Goal: Check status: Check status

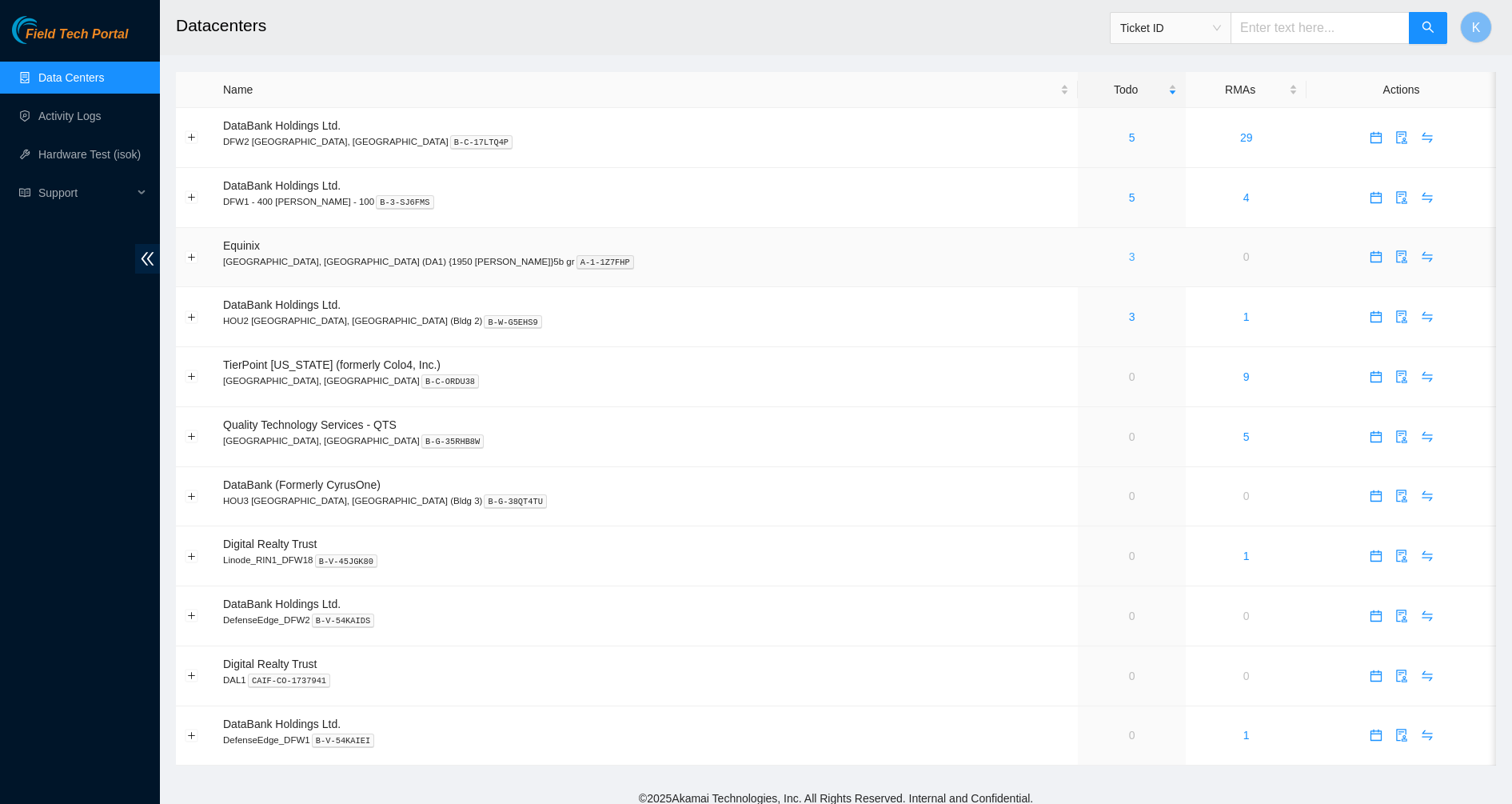
click at [1129, 260] on link "3" at bounding box center [1132, 257] width 6 height 12
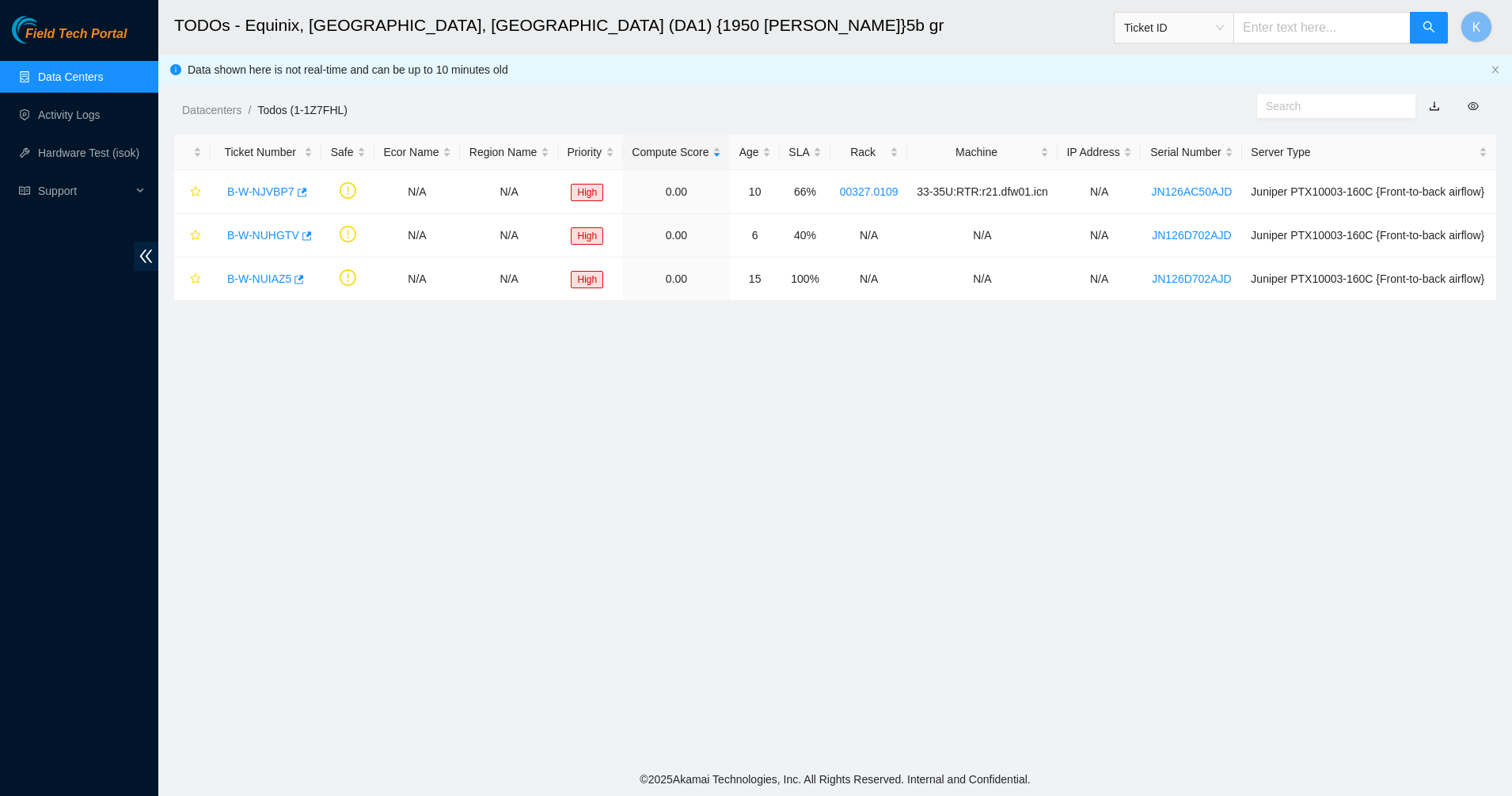
drag, startPoint x: 1267, startPoint y: 112, endPoint x: 1283, endPoint y: 110, distance: 16.1
click at [1268, 112] on input "text" at bounding box center [1329, 106] width 128 height 18
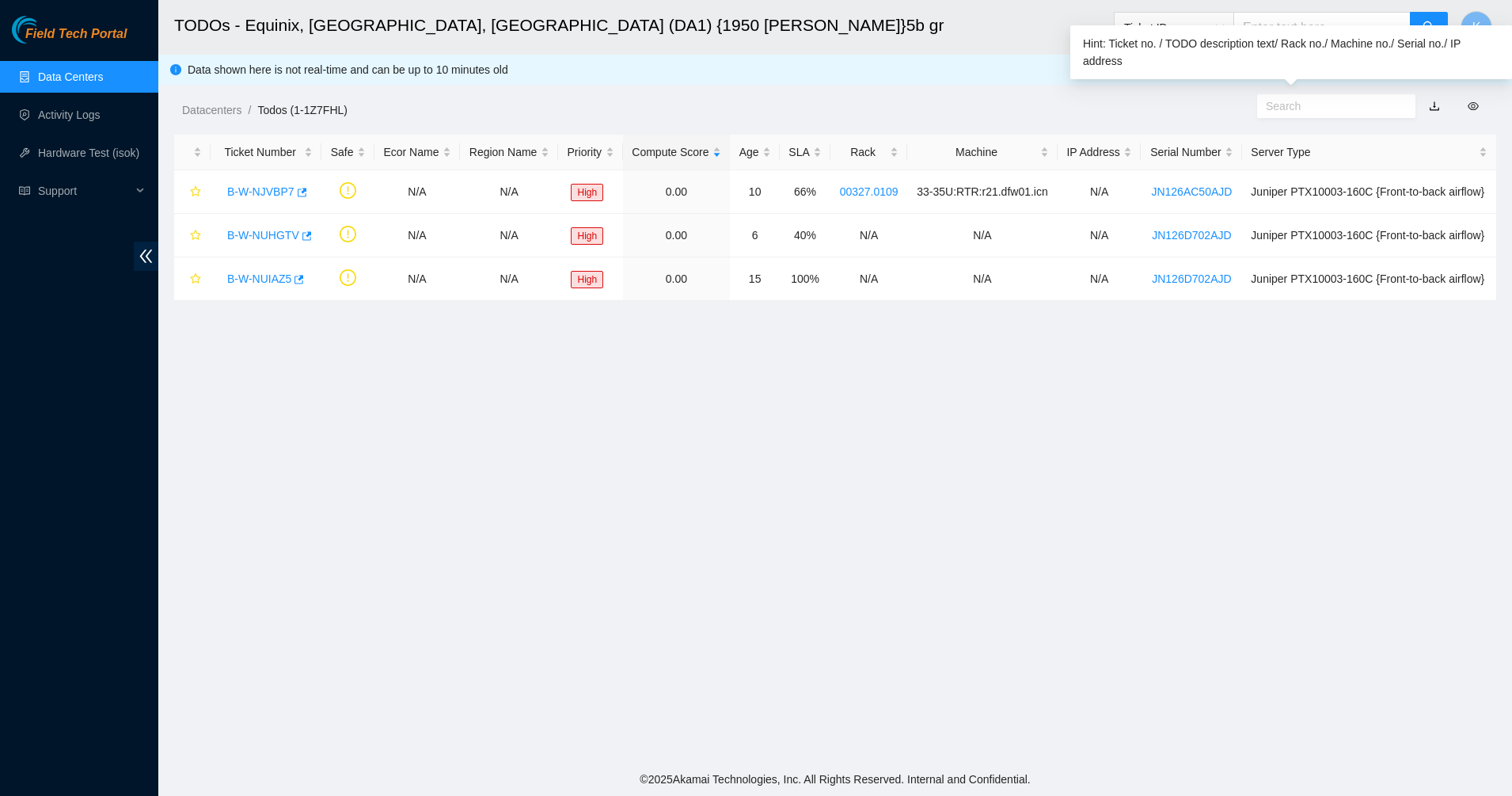
paste input "B-W-NJVBP7"
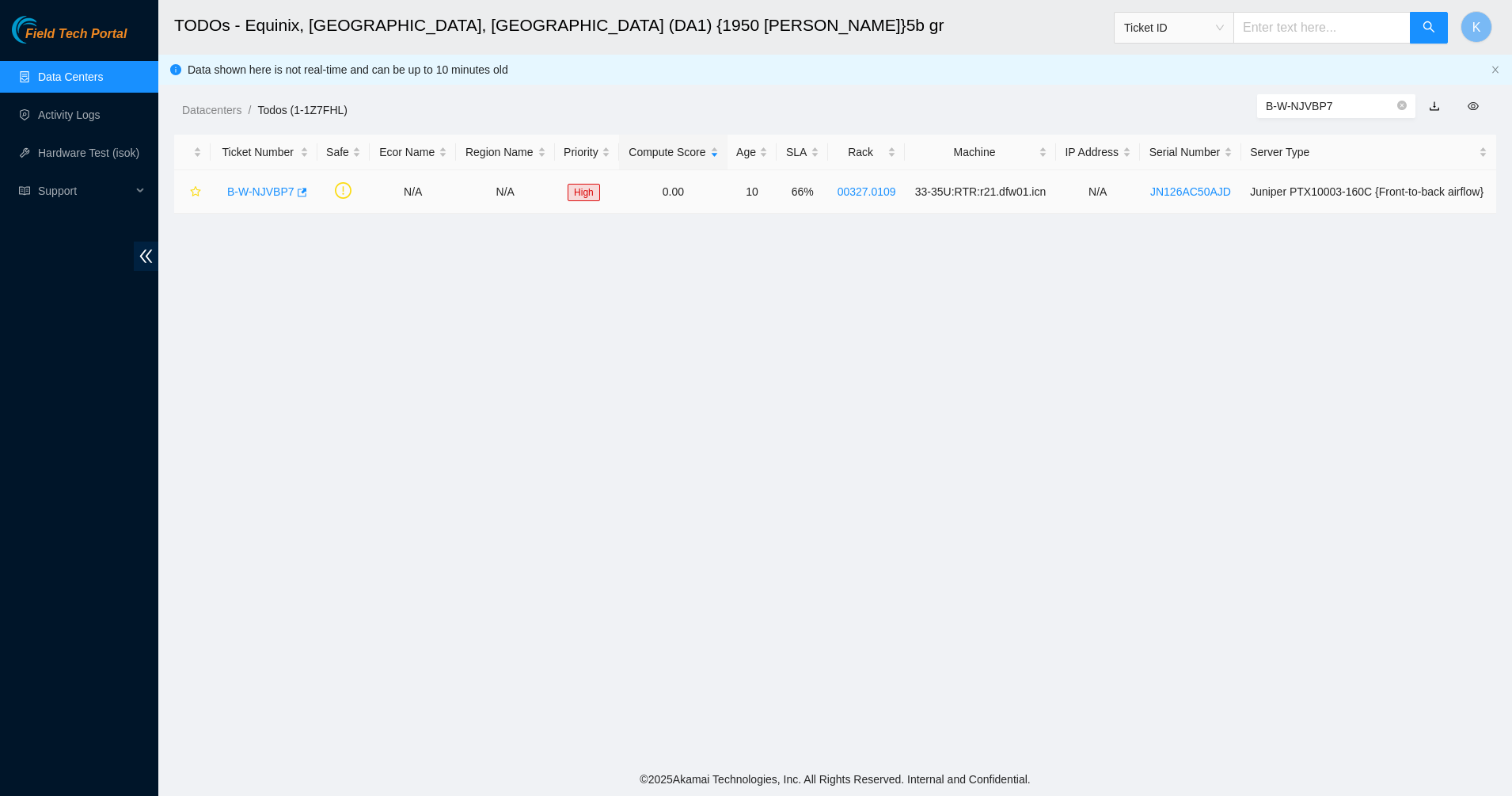
type input "B-W-NJVBP7"
click at [260, 195] on link "B-W-NJVBP7" at bounding box center [260, 191] width 67 height 12
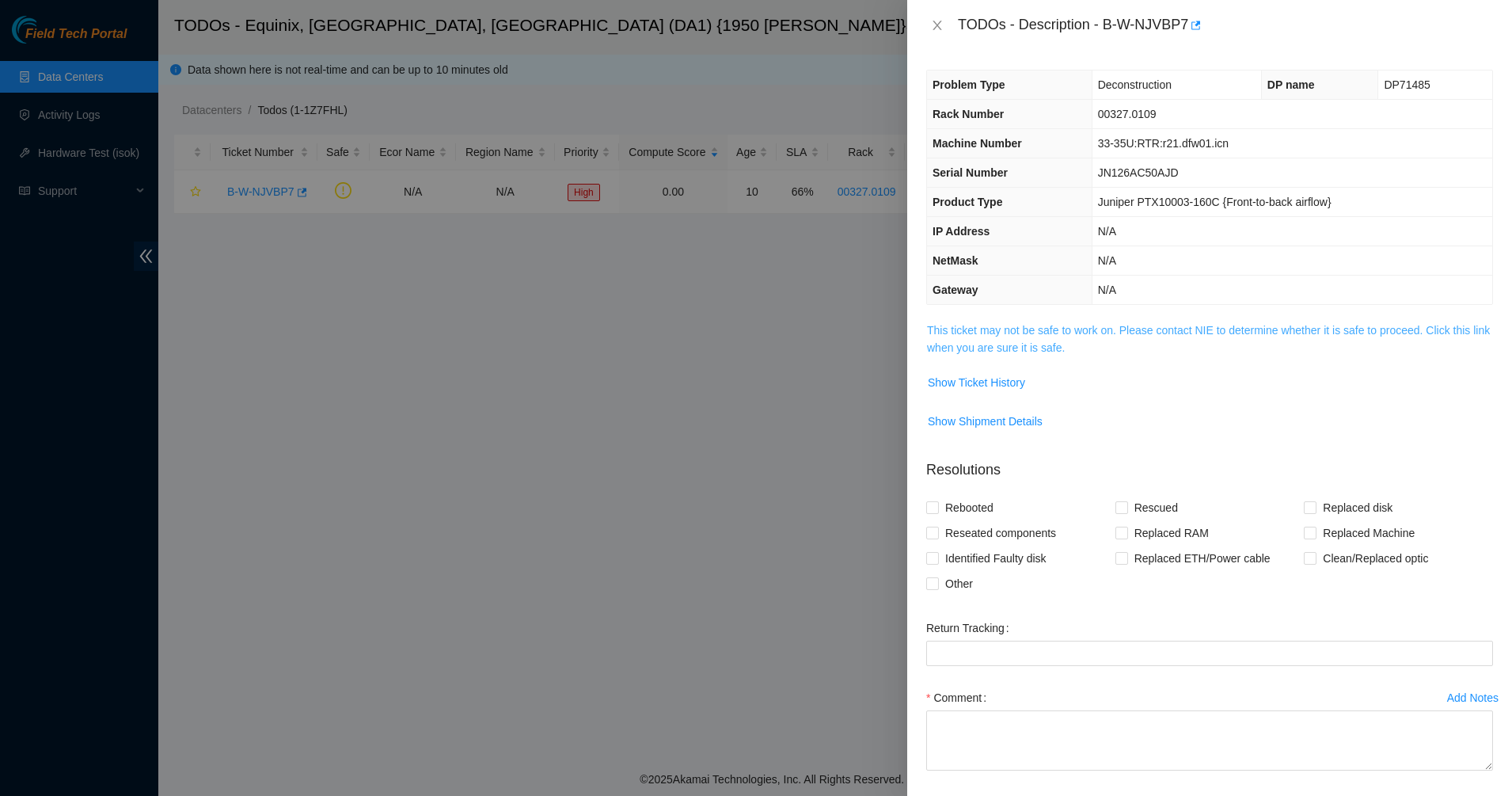
click at [1067, 354] on link "This ticket may not be safe to work on. Please contact NIE to determine whether…" at bounding box center [1209, 339] width 563 height 30
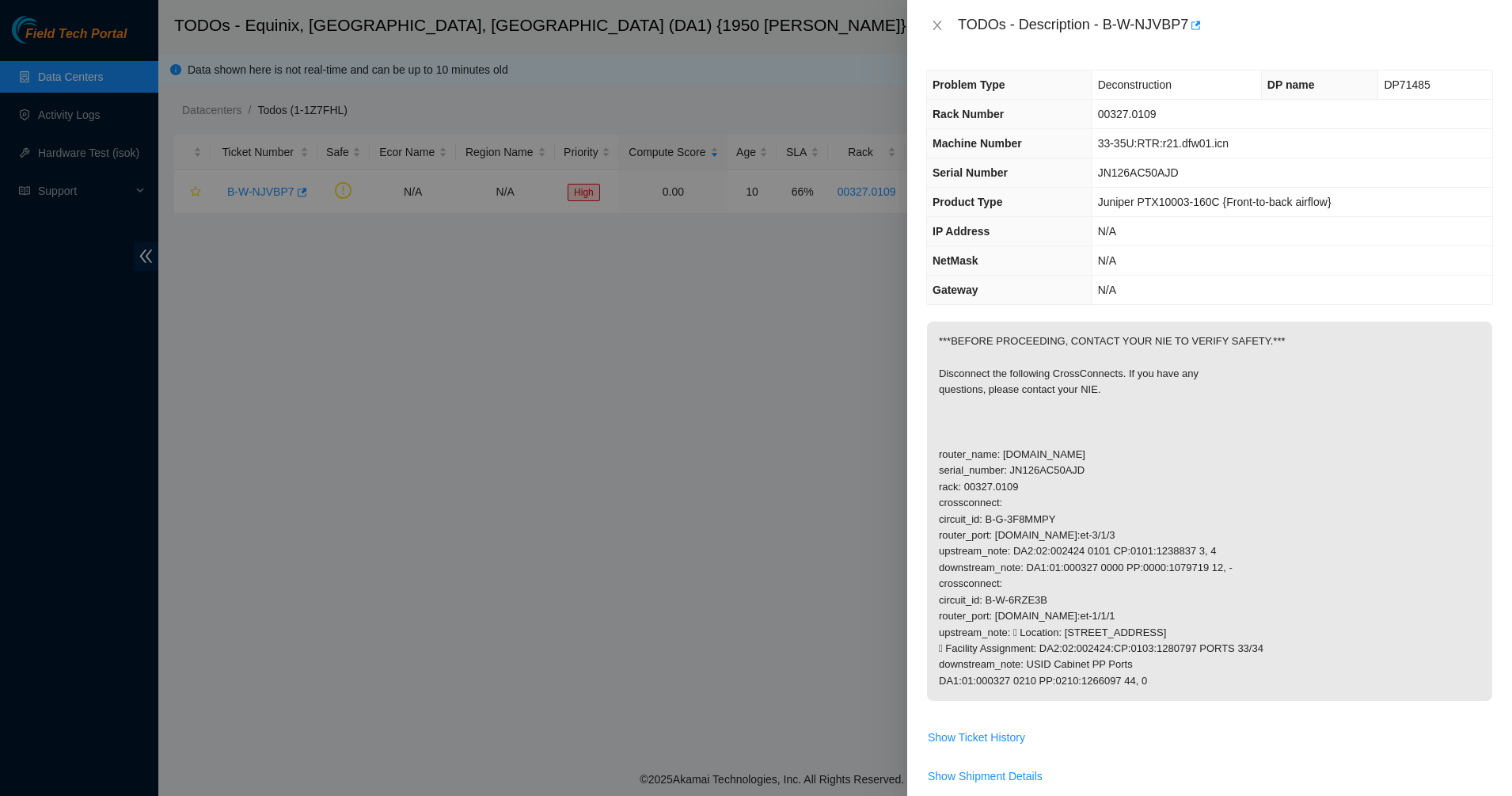
drag, startPoint x: 1144, startPoint y: 679, endPoint x: 1022, endPoint y: 611, distance: 139.7
click at [1022, 611] on p "***BEFORE PROCEEDING, CONTACT YOUR NIE TO VERIFY SAFETY.*** Disconnect the foll…" at bounding box center [1209, 511] width 565 height 379
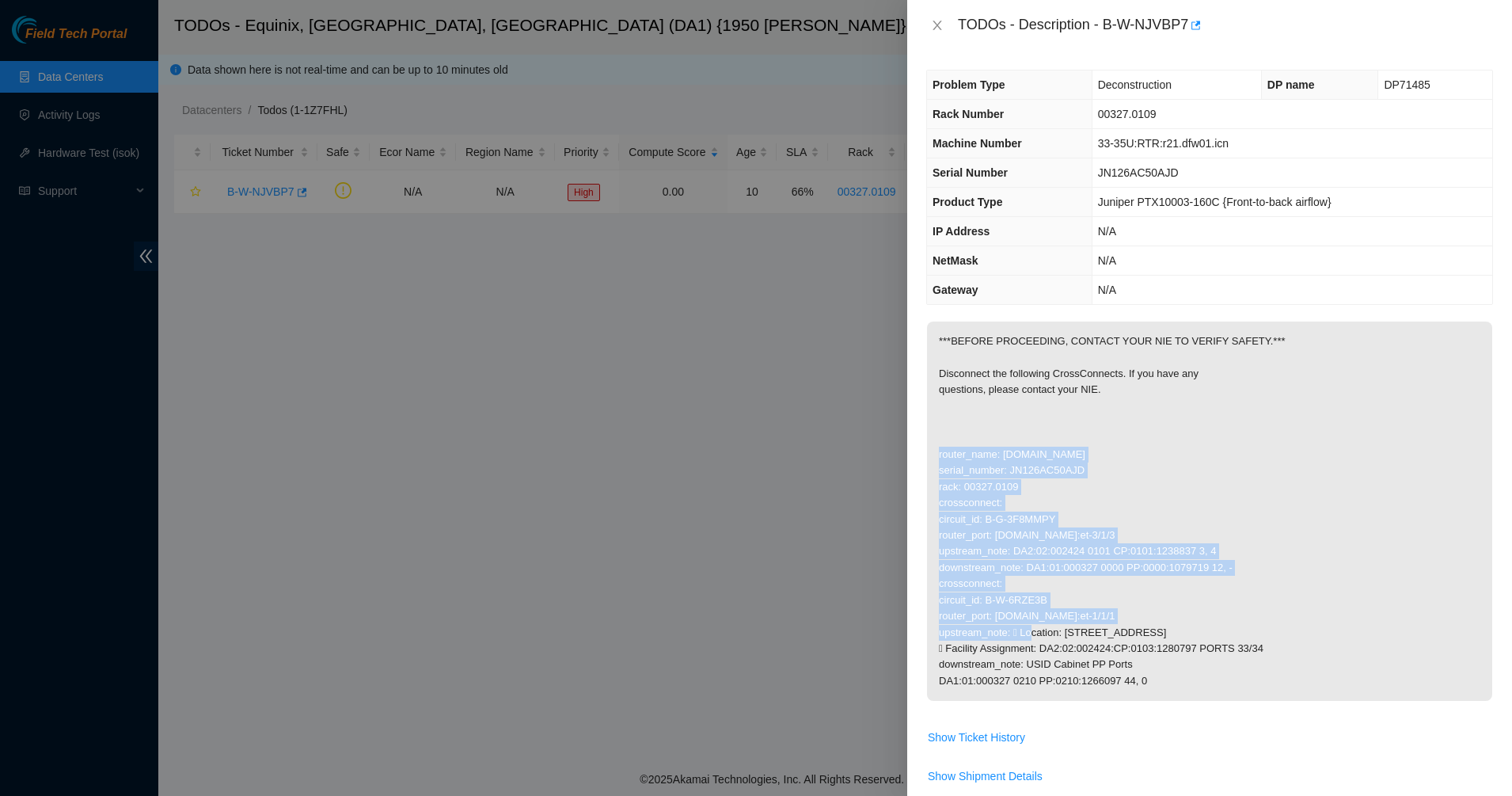
drag, startPoint x: 1014, startPoint y: 546, endPoint x: 941, endPoint y: 425, distance: 141.3
click at [941, 425] on p "***BEFORE PROCEEDING, CONTACT YOUR NIE TO VERIFY SAFETY.*** Disconnect the foll…" at bounding box center [1209, 511] width 565 height 379
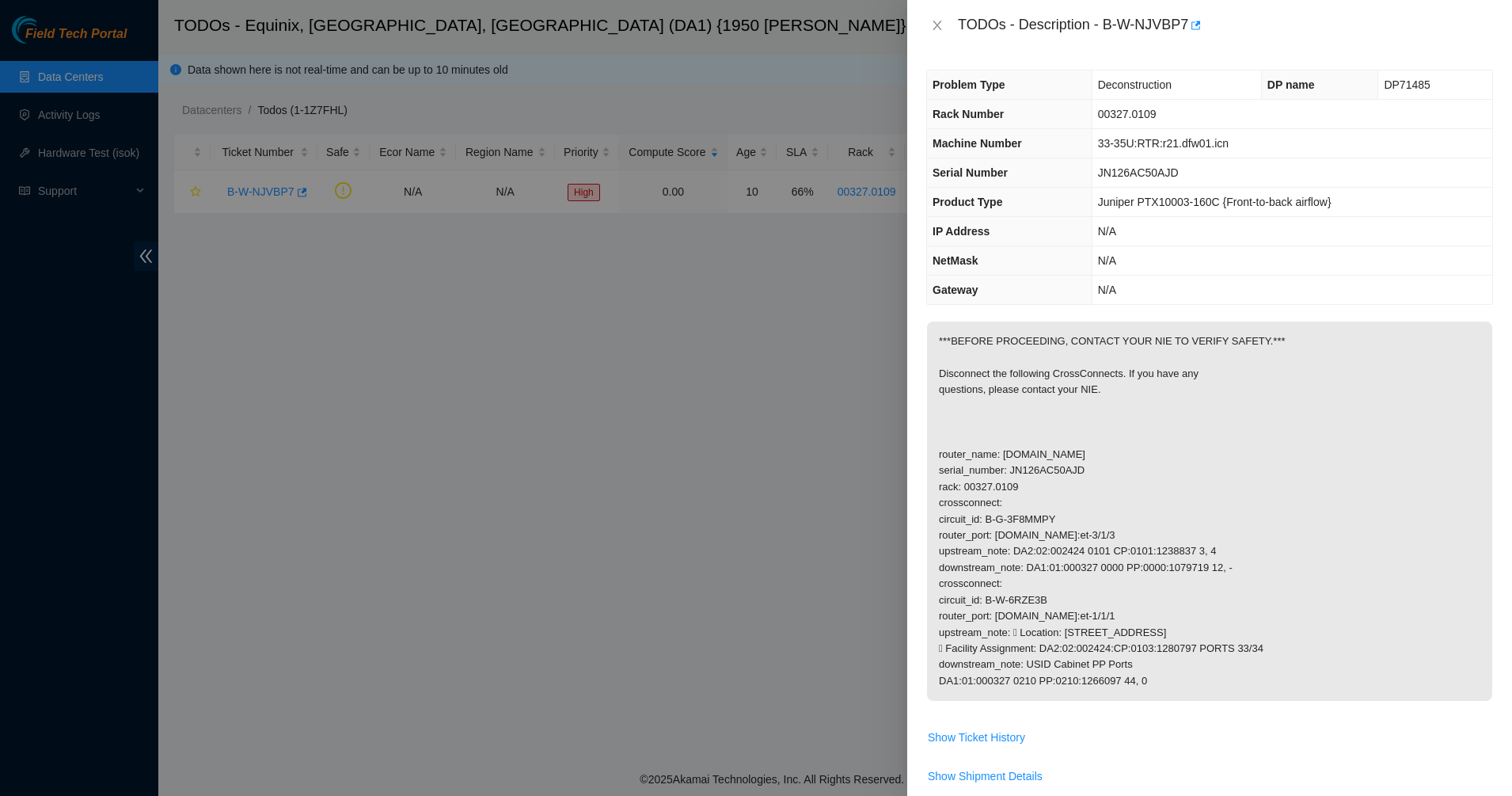
click at [941, 425] on p "***BEFORE PROCEEDING, CONTACT YOUR NIE TO VERIFY SAFETY.*** Disconnect the foll…" at bounding box center [1209, 511] width 565 height 379
drag, startPoint x: 941, startPoint y: 425, endPoint x: 954, endPoint y: 424, distance: 13.0
click at [945, 425] on p "***BEFORE PROCEEDING, CONTACT YOUR NIE TO VERIFY SAFETY.*** Disconnect the foll…" at bounding box center [1209, 511] width 565 height 379
click at [1003, 392] on p "***BEFORE PROCEEDING, CONTACT YOUR NIE TO VERIFY SAFETY.*** Disconnect the foll…" at bounding box center [1209, 511] width 565 height 379
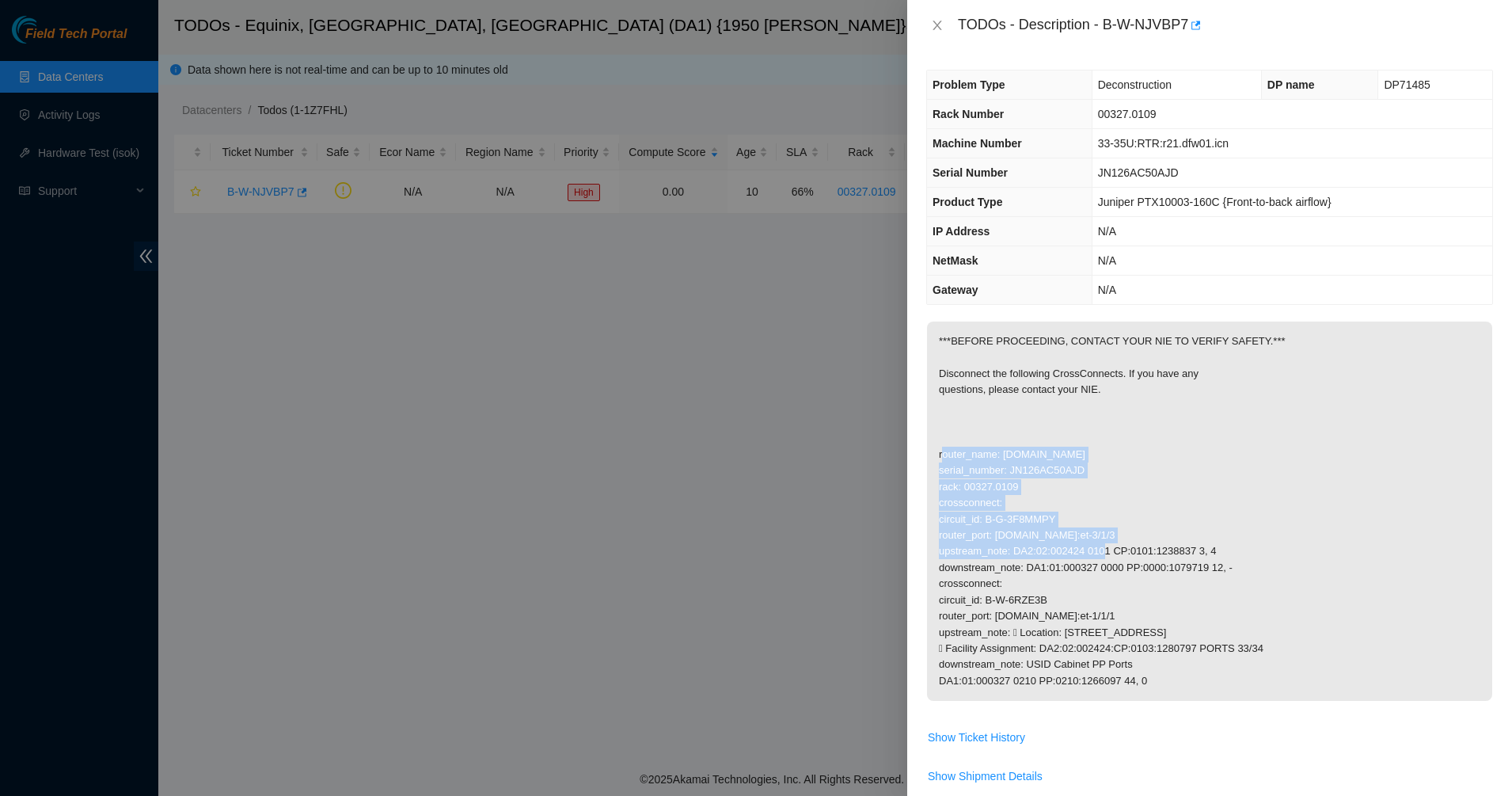
drag, startPoint x: 945, startPoint y: 454, endPoint x: 1195, endPoint y: 538, distance: 263.7
click at [1195, 538] on p "***BEFORE PROCEEDING, CONTACT YOUR NIE TO VERIFY SAFETY.*** Disconnect the foll…" at bounding box center [1209, 511] width 565 height 379
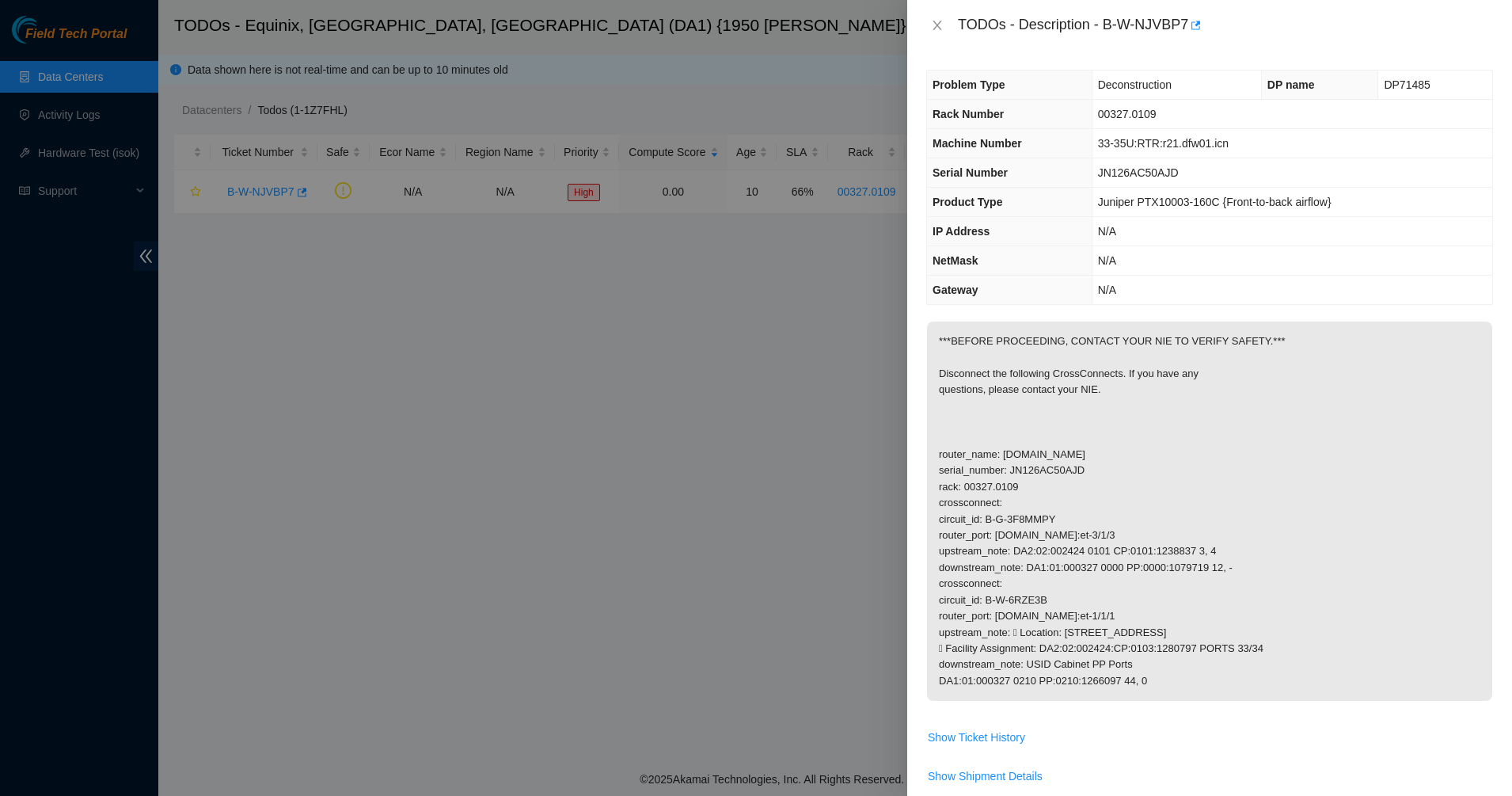
click at [940, 586] on p "***BEFORE PROCEEDING, CONTACT YOUR NIE TO VERIFY SAFETY.*** Disconnect the foll…" at bounding box center [1209, 511] width 565 height 379
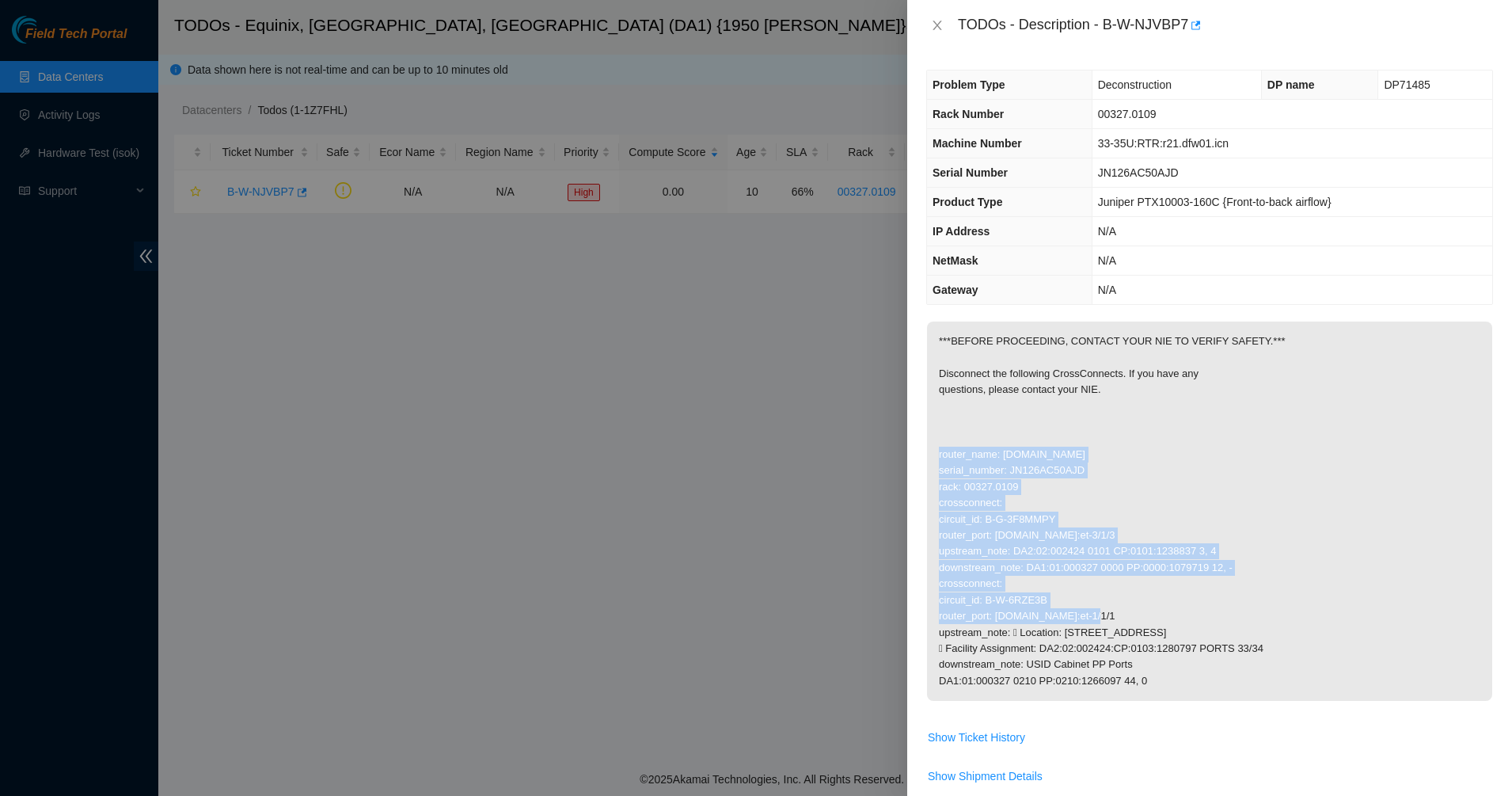
drag, startPoint x: 940, startPoint y: 453, endPoint x: 1097, endPoint y: 604, distance: 217.8
click at [1097, 604] on p "***BEFORE PROCEEDING, CONTACT YOUR NIE TO VERIFY SAFETY.*** Disconnect the foll…" at bounding box center [1209, 511] width 565 height 379
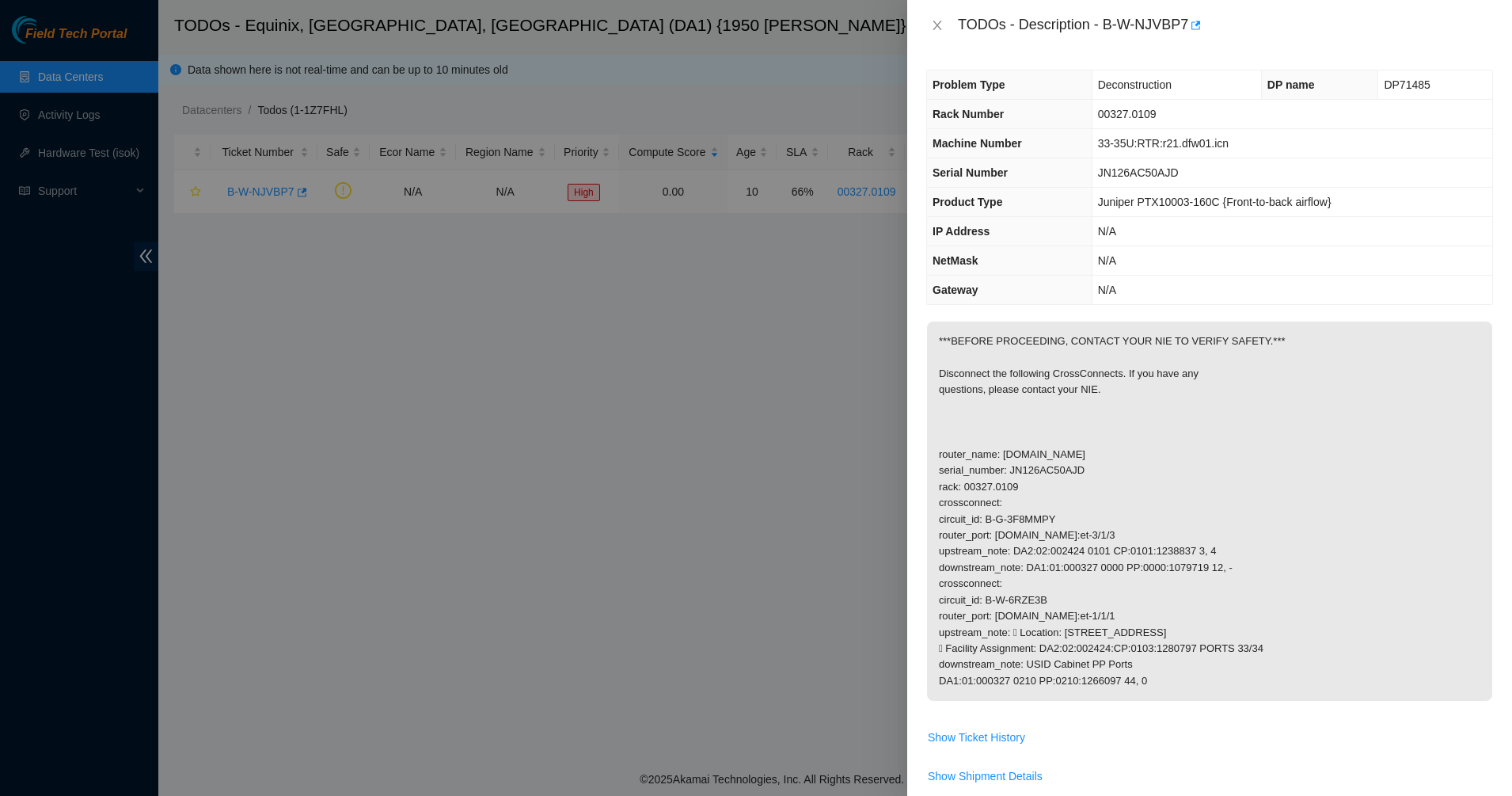
click at [938, 619] on p "***BEFORE PROCEEDING, CONTACT YOUR NIE TO VERIFY SAFETY.*** Disconnect the foll…" at bounding box center [1209, 511] width 565 height 379
drag, startPoint x: 942, startPoint y: 616, endPoint x: 1202, endPoint y: 679, distance: 267.5
click at [1202, 679] on p "***BEFORE PROCEEDING, CONTACT YOUR NIE TO VERIFY SAFETY.*** Disconnect the foll…" at bounding box center [1209, 511] width 565 height 379
click at [1194, 679] on p "***BEFORE PROCEEDING, CONTACT YOUR NIE TO VERIFY SAFETY.*** Disconnect the foll…" at bounding box center [1209, 511] width 565 height 379
drag, startPoint x: 1182, startPoint y: 671, endPoint x: 925, endPoint y: 322, distance: 433.4
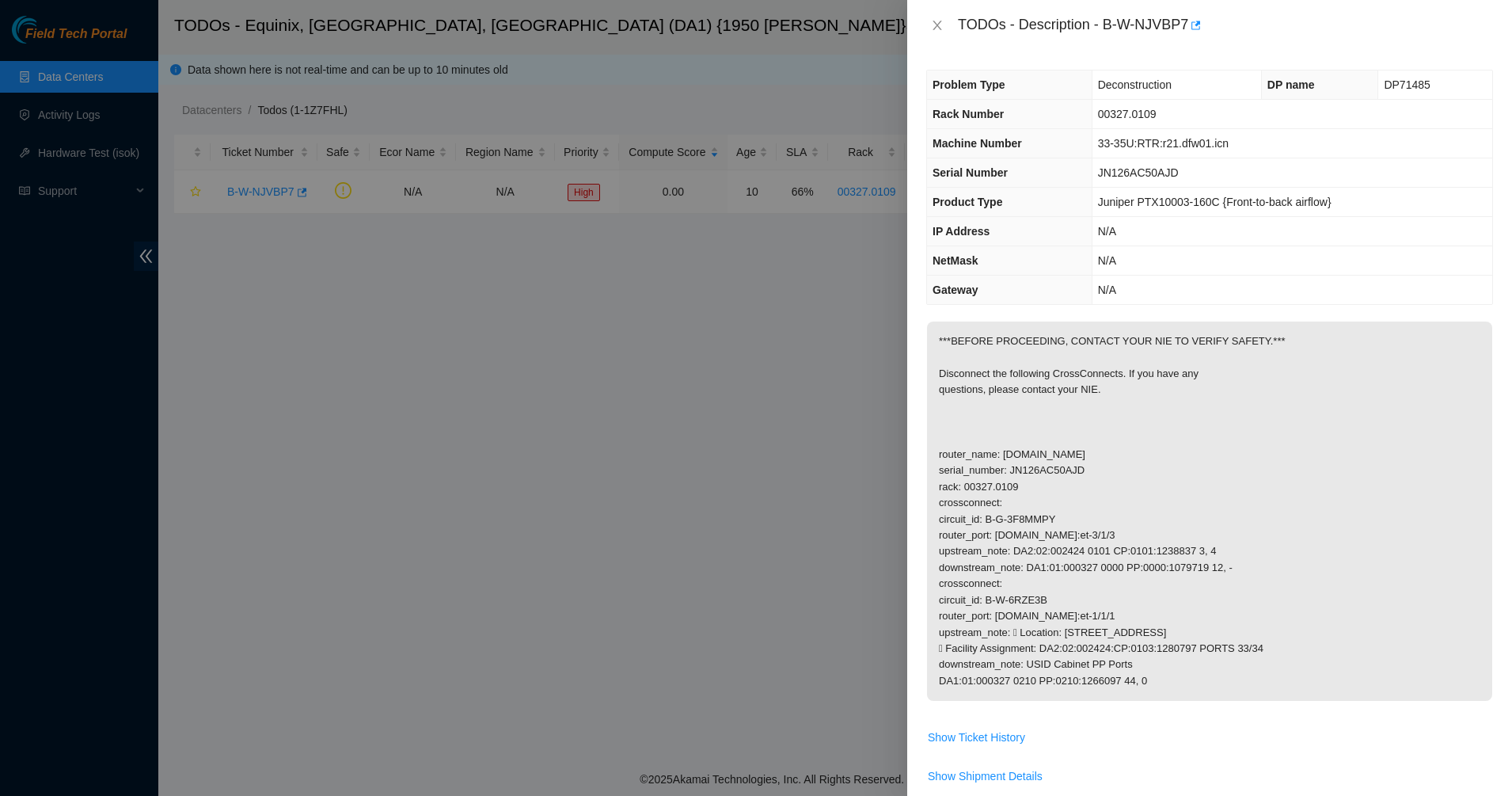
click at [925, 322] on div "Problem Type Deconstruction DP name DP71485 Rack Number 00327.0109 Machine Numb…" at bounding box center [1209, 423] width 604 height 745
click at [927, 327] on div "Problem Type Deconstruction DP name DP71485 Rack Number 00327.0109 Machine Numb…" at bounding box center [1209, 423] width 604 height 745
click at [966, 342] on p "***BEFORE PROCEEDING, CONTACT YOUR NIE TO VERIFY SAFETY.*** Disconnect the foll…" at bounding box center [1209, 511] width 565 height 379
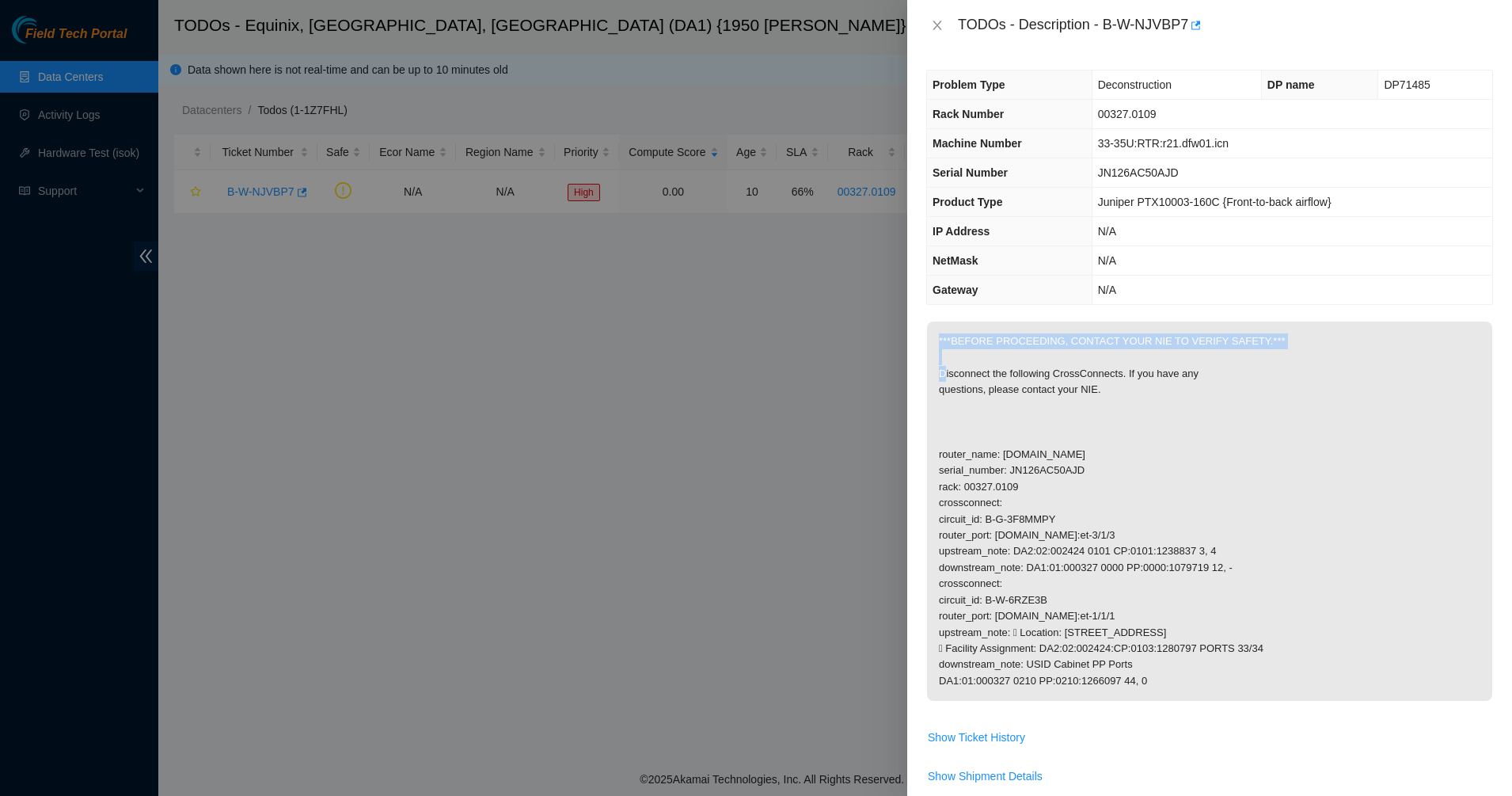
drag, startPoint x: 966, startPoint y: 342, endPoint x: 927, endPoint y: 404, distance: 73.2
click at [966, 342] on p "***BEFORE PROCEEDING, CONTACT YOUR NIE TO VERIFY SAFETY.*** Disconnect the foll…" at bounding box center [1209, 511] width 565 height 379
drag, startPoint x: 923, startPoint y: 409, endPoint x: 936, endPoint y: 409, distance: 13.0
click at [923, 409] on div "Problem Type Deconstruction DP name DP71485 Rack Number 00327.0109 Machine Numb…" at bounding box center [1209, 423] width 604 height 745
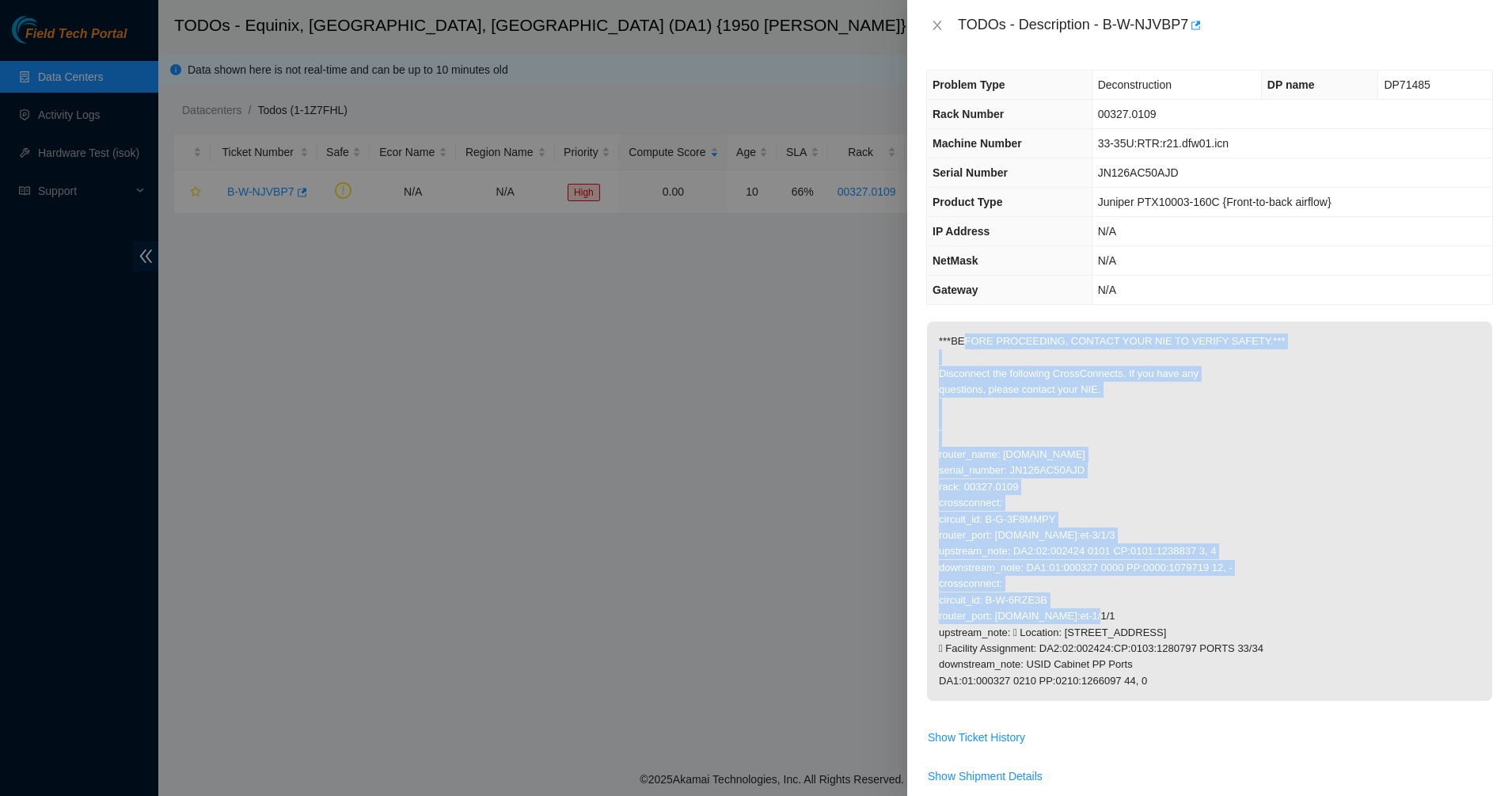
drag, startPoint x: 962, startPoint y: 347, endPoint x: 1181, endPoint y: 596, distance: 331.6
click at [1180, 596] on p "***BEFORE PROCEEDING, CONTACT YOUR NIE TO VERIFY SAFETY.*** Disconnect the foll…" at bounding box center [1209, 511] width 565 height 379
click at [1181, 596] on p "***BEFORE PROCEEDING, CONTACT YOUR NIE TO VERIFY SAFETY.*** Disconnect the foll…" at bounding box center [1209, 511] width 565 height 379
drag, startPoint x: 1030, startPoint y: 405, endPoint x: 979, endPoint y: 351, distance: 74.3
click at [986, 361] on p "***BEFORE PROCEEDING, CONTACT YOUR NIE TO VERIFY SAFETY.*** Disconnect the foll…" at bounding box center [1209, 511] width 565 height 379
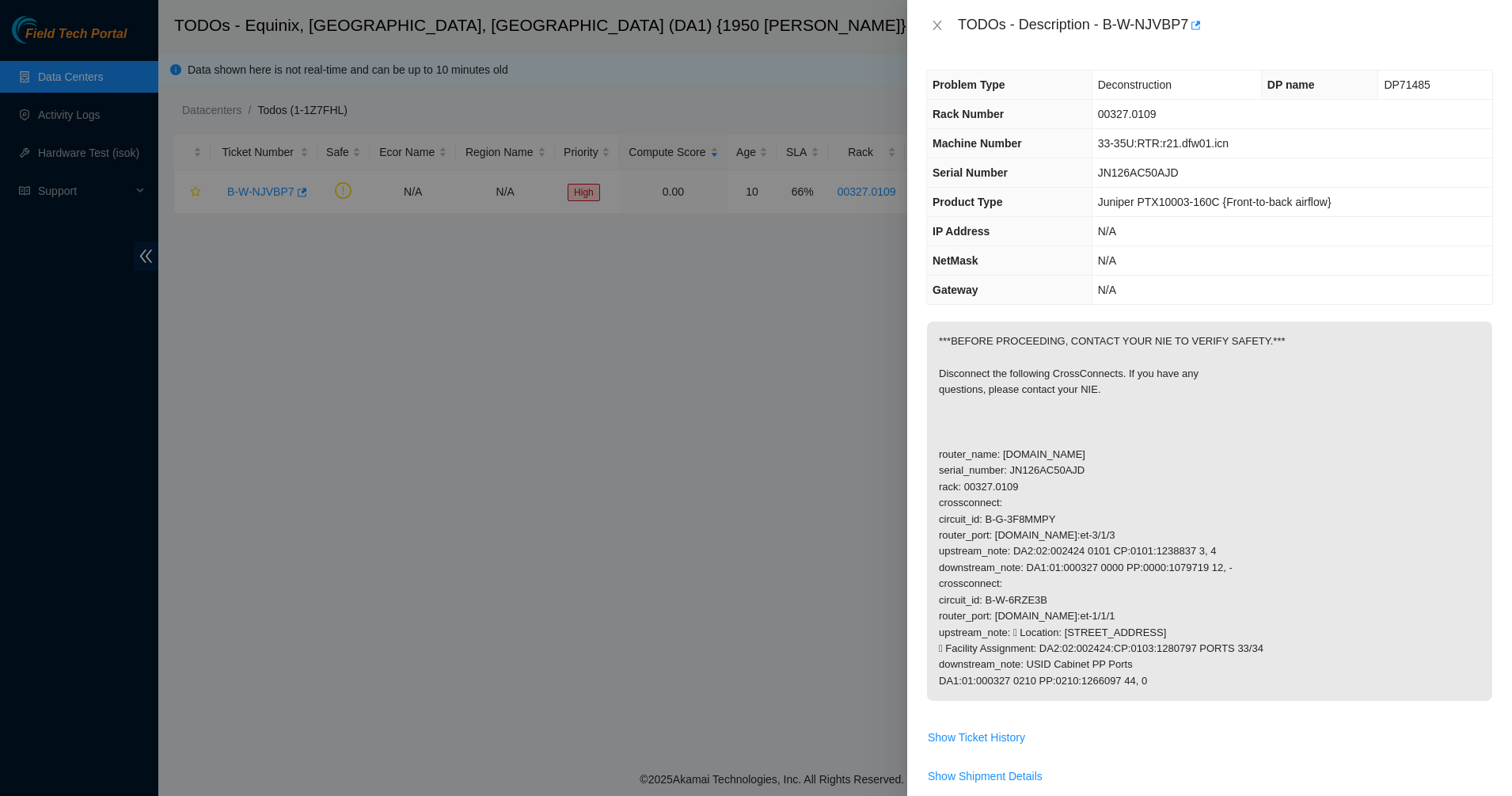
click at [979, 350] on p "***BEFORE PROCEEDING, CONTACT YOUR NIE TO VERIFY SAFETY.*** Disconnect the foll…" at bounding box center [1209, 511] width 565 height 379
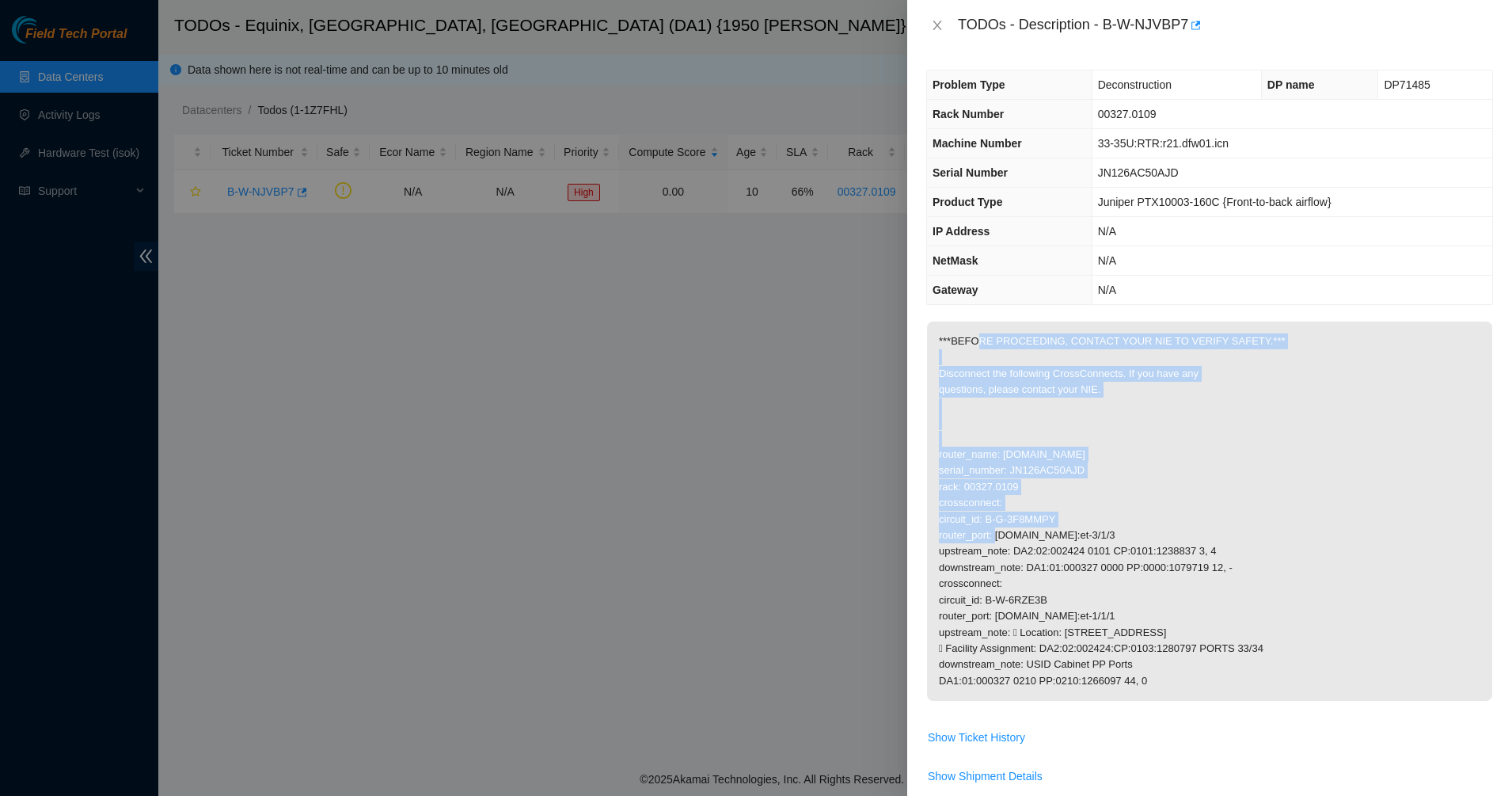
drag, startPoint x: 973, startPoint y: 337, endPoint x: 1171, endPoint y: 530, distance: 276.5
click at [1167, 520] on p "***BEFORE PROCEEDING, CONTACT YOUR NIE TO VERIFY SAFETY.*** Disconnect the foll…" at bounding box center [1209, 511] width 565 height 379
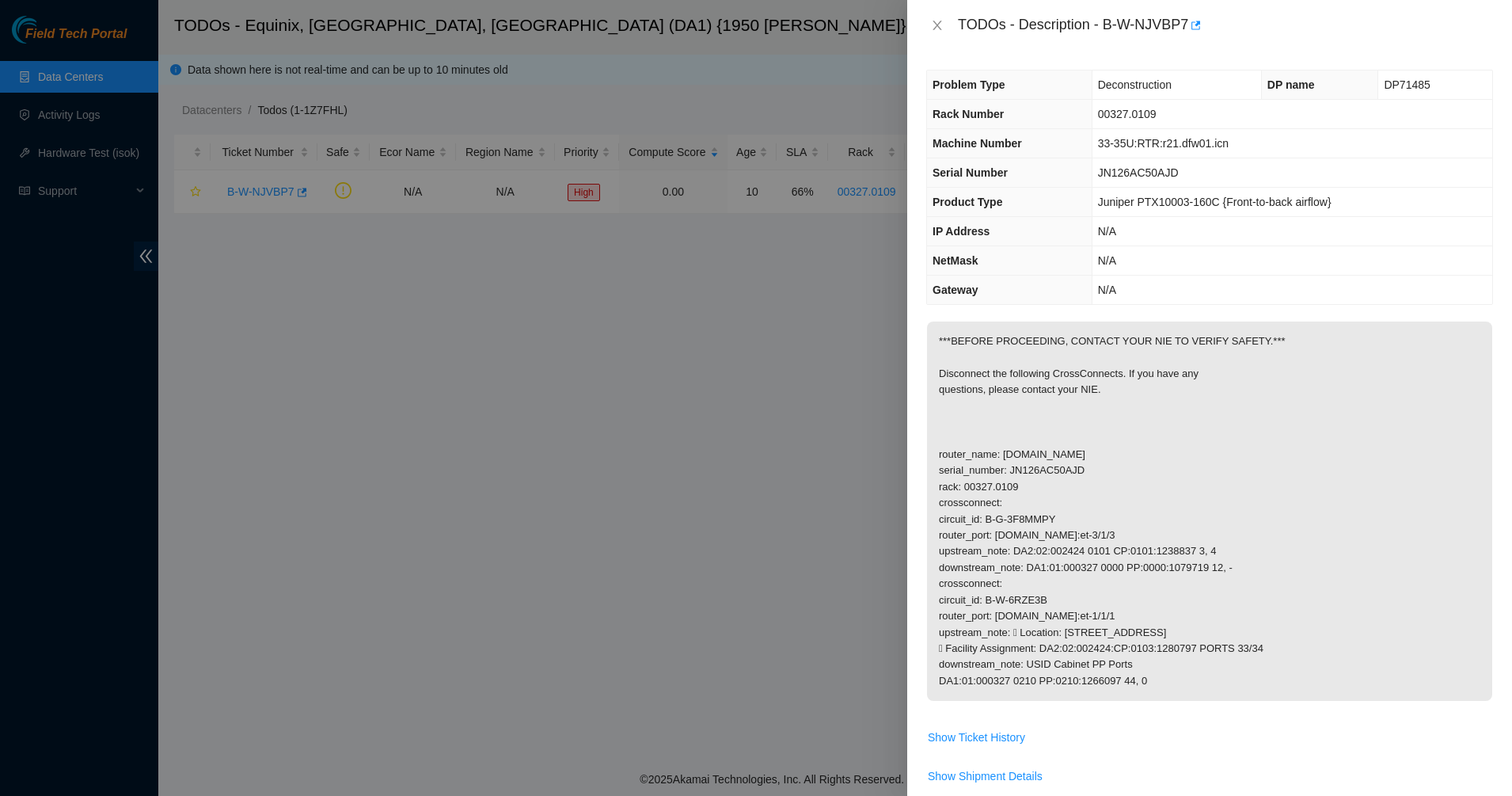
click at [1171, 531] on p "***BEFORE PROCEEDING, CONTACT YOUR NIE TO VERIFY SAFETY.*** Disconnect the foll…" at bounding box center [1209, 511] width 565 height 379
drag, startPoint x: 1249, startPoint y: 643, endPoint x: 1306, endPoint y: 719, distance: 95.0
click at [1306, 719] on td "***BEFORE PROCEEDING, CONTACT YOUR NIE TO VERIFY SAFETY.*** Disconnect the foll…" at bounding box center [1209, 522] width 566 height 403
drag, startPoint x: 1187, startPoint y: 573, endPoint x: 1024, endPoint y: 413, distance: 228.4
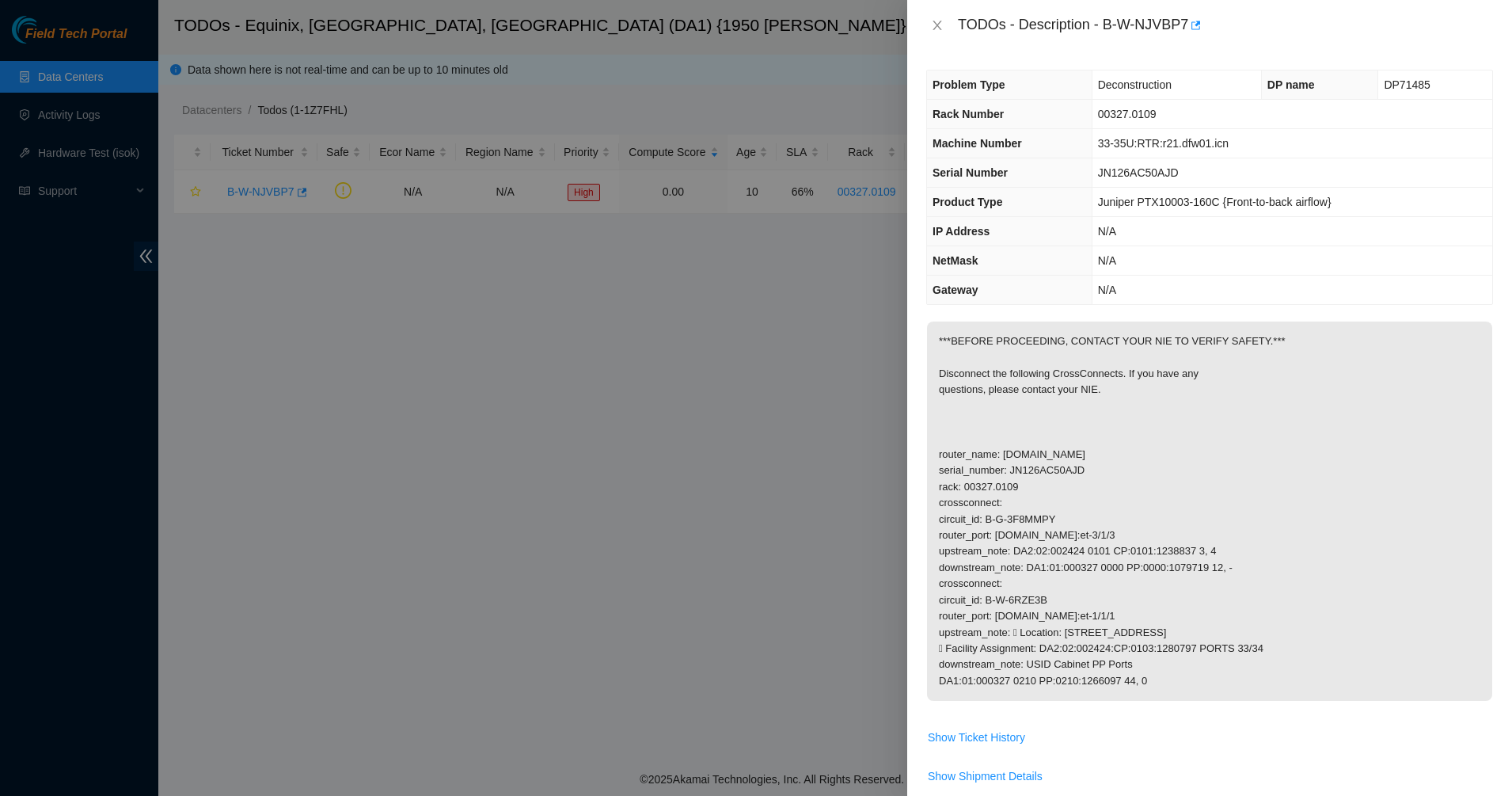
click at [1024, 414] on span "***BEFORE PROCEEDING, CONTACT YOUR NIE TO VERIFY SAFETY.*** Disconnect the foll…" at bounding box center [1209, 515] width 565 height 389
click at [1024, 413] on p "***BEFORE PROCEEDING, CONTACT YOUR NIE TO VERIFY SAFETY.*** Disconnect the foll…" at bounding box center [1209, 511] width 565 height 379
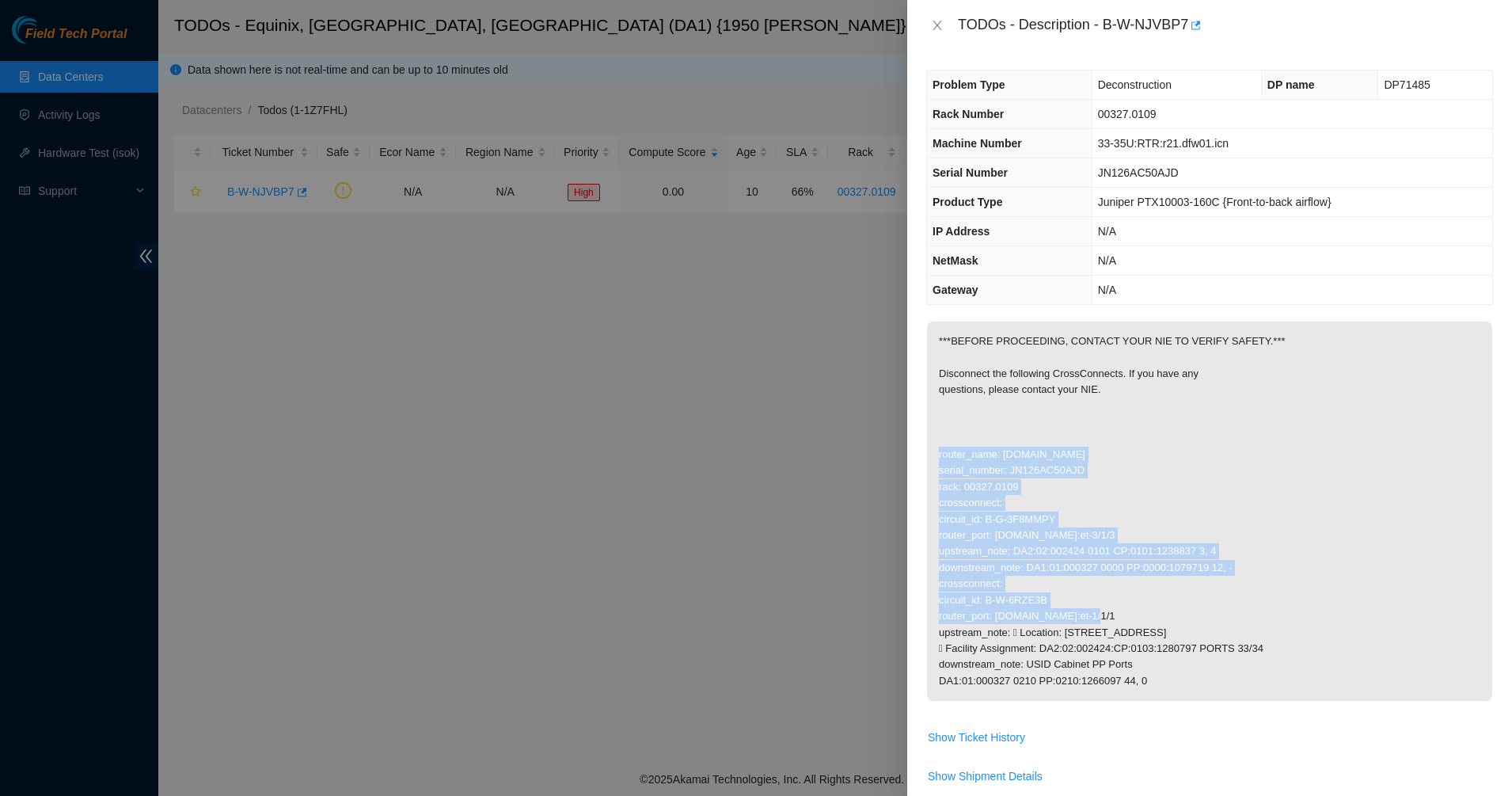
drag, startPoint x: 1036, startPoint y: 421, endPoint x: 1396, endPoint y: 608, distance: 405.7
click at [1396, 608] on p "***BEFORE PROCEEDING, CONTACT YOUR NIE TO VERIFY SAFETY.*** Disconnect the foll…" at bounding box center [1209, 511] width 565 height 379
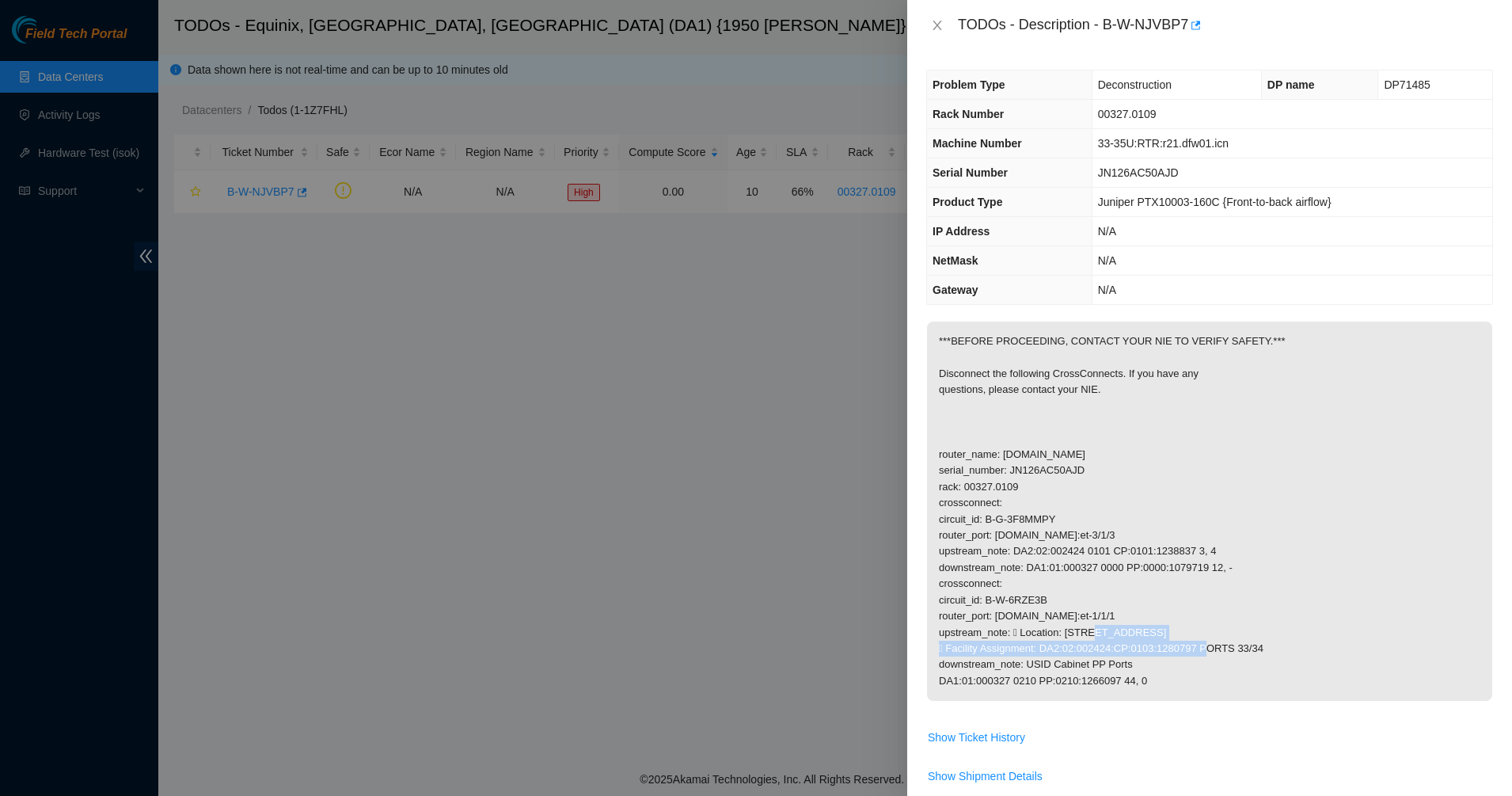
drag, startPoint x: 1131, startPoint y: 623, endPoint x: 1156, endPoint y: 627, distance: 25.3
click at [1156, 627] on p "***BEFORE PROCEEDING, CONTACT YOUR NIE TO VERIFY SAFETY.*** Disconnect the foll…" at bounding box center [1209, 511] width 565 height 379
click at [1156, 627] on p "***BEFORE PROCEEDING, CONTACT YOUR NIE TO VERIFY SAFETY.*** Disconnect the foll…" at bounding box center [1209, 511] width 565 height 379
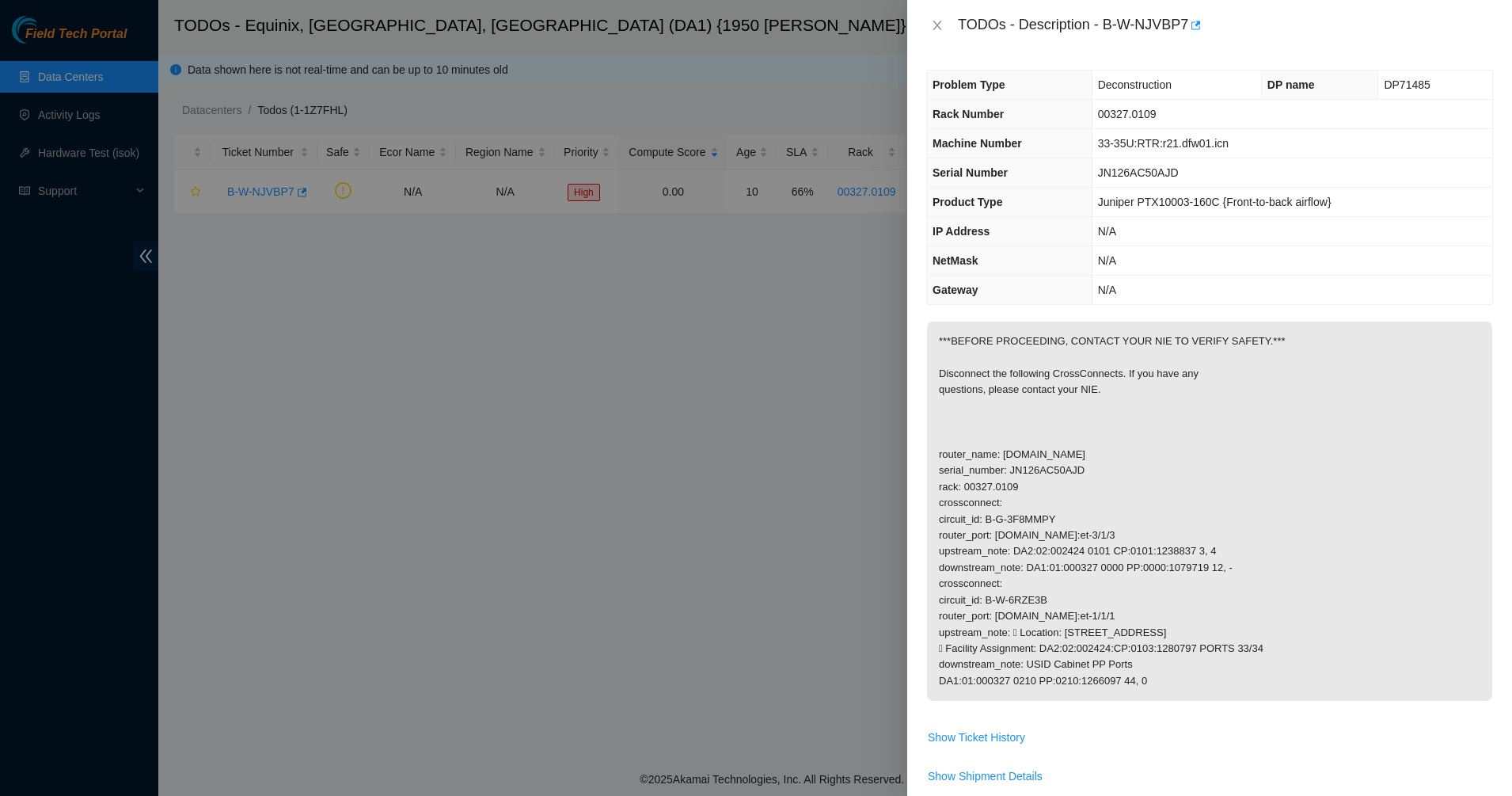
click at [1194, 606] on p "***BEFORE PROCEEDING, CONTACT YOUR NIE TO VERIFY SAFETY.*** Disconnect the foll…" at bounding box center [1209, 511] width 565 height 379
drag, startPoint x: 1196, startPoint y: 610, endPoint x: 939, endPoint y: 618, distance: 257.1
click at [939, 618] on p "***BEFORE PROCEEDING, CONTACT YOUR NIE TO VERIFY SAFETY.*** Disconnect the foll…" at bounding box center [1209, 511] width 565 height 379
copy p "router_port: r21.dfw01.icn.netarch.akamai.com:et-1/1/1"
click at [1275, 387] on p "***BEFORE PROCEEDING, CONTACT YOUR NIE TO VERIFY SAFETY.*** Disconnect the foll…" at bounding box center [1209, 511] width 565 height 379
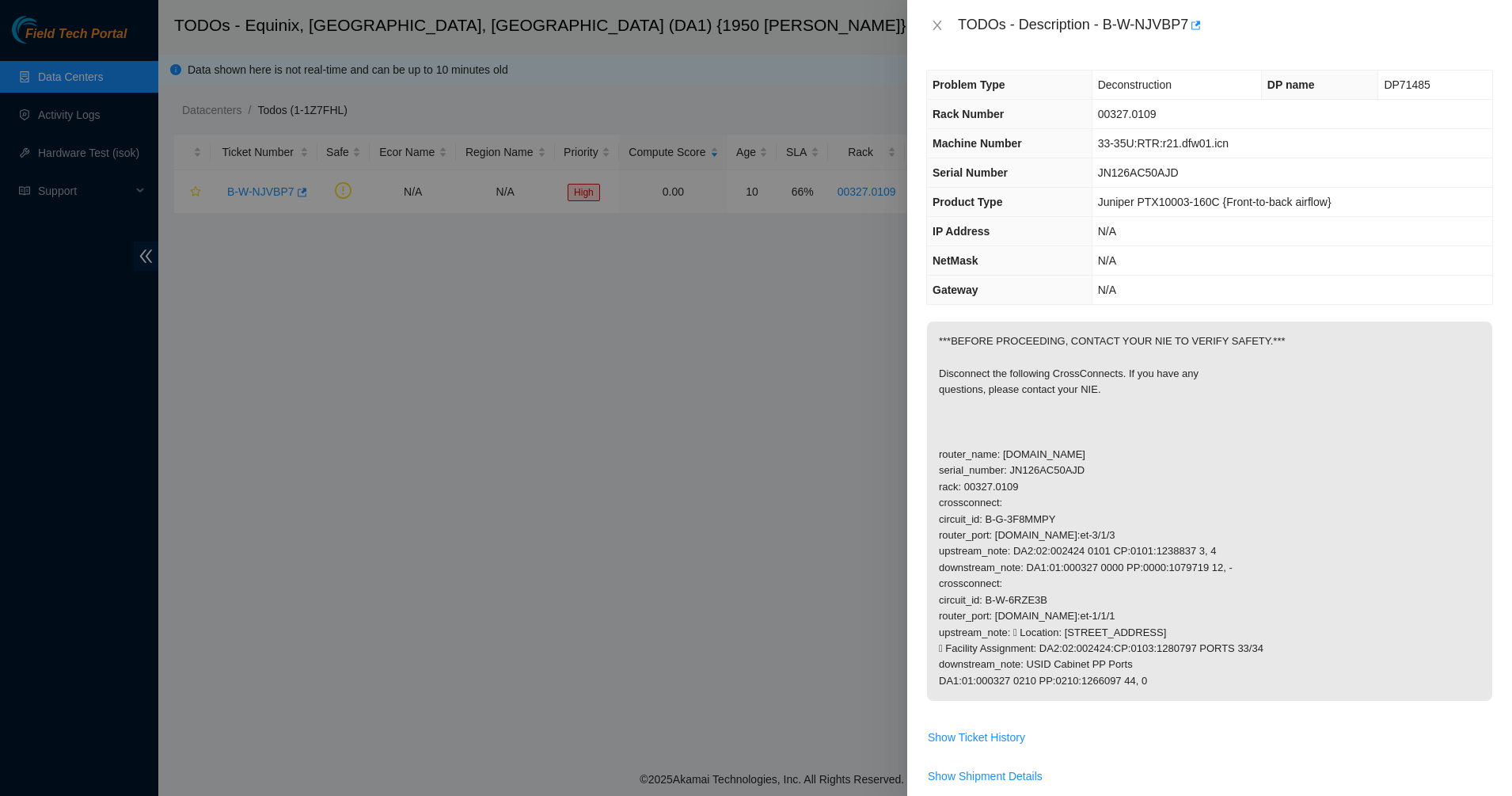
click at [1031, 404] on p "***BEFORE PROCEEDING, CONTACT YOUR NIE TO VERIFY SAFETY.*** Disconnect the foll…" at bounding box center [1209, 511] width 565 height 379
drag, startPoint x: 1370, startPoint y: 30, endPoint x: 1359, endPoint y: 49, distance: 22.0
click at [1371, 30] on div "TODOs - Description - B-W-NJVBP7" at bounding box center [1225, 25] width 535 height 26
click at [1192, 527] on p "***BEFORE PROCEEDING, CONTACT YOUR NIE TO VERIFY SAFETY.*** Disconnect the foll…" at bounding box center [1209, 511] width 565 height 379
click at [548, 271] on div at bounding box center [756, 398] width 1512 height 796
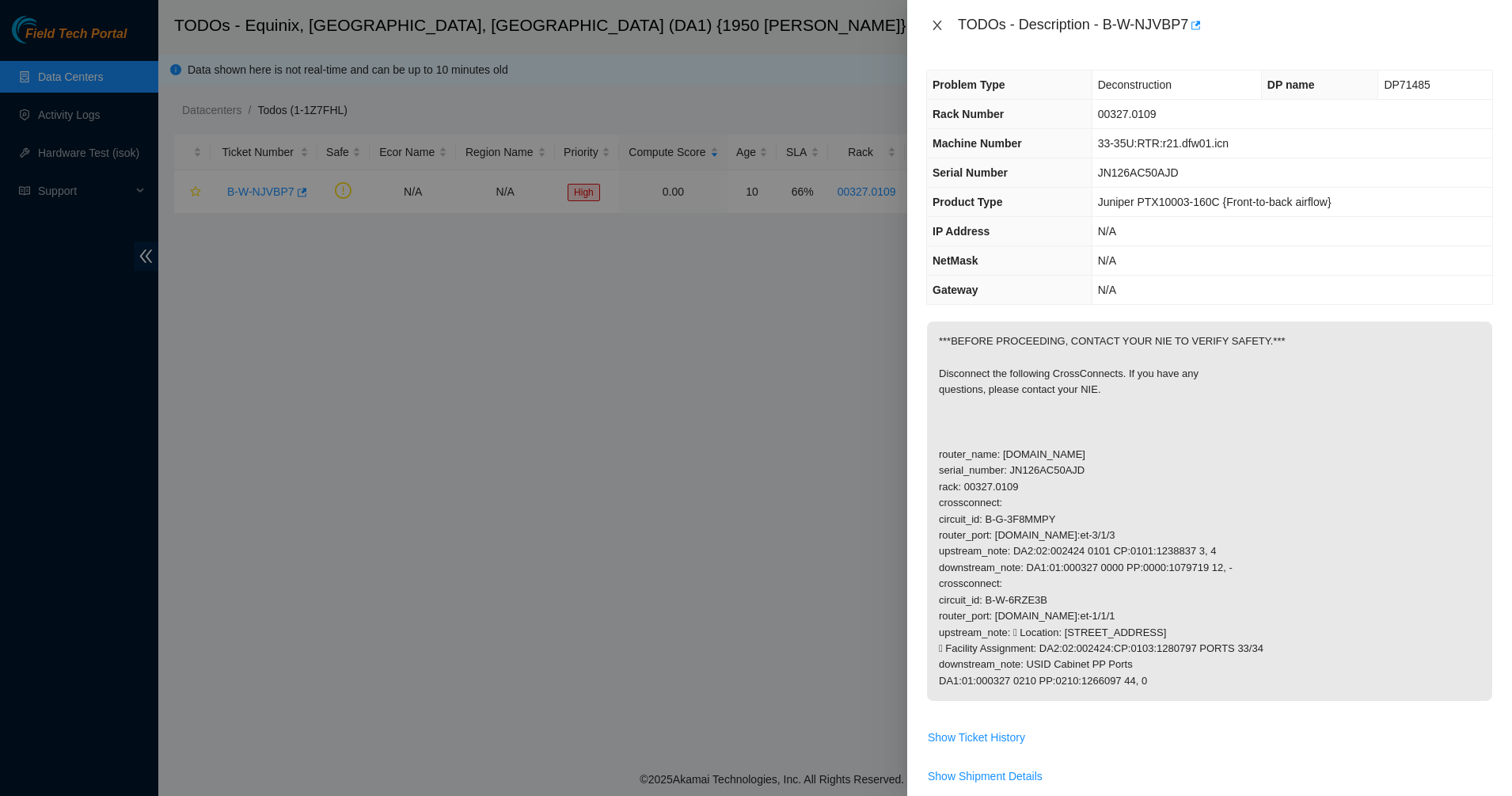
click at [943, 19] on button "Close" at bounding box center [937, 26] width 22 height 15
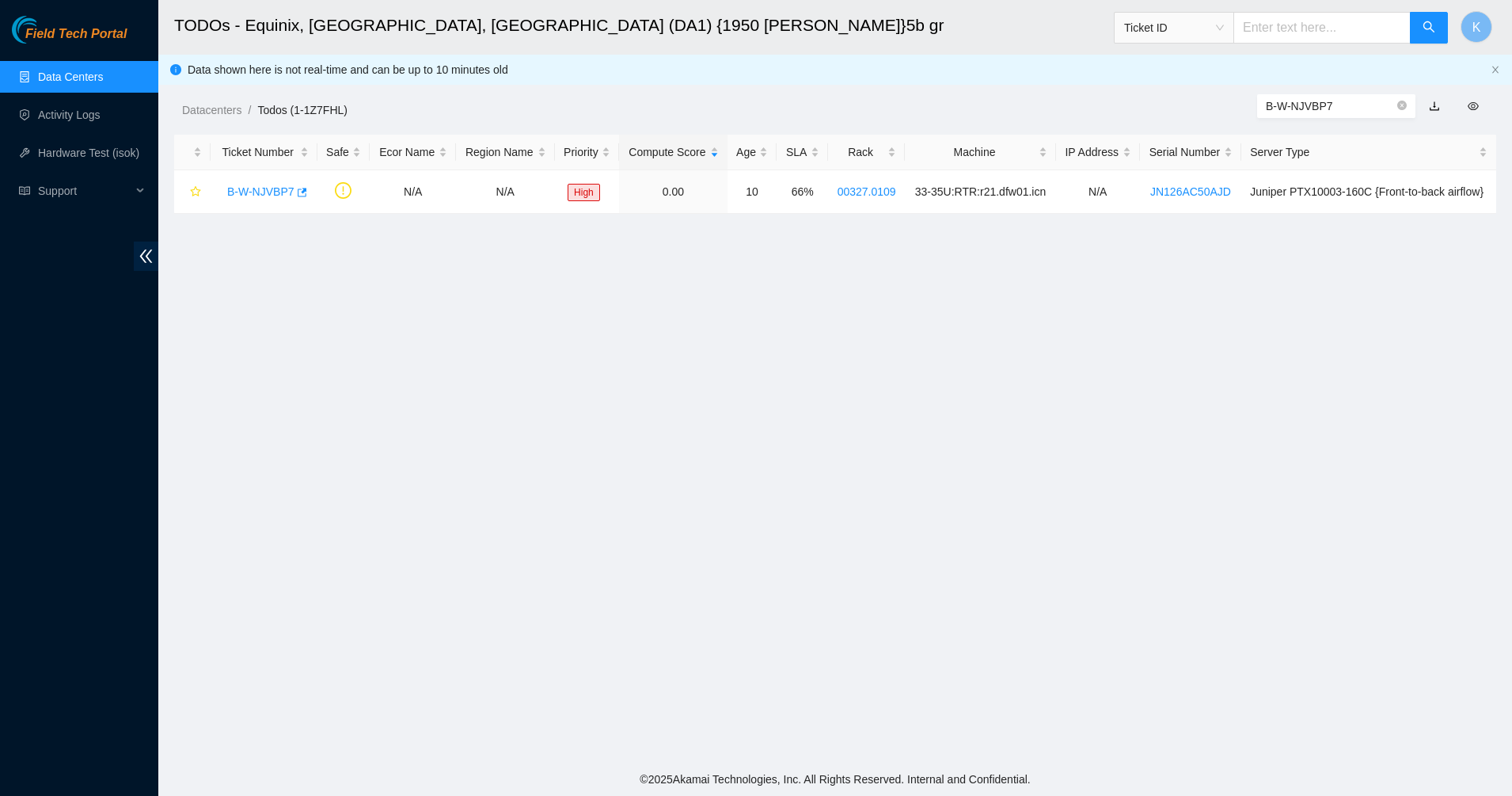
click at [433, 353] on main "TODOs - Equinix, Dallas, TX (DA1) {1950 N. Stemmons}5b gr Ticket ID K Data show…" at bounding box center [835, 381] width 1353 height 762
click at [93, 73] on link "Data Centers" at bounding box center [71, 77] width 65 height 12
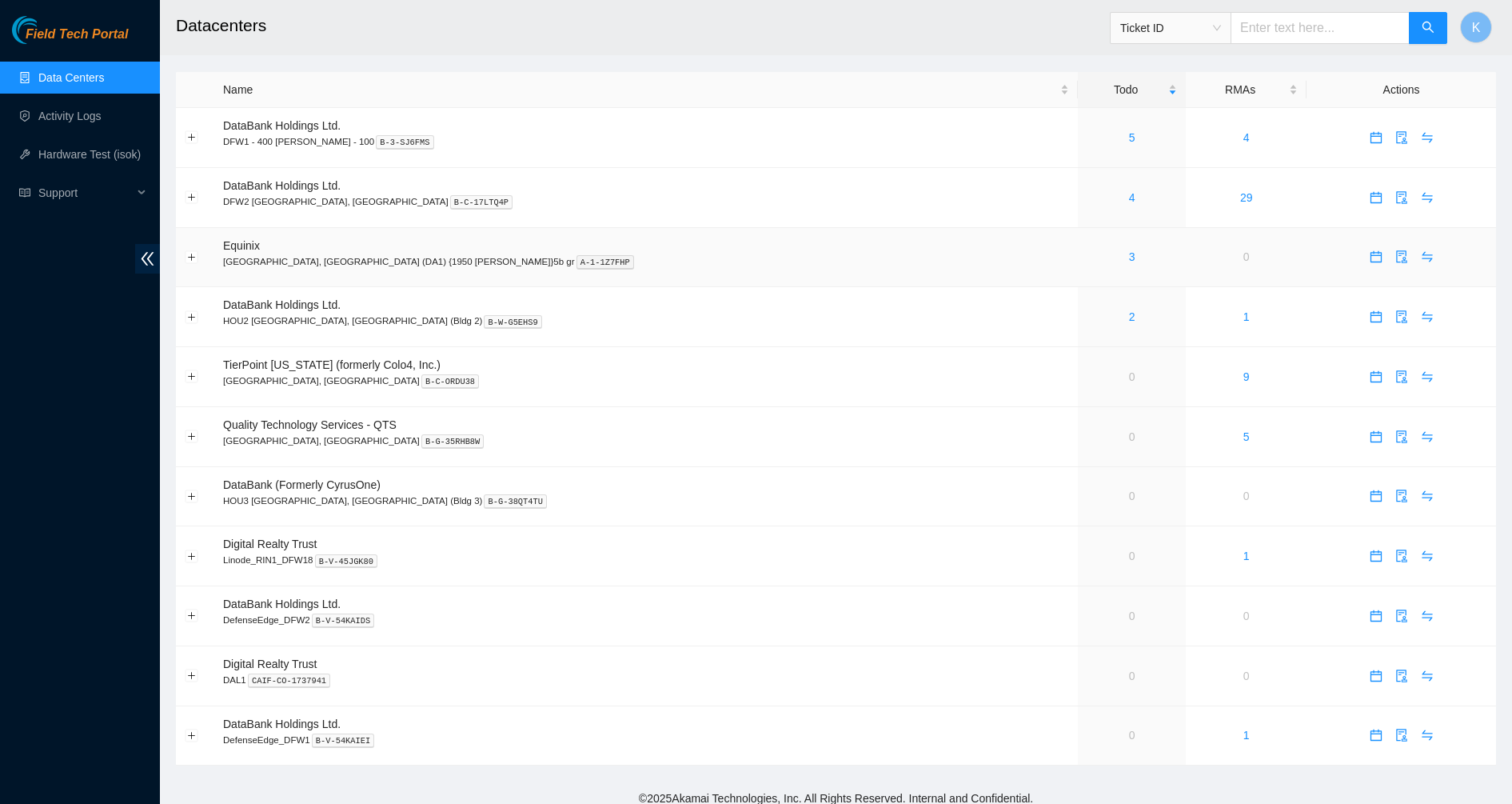
click at [1086, 261] on div "3" at bounding box center [1131, 257] width 90 height 18
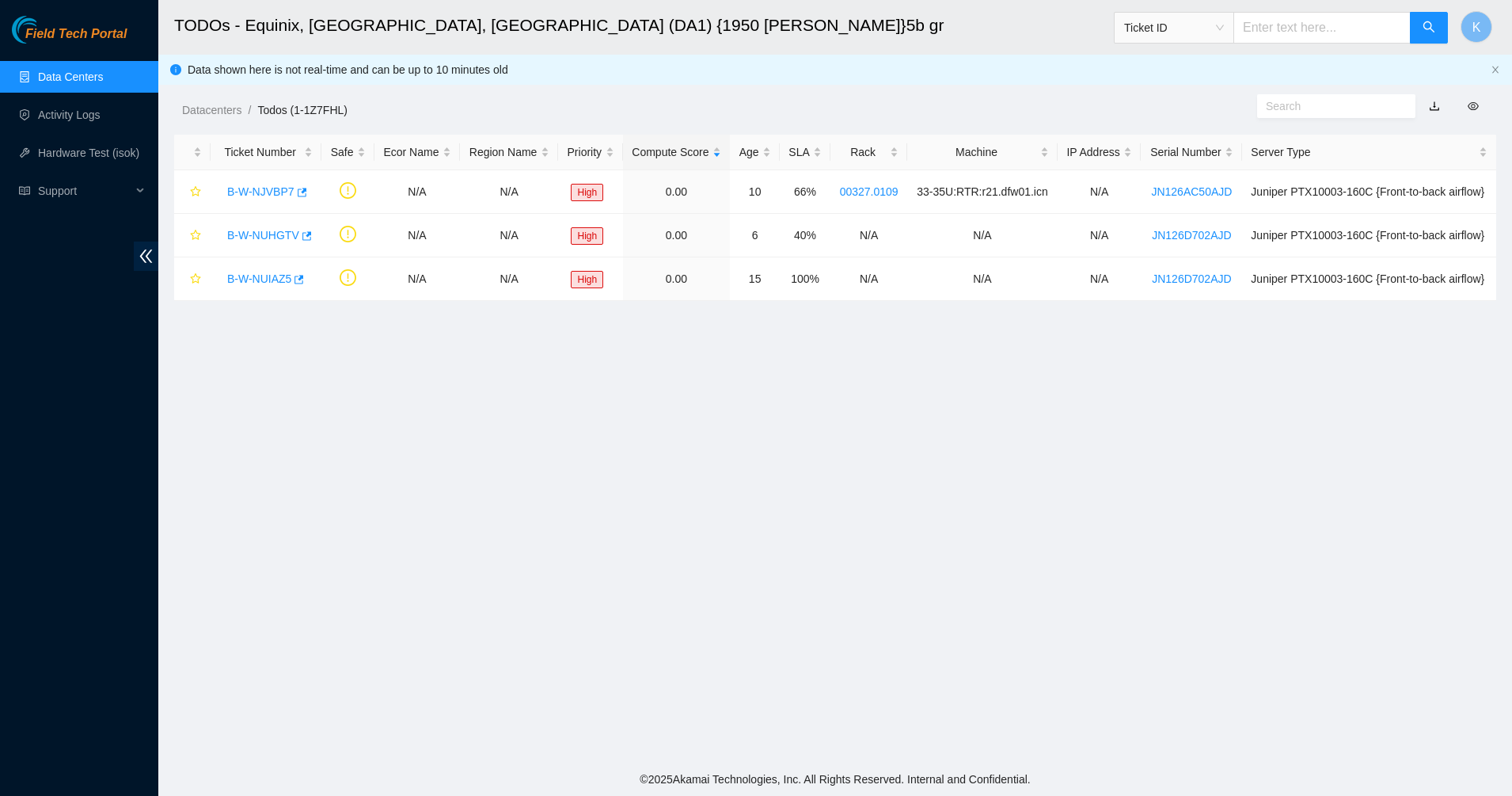
click at [91, 71] on link "Data Centers" at bounding box center [71, 77] width 65 height 12
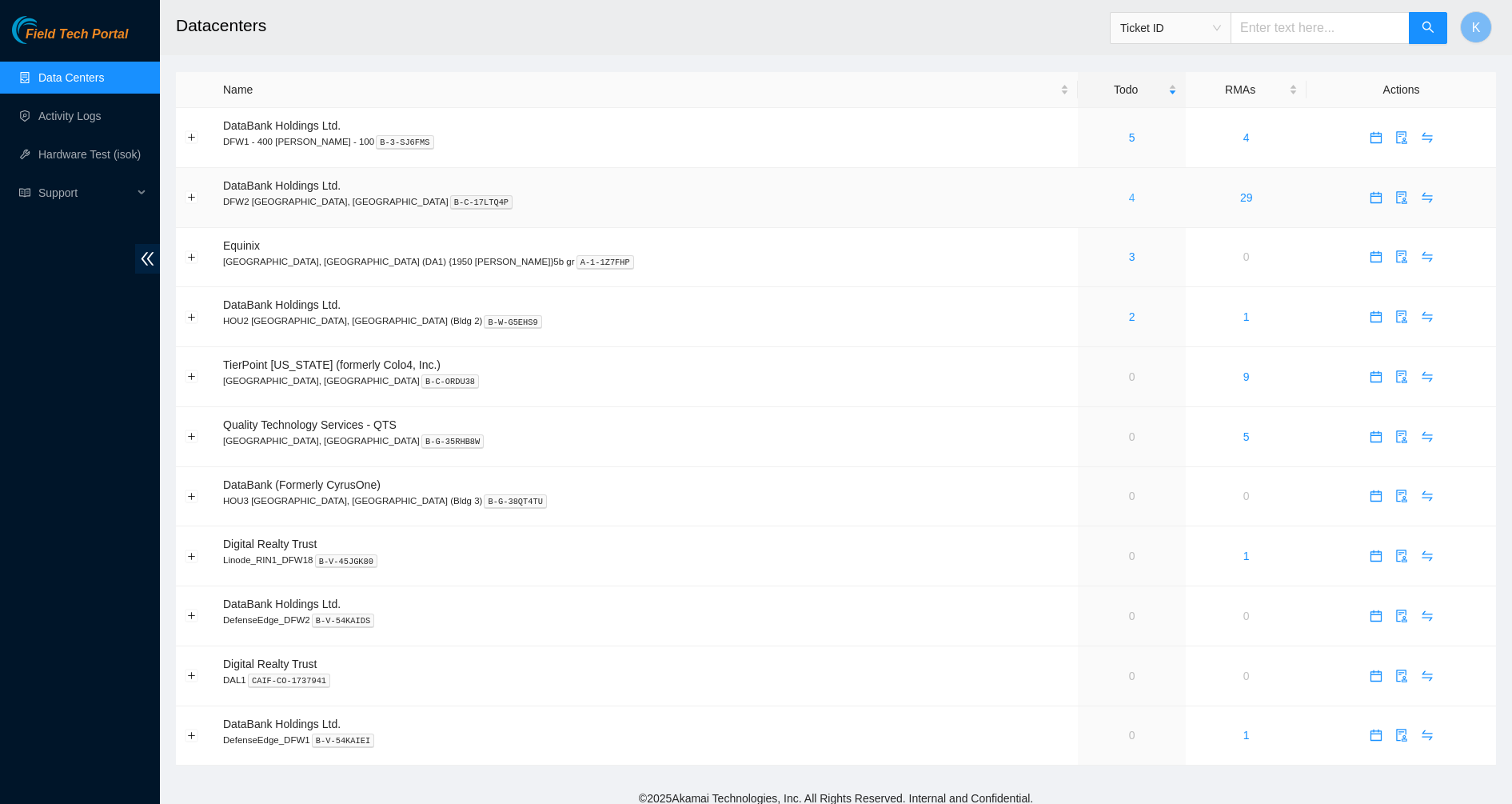
click at [1129, 194] on link "4" at bounding box center [1132, 197] width 6 height 12
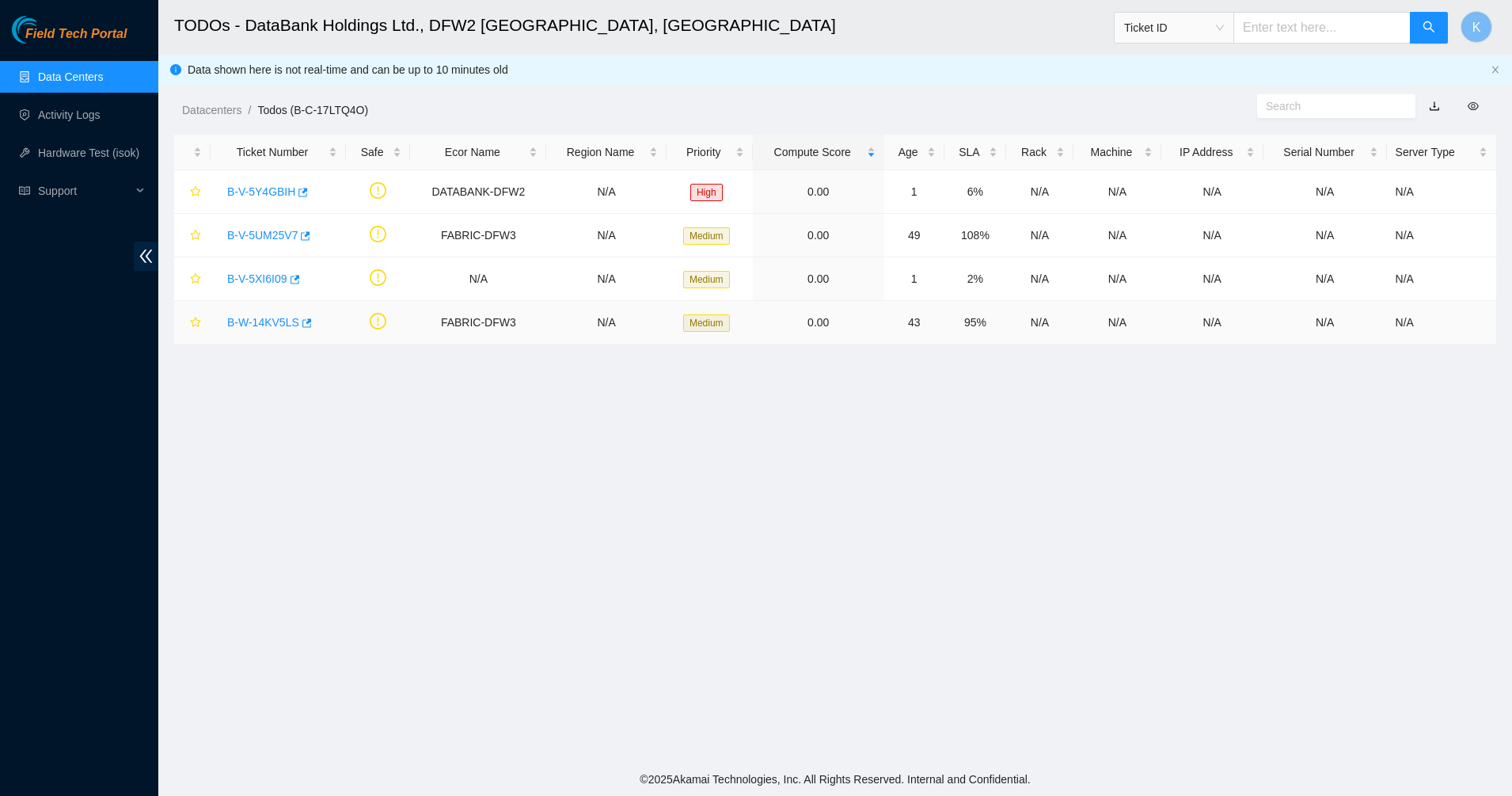
click at [264, 325] on link "B-W-14KV5LS" at bounding box center [263, 322] width 72 height 12
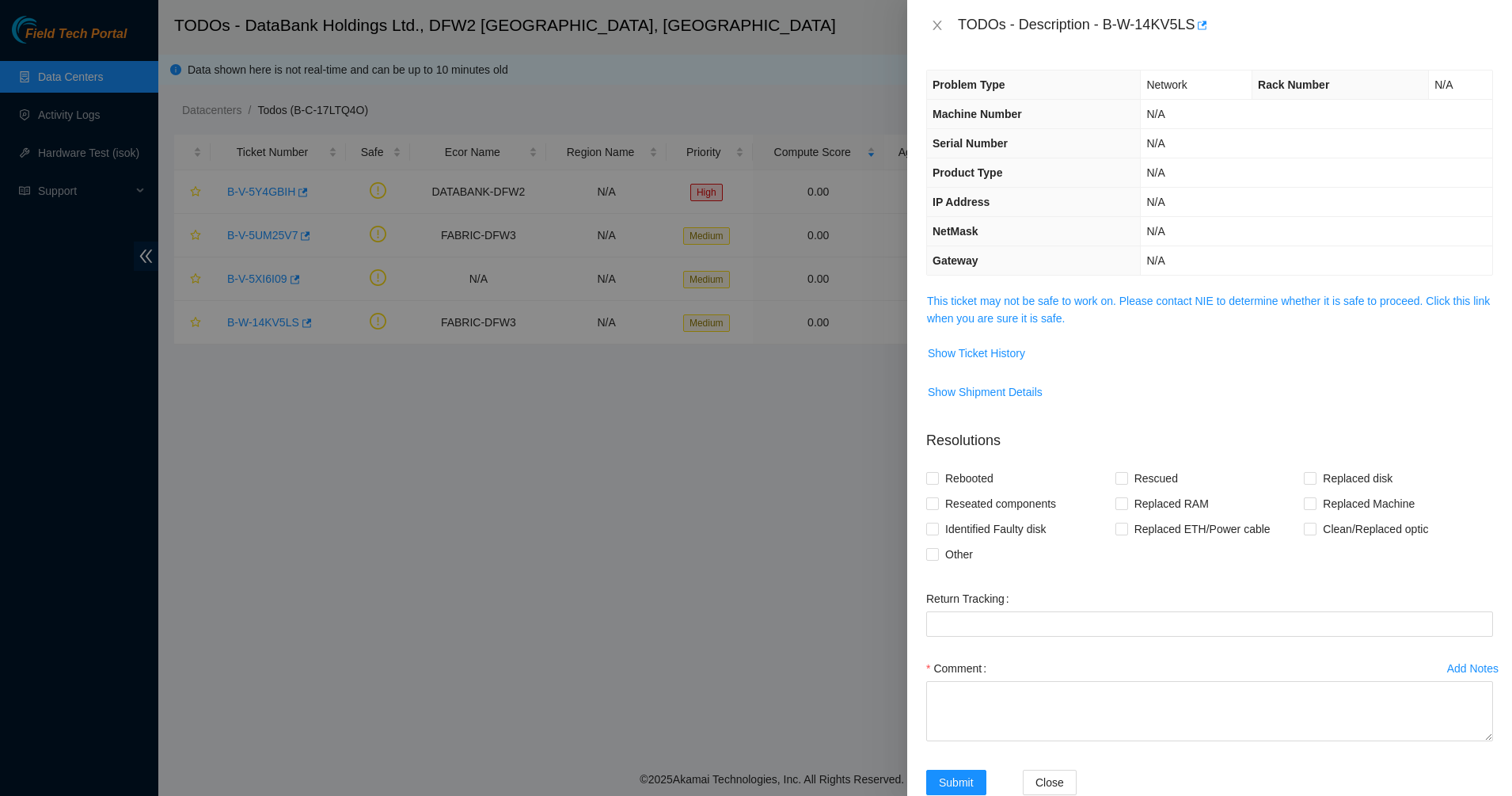
click at [1025, 333] on td "This ticket may not be safe to work on. Please contact NIE to determine whether…" at bounding box center [1209, 315] width 566 height 49
click at [1029, 327] on td "This ticket may not be safe to work on. Please contact NIE to determine whether…" at bounding box center [1209, 315] width 566 height 49
click at [1036, 289] on div "Problem Type Network Rack Number N/A Machine Number N/A Serial Number N/A Produ…" at bounding box center [1209, 423] width 604 height 745
click at [1027, 298] on link "This ticket may not be safe to work on. Please contact NIE to determine whether…" at bounding box center [1209, 310] width 563 height 30
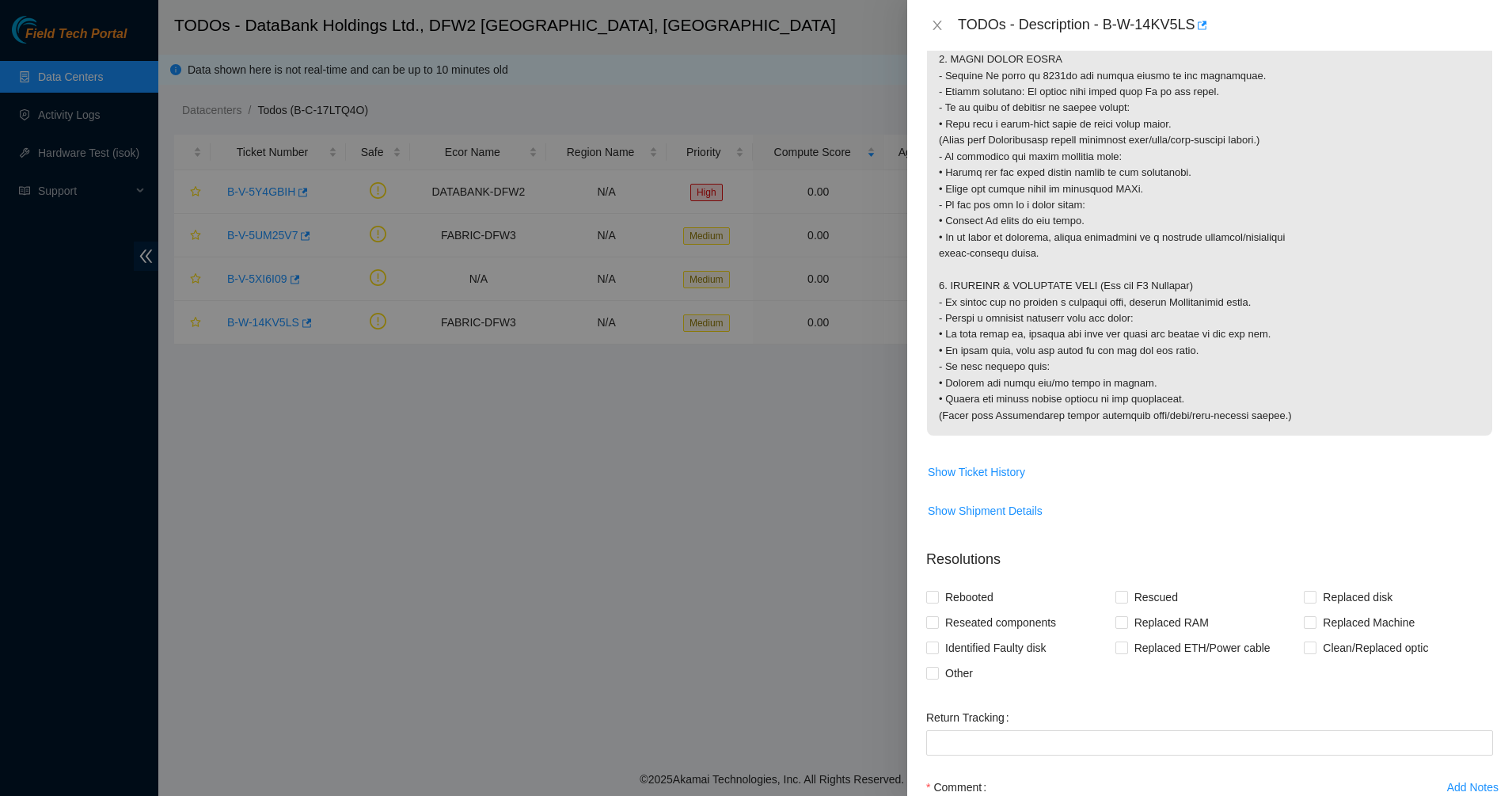
scroll to position [1432, 0]
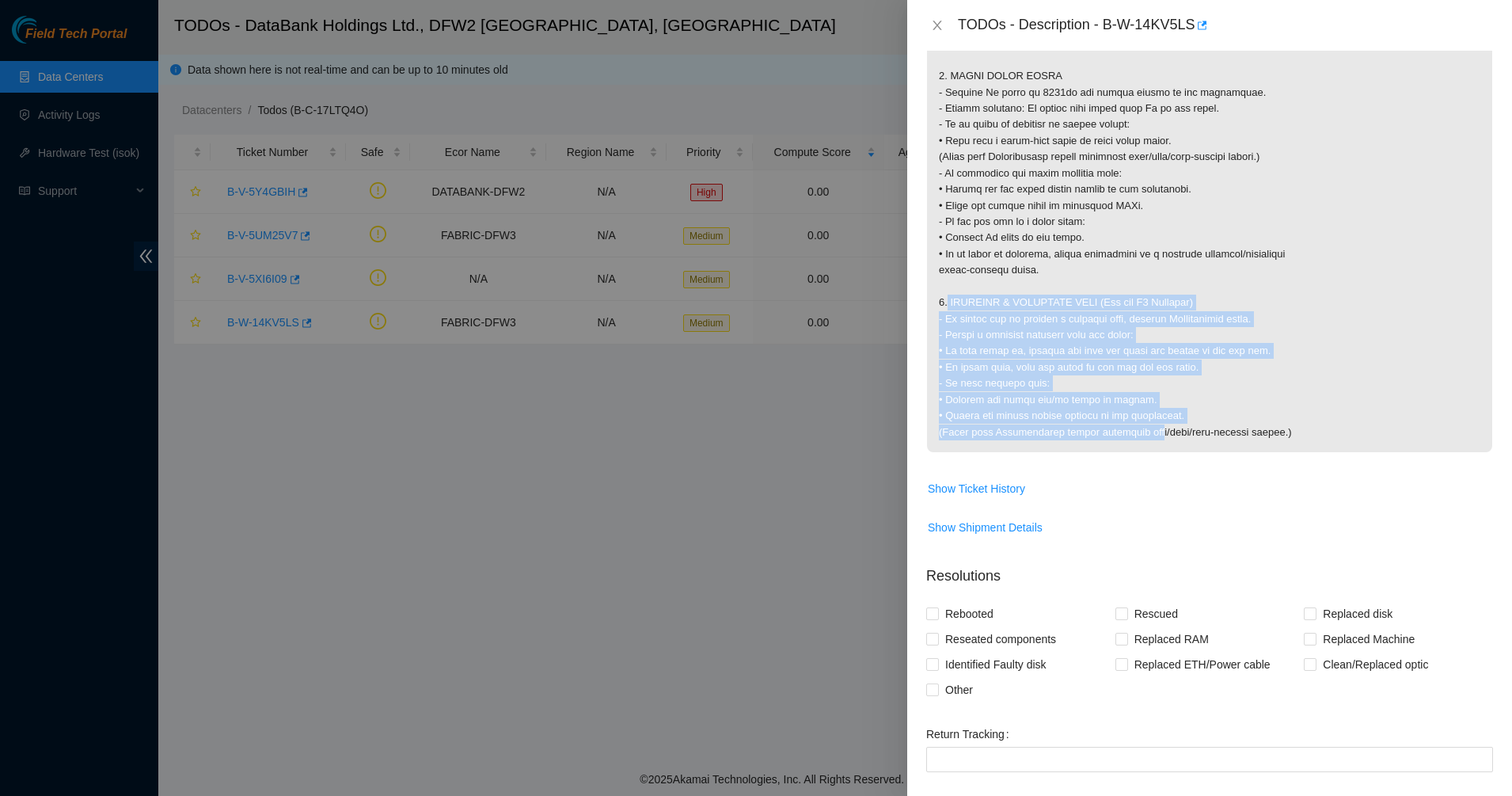
drag, startPoint x: 1136, startPoint y: 442, endPoint x: 1028, endPoint y: 298, distance: 180.0
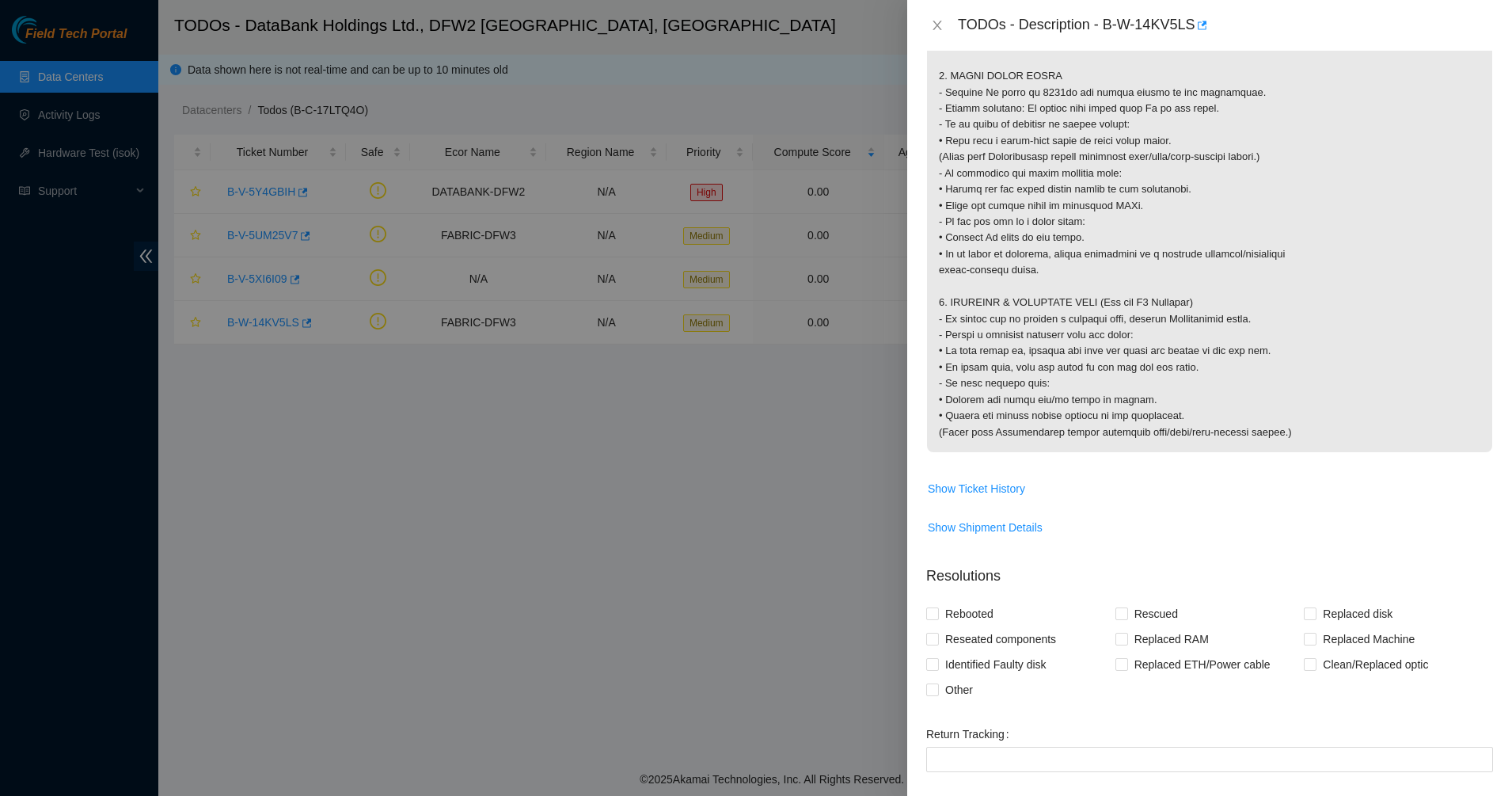
drag, startPoint x: 1028, startPoint y: 298, endPoint x: 1282, endPoint y: 447, distance: 294.5
drag, startPoint x: 1093, startPoint y: 288, endPoint x: 1058, endPoint y: 263, distance: 43.0
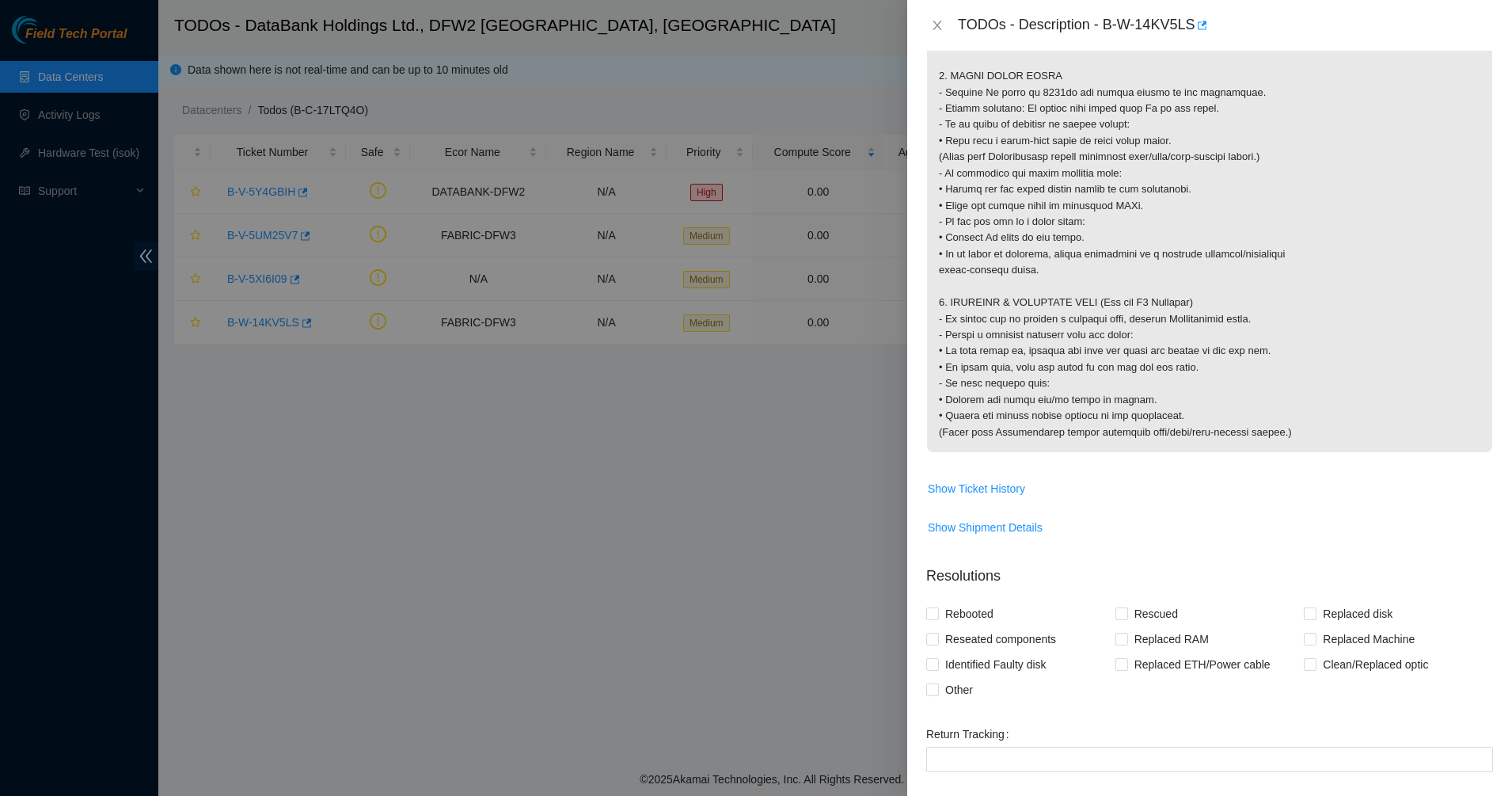
click at [985, 497] on span "Show Ticket History" at bounding box center [977, 489] width 97 height 18
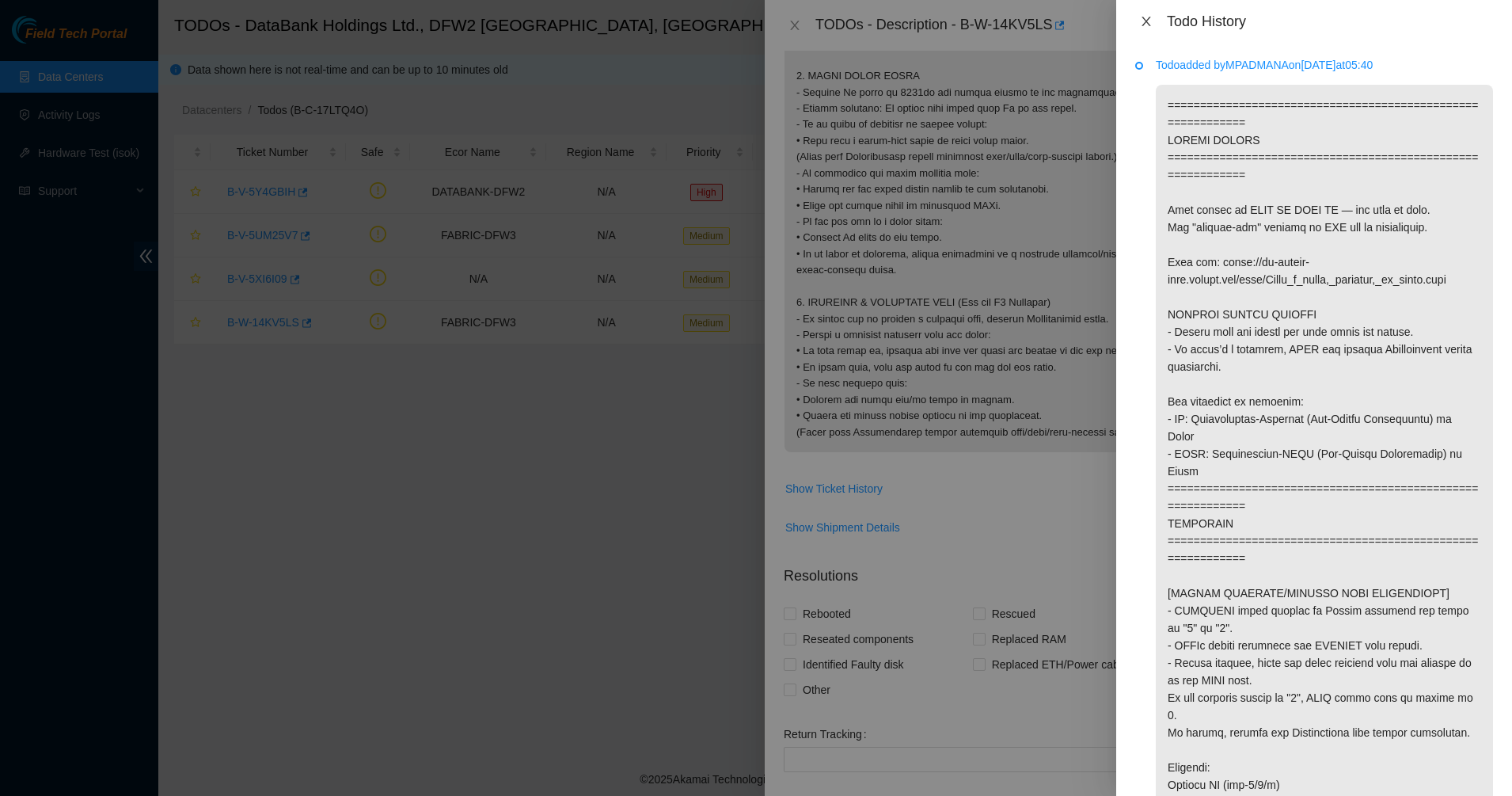
click at [1141, 16] on icon "close" at bounding box center [1146, 21] width 12 height 12
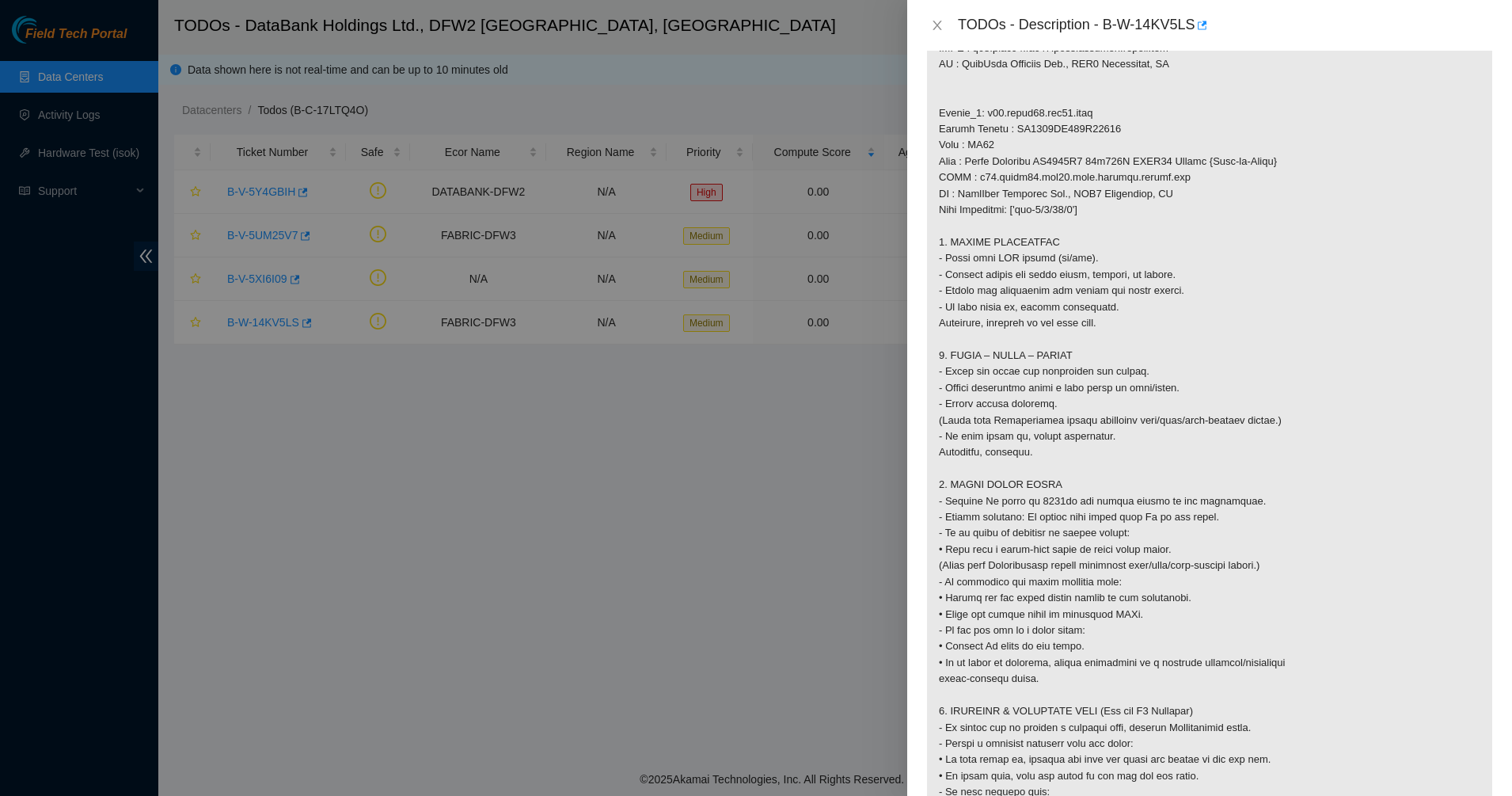
scroll to position [641, 0]
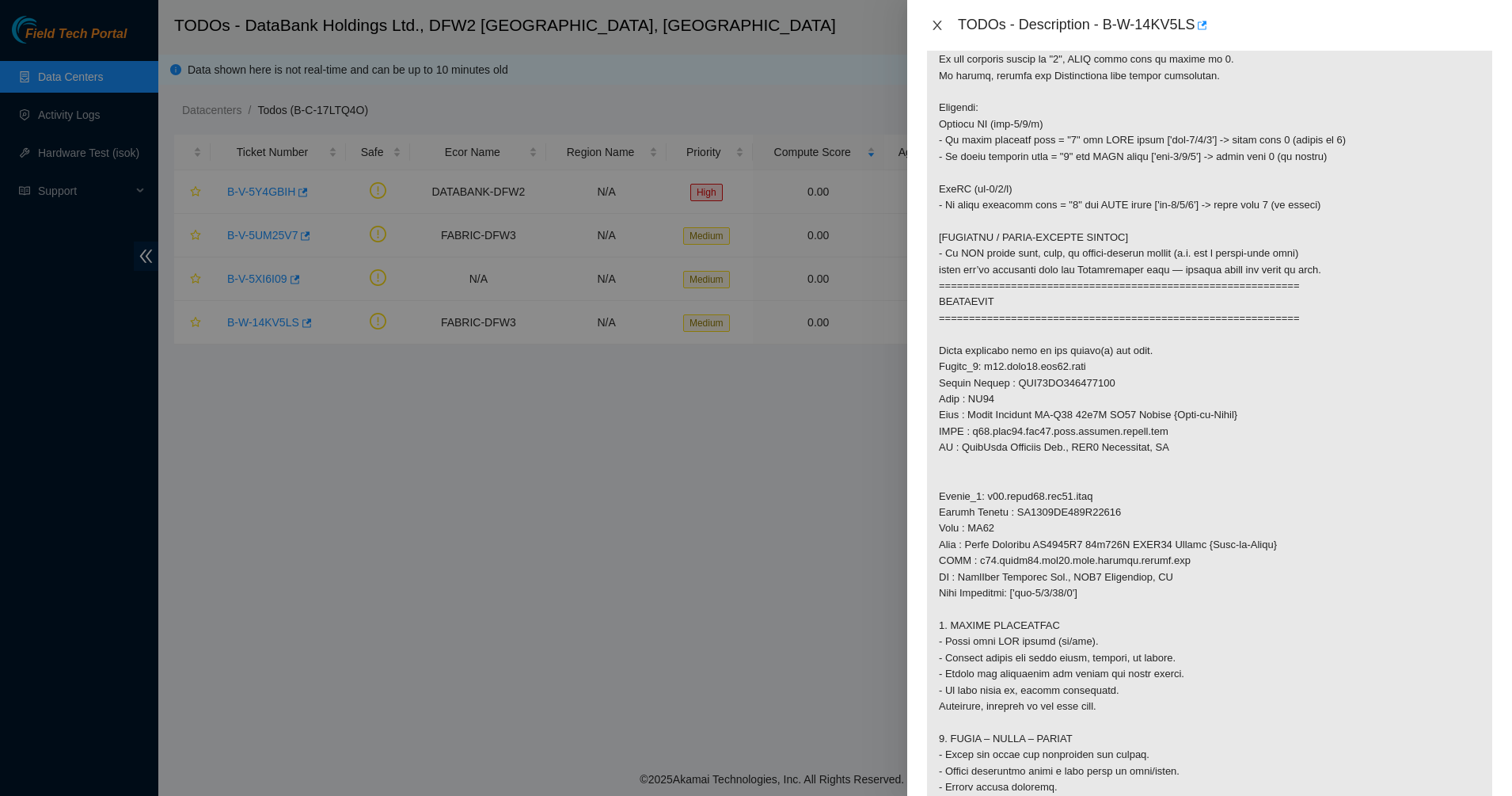
click at [939, 24] on icon "close" at bounding box center [937, 25] width 9 height 10
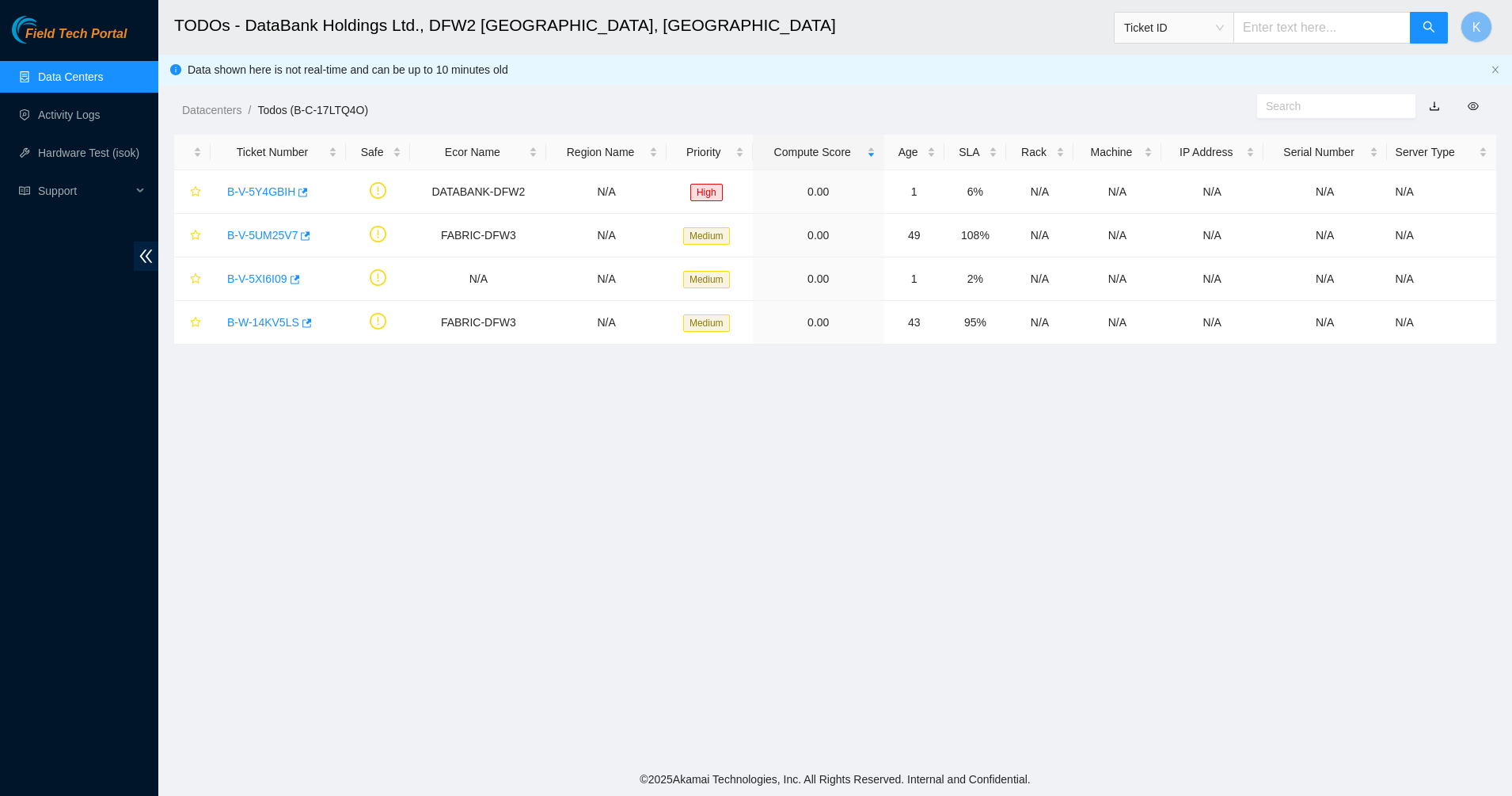
scroll to position [37, 0]
click at [273, 274] on link "B-V-5XI6I09" at bounding box center [257, 279] width 60 height 12
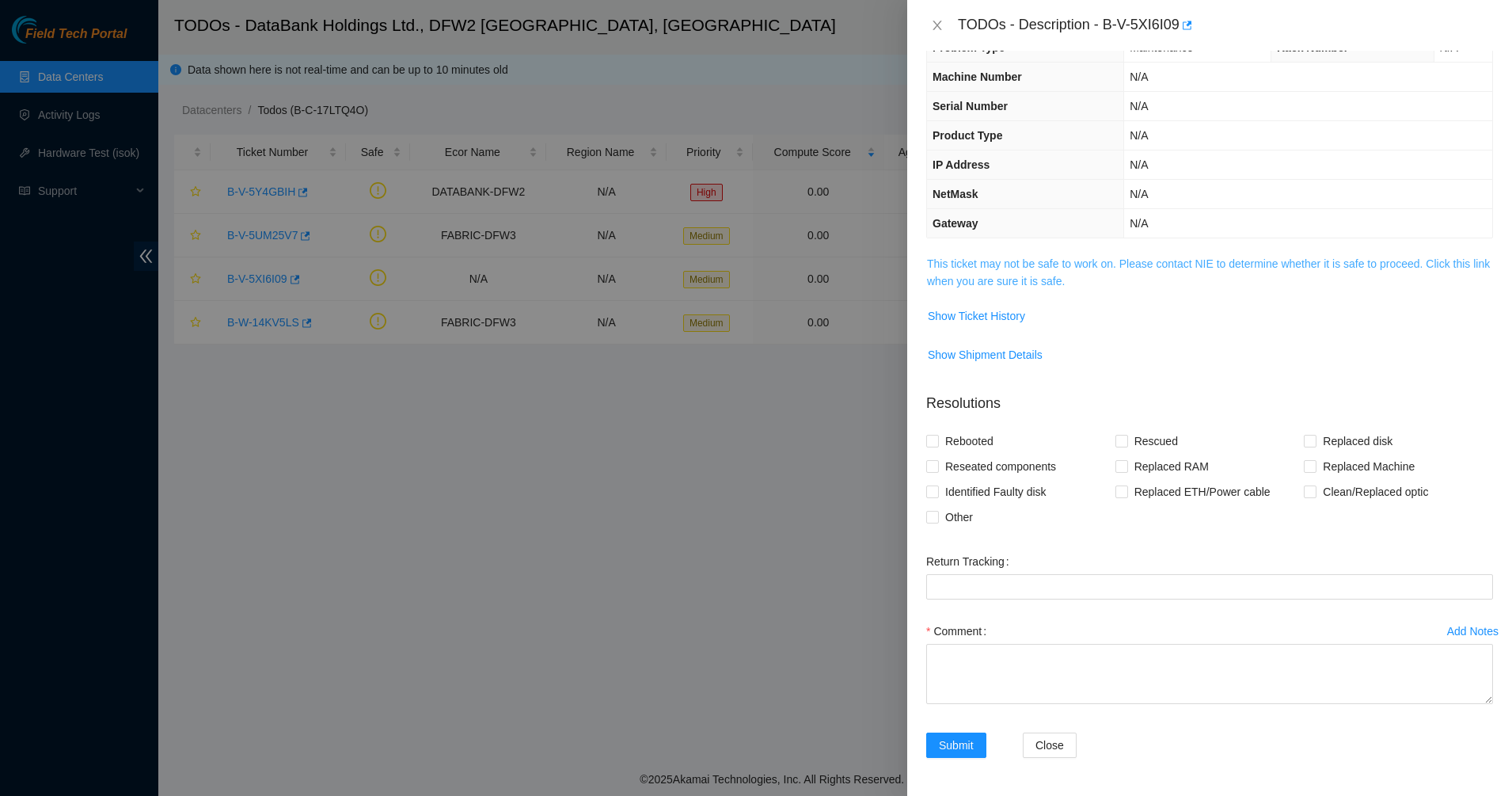
click at [998, 263] on link "This ticket may not be safe to work on. Please contact NIE to determine whether…" at bounding box center [1209, 273] width 563 height 30
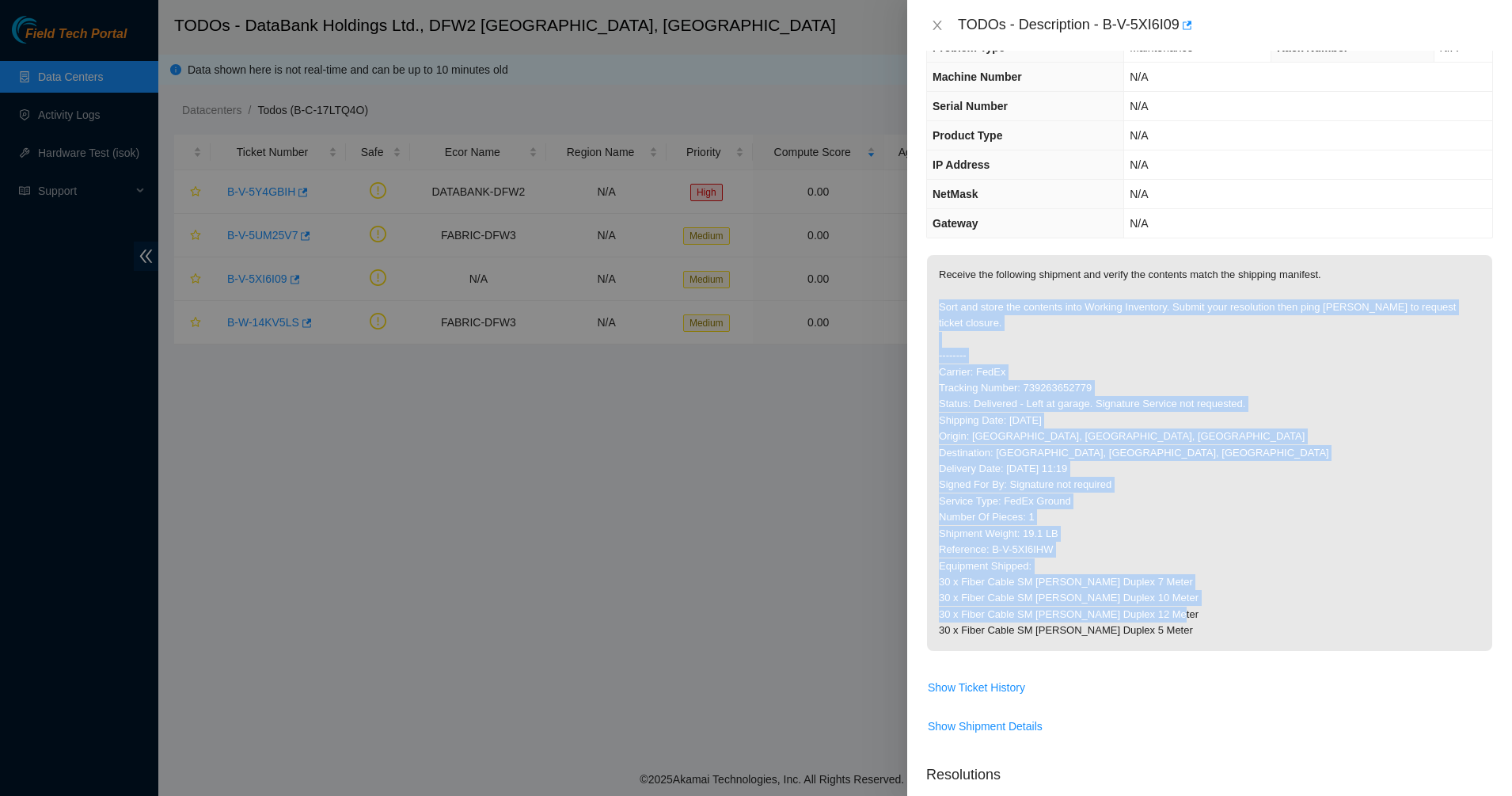
drag, startPoint x: 990, startPoint y: 293, endPoint x: 1188, endPoint y: 631, distance: 391.7
click at [1188, 631] on p "Receive the following shipment and verify the contents match the shipping manif…" at bounding box center [1209, 453] width 565 height 396
click at [1181, 612] on p "Receive the following shipment and verify the contents match the shipping manif…" at bounding box center [1209, 453] width 565 height 396
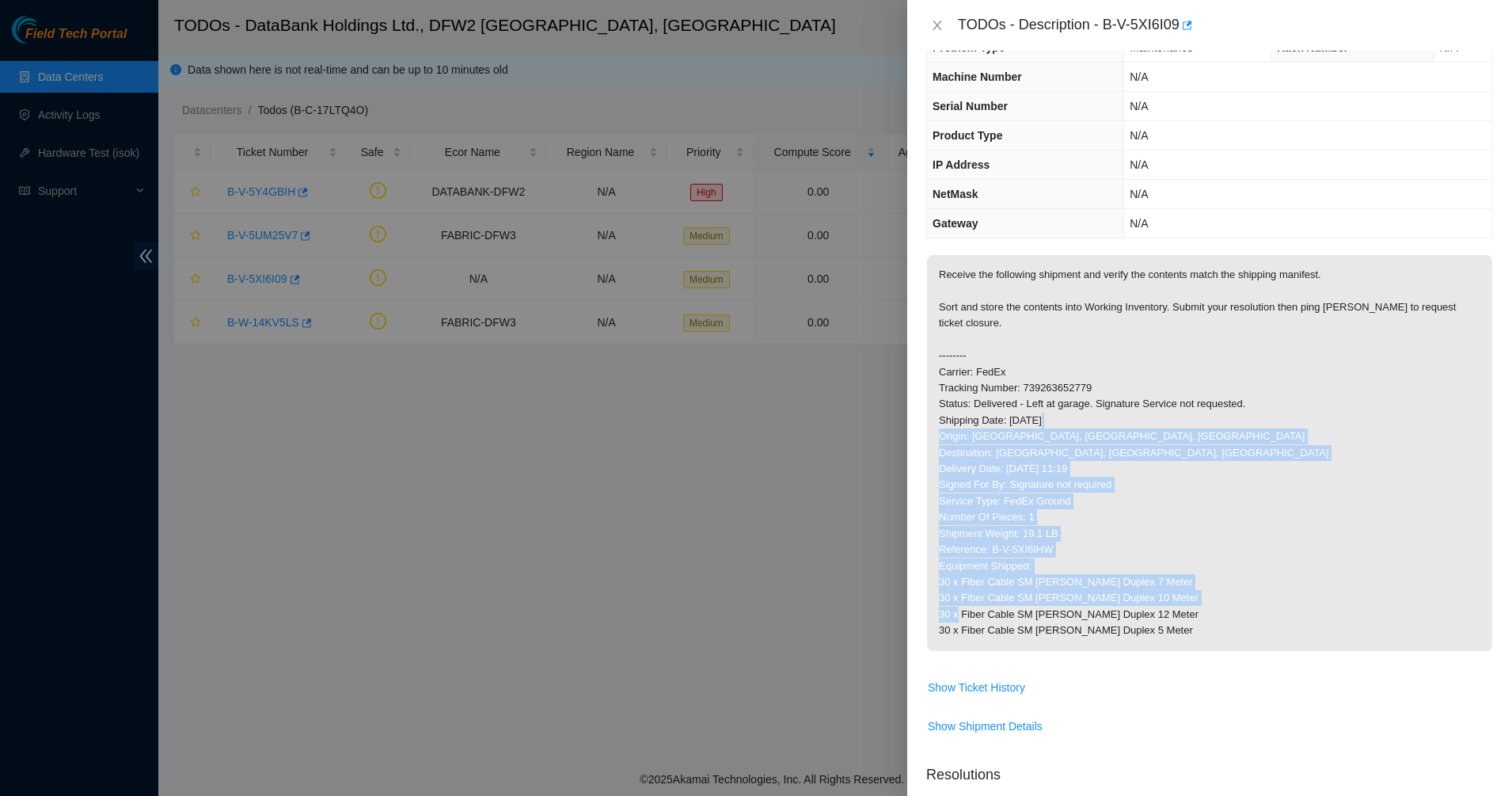
drag, startPoint x: 1181, startPoint y: 612, endPoint x: 1057, endPoint y: 424, distance: 225.2
click at [1057, 424] on p "Receive the following shipment and verify the contents match the shipping manif…" at bounding box center [1209, 453] width 565 height 396
click at [1057, 424] on p "Receive the following shipment and verify the contents match the shipping manif…" at bounding box center [1209, 453] width 565 height 396
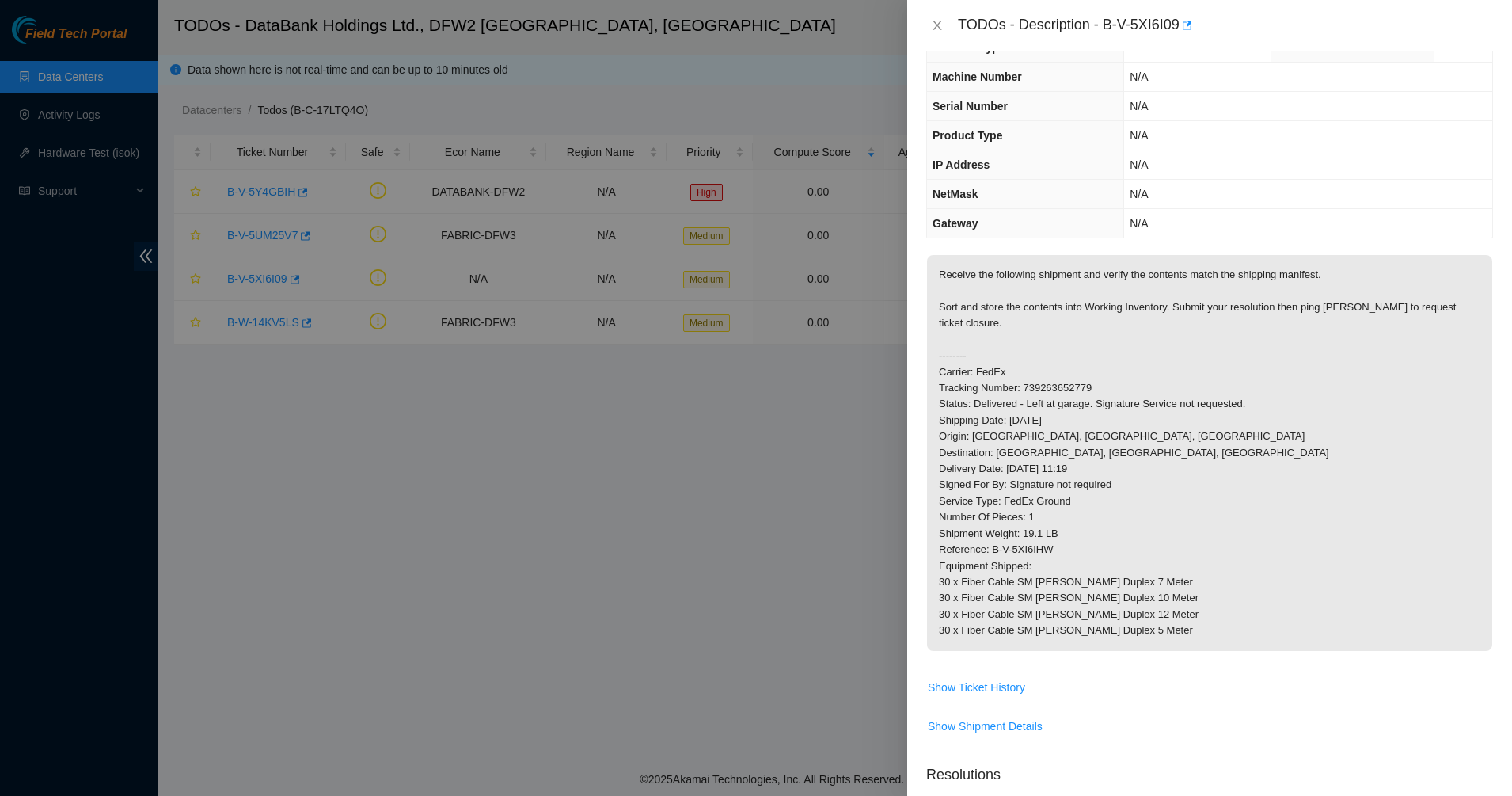
click at [1024, 364] on p "Receive the following shipment and verify the contents match the shipping manif…" at bounding box center [1209, 453] width 565 height 396
drag, startPoint x: 1021, startPoint y: 342, endPoint x: 1001, endPoint y: 297, distance: 49.2
click at [1005, 306] on p "Receive the following shipment and verify the contents match the shipping manif…" at bounding box center [1209, 453] width 565 height 396
click at [999, 291] on p "Receive the following shipment and verify the contents match the shipping manif…" at bounding box center [1209, 453] width 565 height 396
drag, startPoint x: 1005, startPoint y: 268, endPoint x: 1031, endPoint y: 309, distance: 48.5
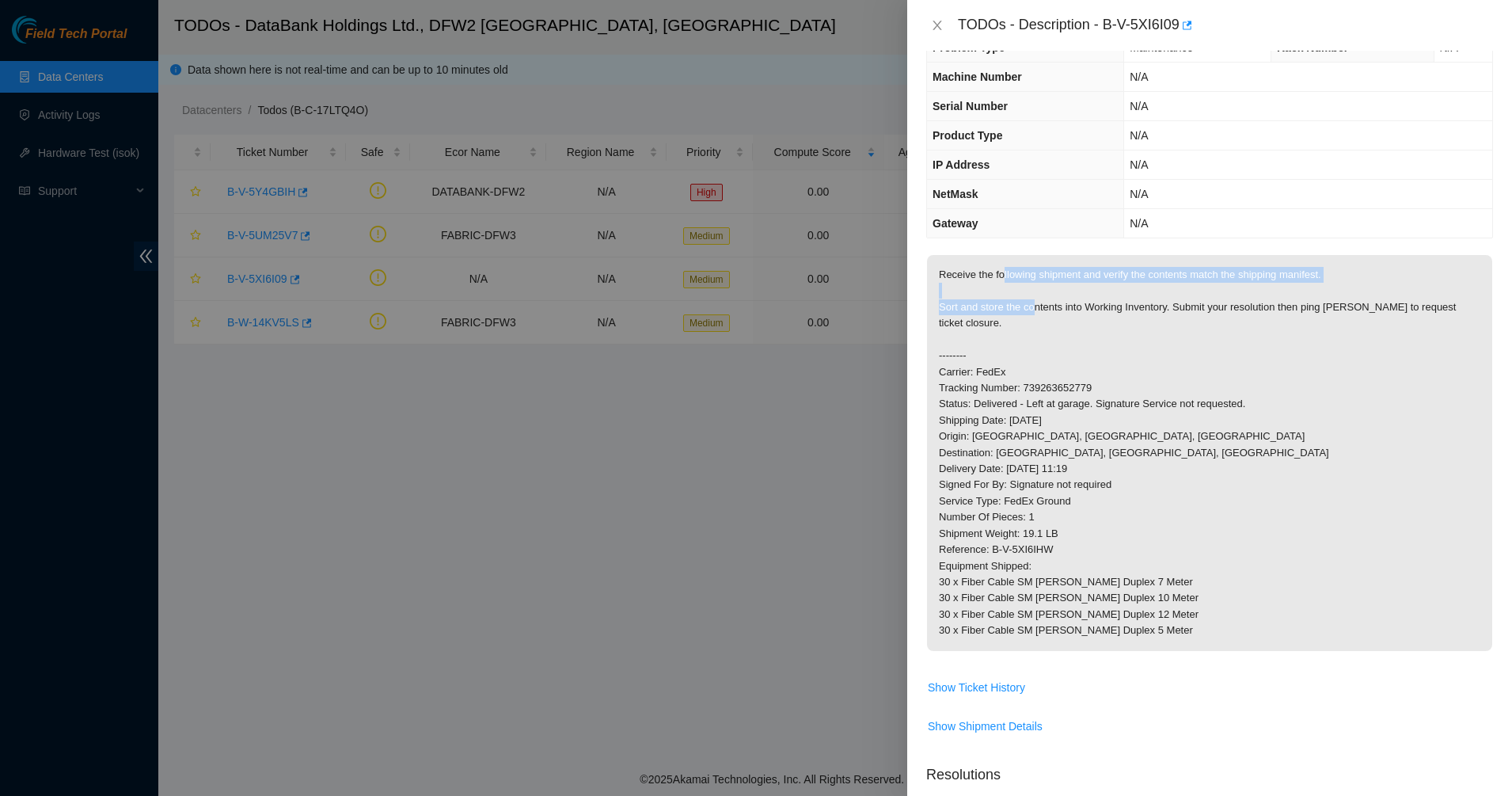
click at [1031, 309] on p "Receive the following shipment and verify the contents match the shipping manif…" at bounding box center [1209, 453] width 565 height 396
click at [1031, 311] on p "Receive the following shipment and verify the contents match the shipping manif…" at bounding box center [1209, 453] width 565 height 396
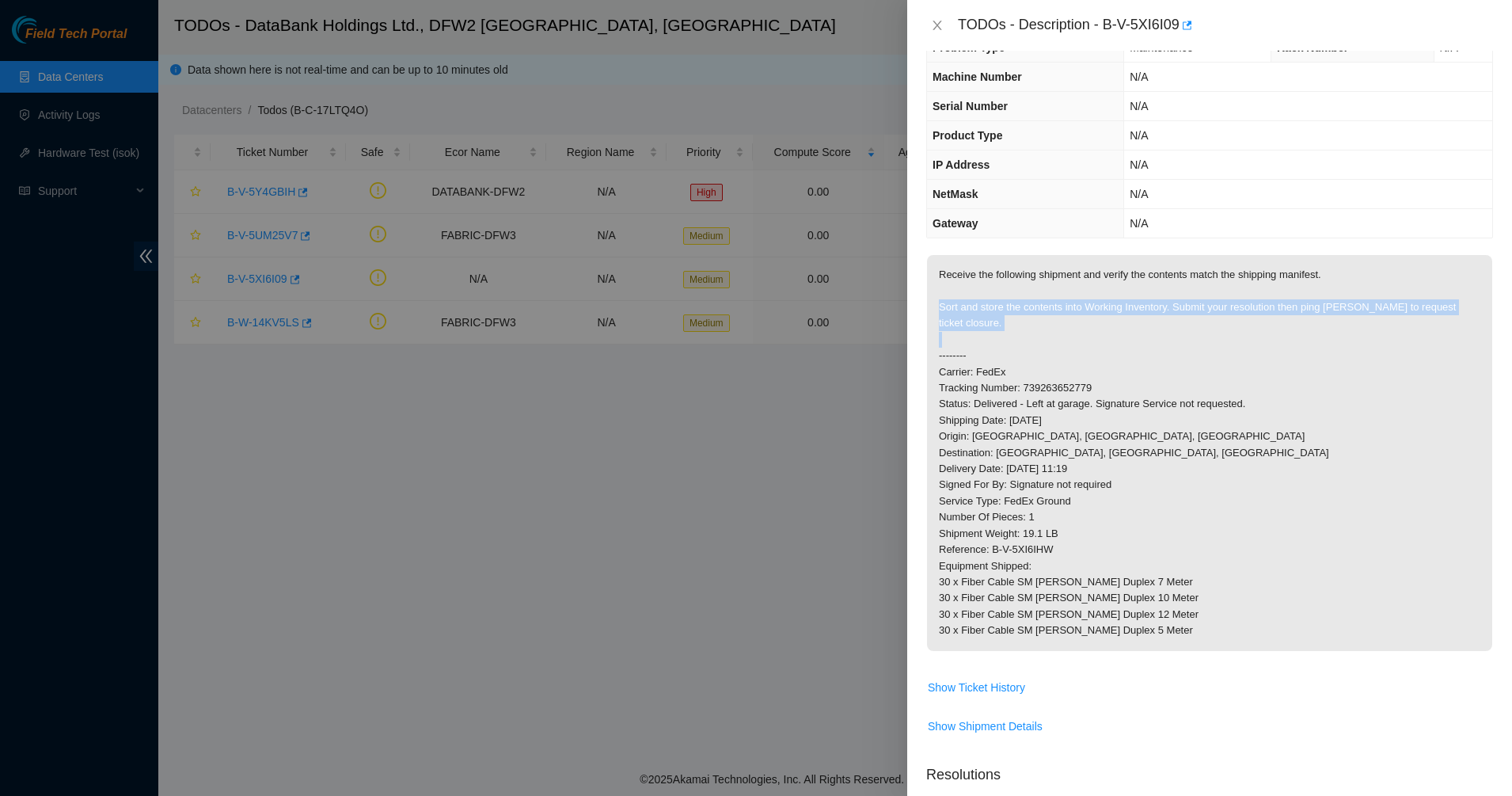
drag, startPoint x: 1031, startPoint y: 311, endPoint x: 1080, endPoint y: 337, distance: 55.5
click at [1032, 311] on p "Receive the following shipment and verify the contents match the shipping manif…" at bounding box center [1209, 453] width 565 height 396
click at [1080, 337] on p "Receive the following shipment and verify the contents match the shipping manif…" at bounding box center [1209, 453] width 565 height 396
drag, startPoint x: 1080, startPoint y: 337, endPoint x: 1063, endPoint y: 327, distance: 19.7
click at [1081, 337] on p "Receive the following shipment and verify the contents match the shipping manif…" at bounding box center [1209, 453] width 565 height 396
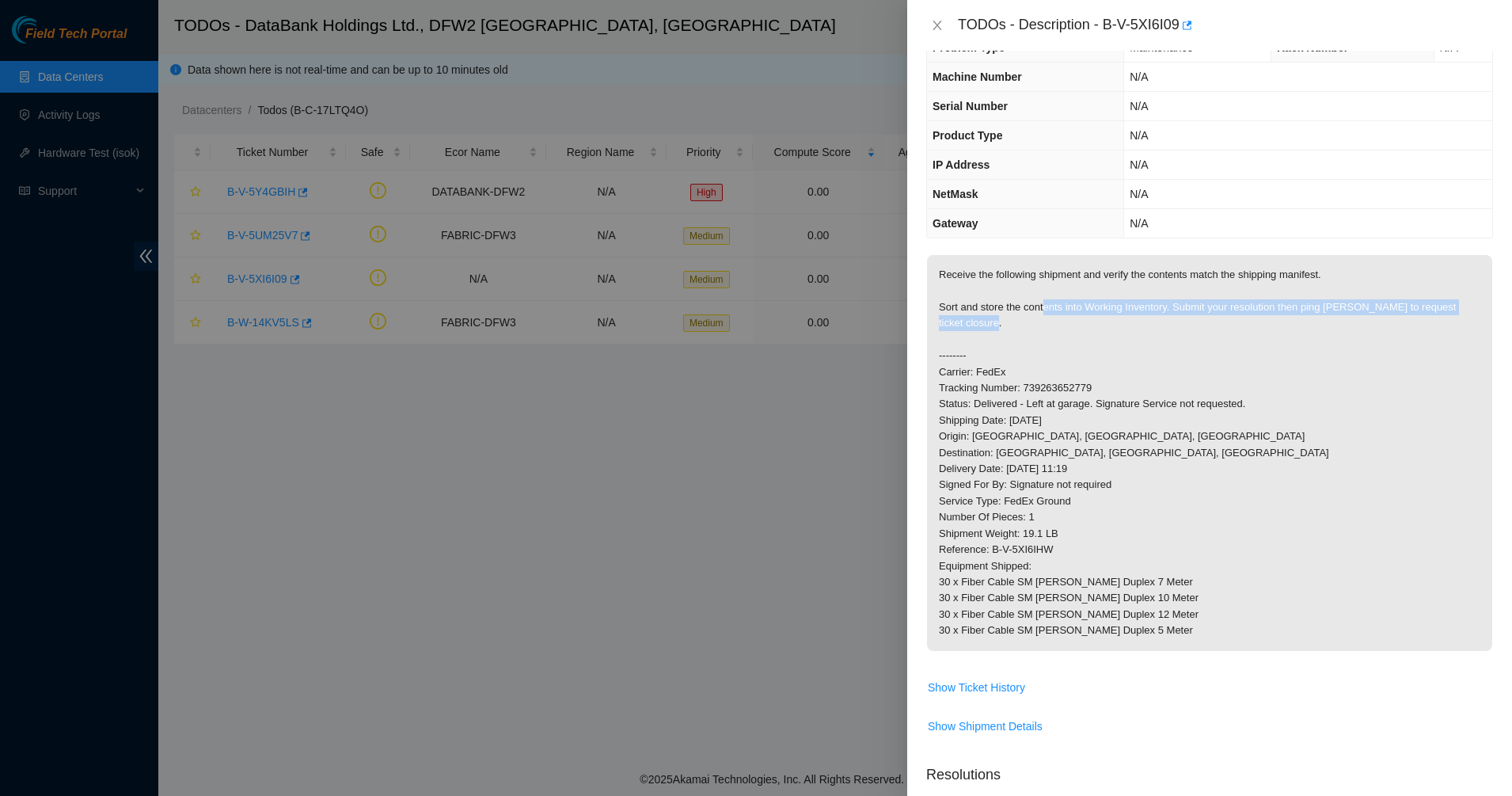
drag, startPoint x: 1063, startPoint y: 327, endPoint x: 1034, endPoint y: 297, distance: 41.7
click at [1037, 299] on p "Receive the following shipment and verify the contents match the shipping manif…" at bounding box center [1209, 453] width 565 height 396
click at [1032, 297] on p "Receive the following shipment and verify the contents match the shipping manif…" at bounding box center [1209, 453] width 565 height 396
click at [1031, 297] on p "Receive the following shipment and verify the contents match the shipping manif…" at bounding box center [1209, 453] width 565 height 396
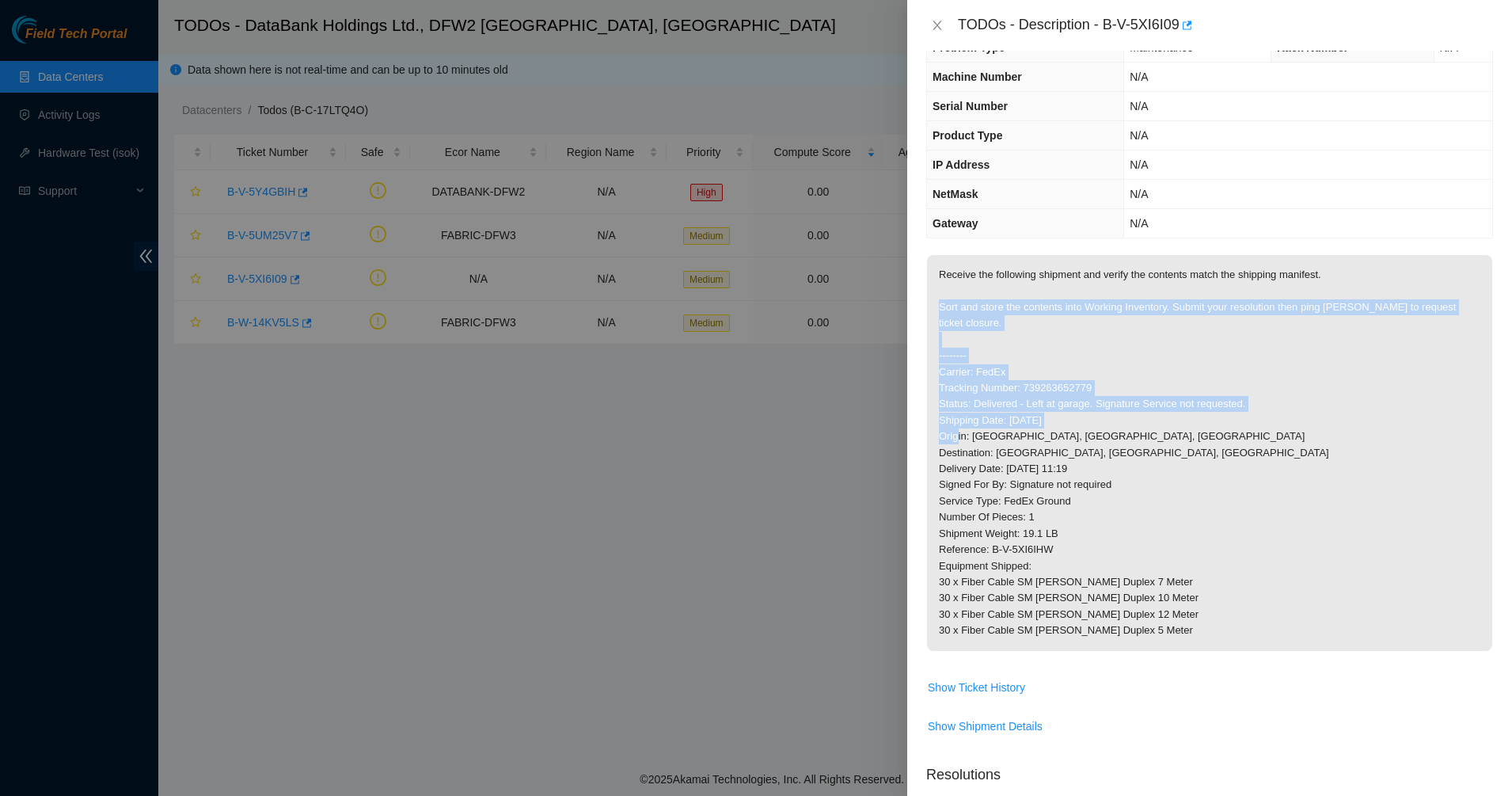
drag, startPoint x: 1031, startPoint y: 297, endPoint x: 1181, endPoint y: 438, distance: 205.9
click at [1179, 435] on p "Receive the following shipment and verify the contents match the shipping manif…" at bounding box center [1209, 453] width 565 height 396
click at [1182, 439] on p "Receive the following shipment and verify the contents match the shipping manif…" at bounding box center [1209, 453] width 565 height 396
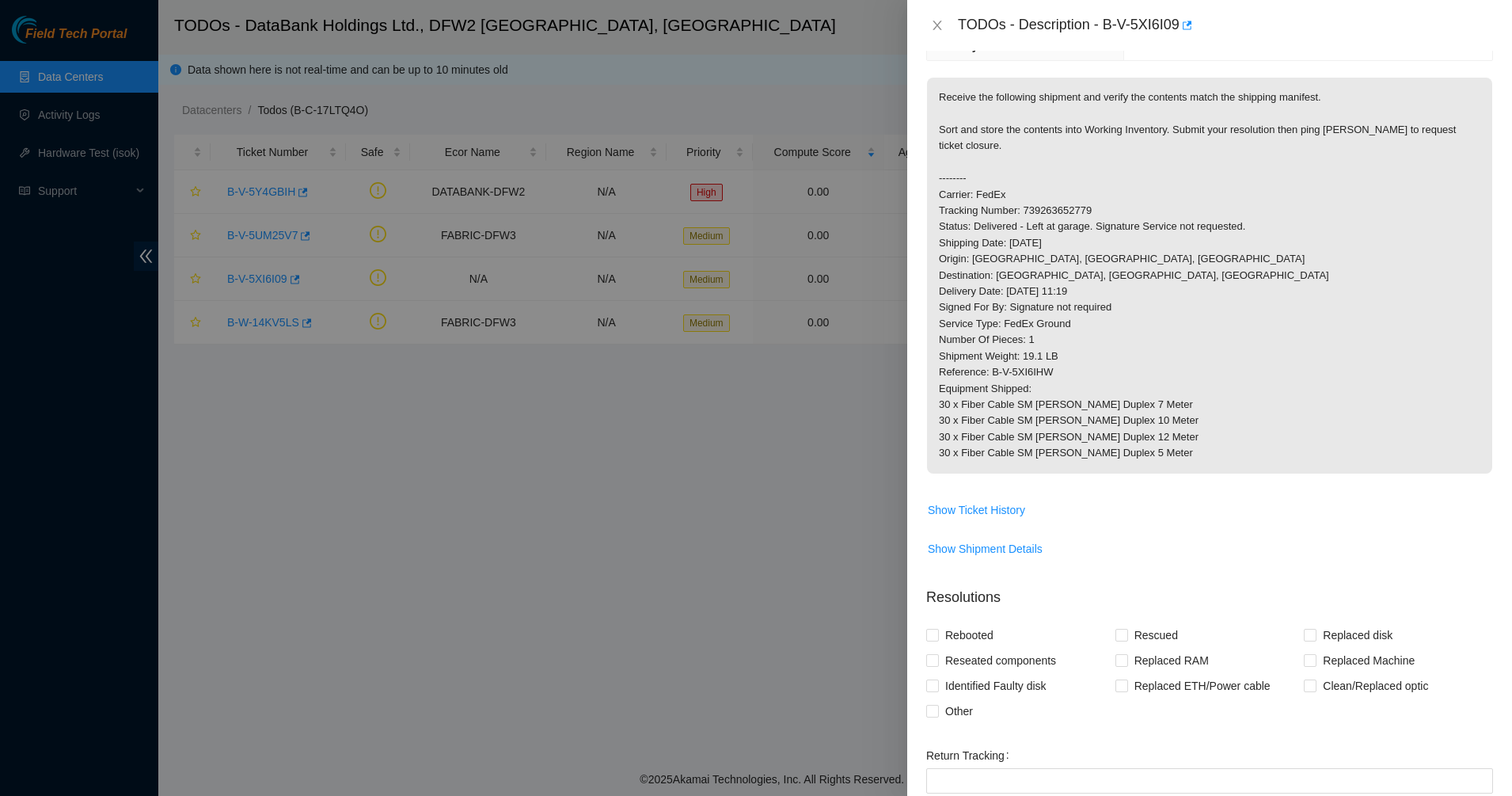
scroll to position [334, 0]
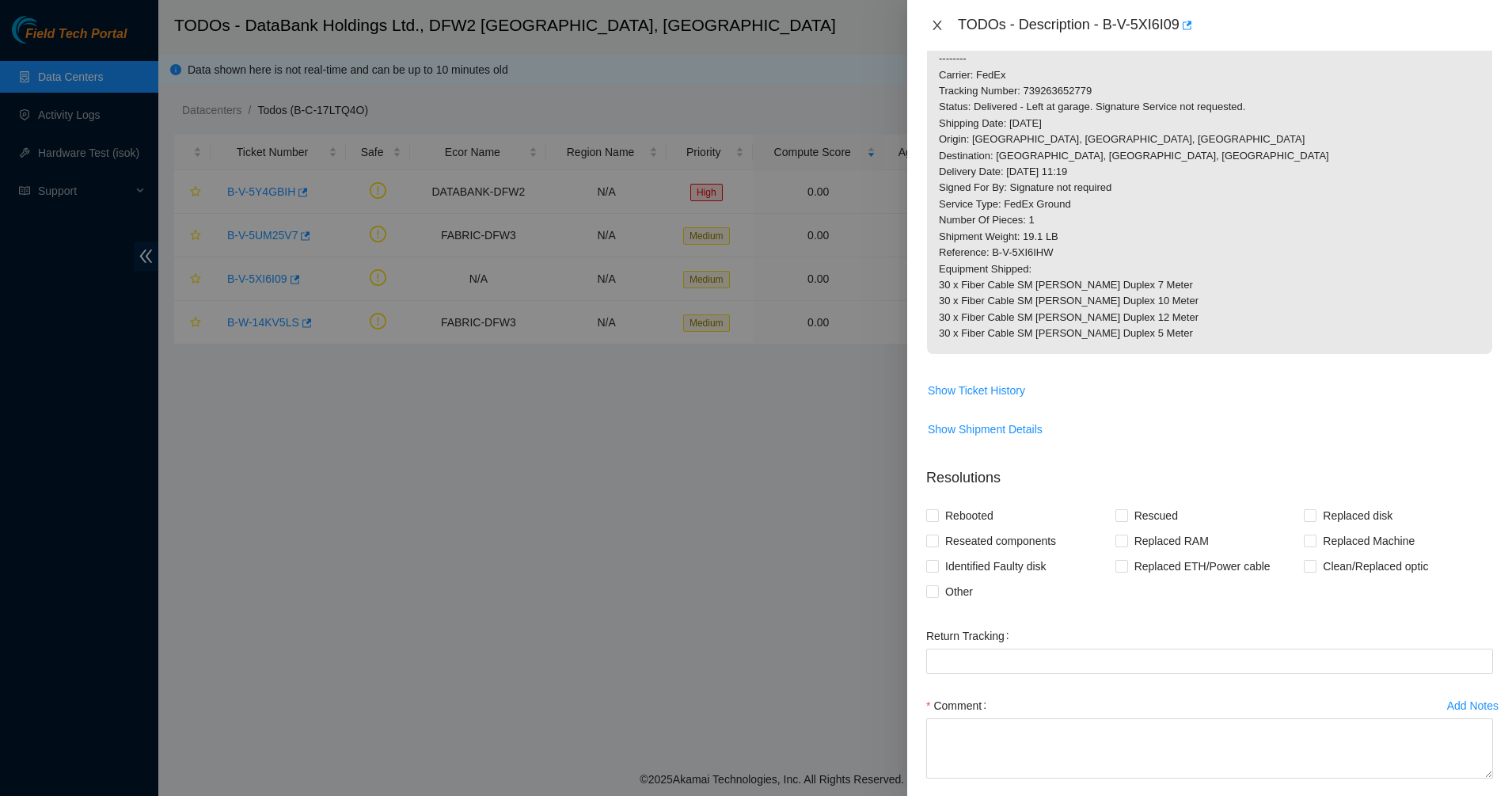
click at [934, 27] on icon "close" at bounding box center [937, 26] width 12 height 12
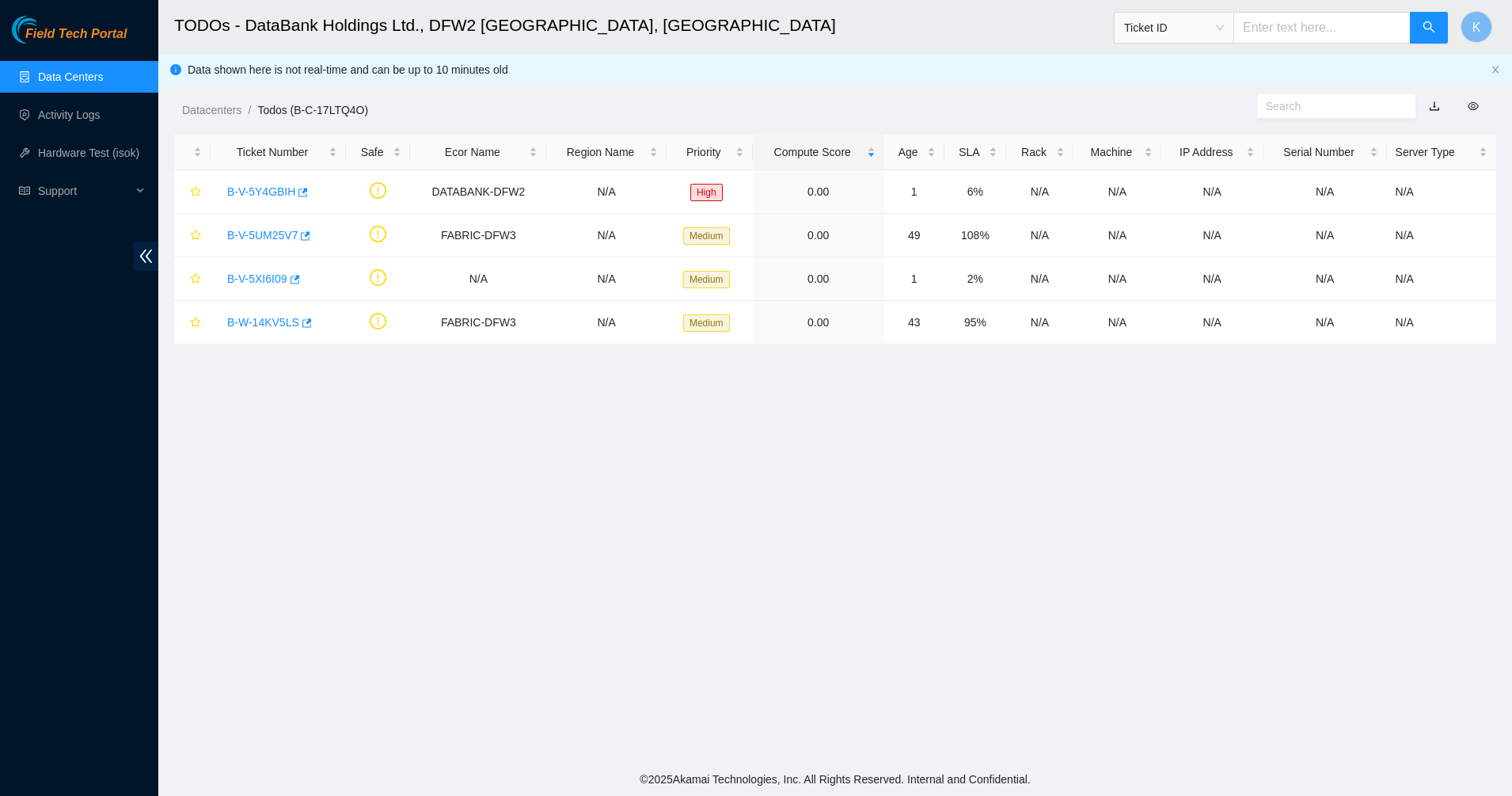
scroll to position [37, 0]
click at [273, 235] on link "B-V-5UM25V7" at bounding box center [262, 235] width 71 height 12
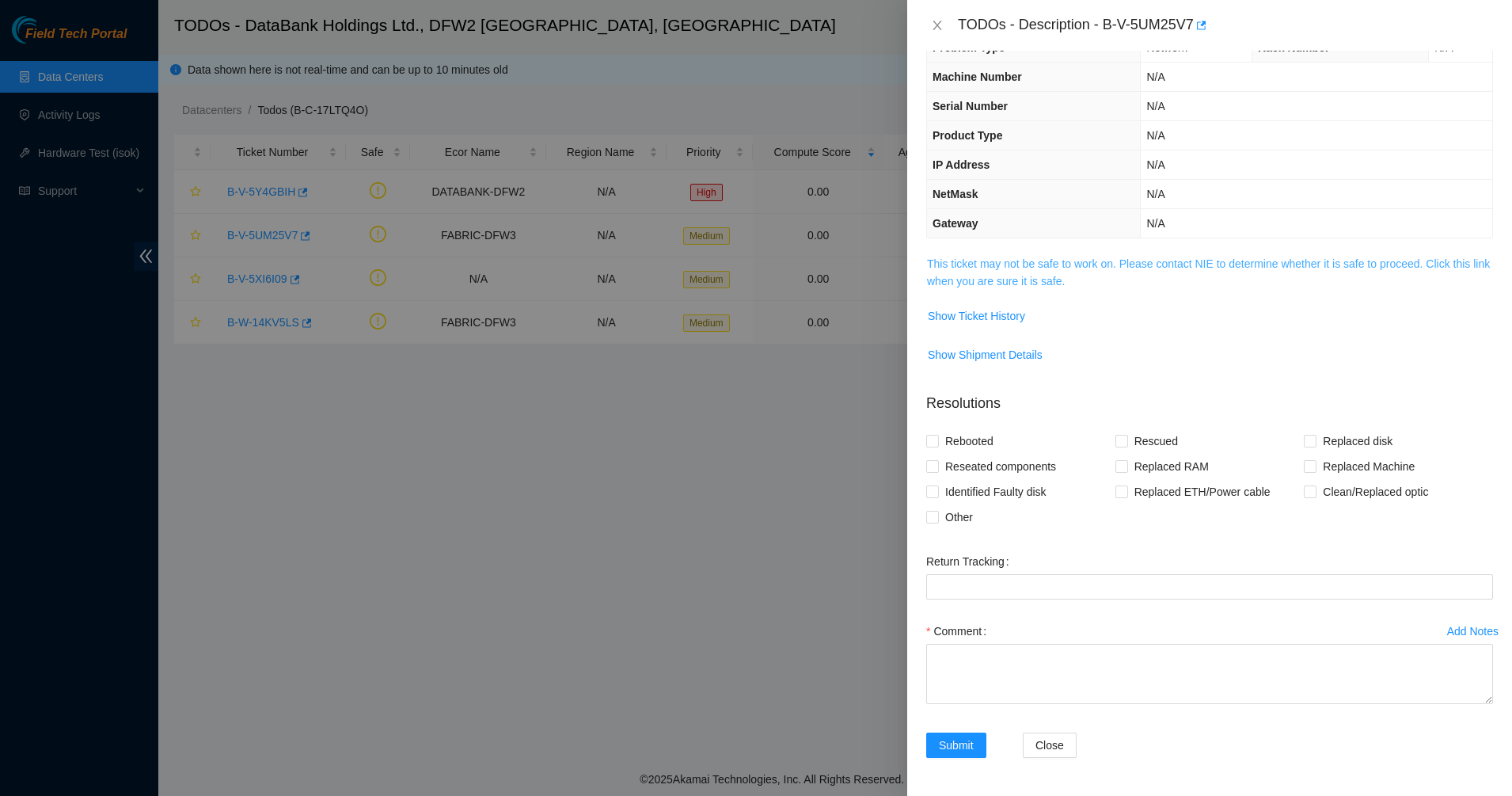
click at [977, 277] on link "This ticket may not be safe to work on. Please contact NIE to determine whether…" at bounding box center [1209, 273] width 563 height 30
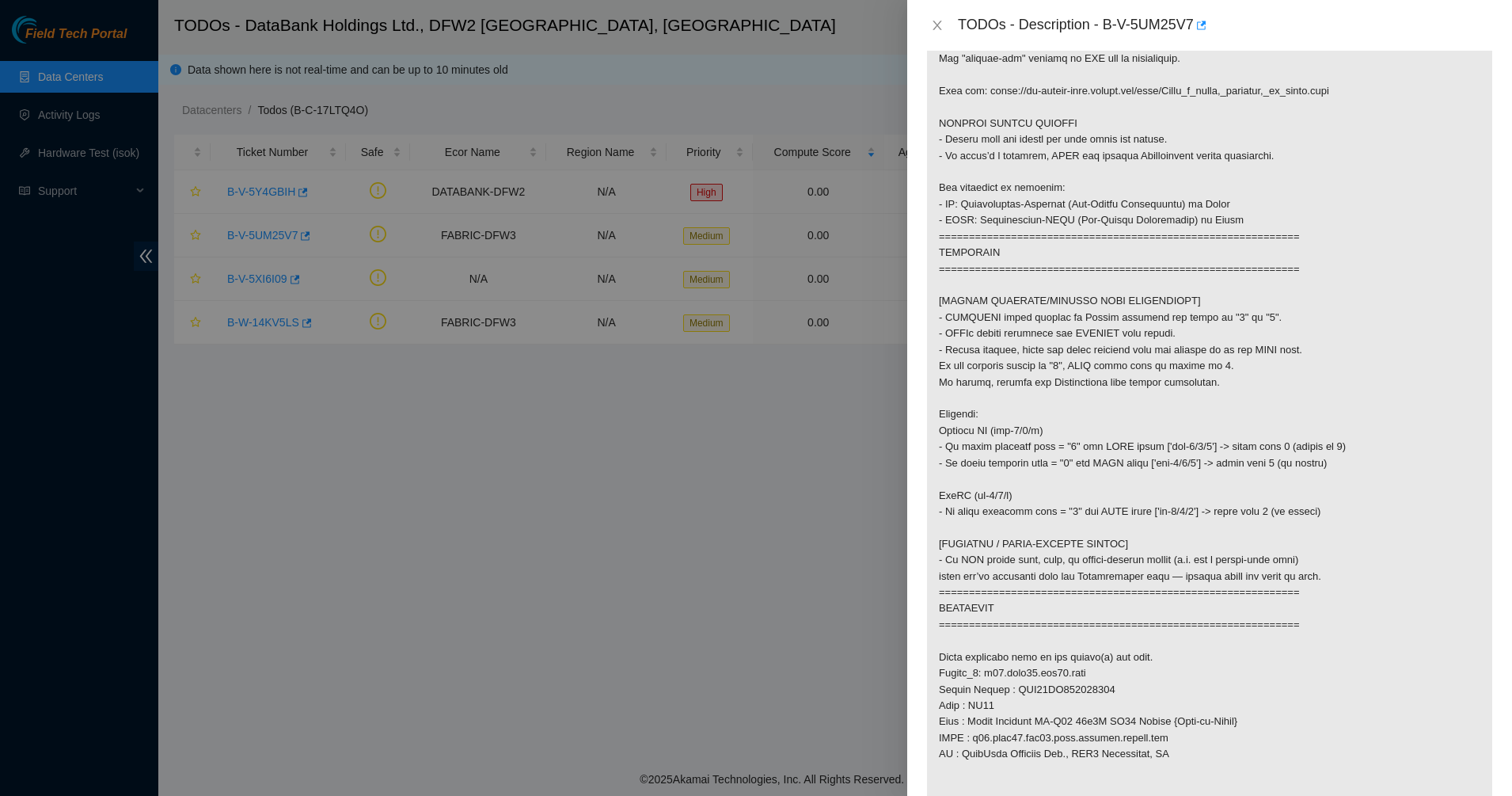
scroll to position [235, 0]
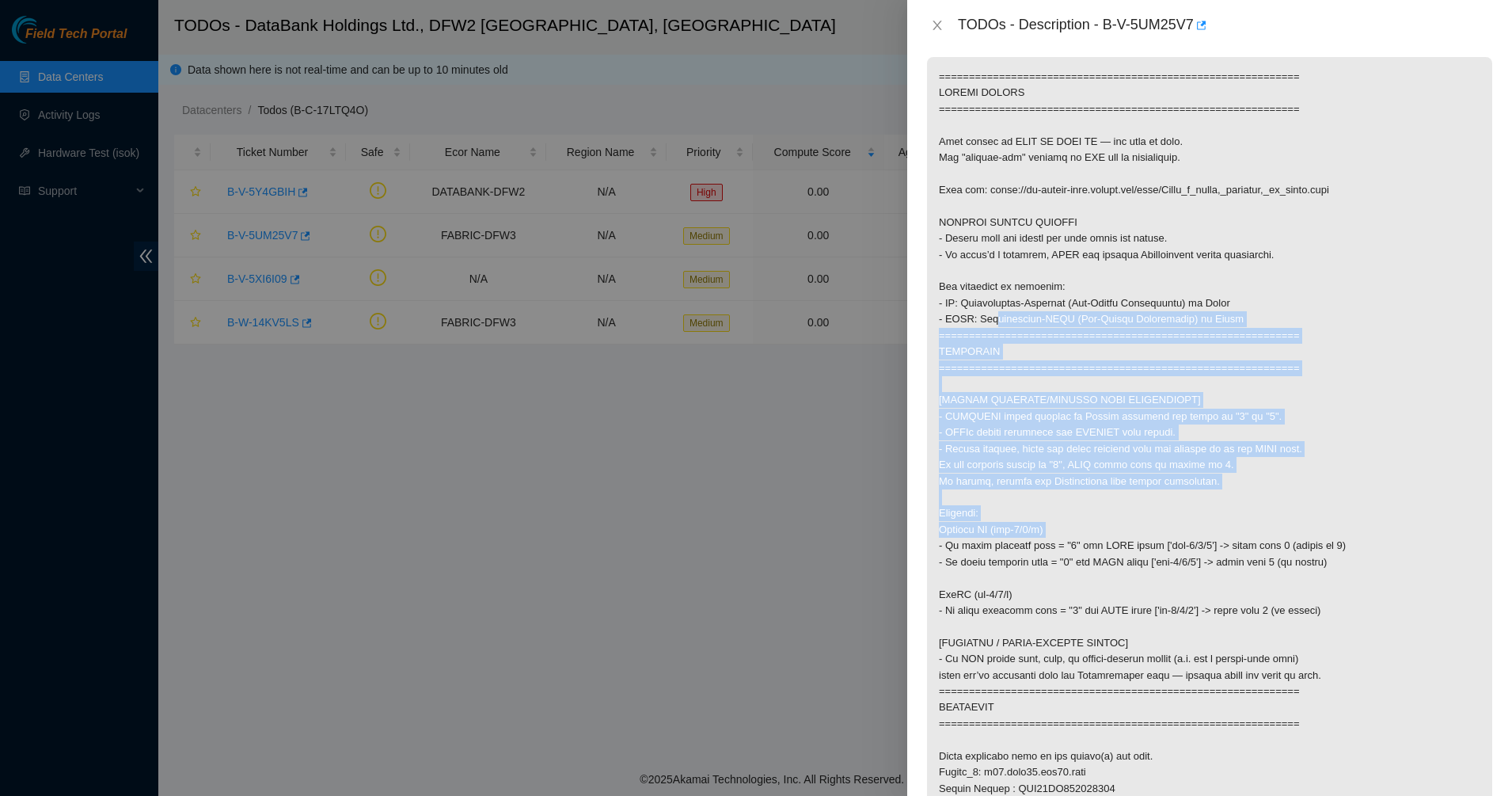
drag, startPoint x: 981, startPoint y: 337, endPoint x: 1097, endPoint y: 548, distance: 240.8
drag, startPoint x: 1089, startPoint y: 544, endPoint x: 951, endPoint y: 376, distance: 217.4
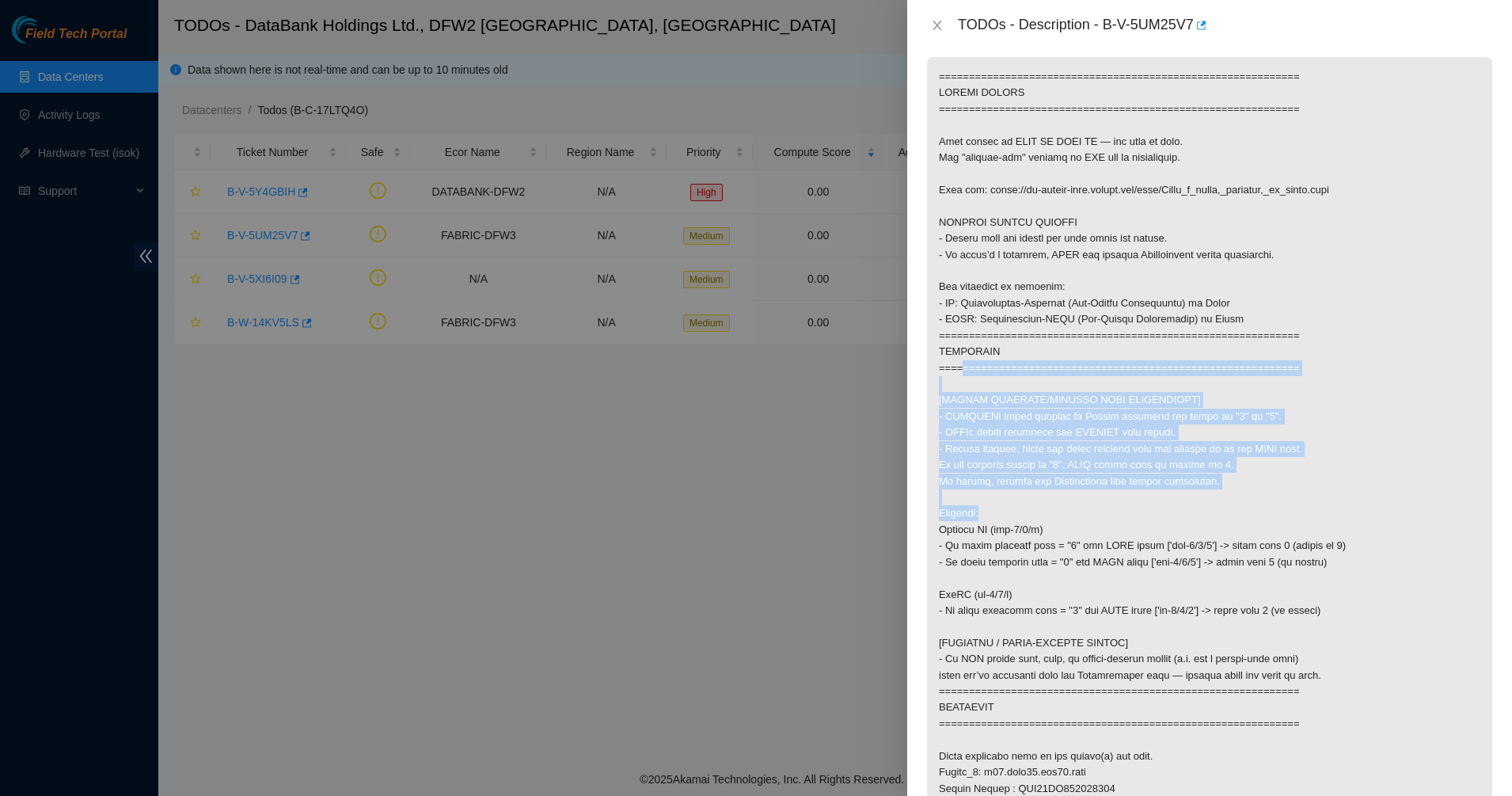
drag, startPoint x: 951, startPoint y: 376, endPoint x: 1052, endPoint y: 507, distance: 165.4
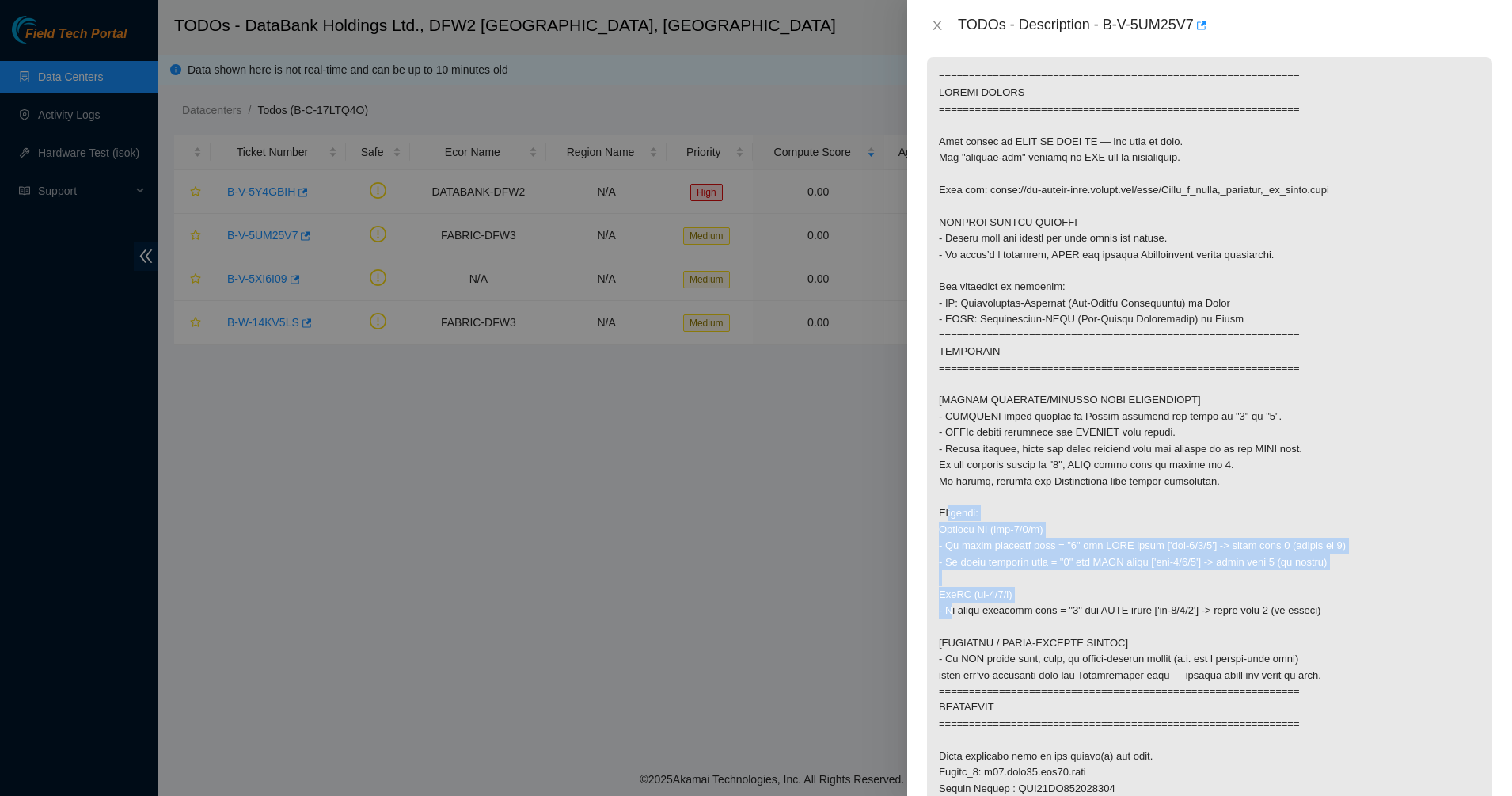
drag, startPoint x: 1052, startPoint y: 507, endPoint x: 1084, endPoint y: 590, distance: 89.0
drag, startPoint x: 1084, startPoint y: 590, endPoint x: 1031, endPoint y: 529, distance: 80.8
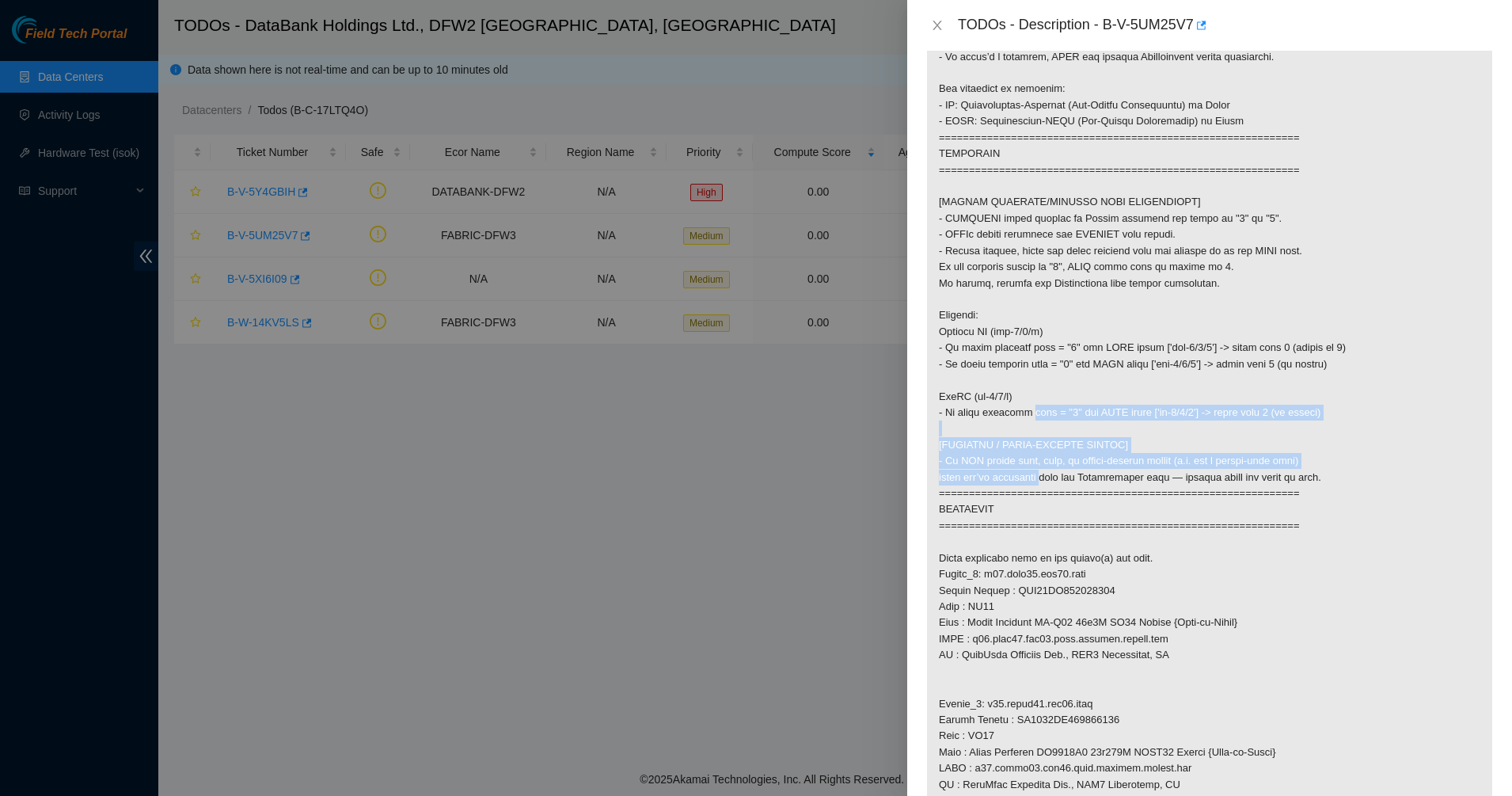
drag, startPoint x: 1006, startPoint y: 436, endPoint x: 1035, endPoint y: 500, distance: 70.3
click at [1035, 500] on p at bounding box center [1209, 655] width 565 height 1592
drag, startPoint x: 1035, startPoint y: 500, endPoint x: 975, endPoint y: 381, distance: 133.3
click at [977, 383] on p at bounding box center [1209, 655] width 565 height 1592
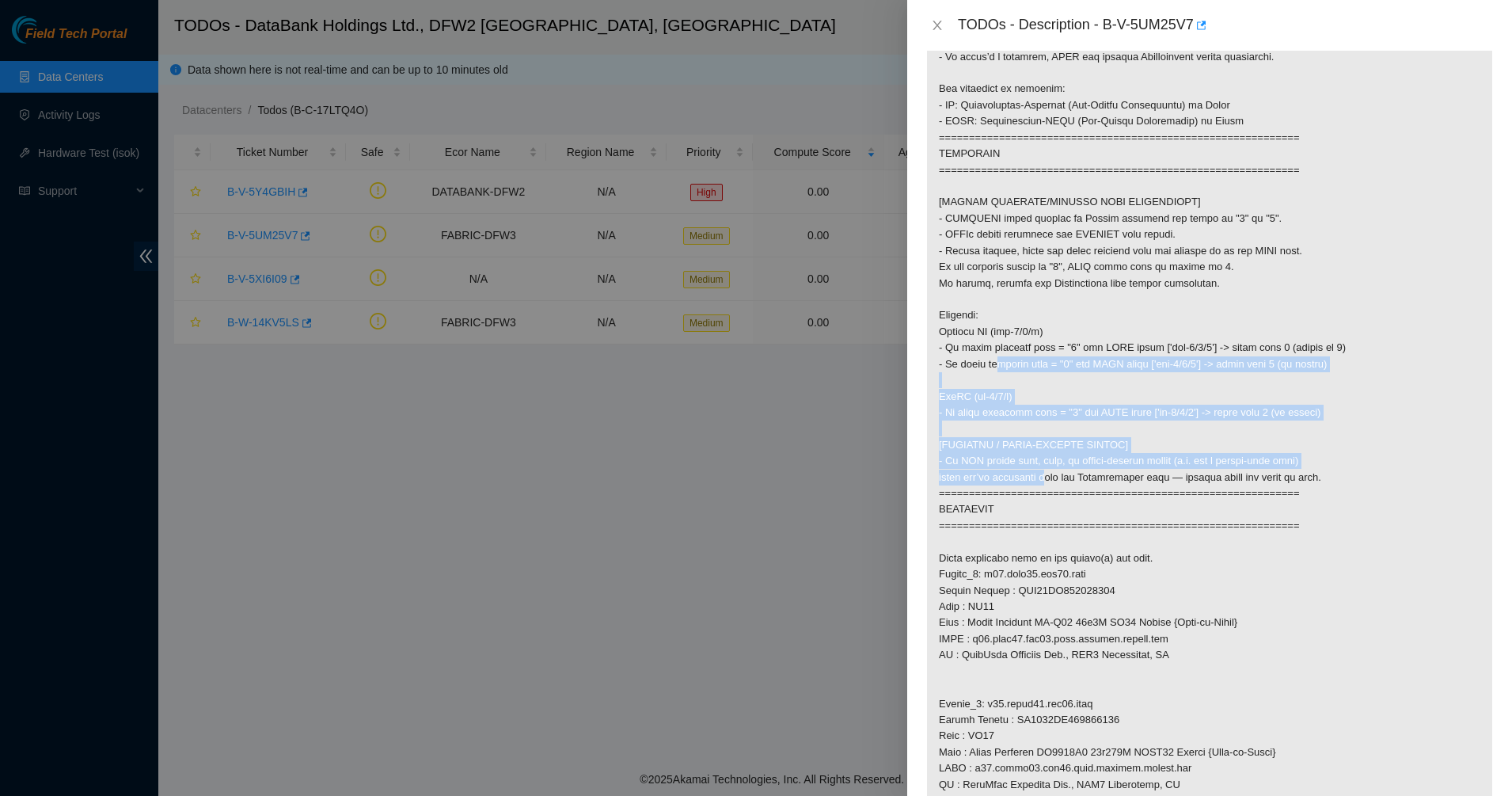
click at [975, 381] on p at bounding box center [1209, 655] width 565 height 1592
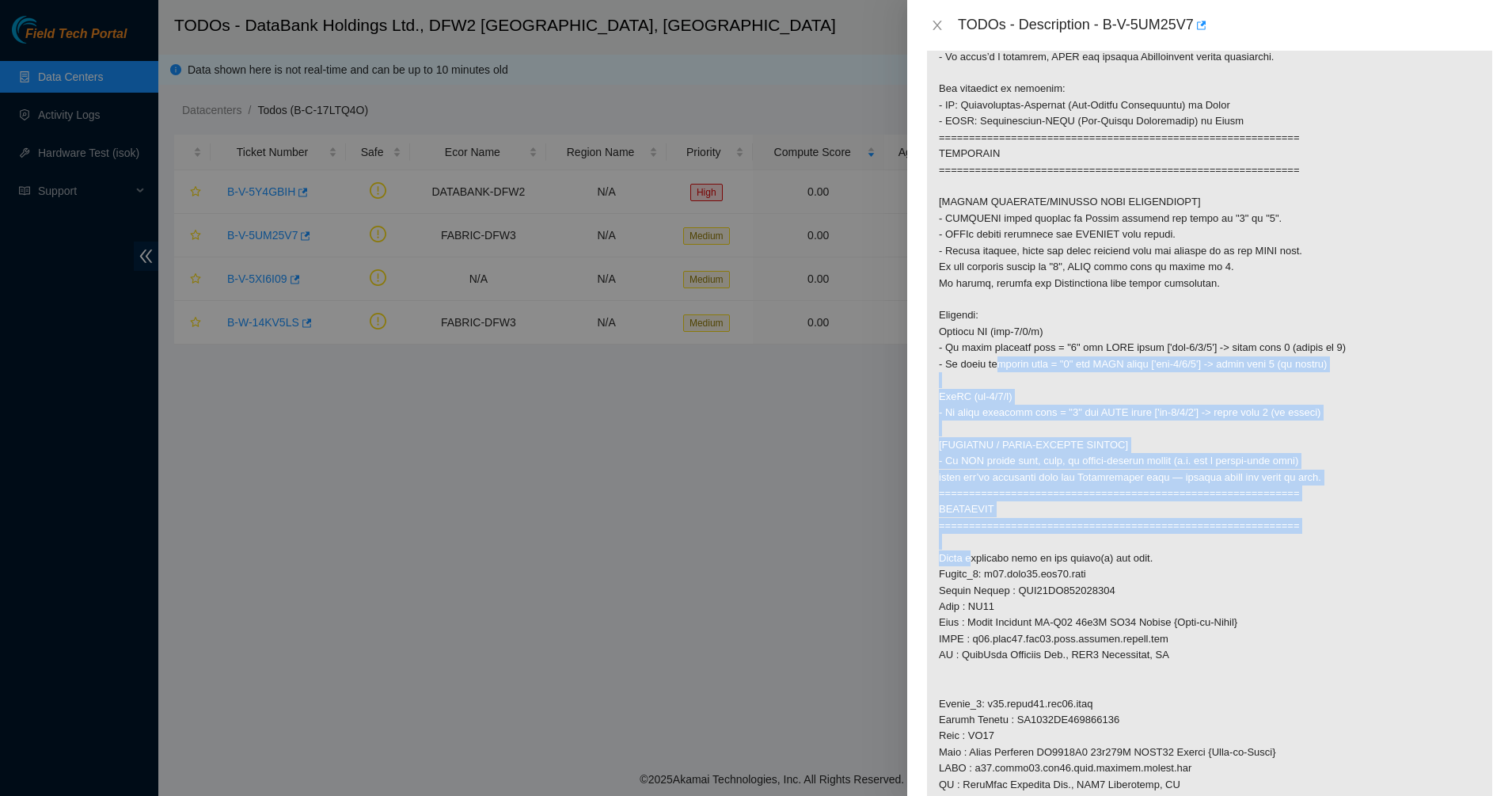
drag, startPoint x: 975, startPoint y: 381, endPoint x: 1067, endPoint y: 551, distance: 193.3
click at [1067, 551] on p at bounding box center [1209, 655] width 565 height 1592
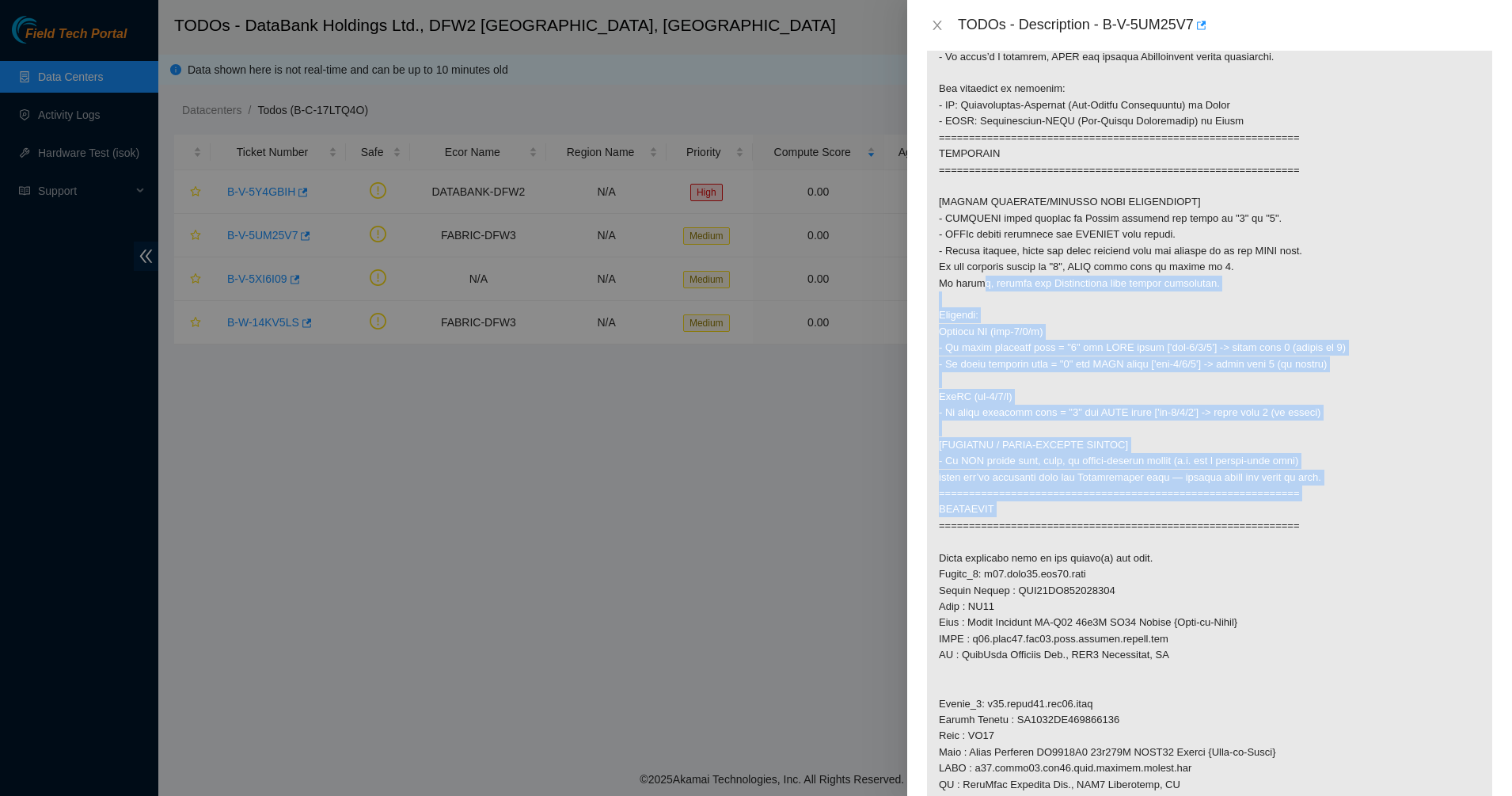
drag, startPoint x: 966, startPoint y: 293, endPoint x: 951, endPoint y: 247, distance: 48.4
click at [953, 258] on p at bounding box center [1209, 655] width 565 height 1592
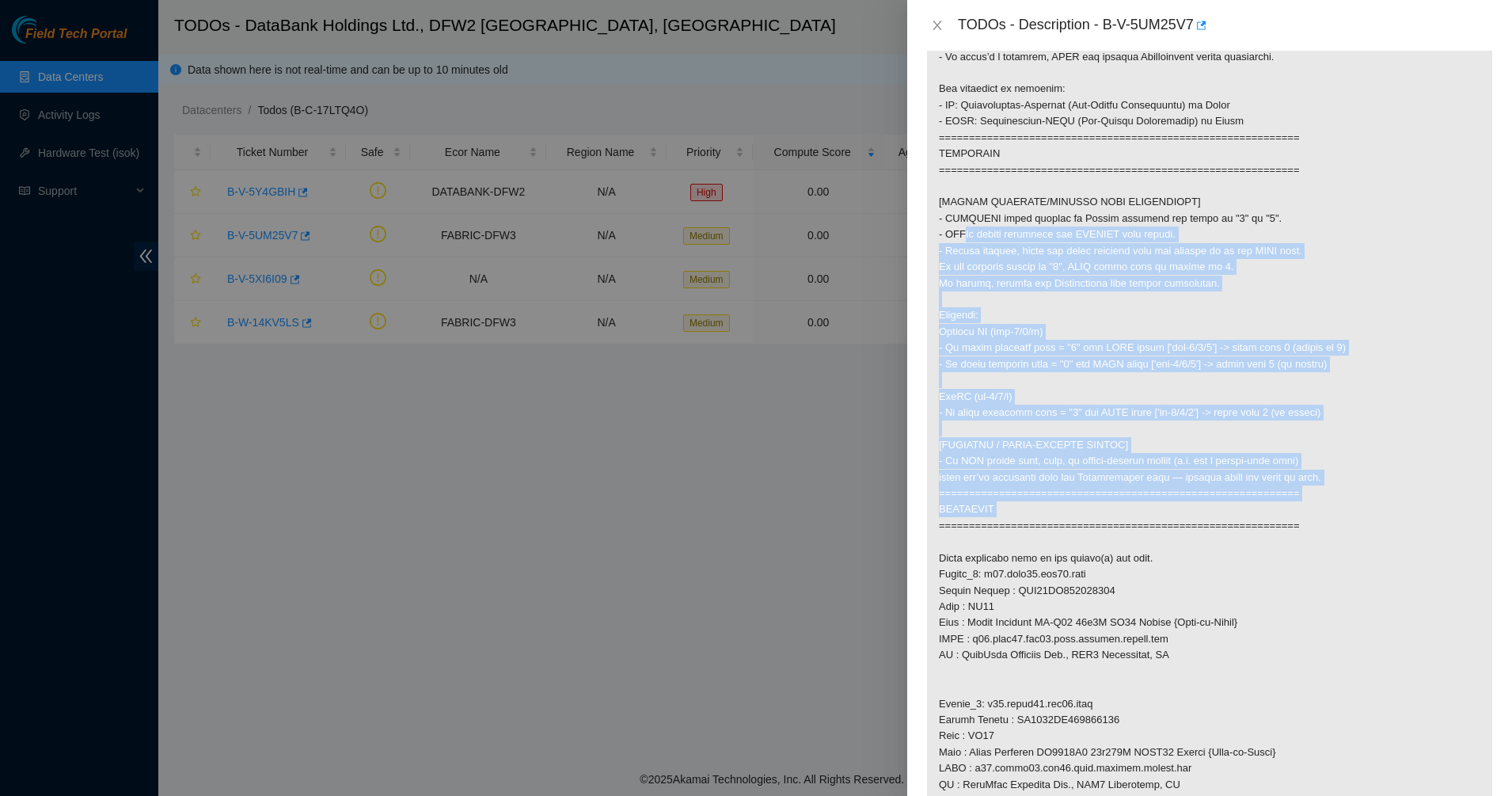
click at [951, 247] on p at bounding box center [1209, 655] width 565 height 1592
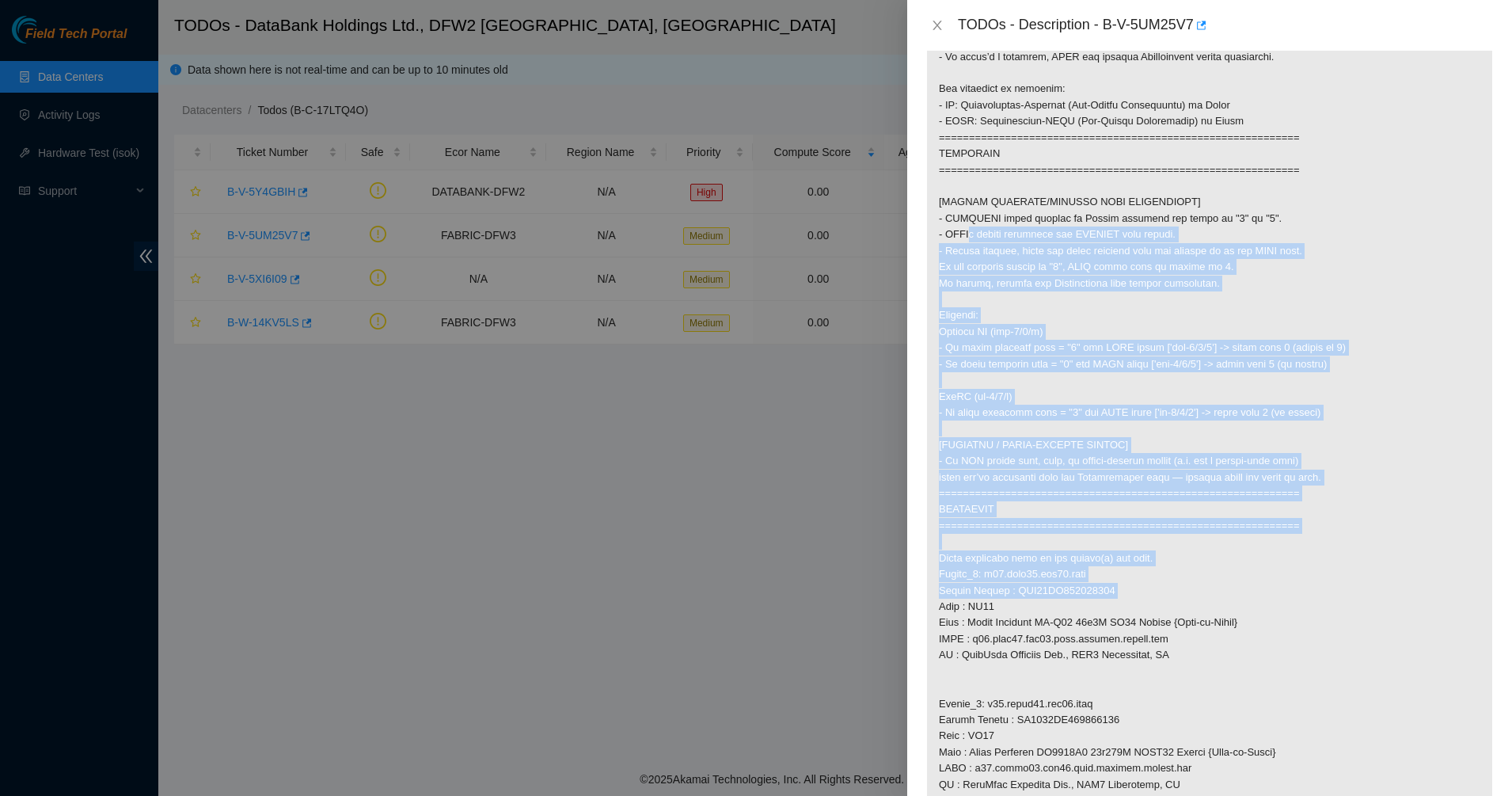
drag, startPoint x: 1110, startPoint y: 588, endPoint x: 1112, endPoint y: 598, distance: 10.2
click at [1112, 598] on p at bounding box center [1209, 655] width 565 height 1592
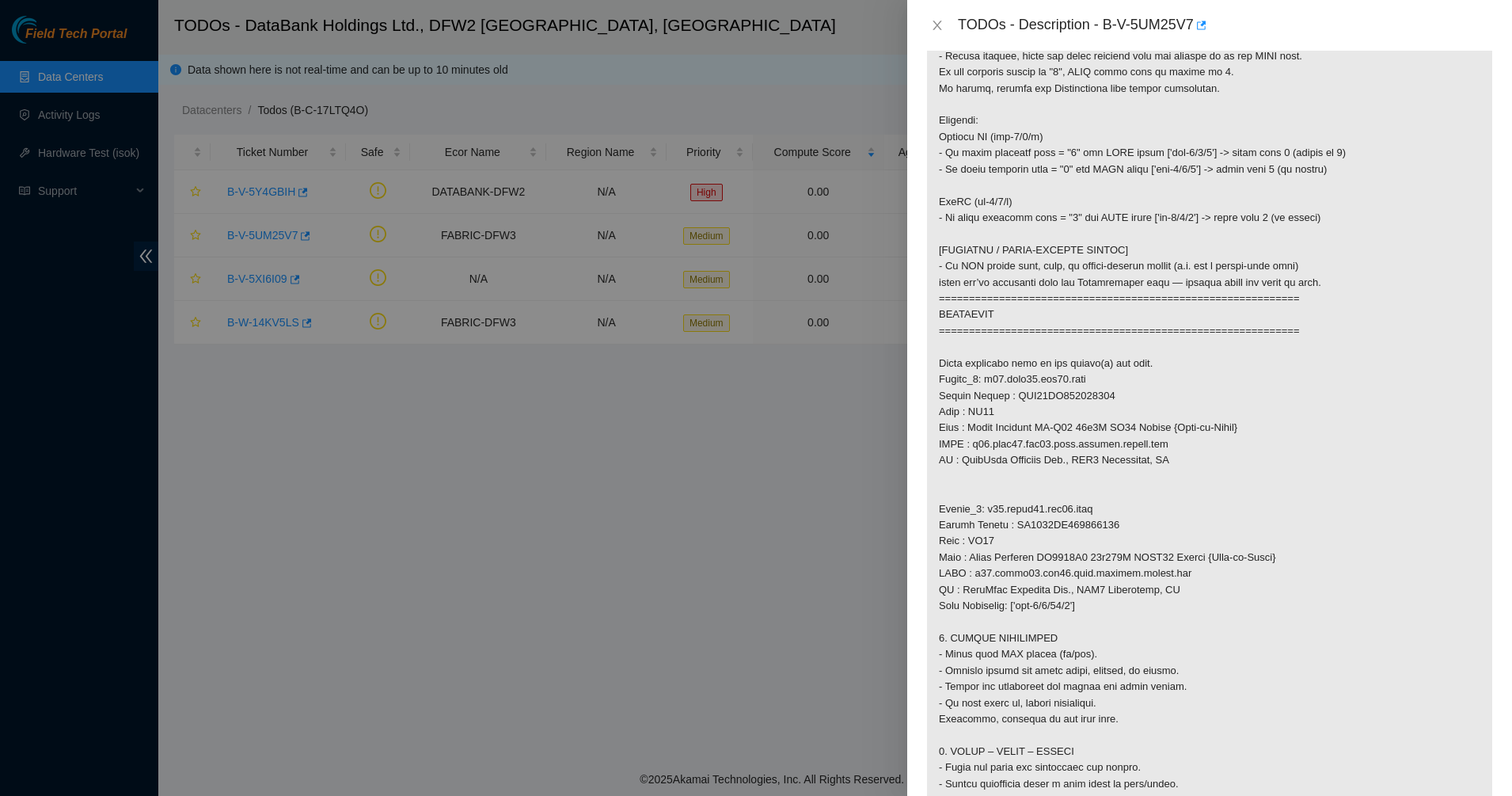
scroll to position [631, 0]
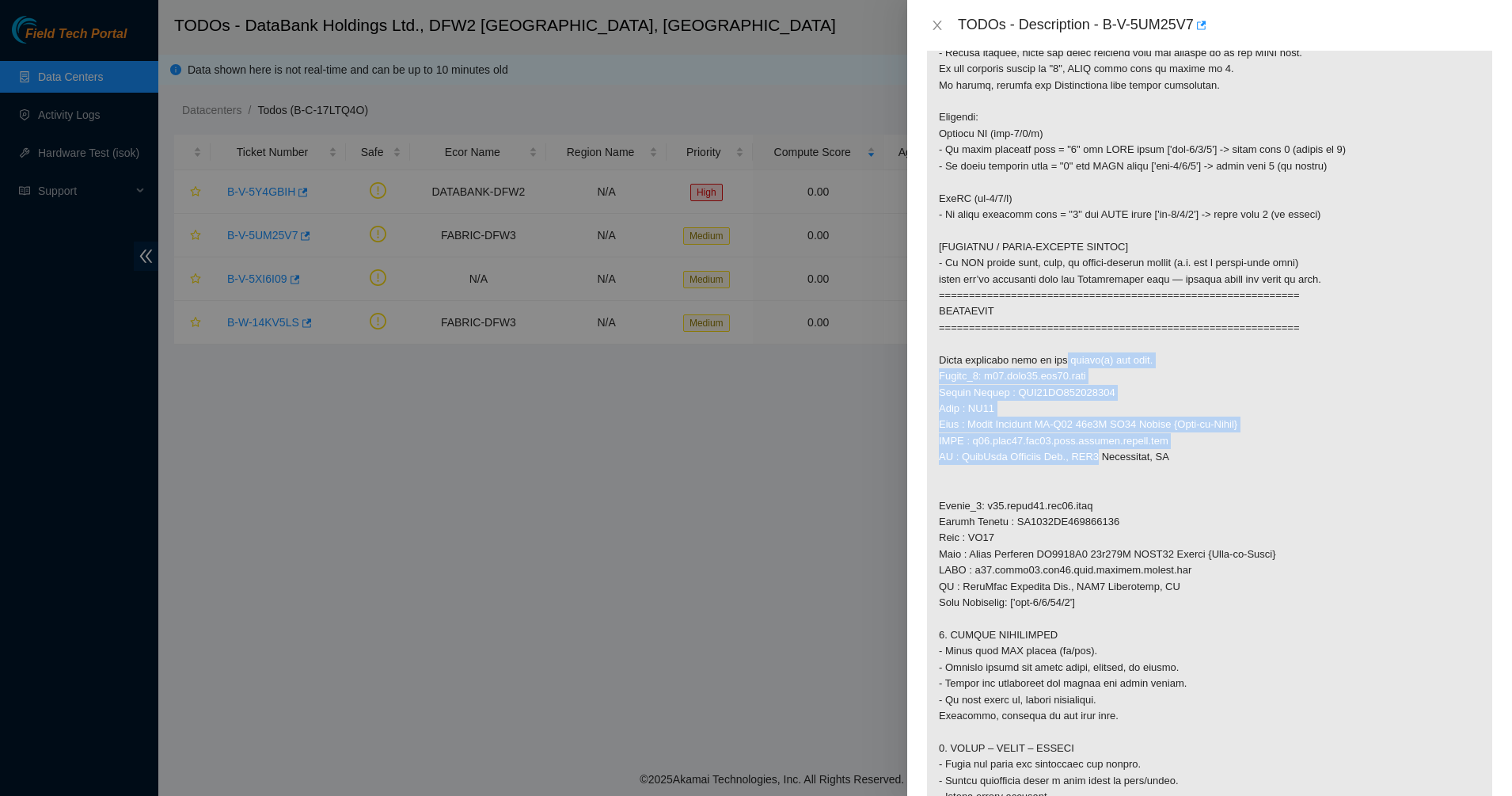
drag, startPoint x: 1064, startPoint y: 375, endPoint x: 1089, endPoint y: 482, distance: 109.9
click at [1089, 482] on p at bounding box center [1209, 457] width 565 height 1592
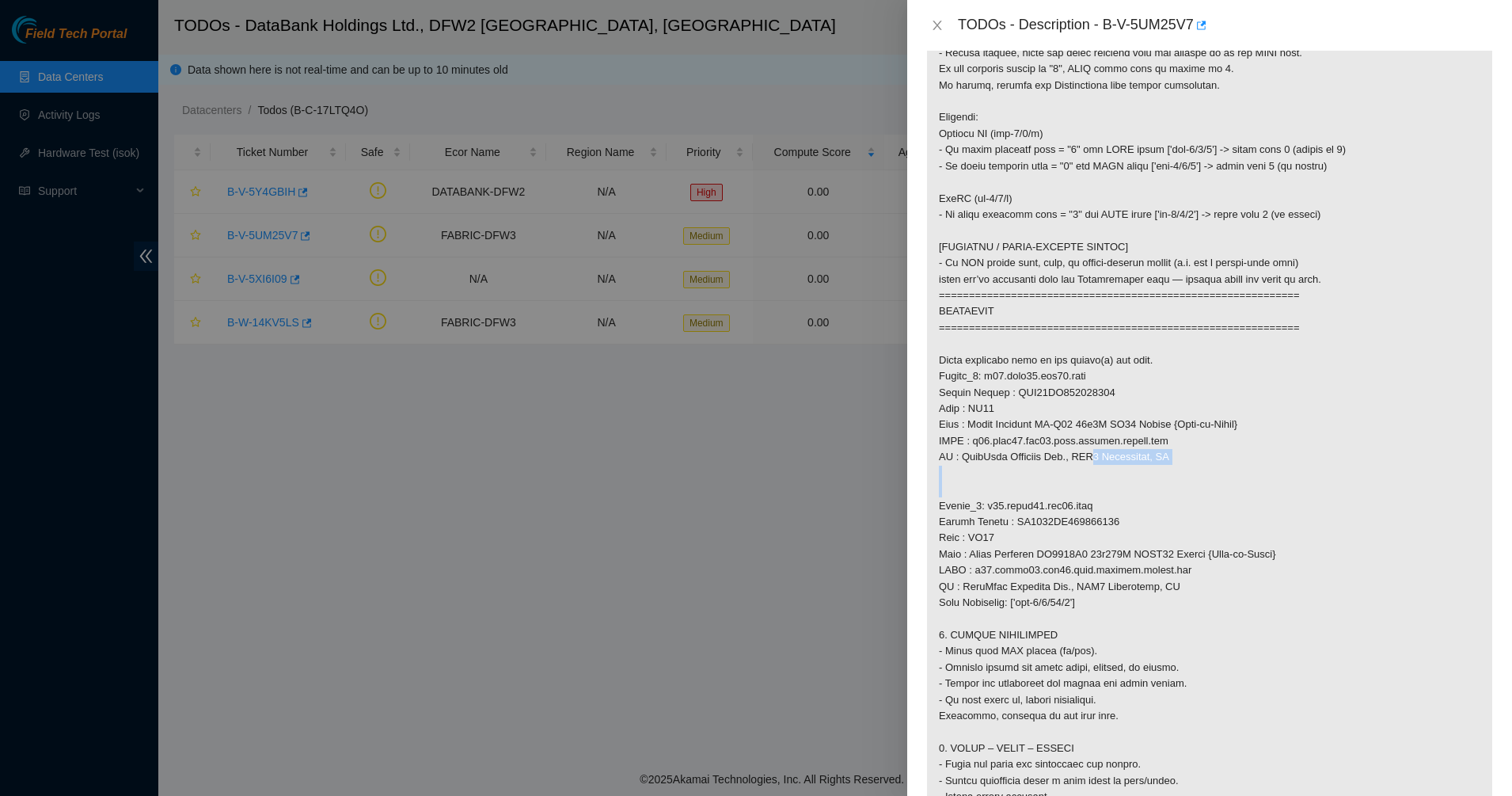
drag, startPoint x: 1085, startPoint y: 484, endPoint x: 1033, endPoint y: 336, distance: 156.9
click at [1058, 393] on p at bounding box center [1209, 457] width 565 height 1592
click at [1032, 334] on p at bounding box center [1209, 457] width 565 height 1592
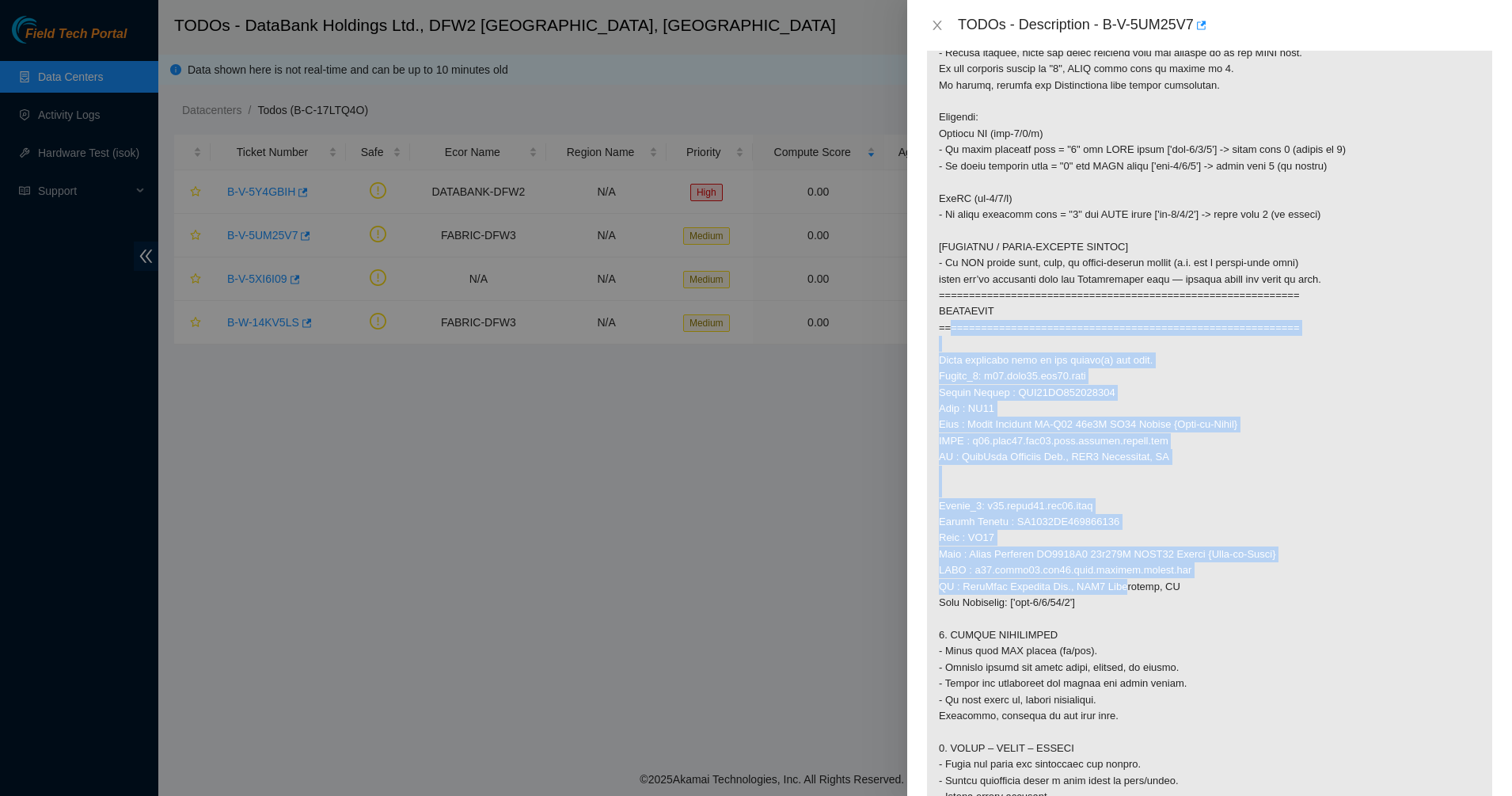
click at [1110, 596] on p at bounding box center [1209, 457] width 565 height 1592
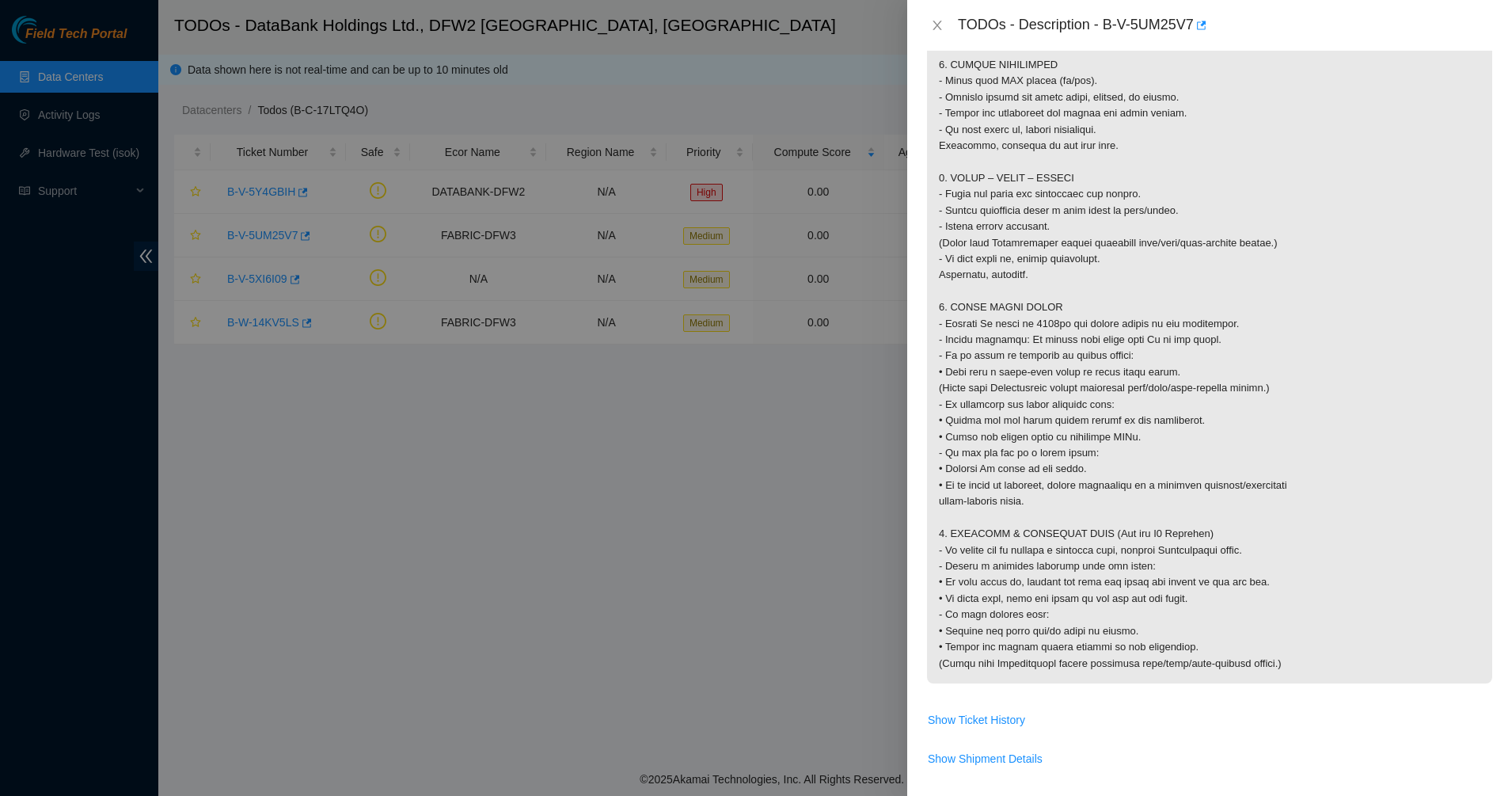
scroll to position [1324, 0]
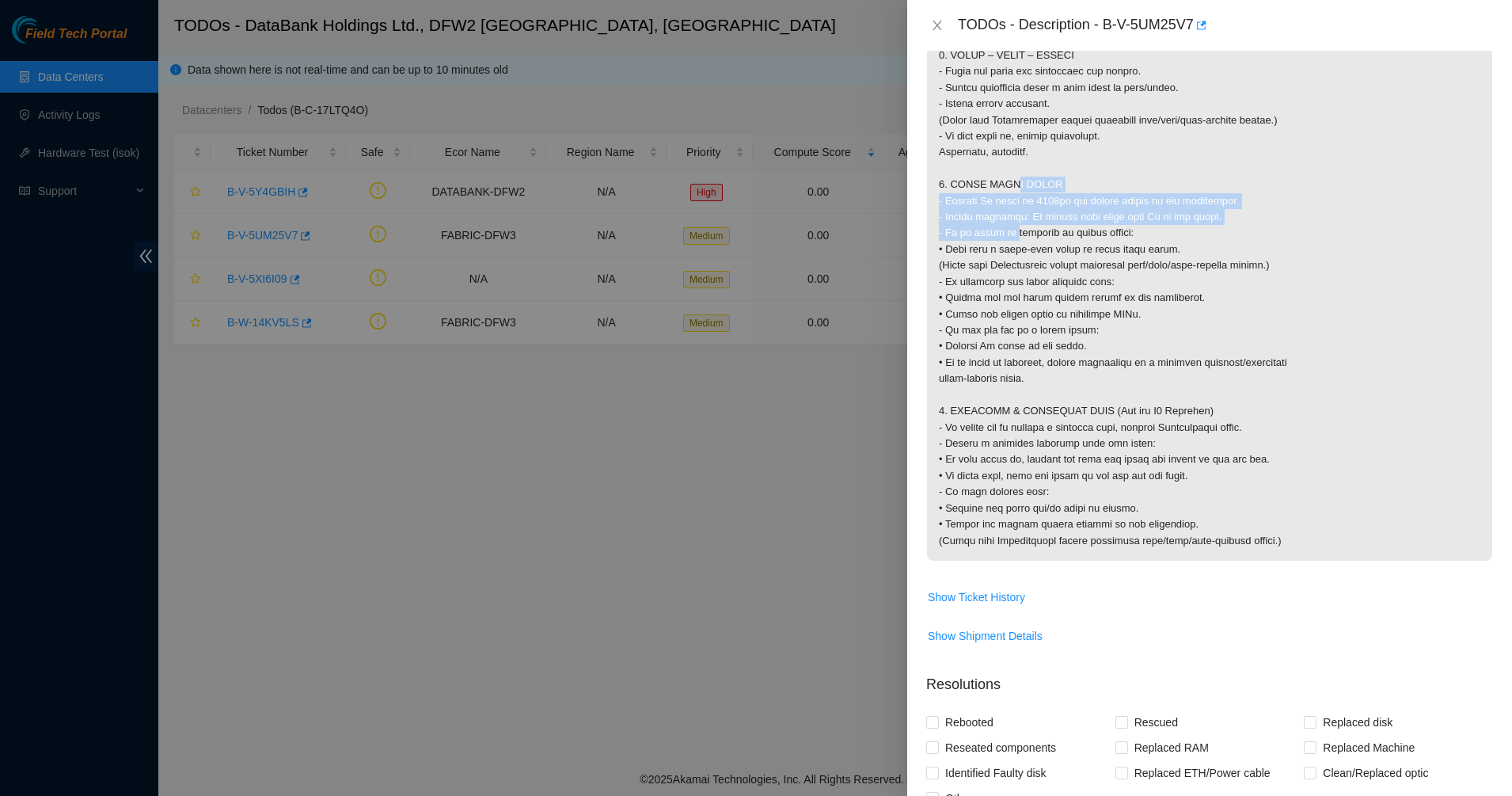
drag, startPoint x: 991, startPoint y: 197, endPoint x: 997, endPoint y: 243, distance: 46.4
click at [939, 26] on icon "close" at bounding box center [937, 26] width 12 height 12
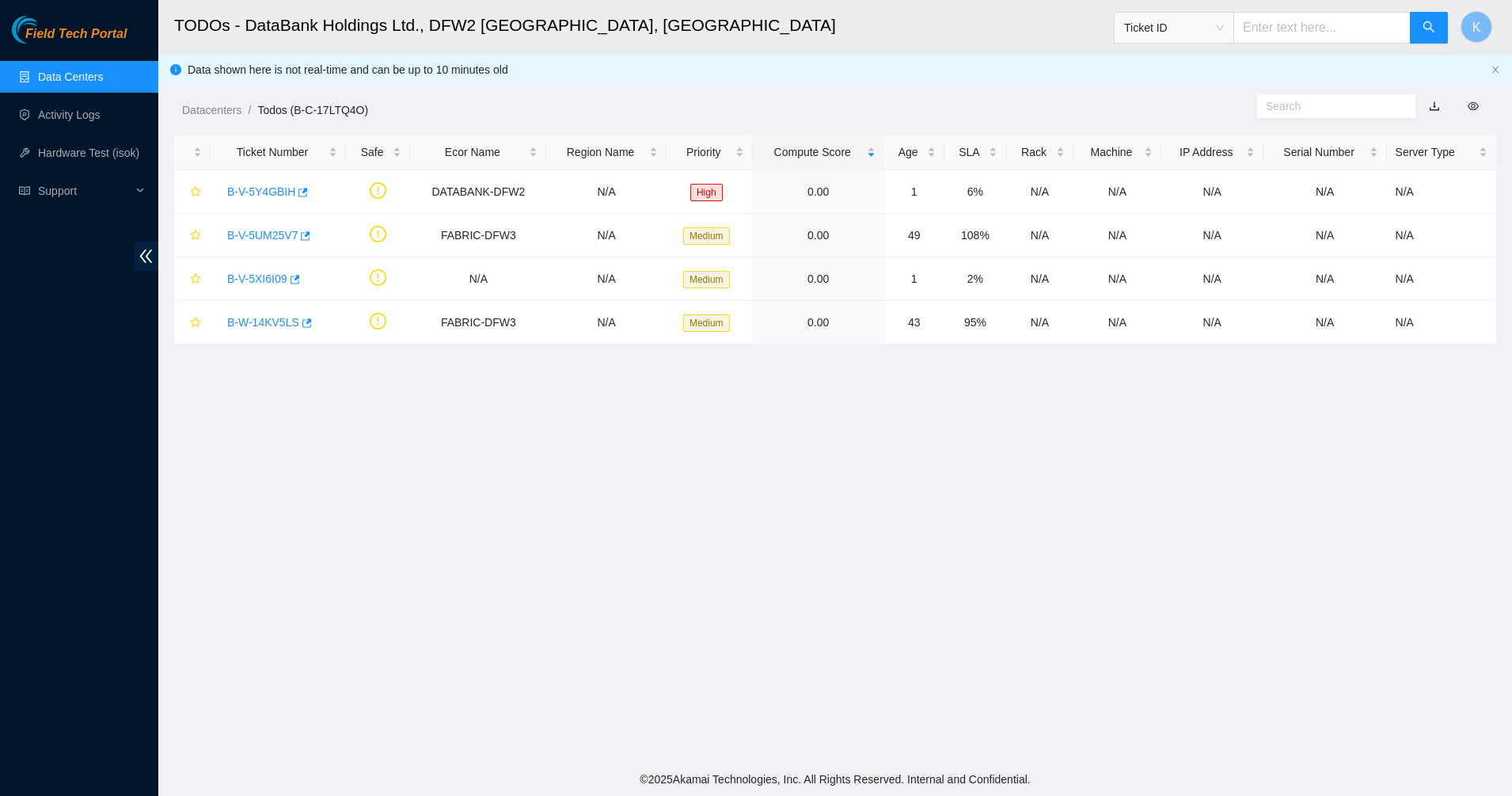
scroll to position [37, 0]
click at [244, 192] on link "B-V-5Y4GBIH" at bounding box center [260, 191] width 68 height 12
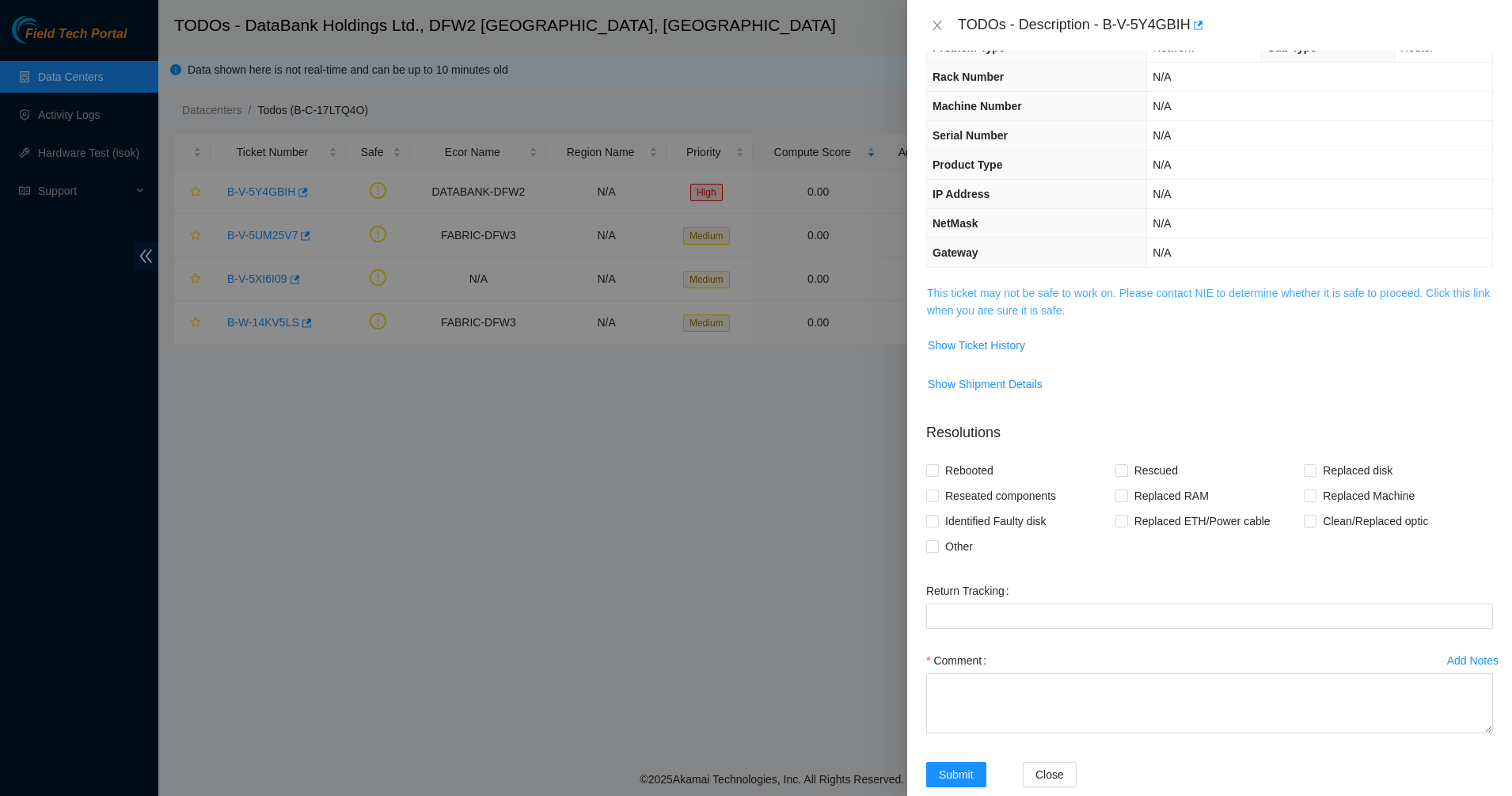
click at [1002, 312] on link "This ticket may not be safe to work on. Please contact NIE to determine whether…" at bounding box center [1209, 302] width 563 height 30
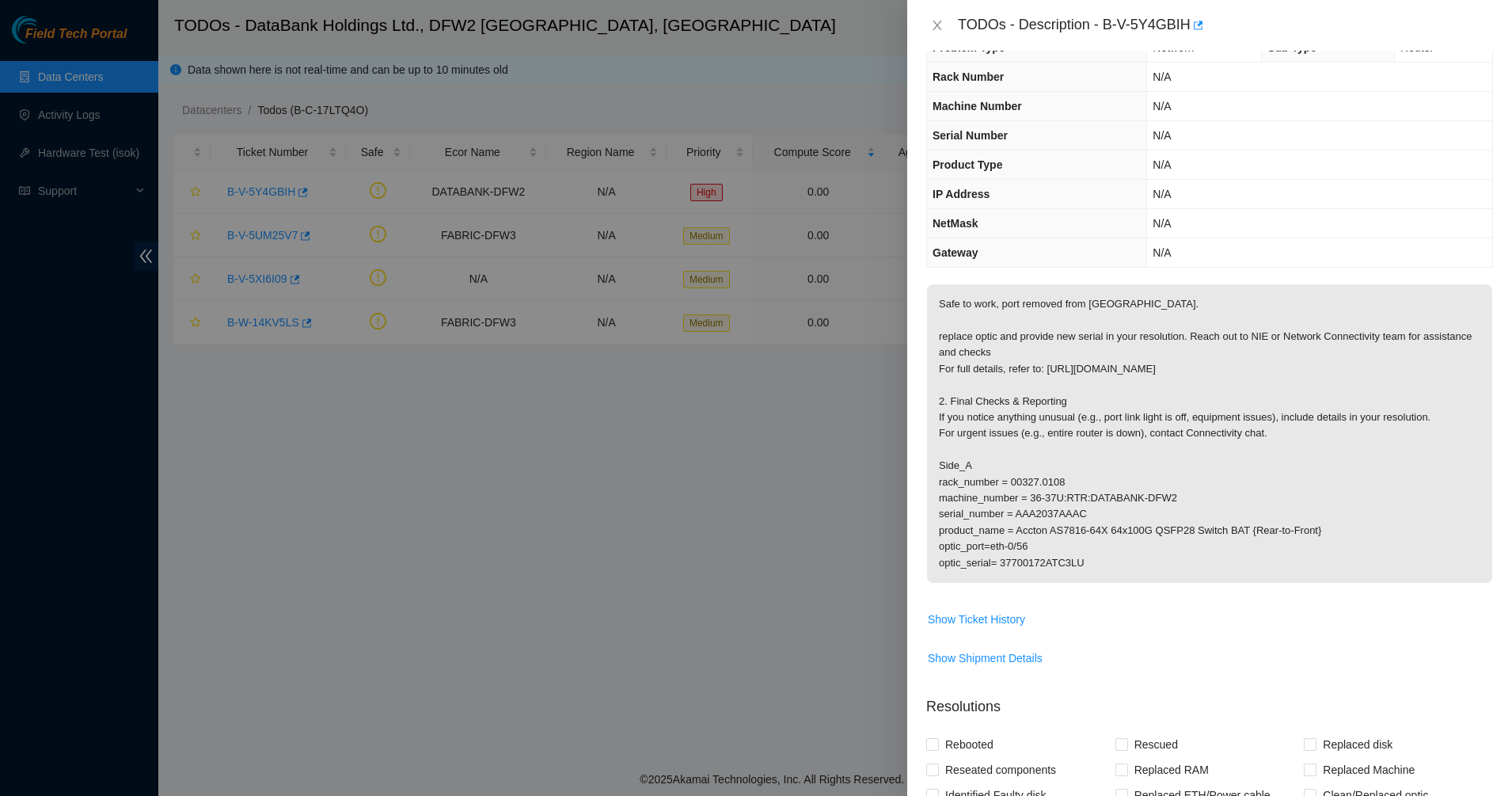
click at [982, 303] on p "Safe to work, port removed from [GEOGRAPHIC_DATA]. replace optic and provide ne…" at bounding box center [1209, 433] width 565 height 298
click at [982, 302] on p "Safe to work, port removed from [GEOGRAPHIC_DATA]. replace optic and provide ne…" at bounding box center [1209, 433] width 565 height 298
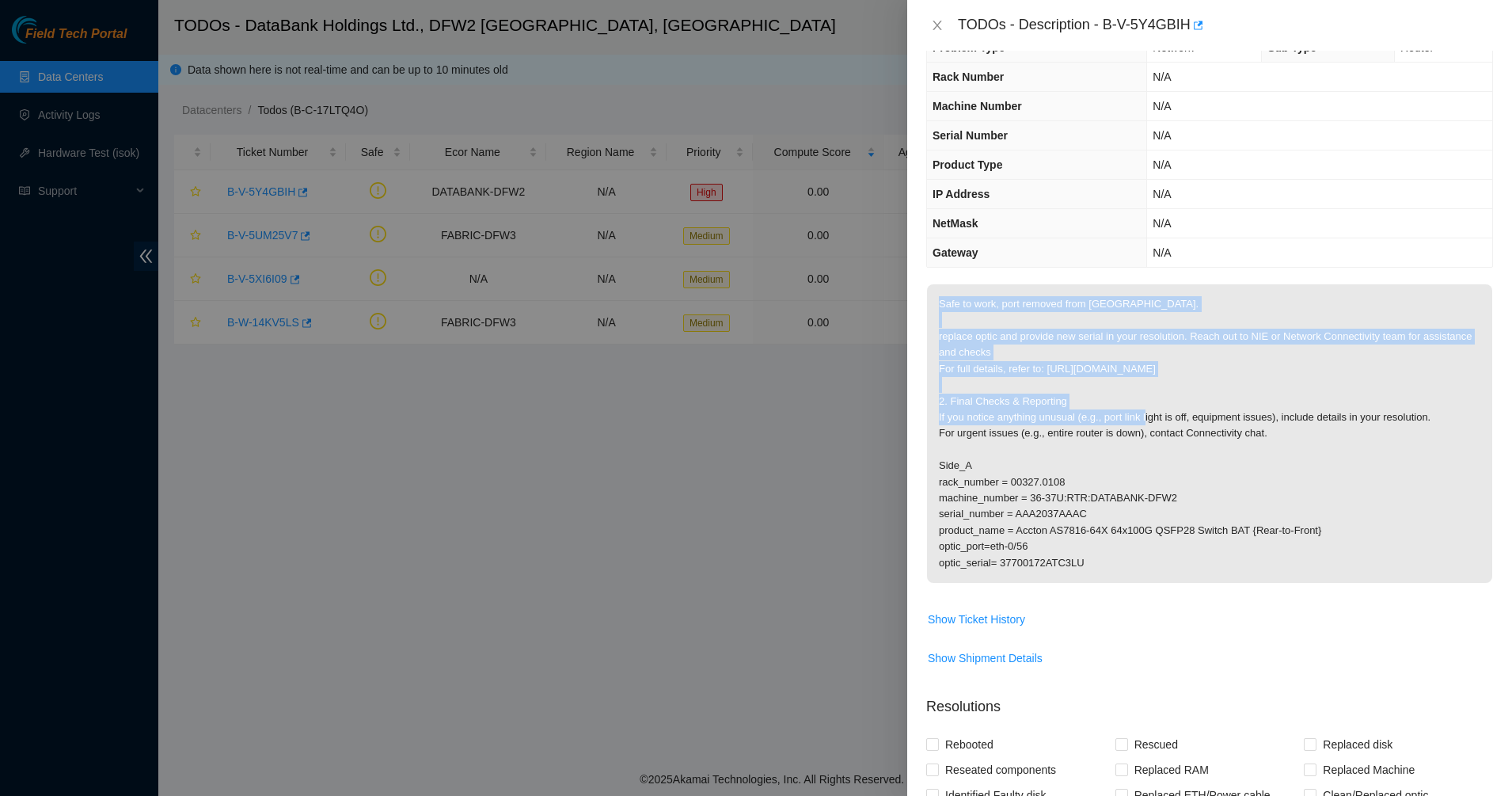
drag, startPoint x: 982, startPoint y: 302, endPoint x: 1029, endPoint y: 406, distance: 114.1
click at [1029, 406] on p "Safe to work, port removed from [GEOGRAPHIC_DATA]. replace optic and provide ne…" at bounding box center [1209, 433] width 565 height 298
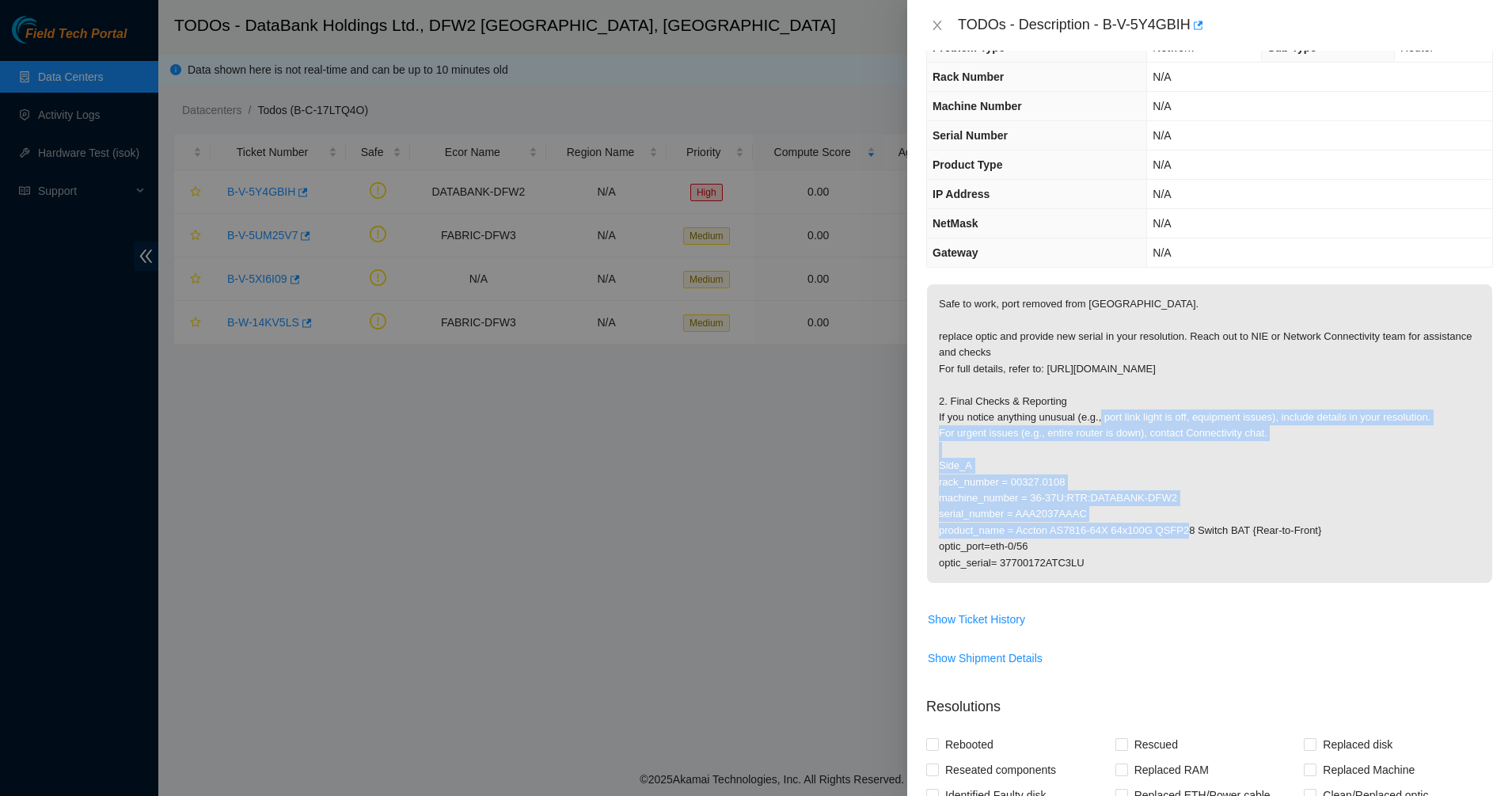
drag, startPoint x: 1029, startPoint y: 406, endPoint x: 1059, endPoint y: 510, distance: 108.2
click at [1059, 510] on p "Safe to work, port removed from [GEOGRAPHIC_DATA]. replace optic and provide ne…" at bounding box center [1209, 433] width 565 height 298
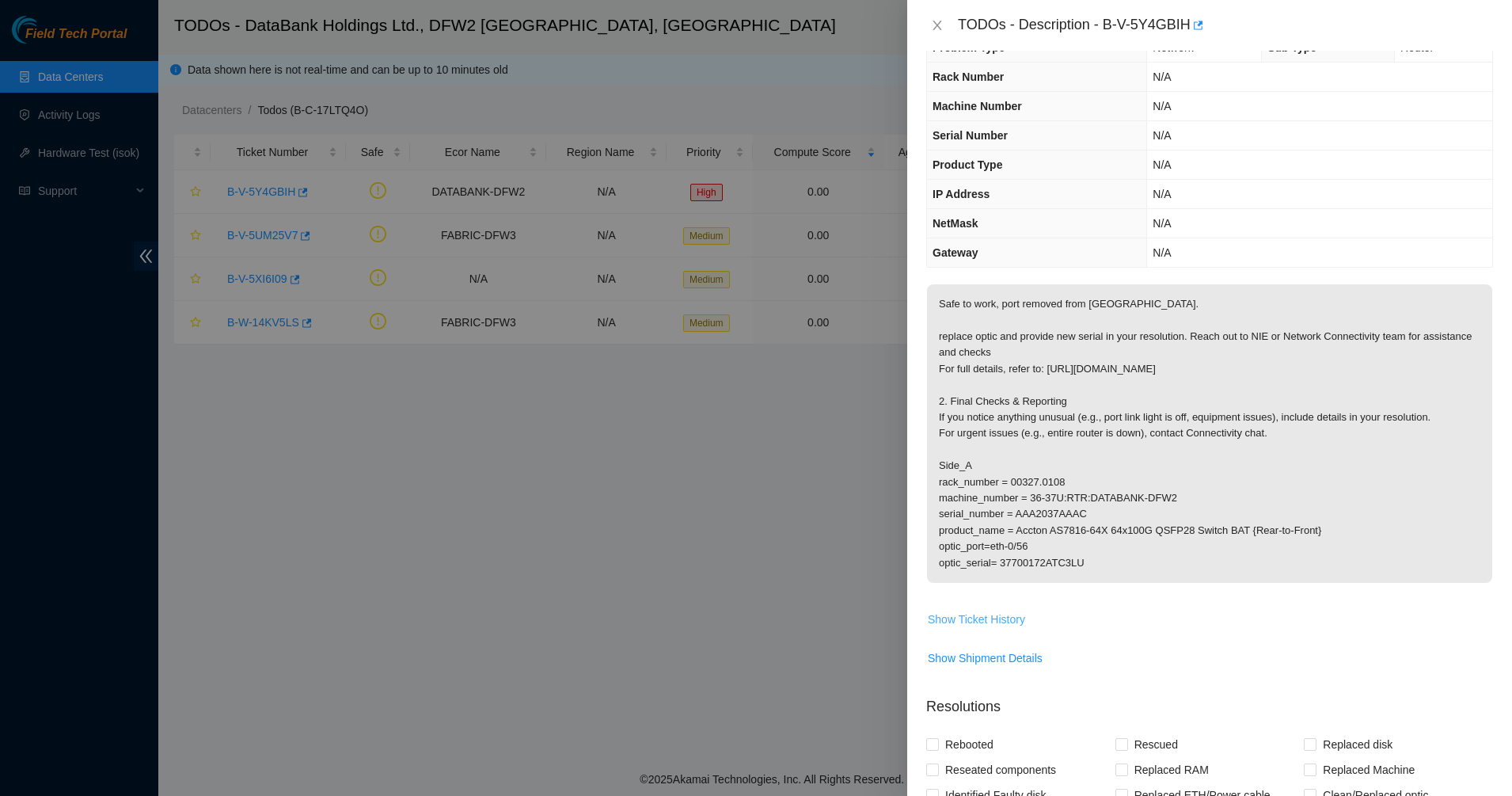
click at [1005, 609] on button "Show Ticket History" at bounding box center [977, 619] width 99 height 26
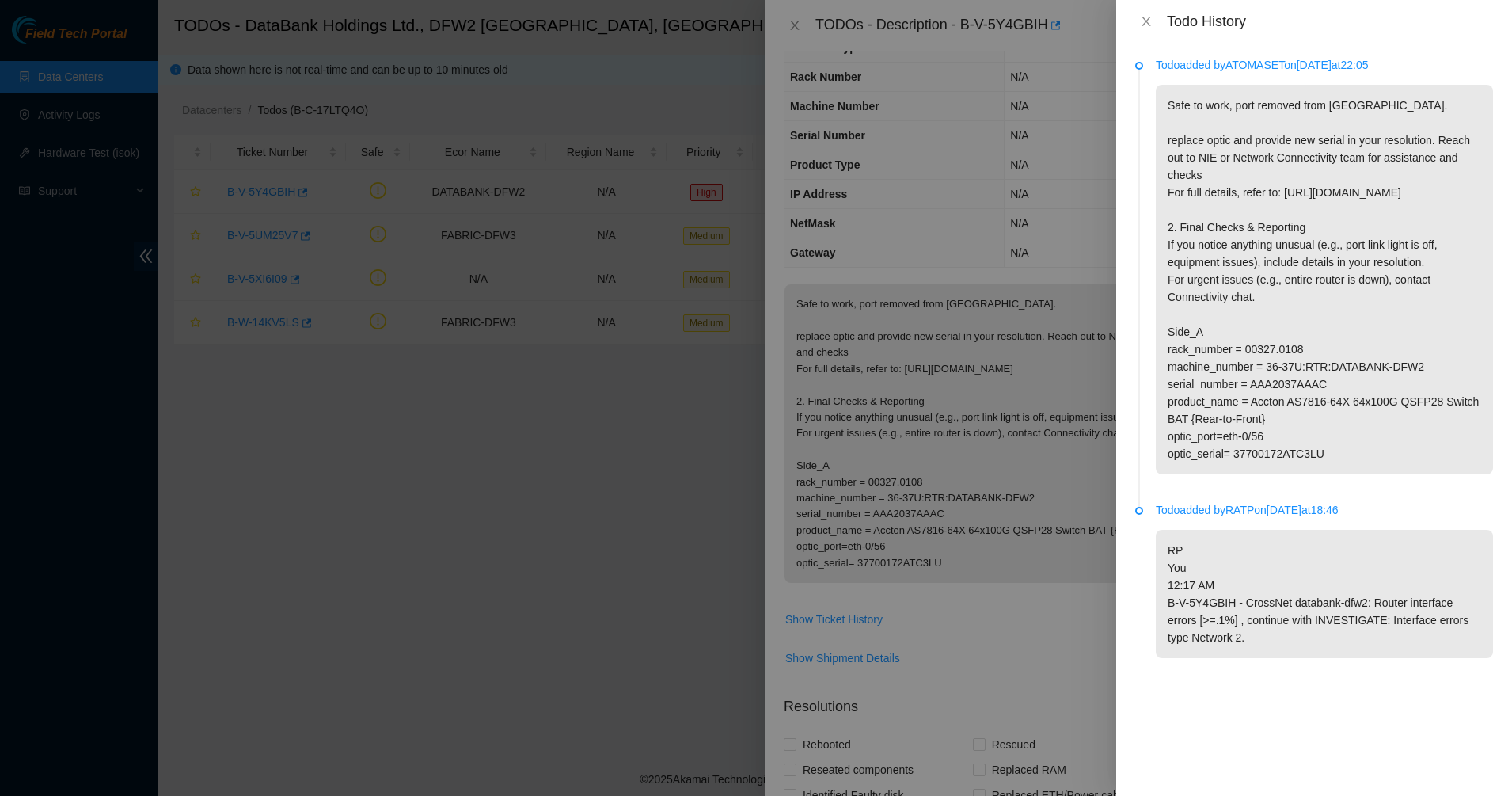
click at [1144, 11] on div "Todo History" at bounding box center [1314, 21] width 396 height 42
click at [1142, 22] on icon "close" at bounding box center [1146, 21] width 12 height 12
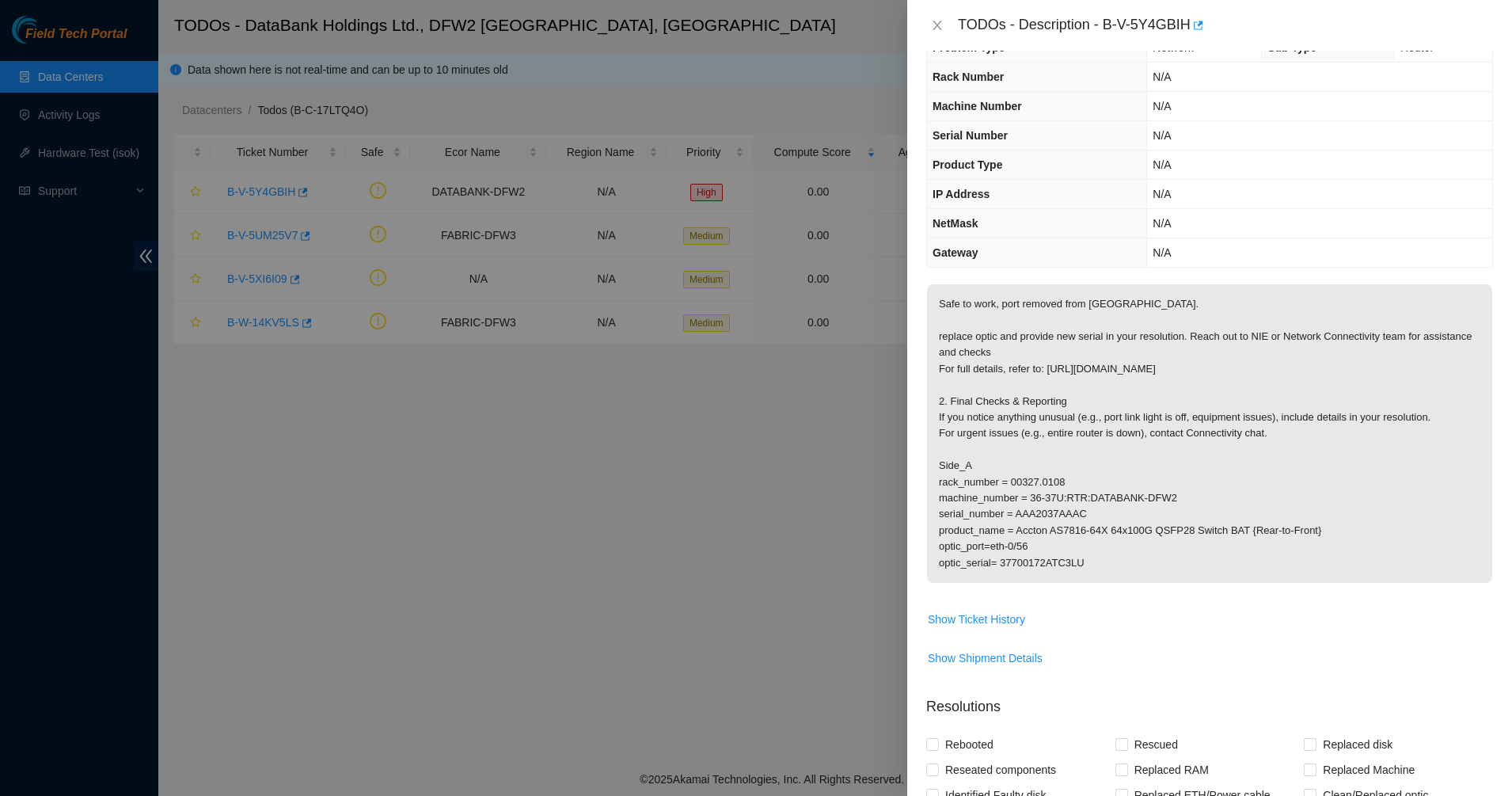
click at [967, 498] on p "Safe to work, port removed from [GEOGRAPHIC_DATA]. replace optic and provide ne…" at bounding box center [1209, 433] width 565 height 298
drag, startPoint x: 1005, startPoint y: 481, endPoint x: 1074, endPoint y: 487, distance: 69.3
click at [1074, 487] on p "Safe to work, port removed from [GEOGRAPHIC_DATA]. replace optic and provide ne…" at bounding box center [1209, 433] width 565 height 298
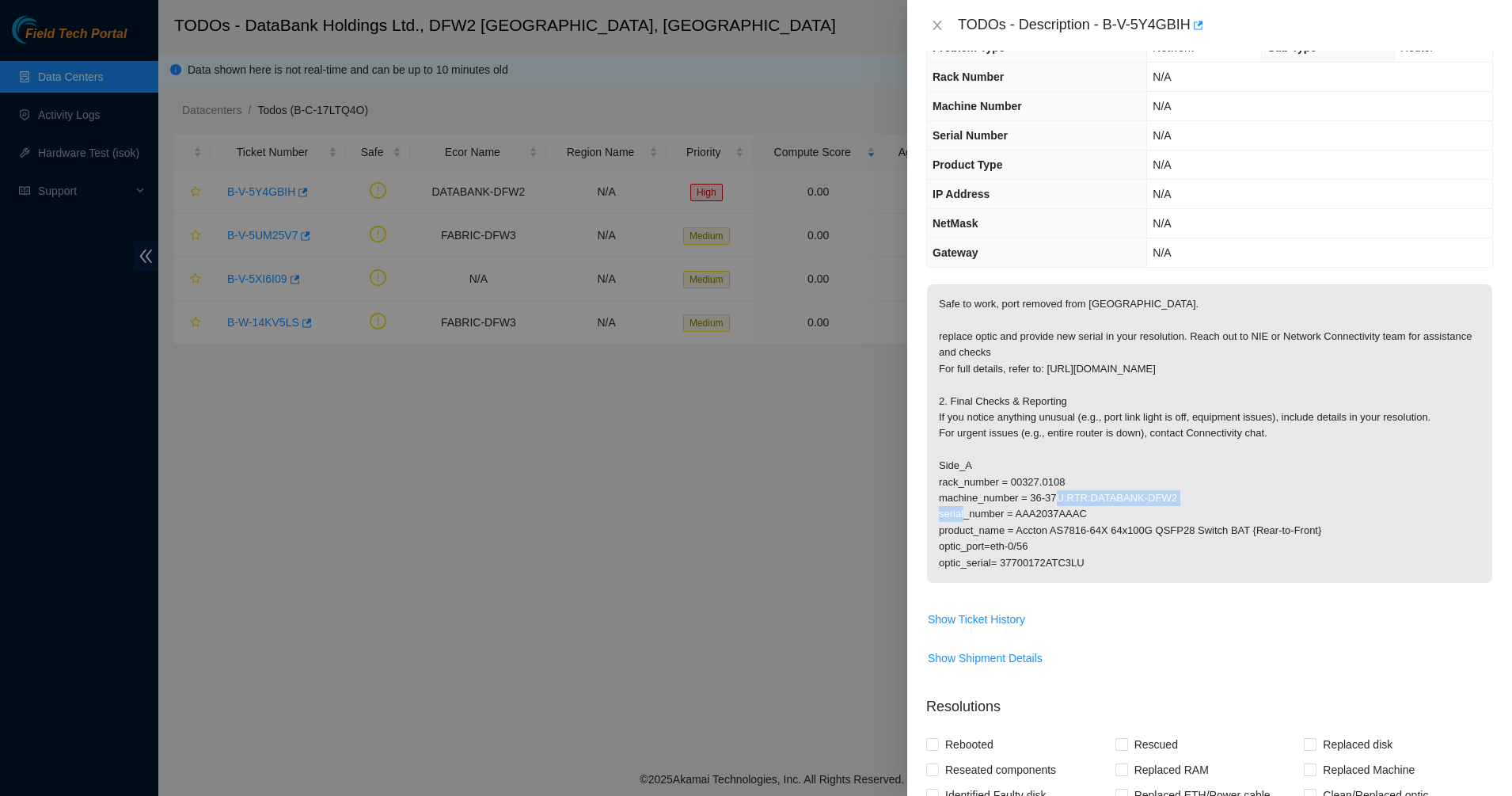
drag, startPoint x: 1074, startPoint y: 487, endPoint x: 1067, endPoint y: 505, distance: 19.3
click at [1074, 491] on p "Safe to work, port removed from [GEOGRAPHIC_DATA]. replace optic and provide ne…" at bounding box center [1209, 433] width 565 height 298
click at [1067, 505] on p "Safe to work, port removed from [GEOGRAPHIC_DATA]. replace optic and provide ne…" at bounding box center [1209, 433] width 565 height 298
click at [1067, 506] on p "Safe to work, port removed from [GEOGRAPHIC_DATA]. replace optic and provide ne…" at bounding box center [1209, 433] width 565 height 298
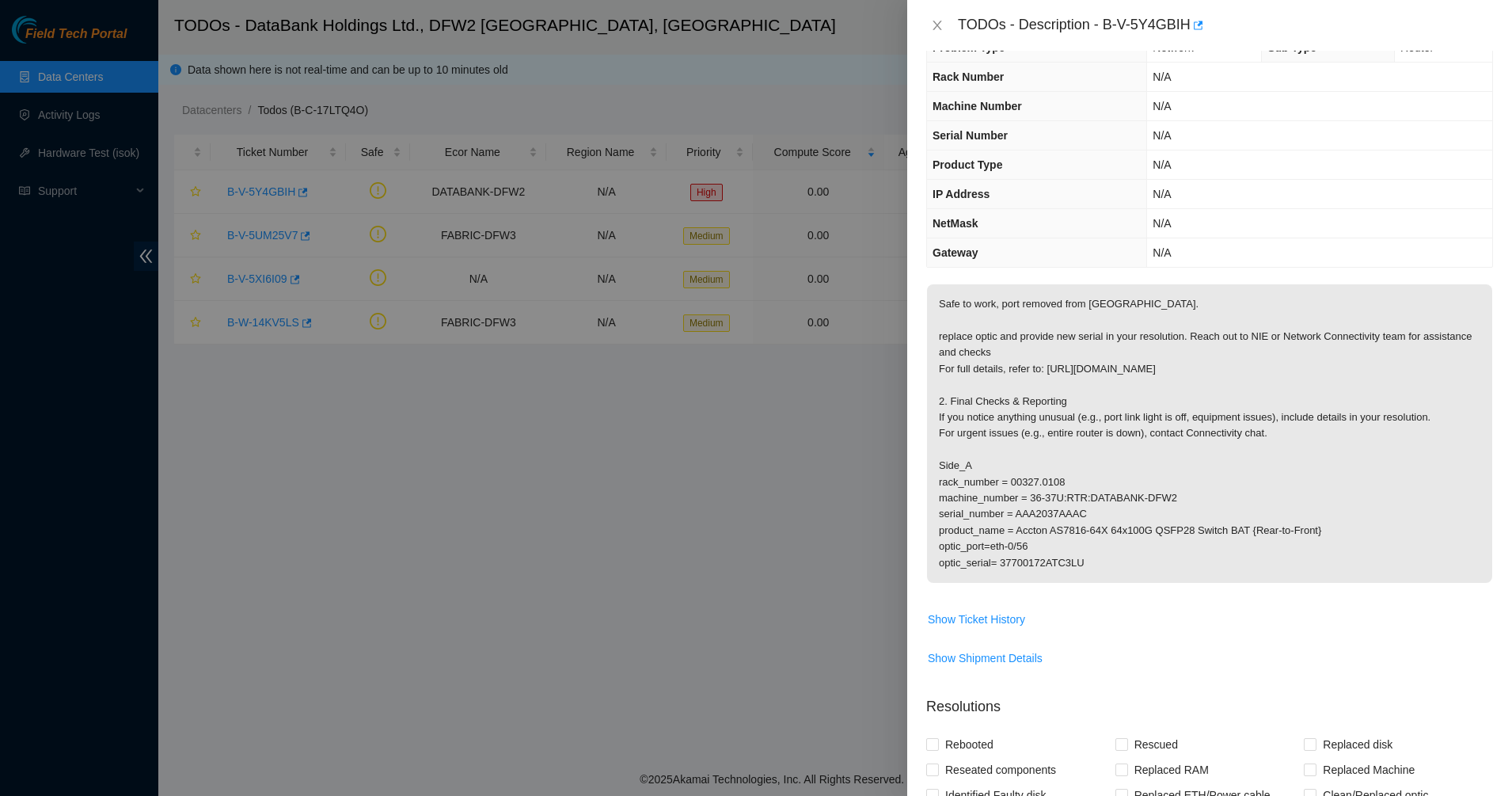
click at [1023, 517] on p "Safe to work, port removed from [GEOGRAPHIC_DATA]. replace optic and provide ne…" at bounding box center [1209, 433] width 565 height 298
click at [970, 522] on p "Safe to work, port removed from [GEOGRAPHIC_DATA]. replace optic and provide ne…" at bounding box center [1209, 433] width 565 height 298
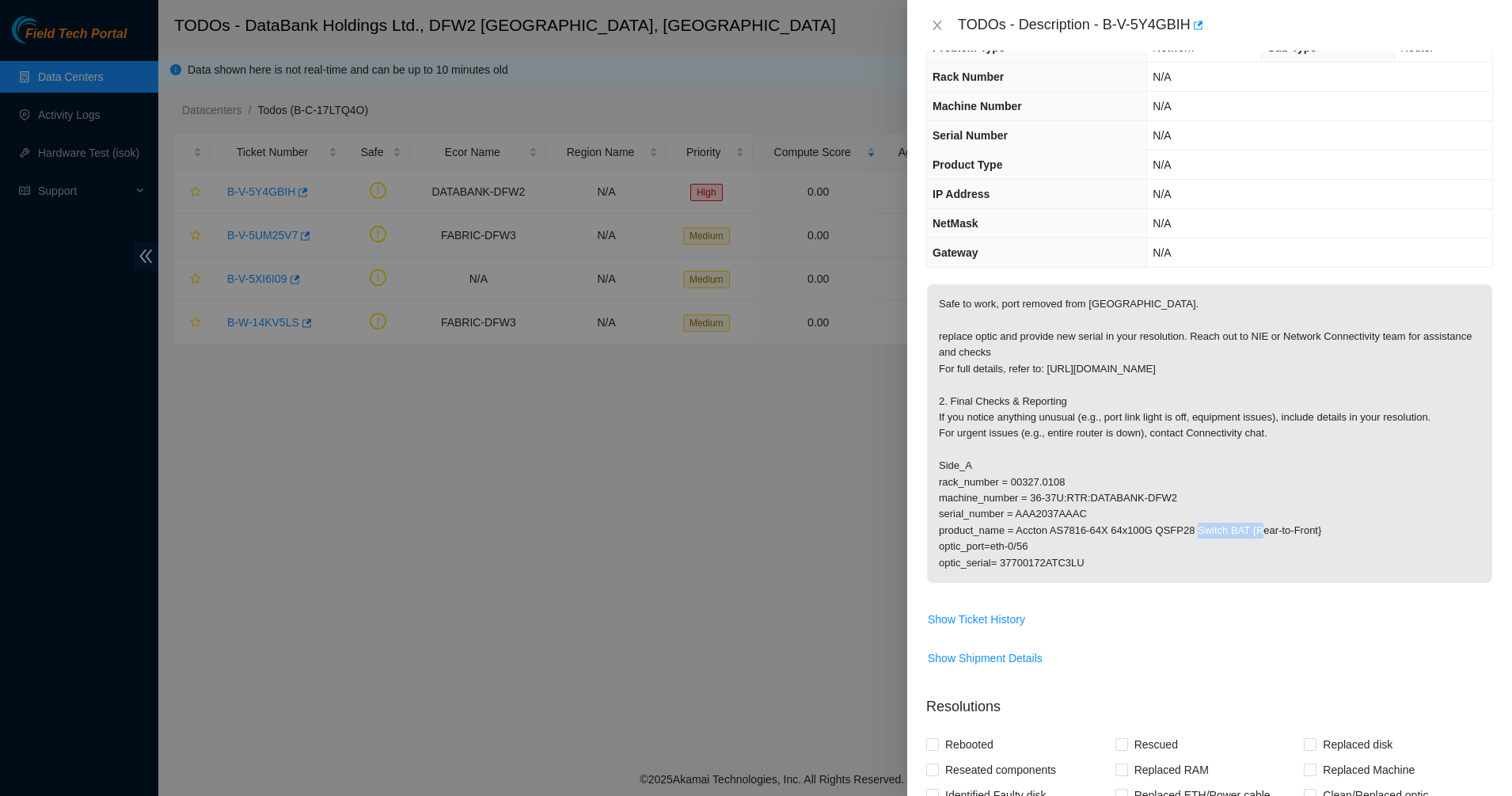
click at [970, 522] on p "Safe to work, port removed from [GEOGRAPHIC_DATA]. replace optic and provide ne…" at bounding box center [1209, 433] width 565 height 298
drag, startPoint x: 970, startPoint y: 522, endPoint x: 977, endPoint y: 528, distance: 9.2
click at [971, 523] on p "Safe to work, port removed from [GEOGRAPHIC_DATA]. replace optic and provide ne…" at bounding box center [1209, 433] width 565 height 298
click at [1001, 538] on p "Safe to work, port removed from [GEOGRAPHIC_DATA]. replace optic and provide ne…" at bounding box center [1209, 433] width 565 height 298
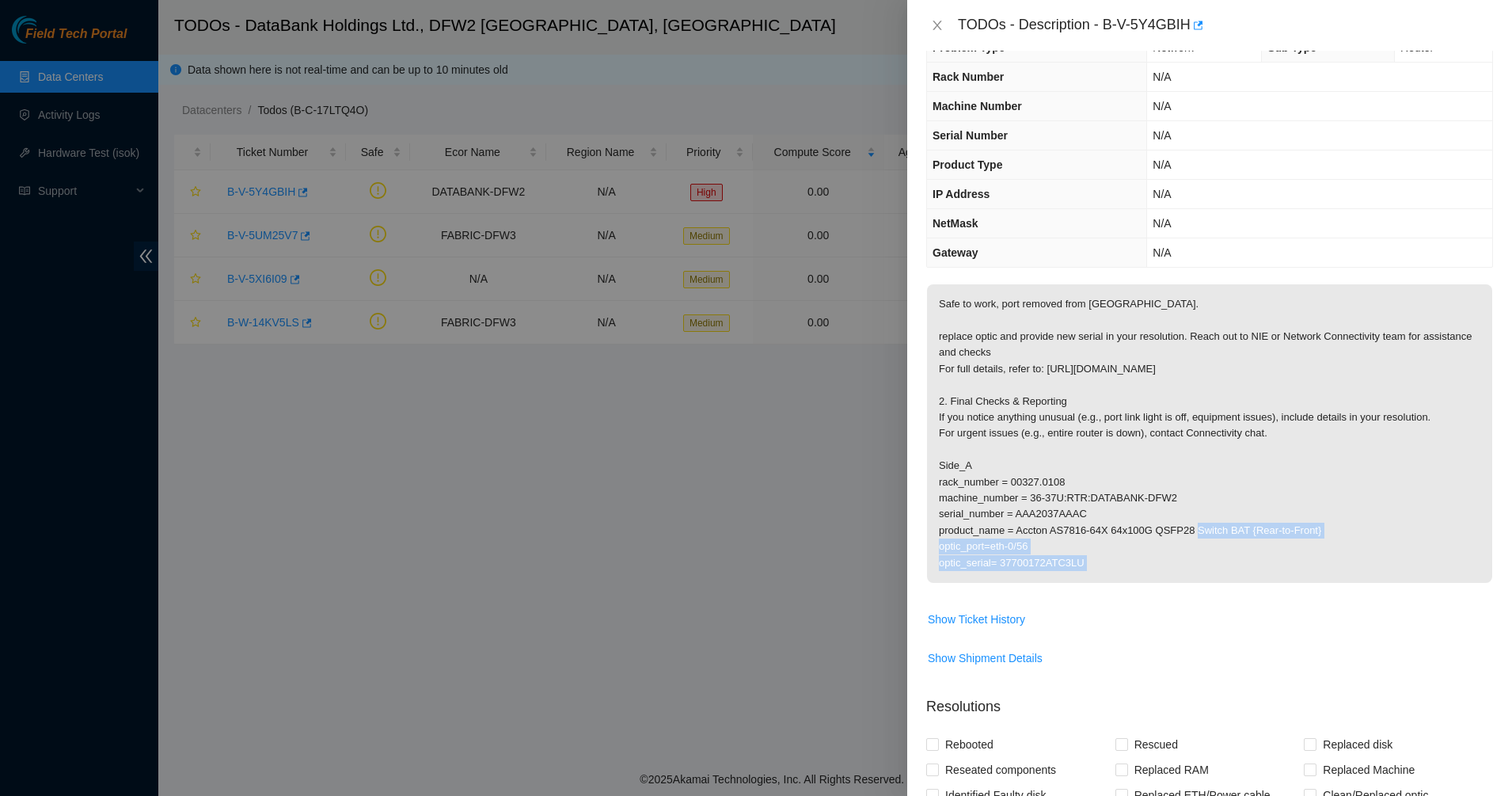
drag, startPoint x: 1001, startPoint y: 538, endPoint x: 1021, endPoint y: 580, distance: 46.5
click at [1021, 580] on p "Safe to work, port removed from [GEOGRAPHIC_DATA]. replace optic and provide ne…" at bounding box center [1209, 433] width 565 height 298
drag, startPoint x: 1021, startPoint y: 580, endPoint x: 987, endPoint y: 550, distance: 45.3
click at [988, 551] on p "Safe to work, port removed from [GEOGRAPHIC_DATA]. replace optic and provide ne…" at bounding box center [1209, 433] width 565 height 298
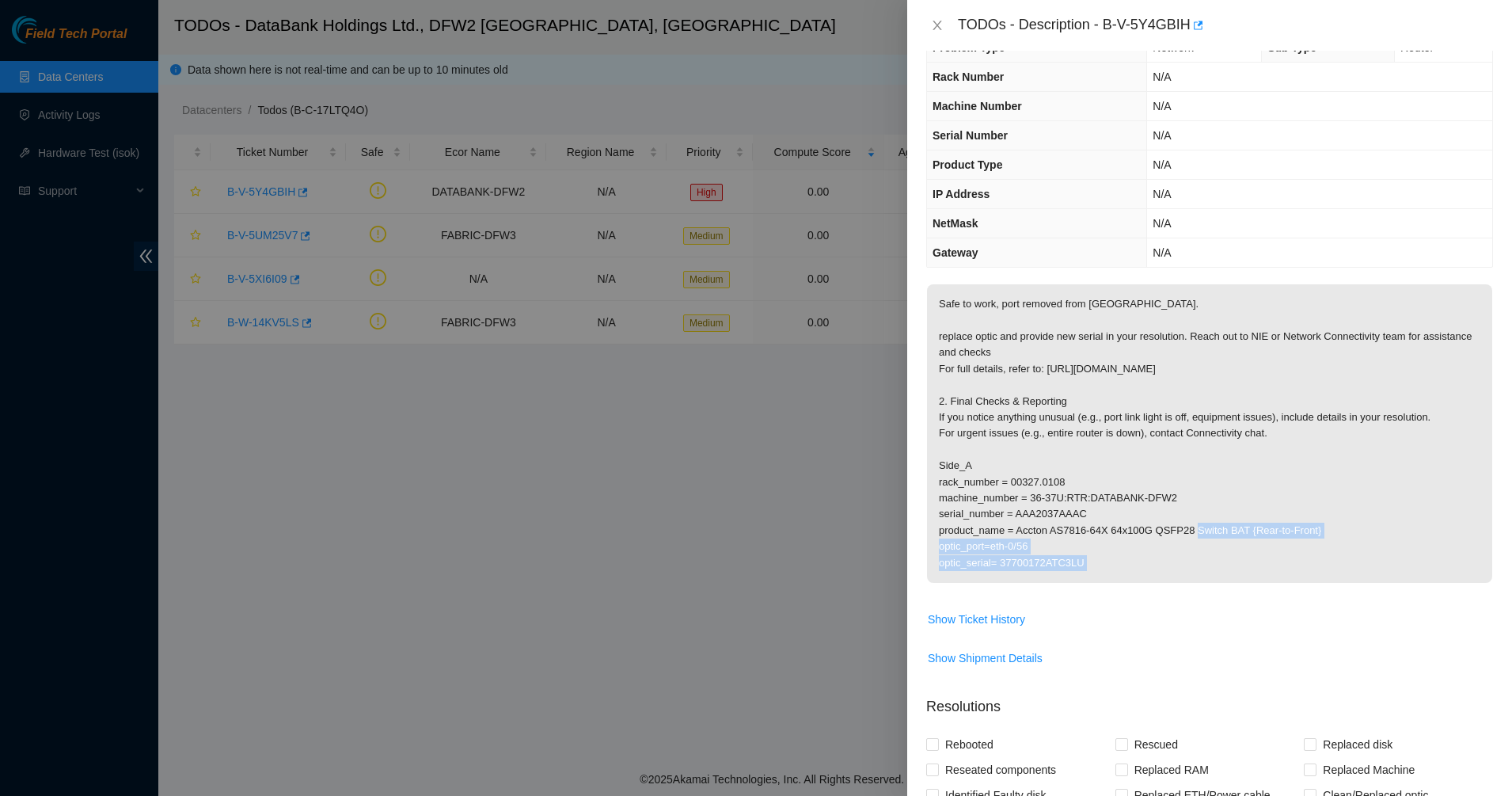
click at [984, 548] on p "Safe to work, port removed from [GEOGRAPHIC_DATA]. replace optic and provide ne…" at bounding box center [1209, 433] width 565 height 298
click at [1011, 563] on p "Safe to work, port removed from [GEOGRAPHIC_DATA]. replace optic and provide ne…" at bounding box center [1209, 433] width 565 height 298
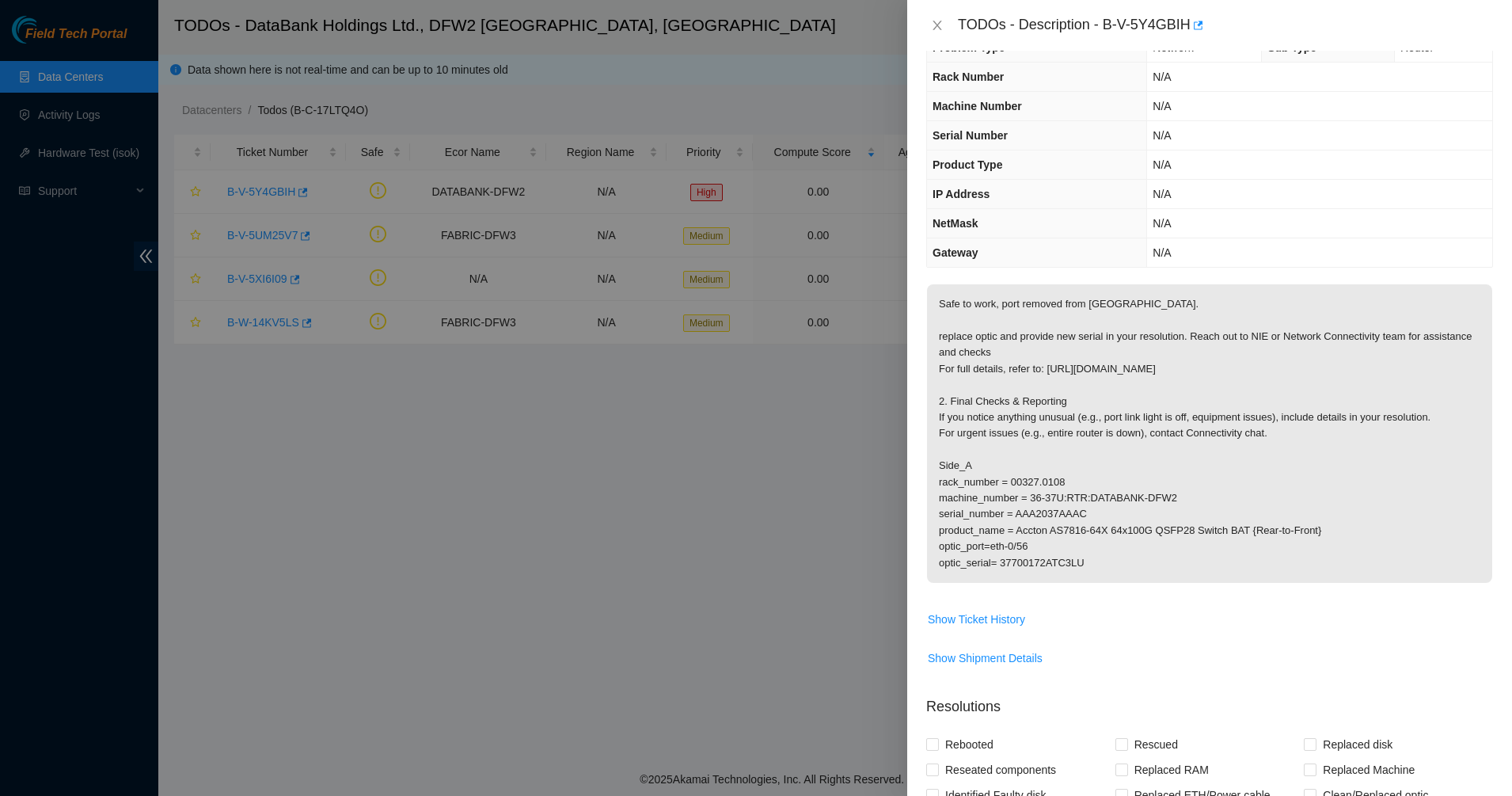
click at [1011, 563] on p "Safe to work, port removed from [GEOGRAPHIC_DATA]. replace optic and provide ne…" at bounding box center [1209, 433] width 565 height 298
click at [1067, 567] on p "Safe to work, port removed from [GEOGRAPHIC_DATA]. replace optic and provide ne…" at bounding box center [1209, 433] width 565 height 298
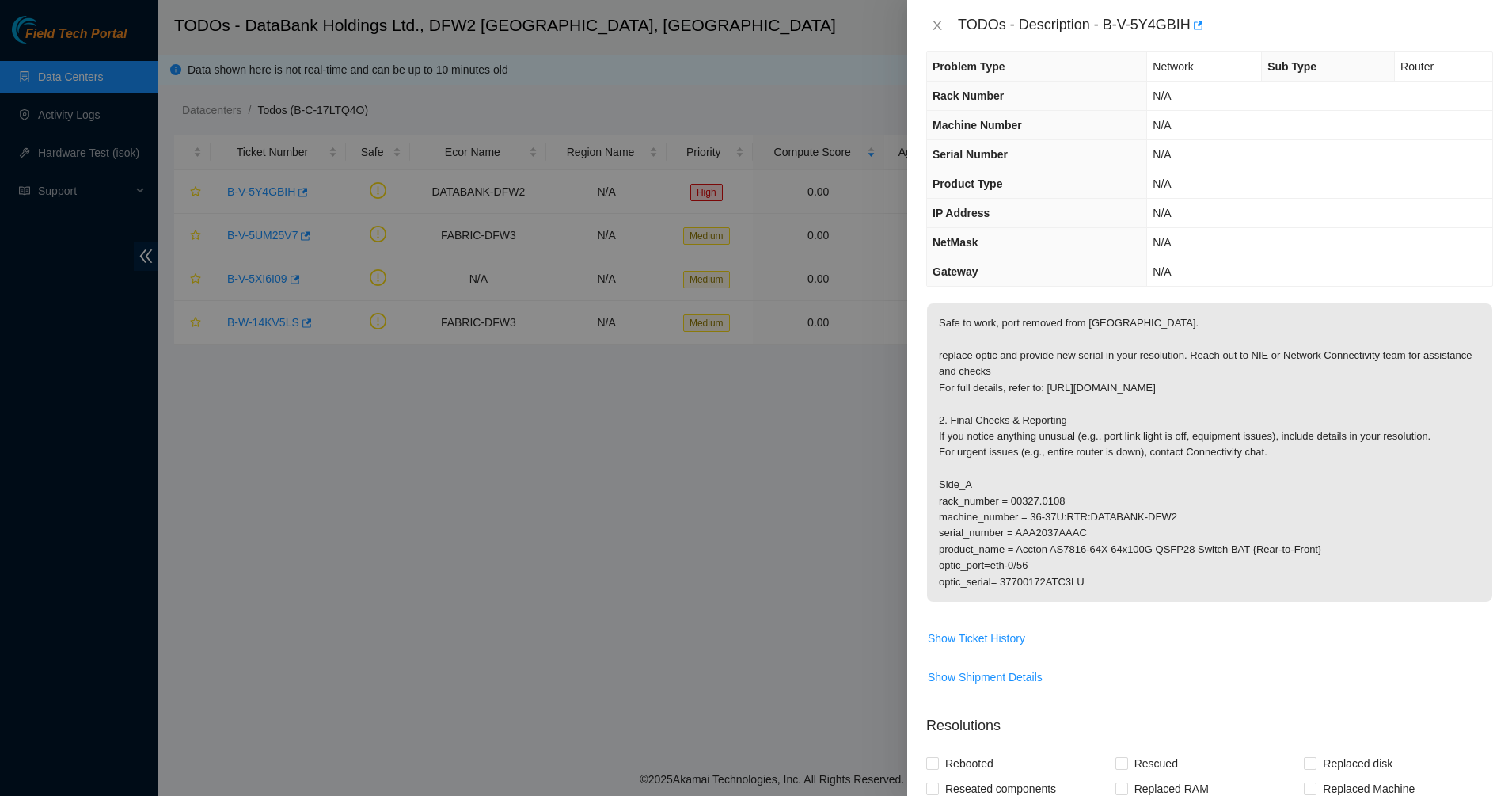
scroll to position [0, 0]
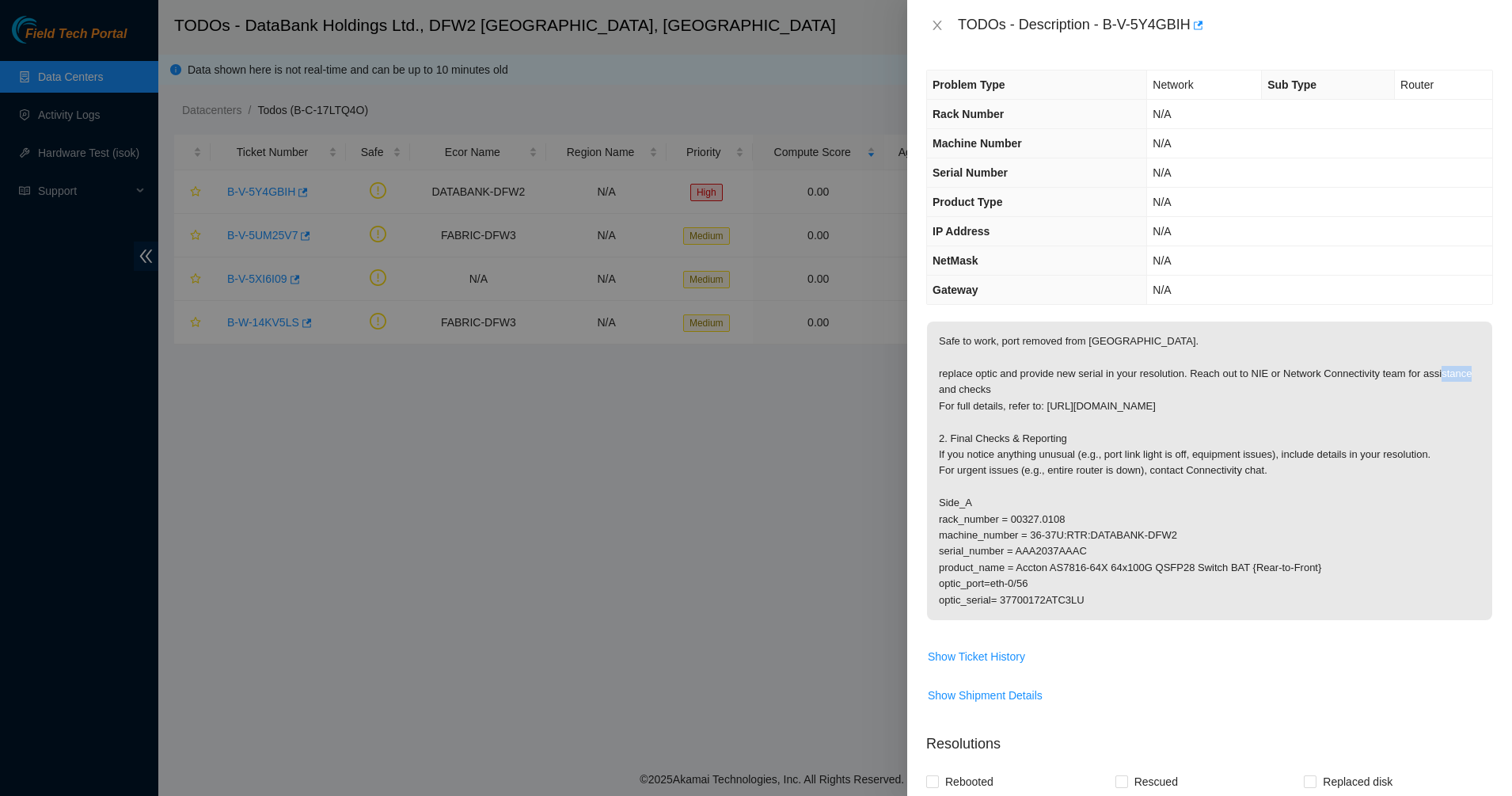
drag, startPoint x: 1009, startPoint y: 396, endPoint x: 1104, endPoint y: 397, distance: 95.0
click at [1104, 397] on p "Safe to work, port removed from [GEOGRAPHIC_DATA]. replace optic and provide ne…" at bounding box center [1209, 470] width 565 height 298
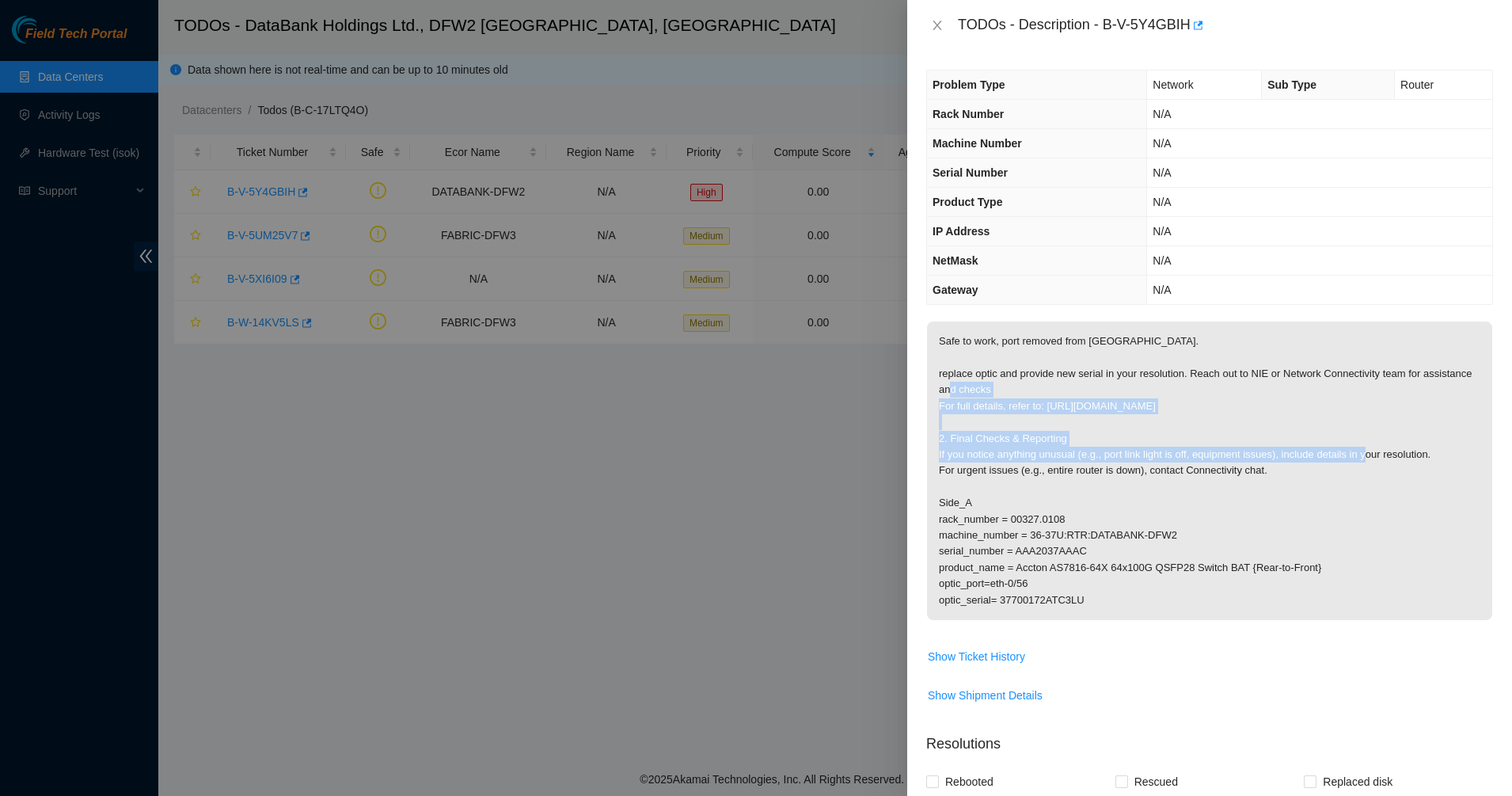
drag, startPoint x: 1104, startPoint y: 397, endPoint x: 1149, endPoint y: 449, distance: 68.8
click at [1149, 449] on p "Safe to work, port removed from [GEOGRAPHIC_DATA]. replace optic and provide ne…" at bounding box center [1209, 470] width 565 height 298
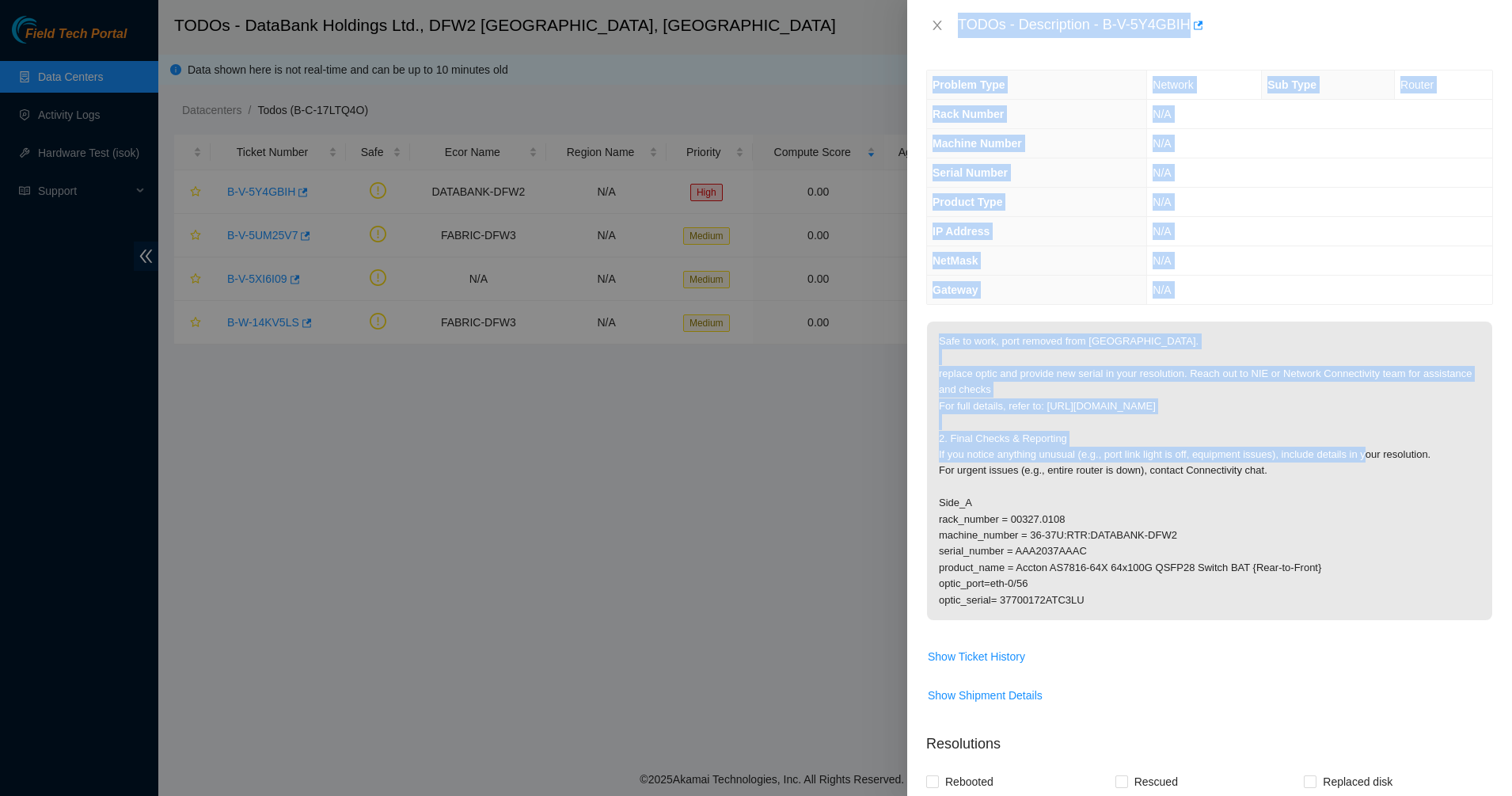
drag, startPoint x: 1149, startPoint y: 449, endPoint x: 877, endPoint y: 390, distance: 278.3
click at [877, 390] on div "TODOs - Description - B-V-5Y4GBIH Problem Type Network Sub Type Router Rack Num…" at bounding box center [756, 398] width 1512 height 796
click at [956, 398] on p "Safe to work, port removed from [GEOGRAPHIC_DATA]. replace optic and provide ne…" at bounding box center [1209, 470] width 565 height 298
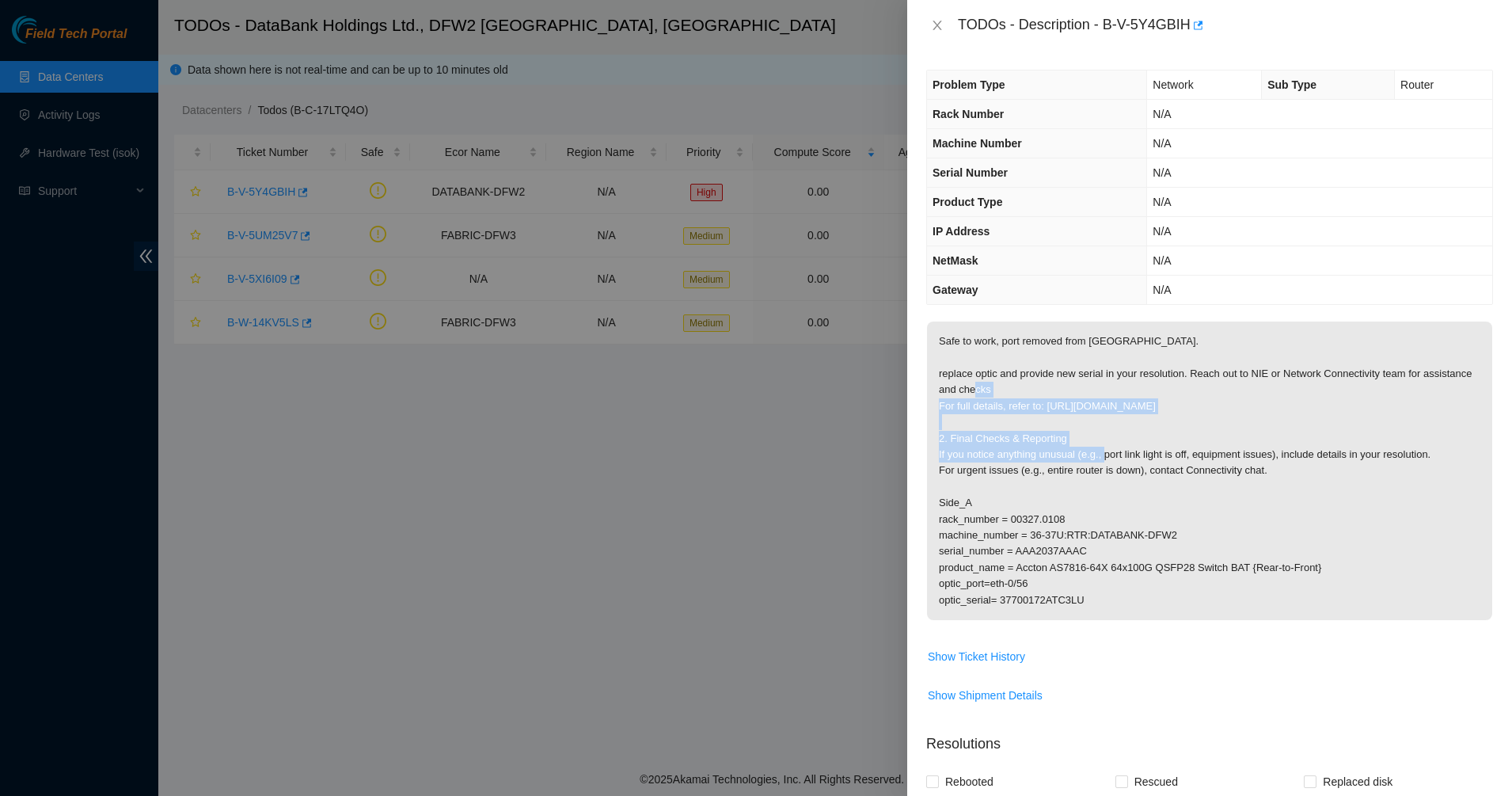
drag, startPoint x: 992, startPoint y: 424, endPoint x: 1025, endPoint y: 443, distance: 38.1
click at [1025, 443] on p "Safe to work, port removed from [GEOGRAPHIC_DATA]. replace optic and provide ne…" at bounding box center [1209, 470] width 565 height 298
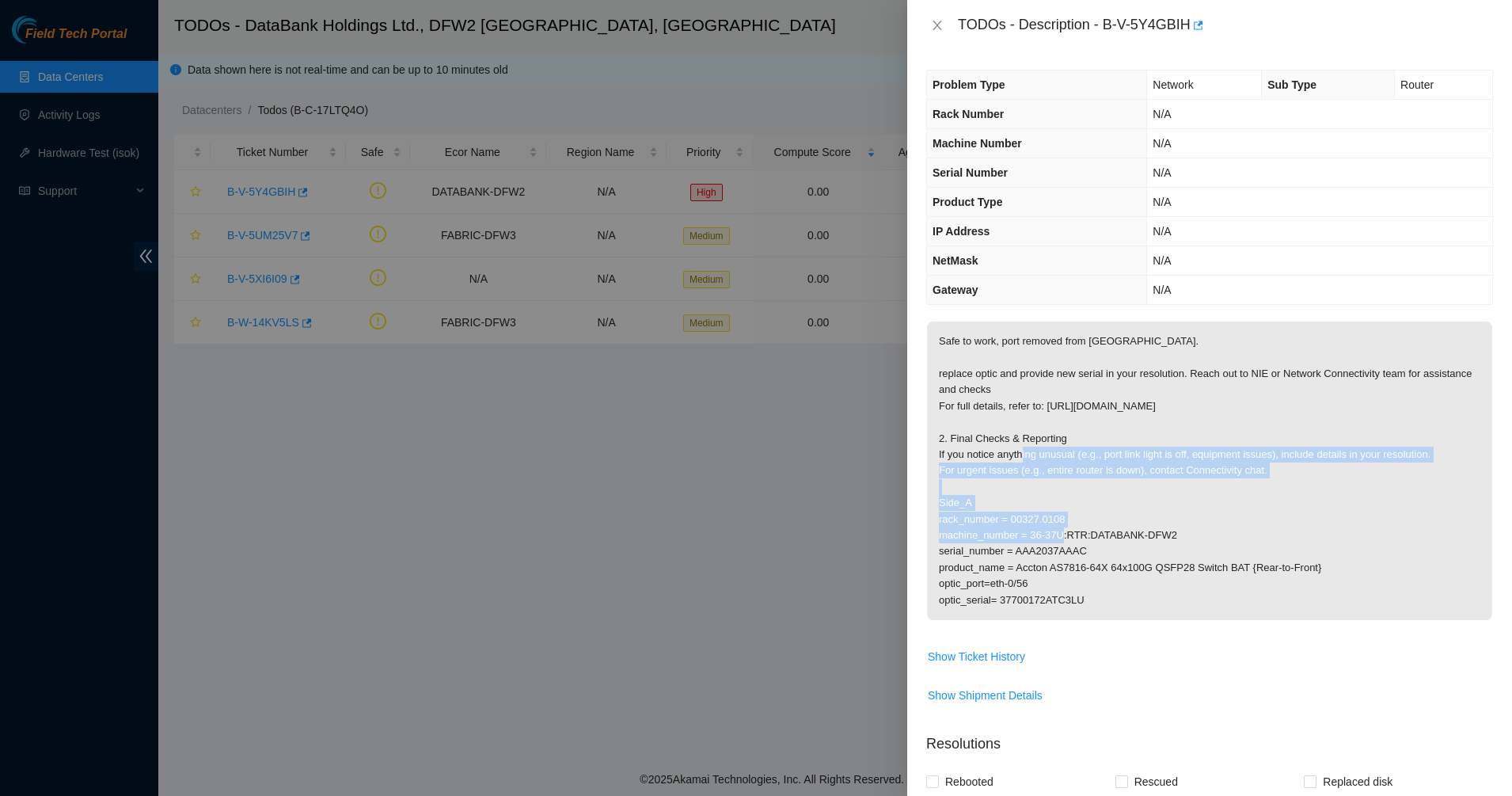
drag
click at [1113, 492] on p "Safe to work, port removed from [GEOGRAPHIC_DATA]. replace optic and provide ne…" at bounding box center [1209, 470] width 565 height 298
drag, startPoint x: 1113, startPoint y: 492, endPoint x: 1074, endPoint y: 451, distance: 56.6
click at [1074, 451] on p "Safe to work, port removed from [GEOGRAPHIC_DATA]. replace optic and provide ne…" at bounding box center [1209, 470] width 565 height 298
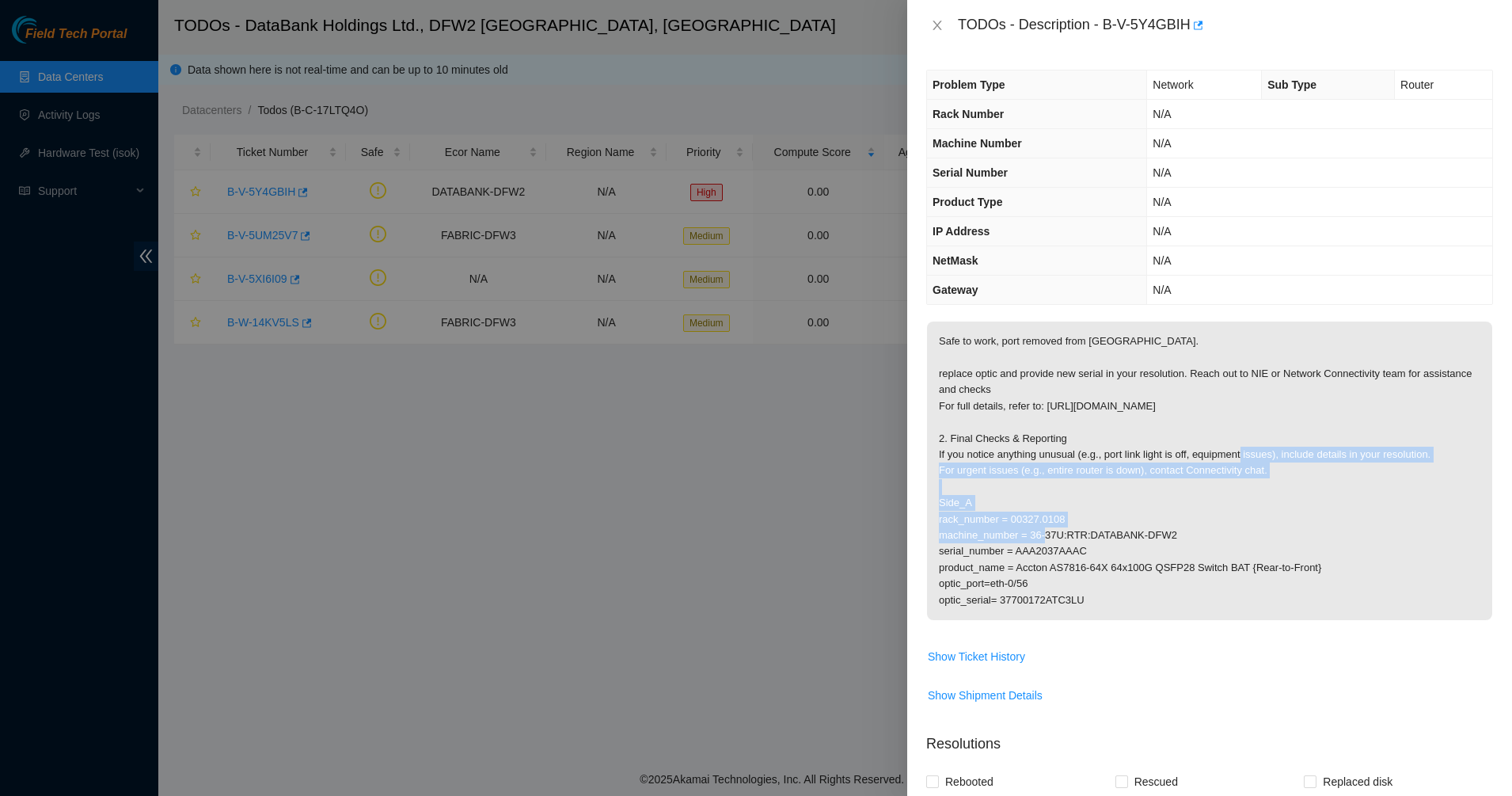
click at [1074, 451] on p "Safe to work, port removed from [GEOGRAPHIC_DATA]. replace optic and provide ne…" at bounding box center [1209, 470] width 565 height 298
click at [1177, 477] on p "Safe to work, port removed from [GEOGRAPHIC_DATA]. replace optic and provide ne…" at bounding box center [1209, 470] width 565 height 298
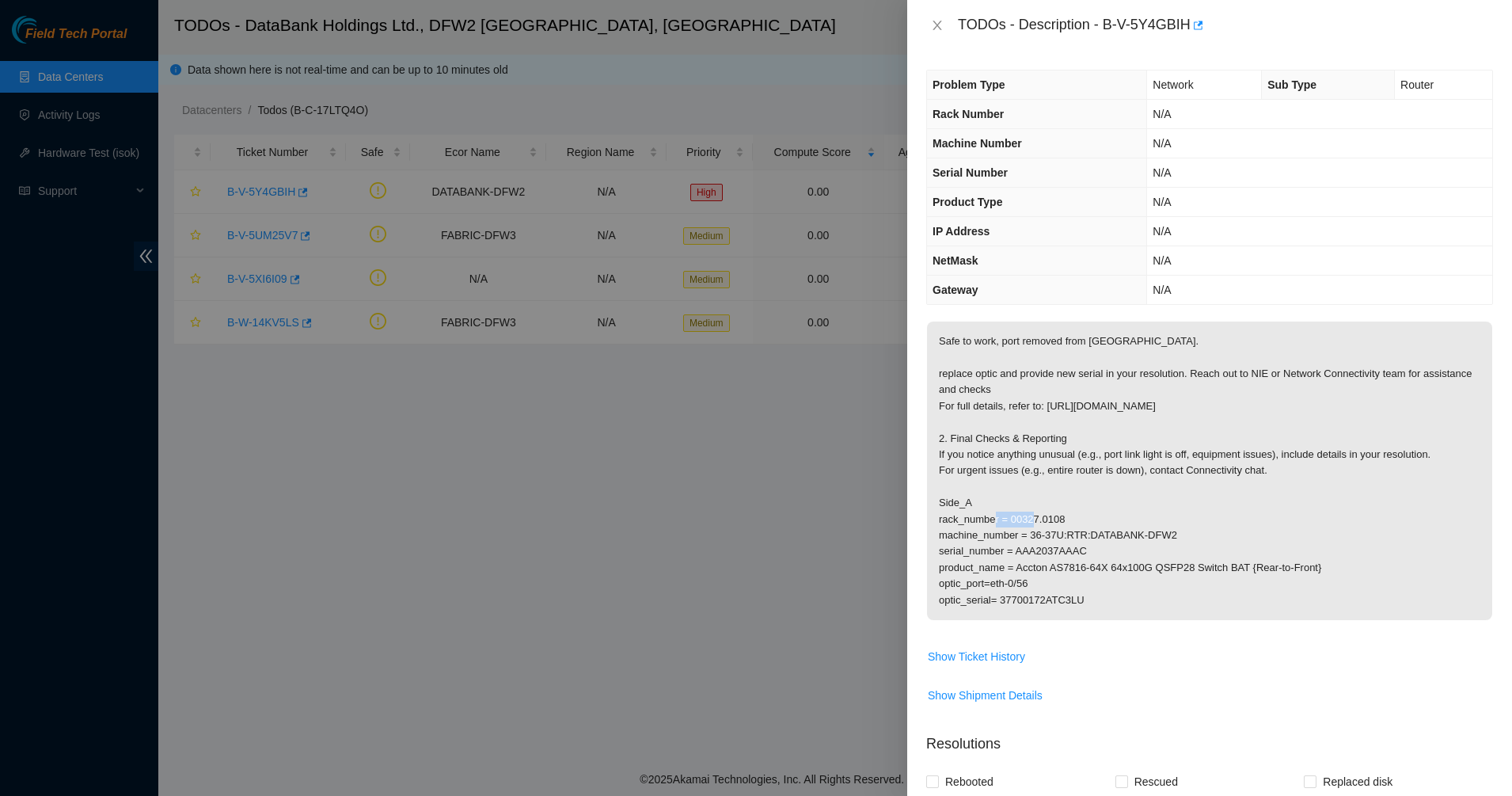
click at [1177, 477] on p "Safe to work, port removed from [GEOGRAPHIC_DATA]. replace optic and provide ne…" at bounding box center [1209, 470] width 565 height 298
click at [1121, 475] on p "Safe to work, port removed from [GEOGRAPHIC_DATA]. replace optic and provide ne…" at bounding box center [1209, 470] width 565 height 298
click at [1056, 478] on p "Safe to work, port removed from [GEOGRAPHIC_DATA]. replace optic and provide ne…" at bounding box center [1209, 470] width 565 height 298
drag, startPoint x: 966, startPoint y: 512, endPoint x: 1045, endPoint y: 511, distance: 79.0
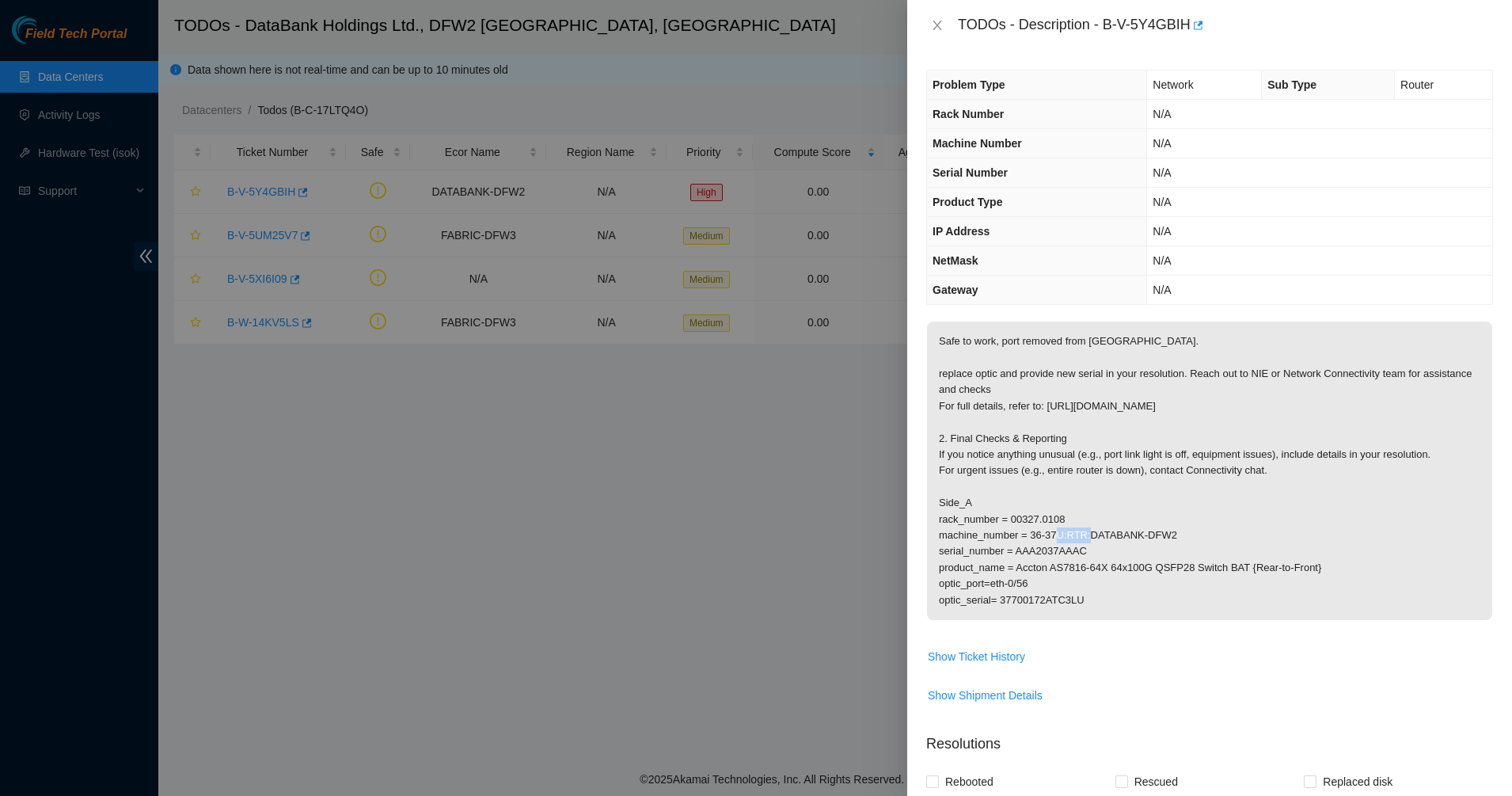
click at [1045, 511] on p "Safe to work, port removed from [GEOGRAPHIC_DATA]. replace optic and provide ne…" at bounding box center [1209, 470] width 565 height 298
drag, startPoint x: 1045, startPoint y: 511, endPoint x: 1046, endPoint y: 521, distance: 10.0
click at [1046, 521] on p "Safe to work, port removed from [GEOGRAPHIC_DATA]. replace optic and provide ne…" at bounding box center [1209, 470] width 565 height 298
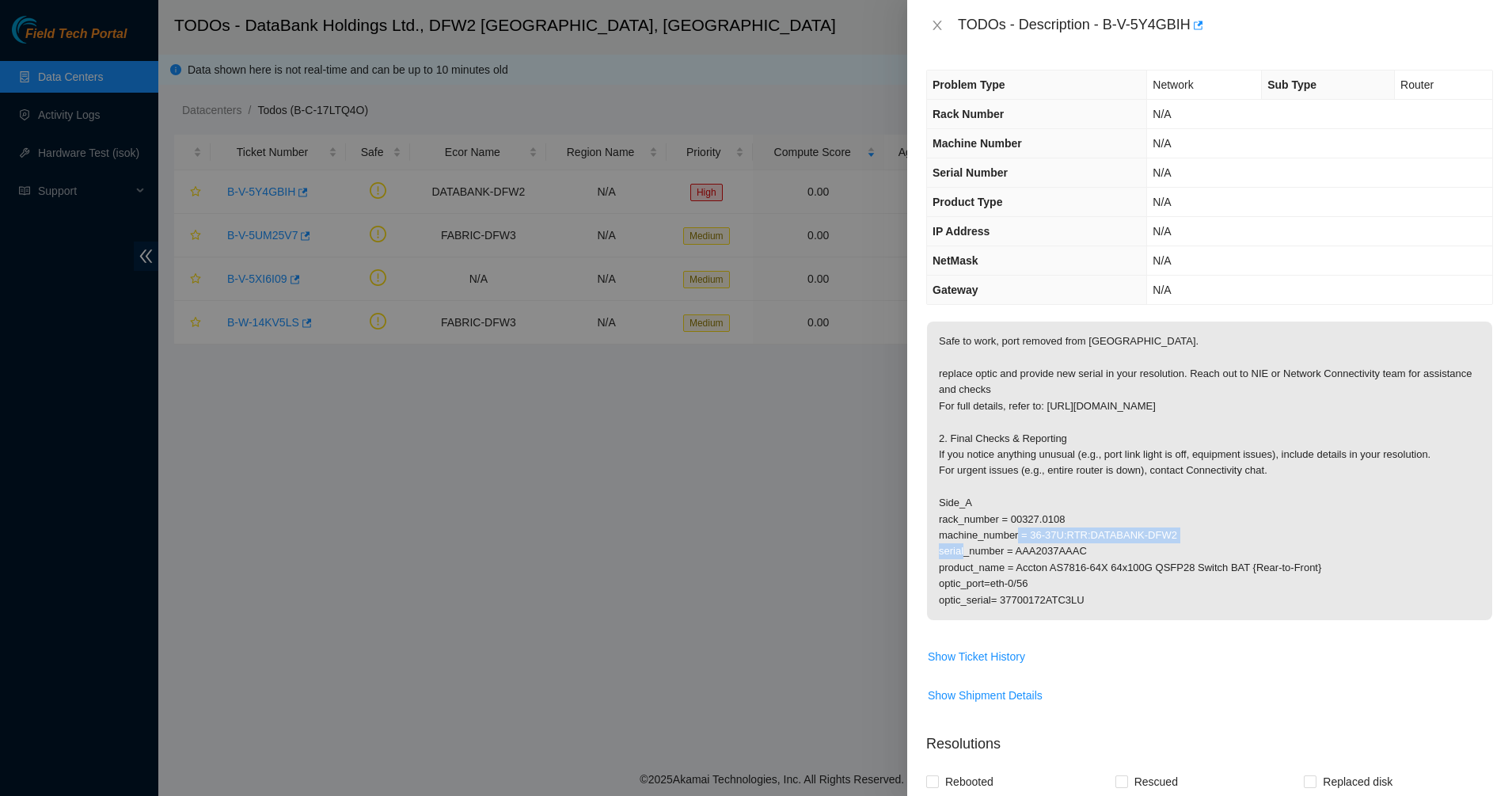
click at [1046, 521] on p "Safe to work, port removed from [GEOGRAPHIC_DATA]. replace optic and provide ne…" at bounding box center [1209, 470] width 565 height 298
drag, startPoint x: 1046, startPoint y: 529, endPoint x: 1049, endPoint y: 538, distance: 9.5
click at [1049, 538] on p "Safe to work, port removed from [GEOGRAPHIC_DATA]. replace optic and provide ne…" at bounding box center [1209, 470] width 565 height 298
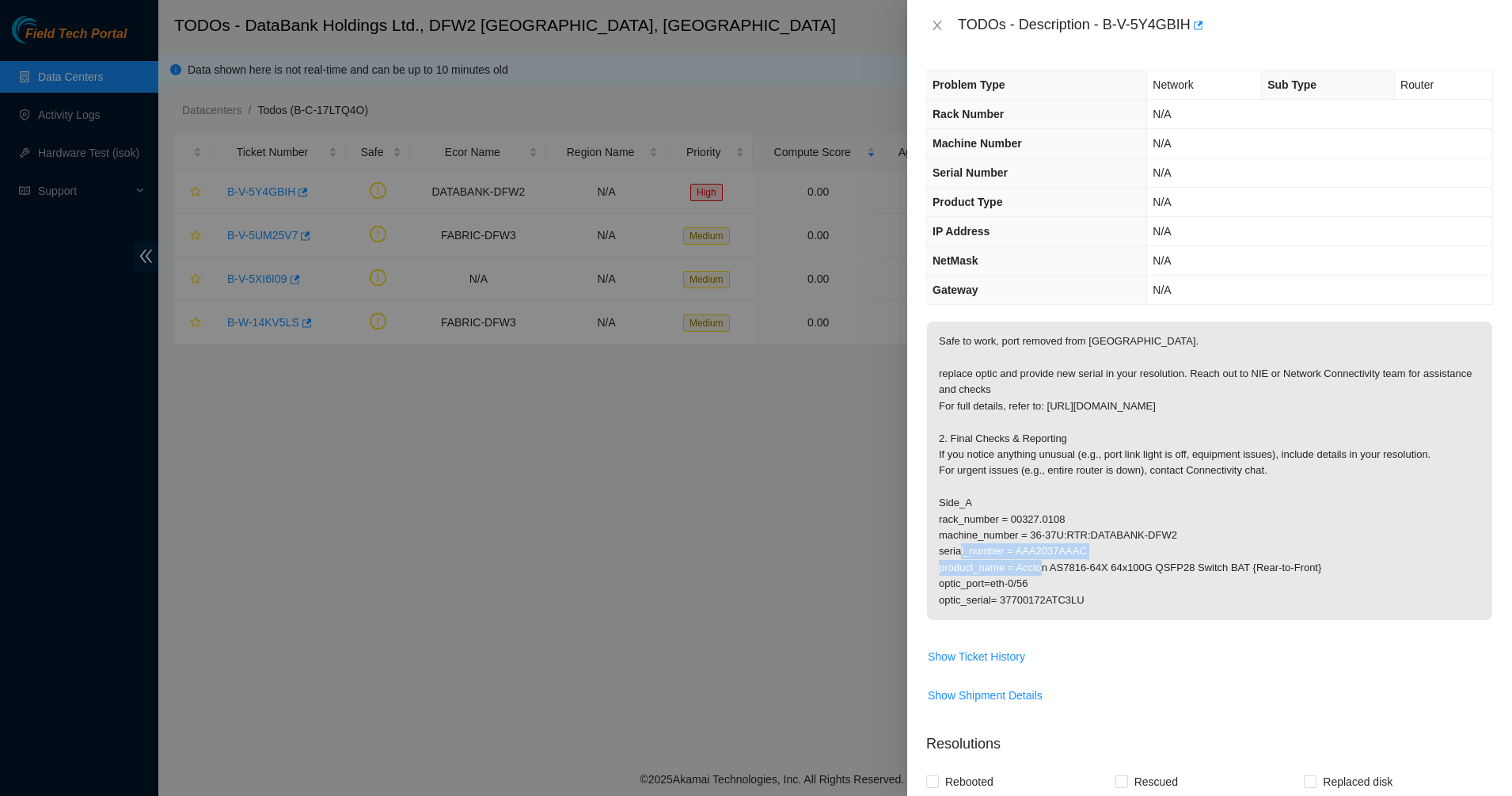
click at [1049, 538] on p "Safe to work, port removed from [GEOGRAPHIC_DATA]. replace optic and provide ne…" at bounding box center [1209, 470] width 565 height 298
click at [1033, 545] on p "Safe to work, port removed from [GEOGRAPHIC_DATA]. replace optic and provide ne…" at bounding box center [1209, 470] width 565 height 298
click at [1018, 549] on p "Safe to work, port removed from [GEOGRAPHIC_DATA]. replace optic and provide ne…" at bounding box center [1209, 470] width 565 height 298
click at [1017, 549] on p "Safe to work, port removed from [GEOGRAPHIC_DATA]. replace optic and provide ne…" at bounding box center [1209, 470] width 565 height 298
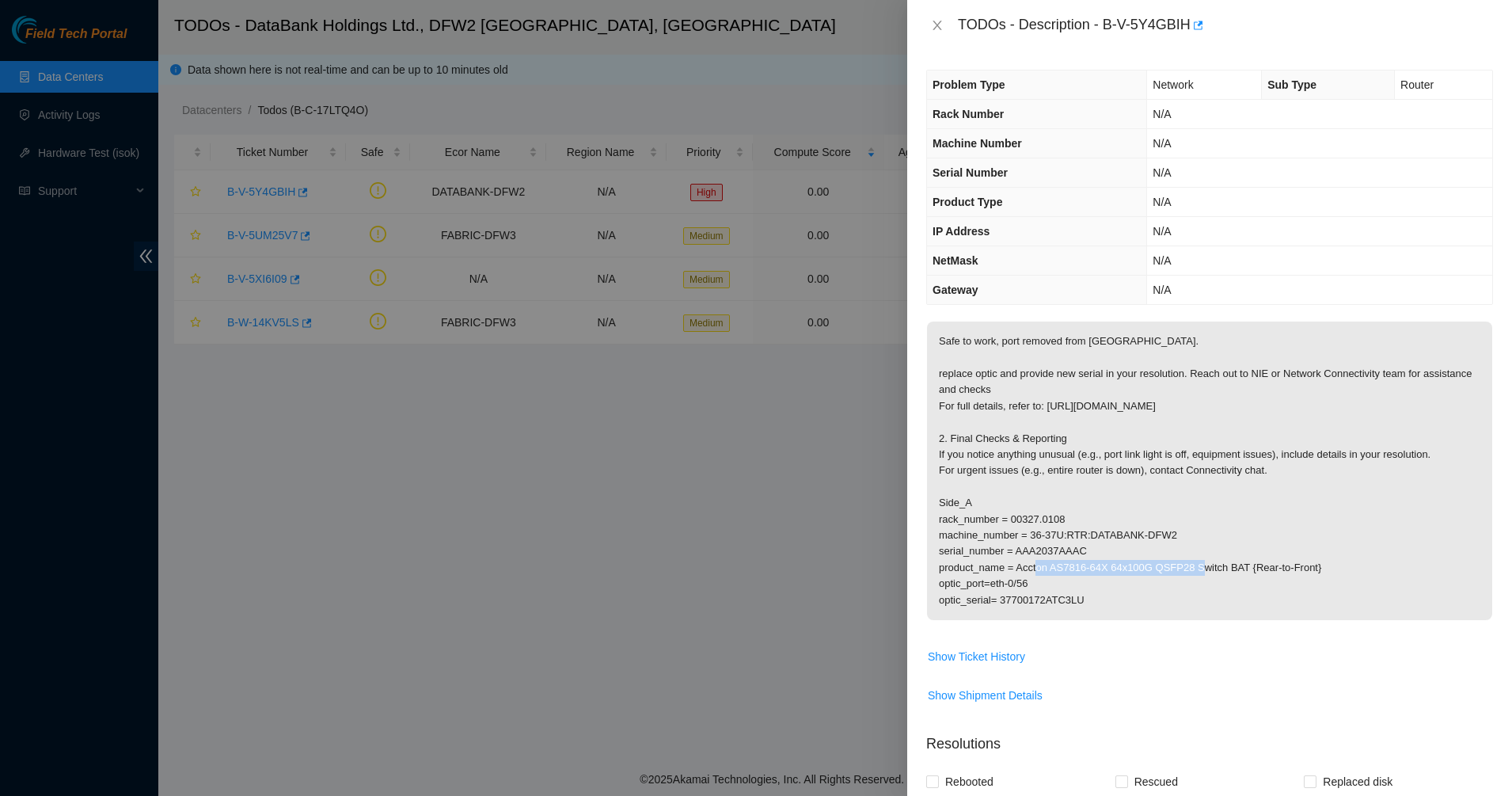
click at [961, 557] on p "Safe to work, port removed from [GEOGRAPHIC_DATA]. replace optic and provide ne…" at bounding box center [1209, 470] width 565 height 298
click at [977, 557] on p "Safe to work, port removed from [GEOGRAPHIC_DATA]. replace optic and provide ne…" at bounding box center [1209, 470] width 565 height 298
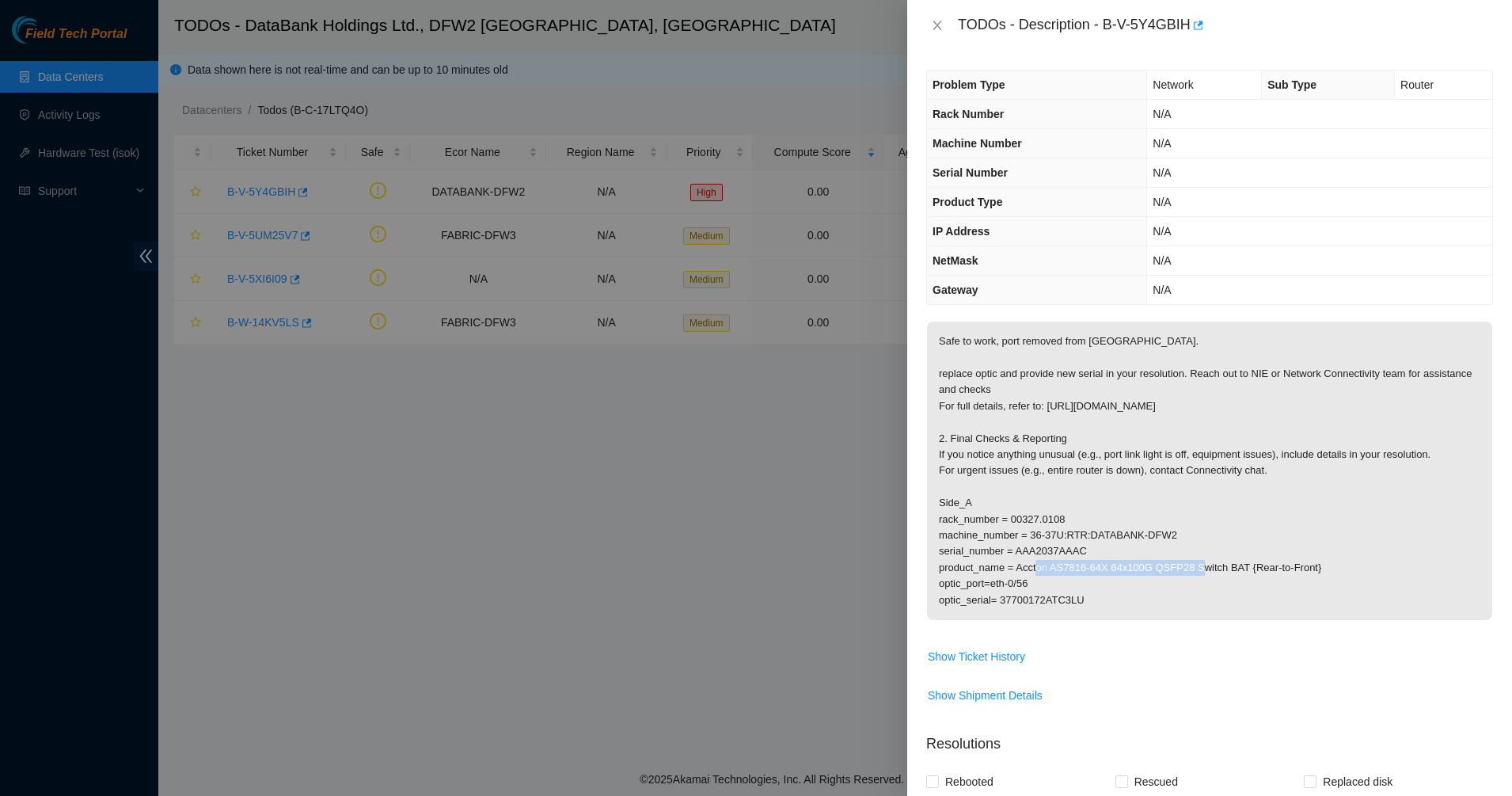
click at [977, 557] on p "Safe to work, port removed from [GEOGRAPHIC_DATA]. replace optic and provide ne…" at bounding box center [1209, 470] width 565 height 298
click at [968, 574] on p "Safe to work, port removed from [GEOGRAPHIC_DATA]. replace optic and provide ne…" at bounding box center [1209, 470] width 565 height 298
click at [986, 592] on p "Safe to work, port removed from [GEOGRAPHIC_DATA]. replace optic and provide ne…" at bounding box center [1209, 470] width 565 height 298
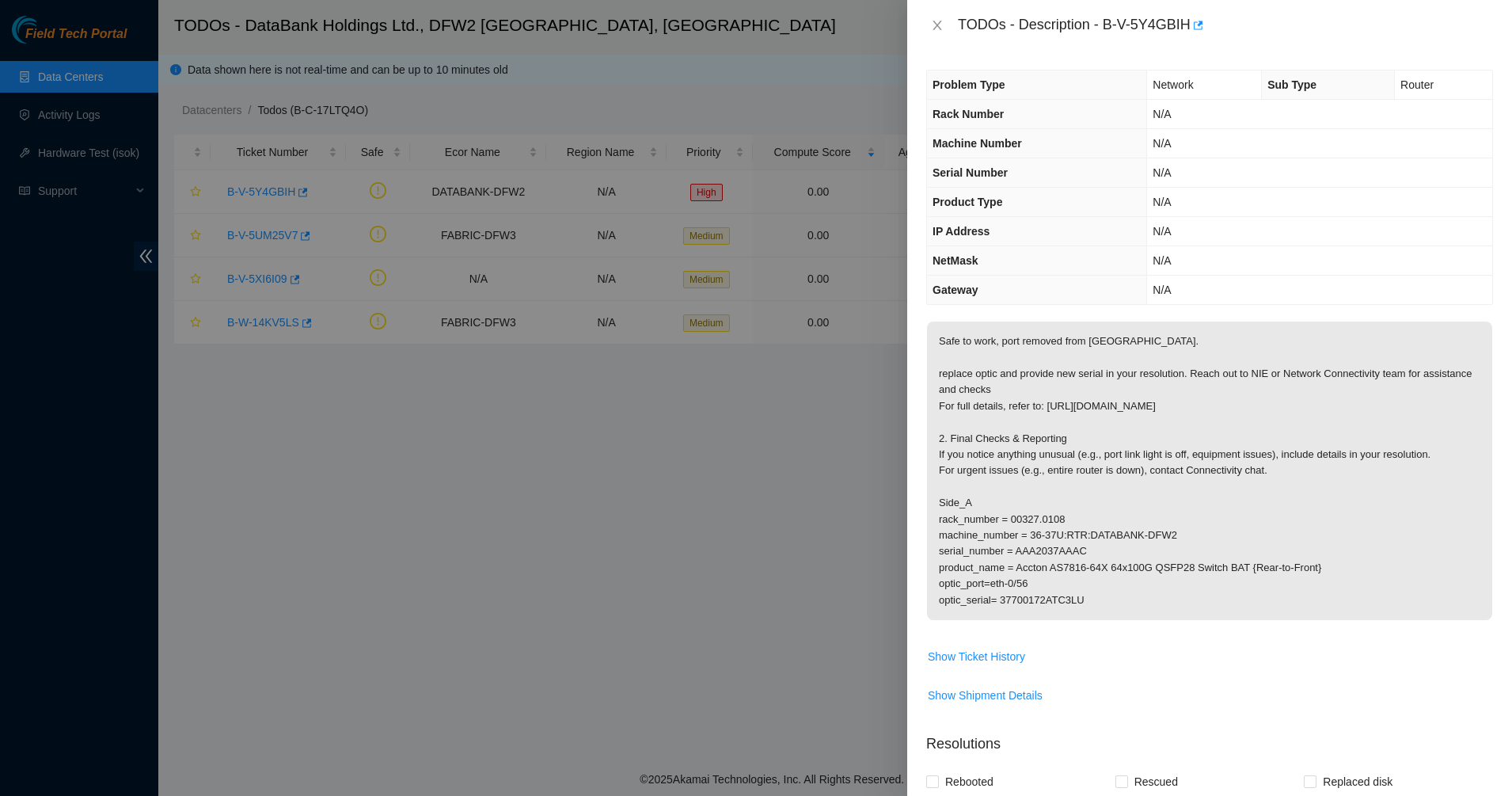
click at [986, 592] on p "Safe to work, port removed from [GEOGRAPHIC_DATA]. replace optic and provide ne…" at bounding box center [1209, 470] width 565 height 298
click at [1006, 600] on p "Safe to work, port removed from [GEOGRAPHIC_DATA]. replace optic and provide ne…" at bounding box center [1209, 470] width 565 height 298
click at [1037, 608] on p "Safe to work, port removed from [GEOGRAPHIC_DATA]. replace optic and provide ne…" at bounding box center [1209, 470] width 565 height 298
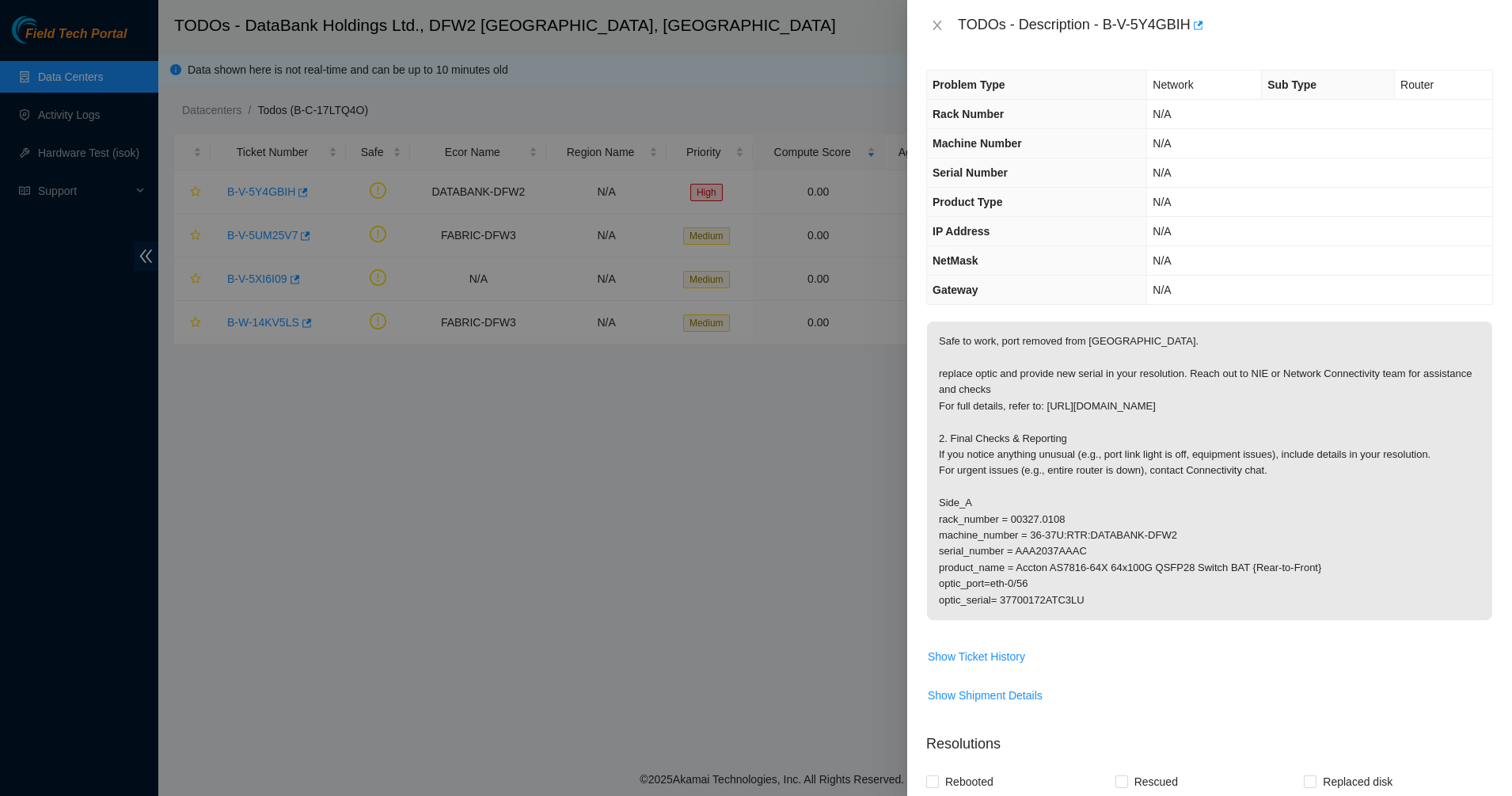
click at [1006, 581] on p "Safe to work, port removed from [GEOGRAPHIC_DATA]. replace optic and provide ne…" at bounding box center [1209, 470] width 565 height 298
click at [1196, 22] on icon "button" at bounding box center [1198, 25] width 10 height 9
click at [328, 17] on div at bounding box center [756, 398] width 1512 height 796
drag, startPoint x: 932, startPoint y: 23, endPoint x: 732, endPoint y: 26, distance: 200.0
click at [932, 23] on icon "close" at bounding box center [937, 26] width 12 height 12
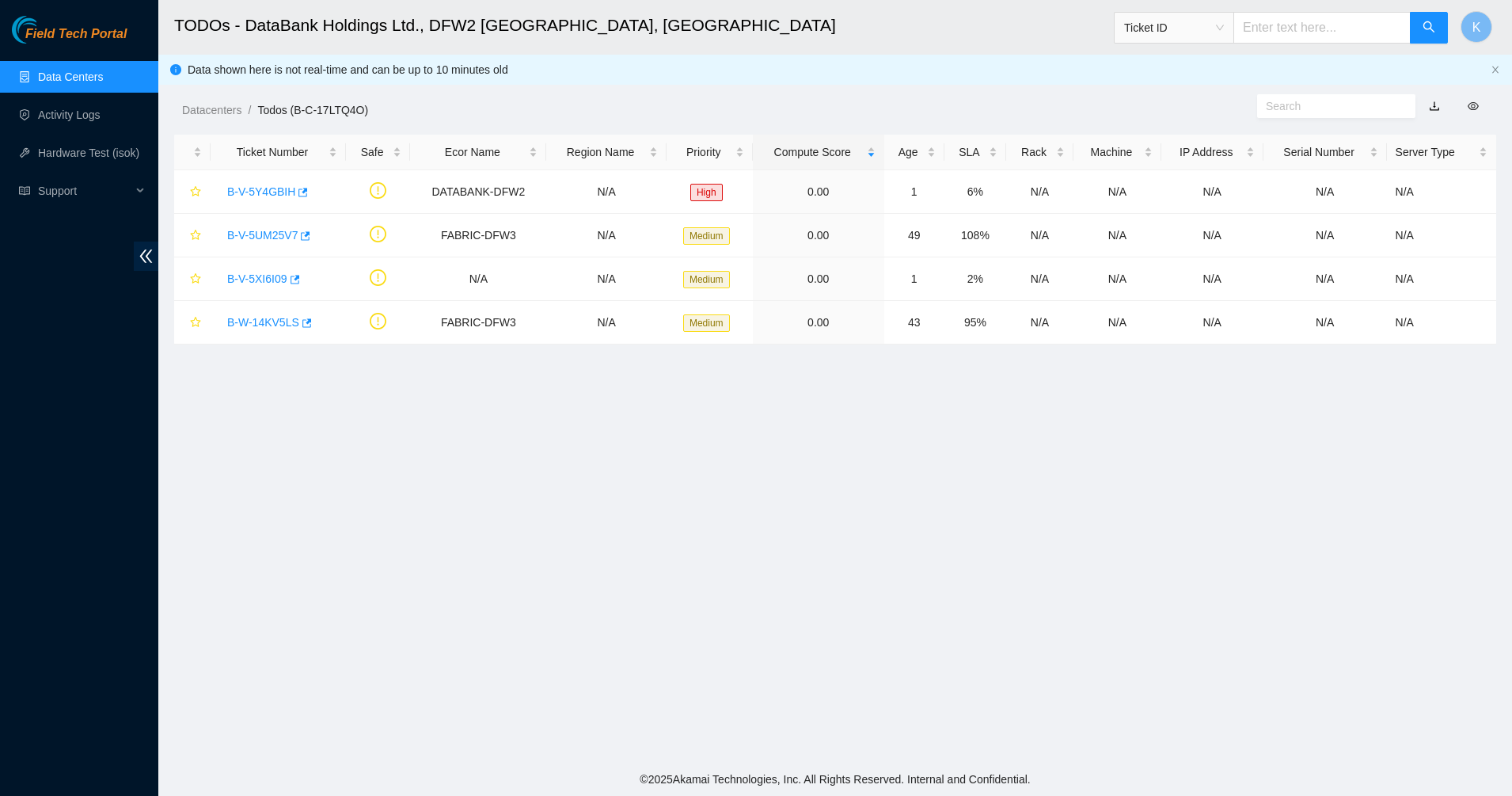
click at [81, 71] on link "Data Centers" at bounding box center [71, 77] width 65 height 12
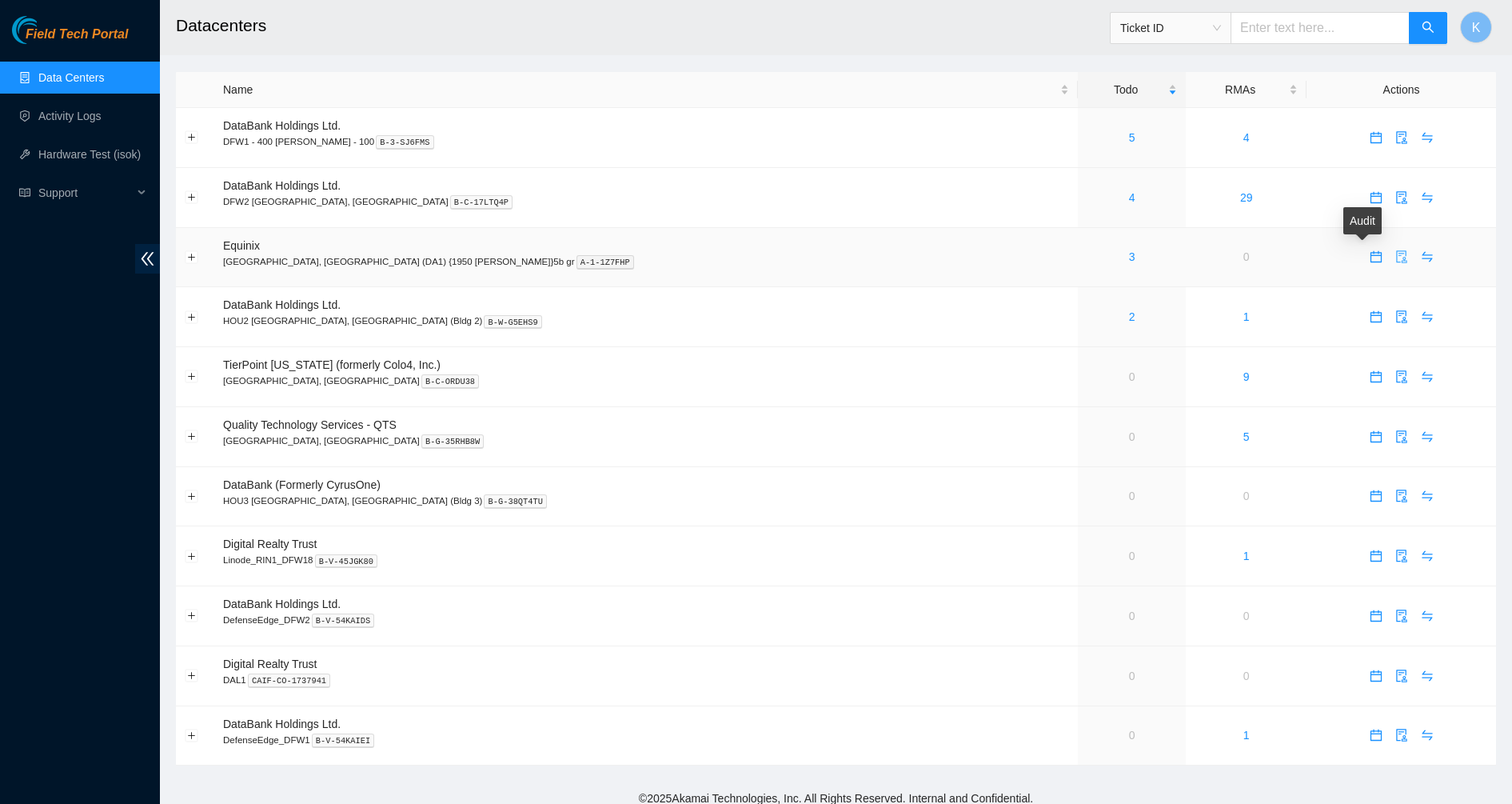
click at [1396, 258] on icon "audit" at bounding box center [1402, 258] width 11 height 12
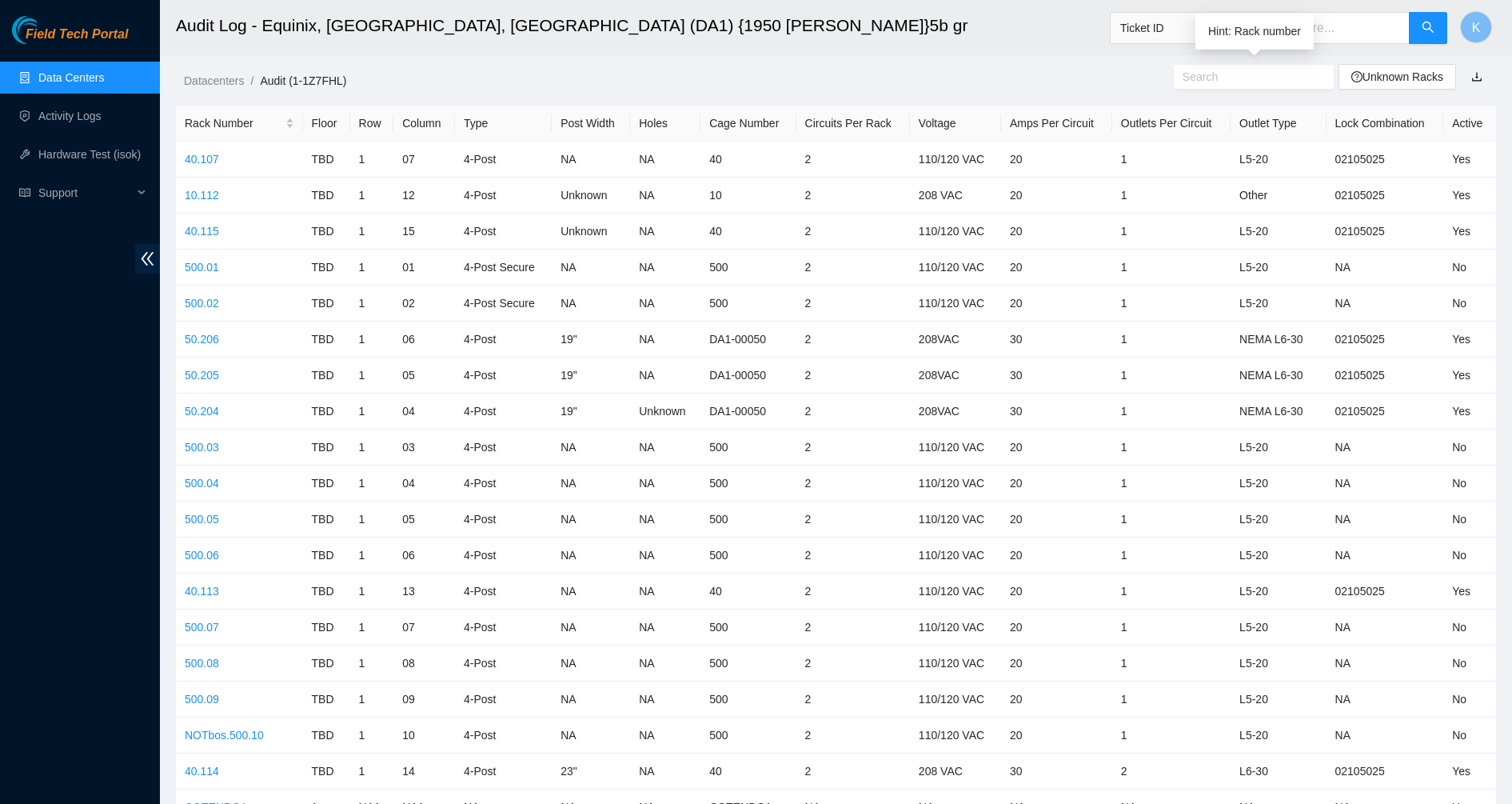
click at [1267, 78] on input "text" at bounding box center [1246, 77] width 129 height 18
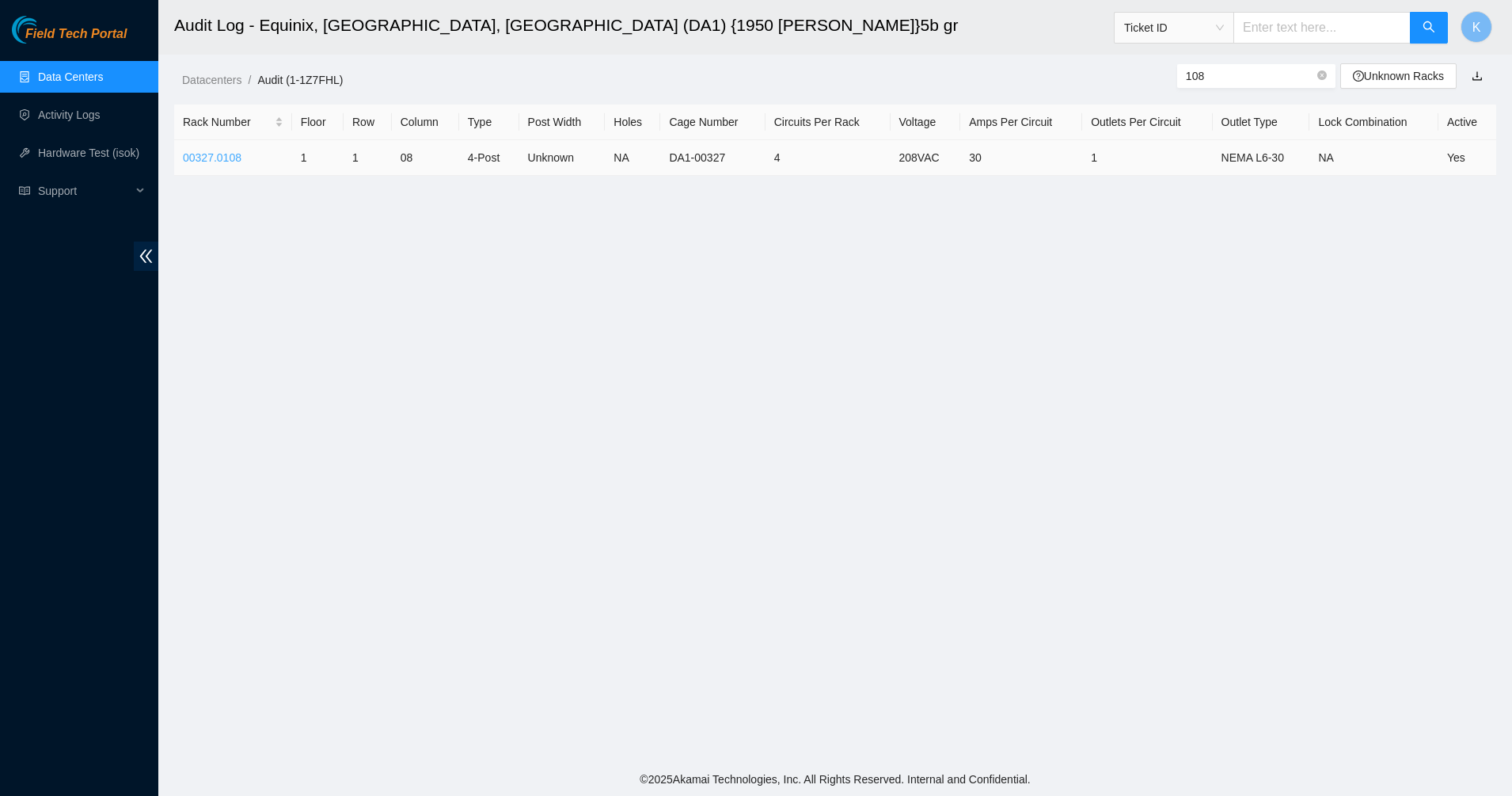
type input "108"
click at [221, 158] on link "00327.0108" at bounding box center [212, 157] width 58 height 12
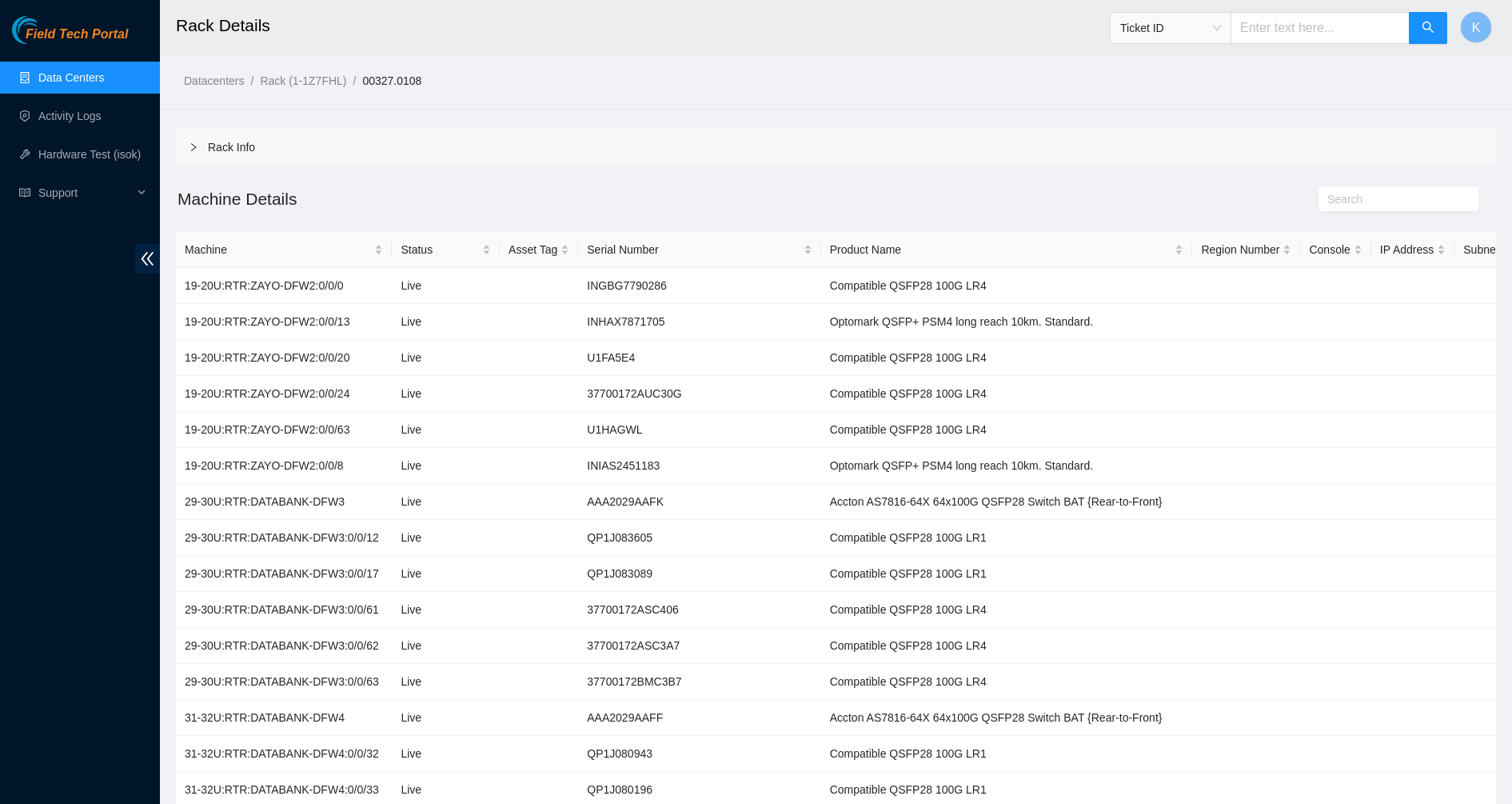
click at [1393, 197] on input "text" at bounding box center [1391, 200] width 129 height 18
paste input "AAA2037AAAC"
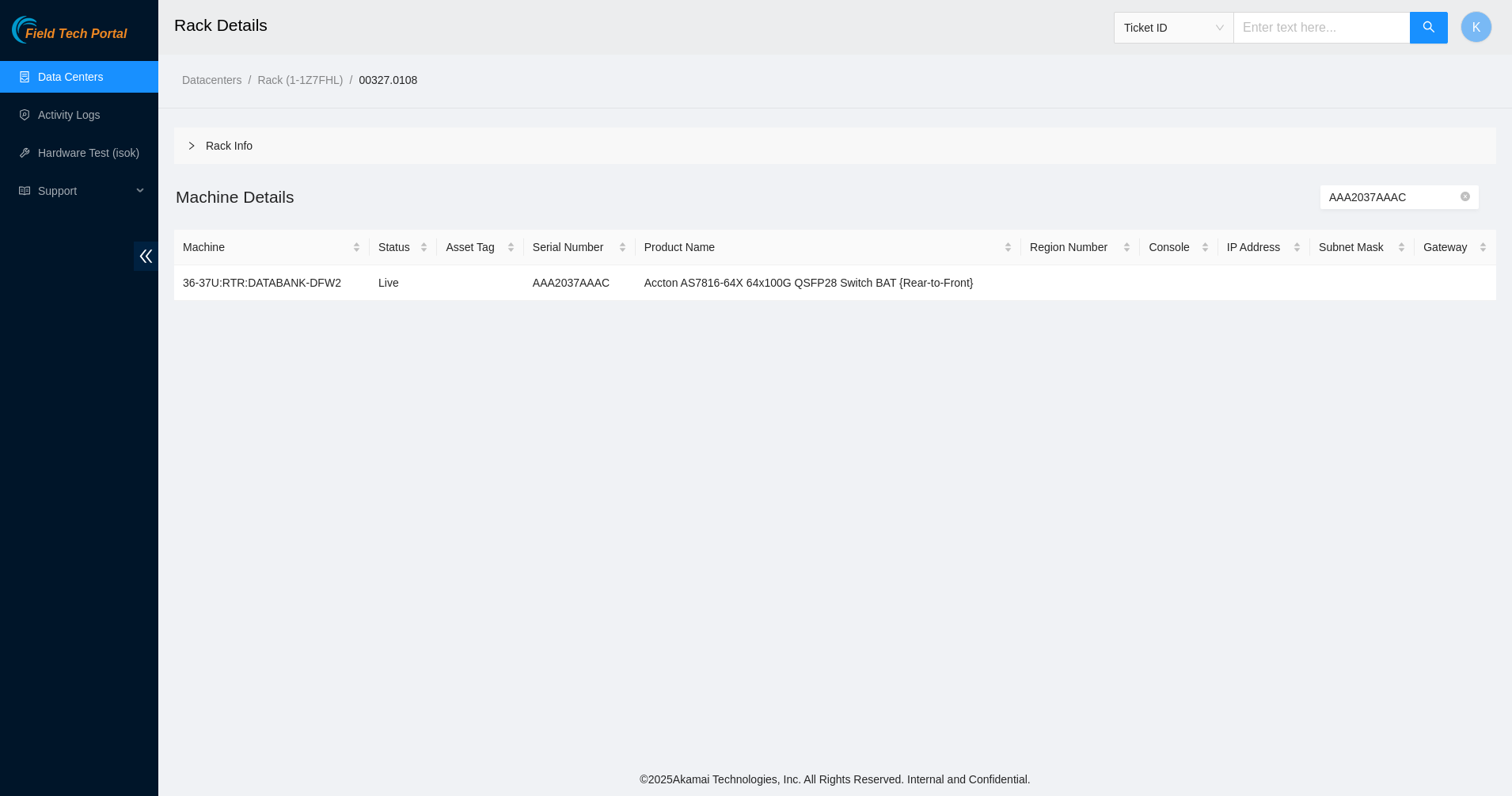
type input "AAA2037AAAC"
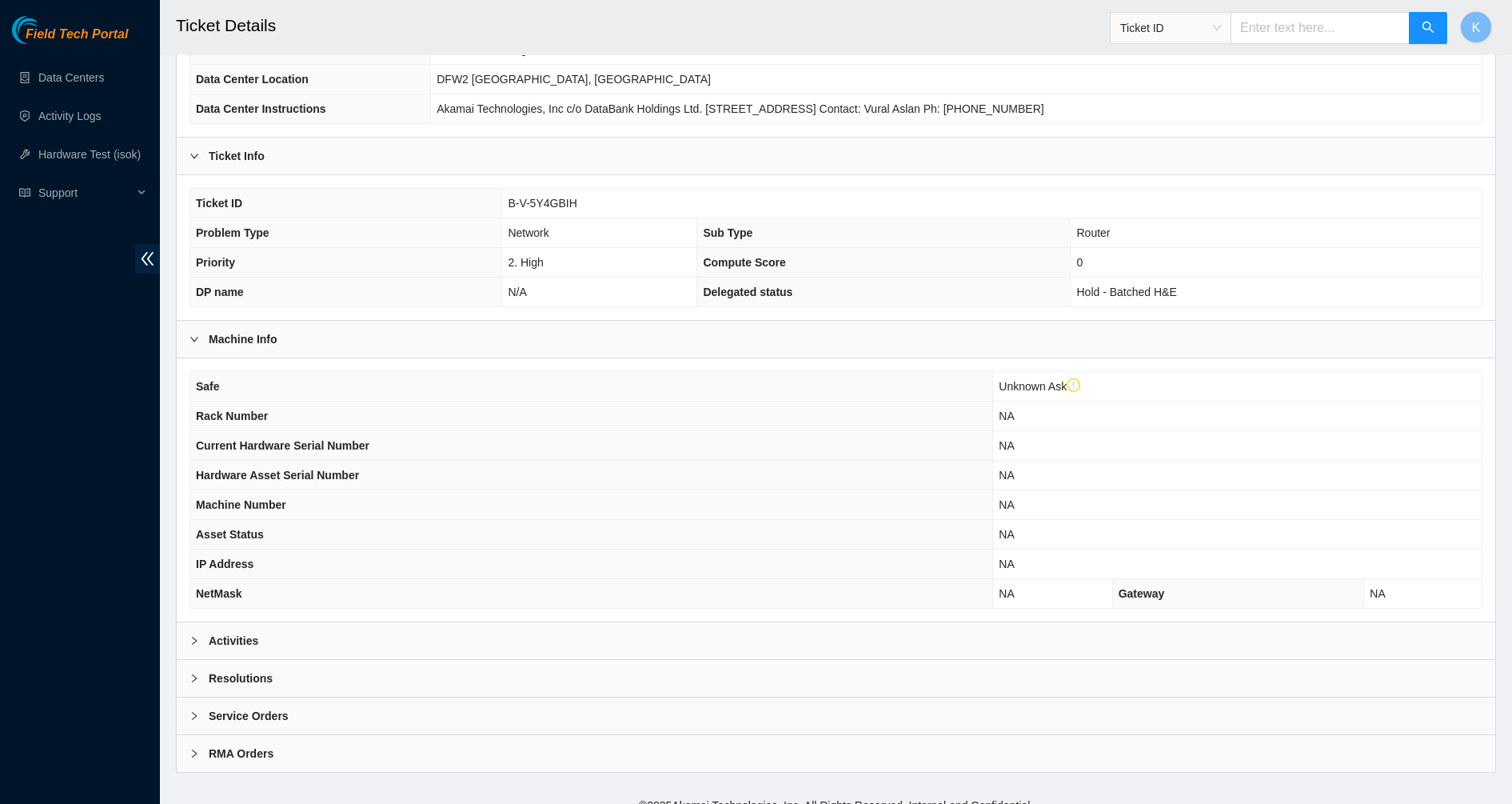
scroll to position [224, 0]
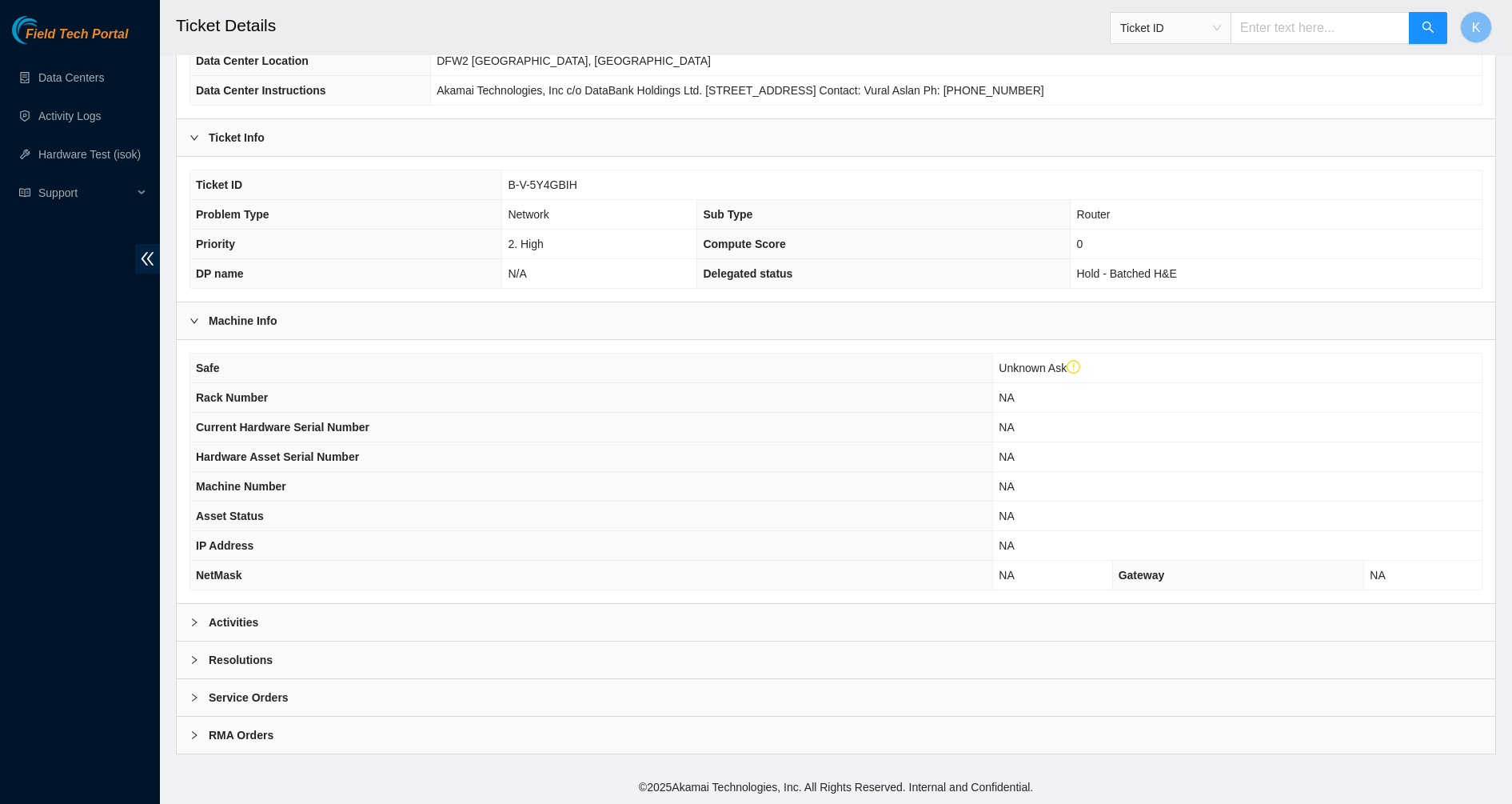
click at [241, 621] on b "Activities" at bounding box center [233, 622] width 50 height 18
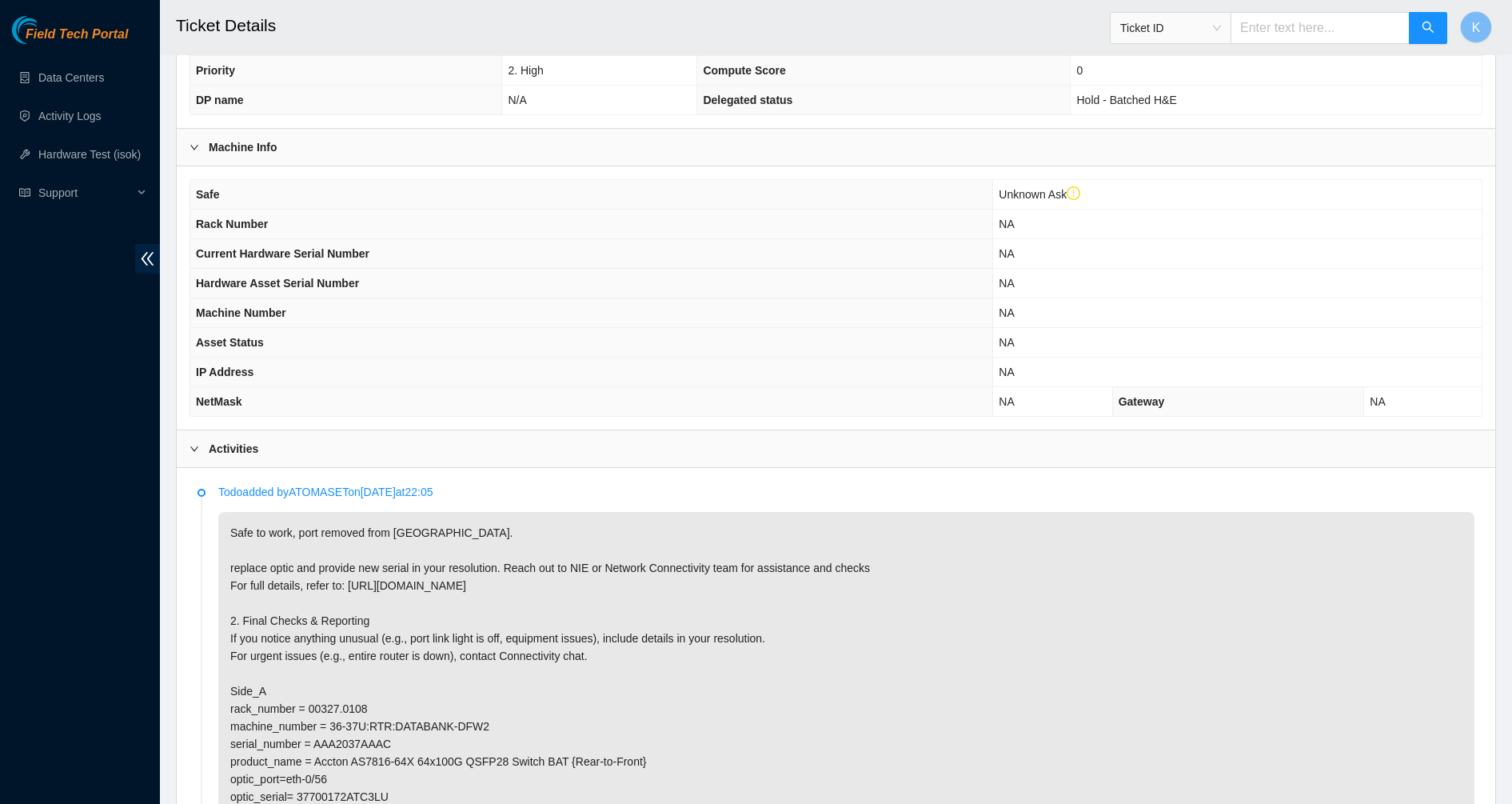
scroll to position [624, 0]
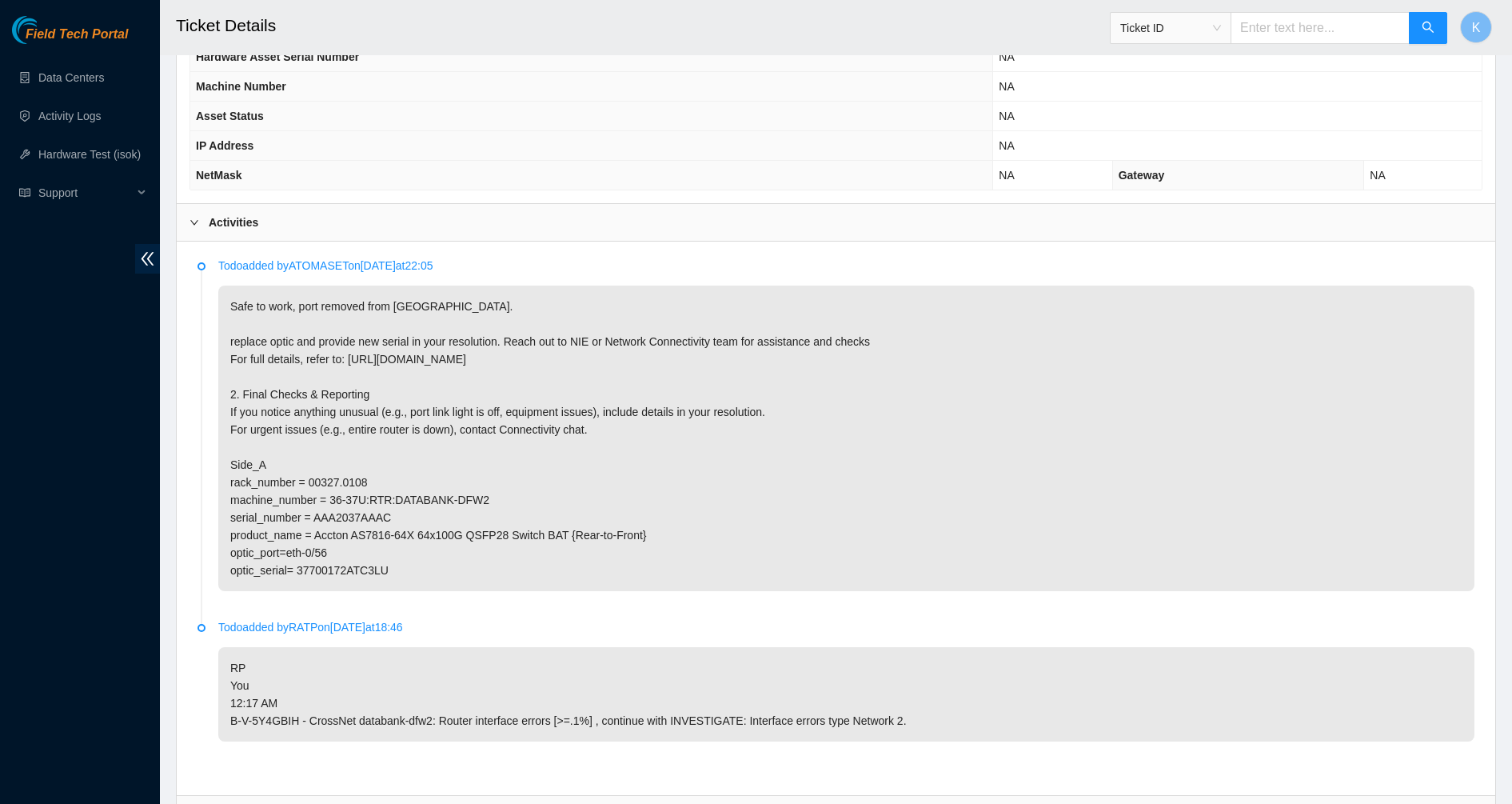
click at [351, 517] on p "Safe to work, port removed from [GEOGRAPHIC_DATA]. replace optic and provide ne…" at bounding box center [846, 438] width 1256 height 306
click at [353, 517] on p "Safe to work, port removed from [GEOGRAPHIC_DATA]. replace optic and provide ne…" at bounding box center [846, 438] width 1256 height 306
copy p "AAA2037AAAC"
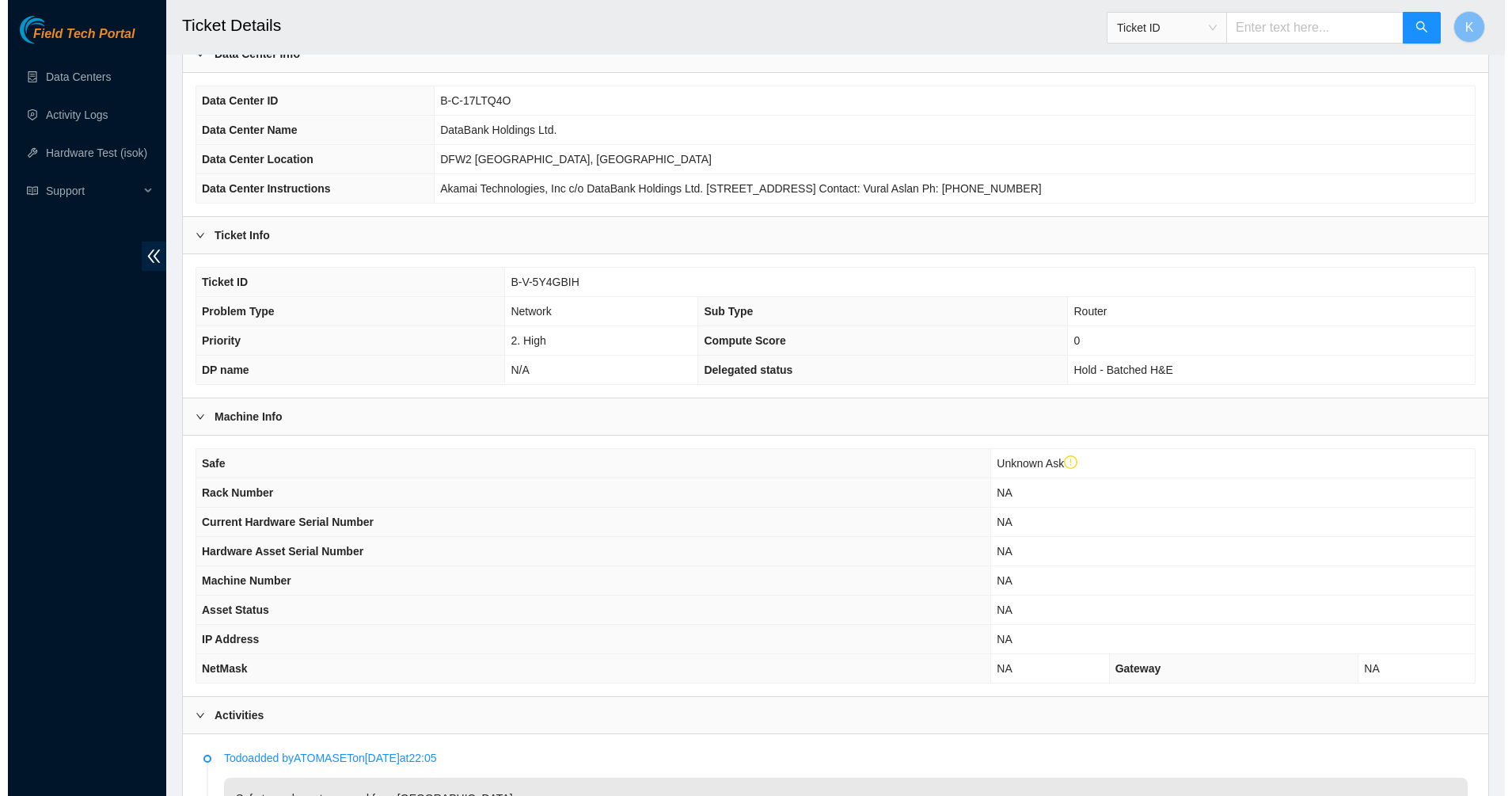
scroll to position [0, 0]
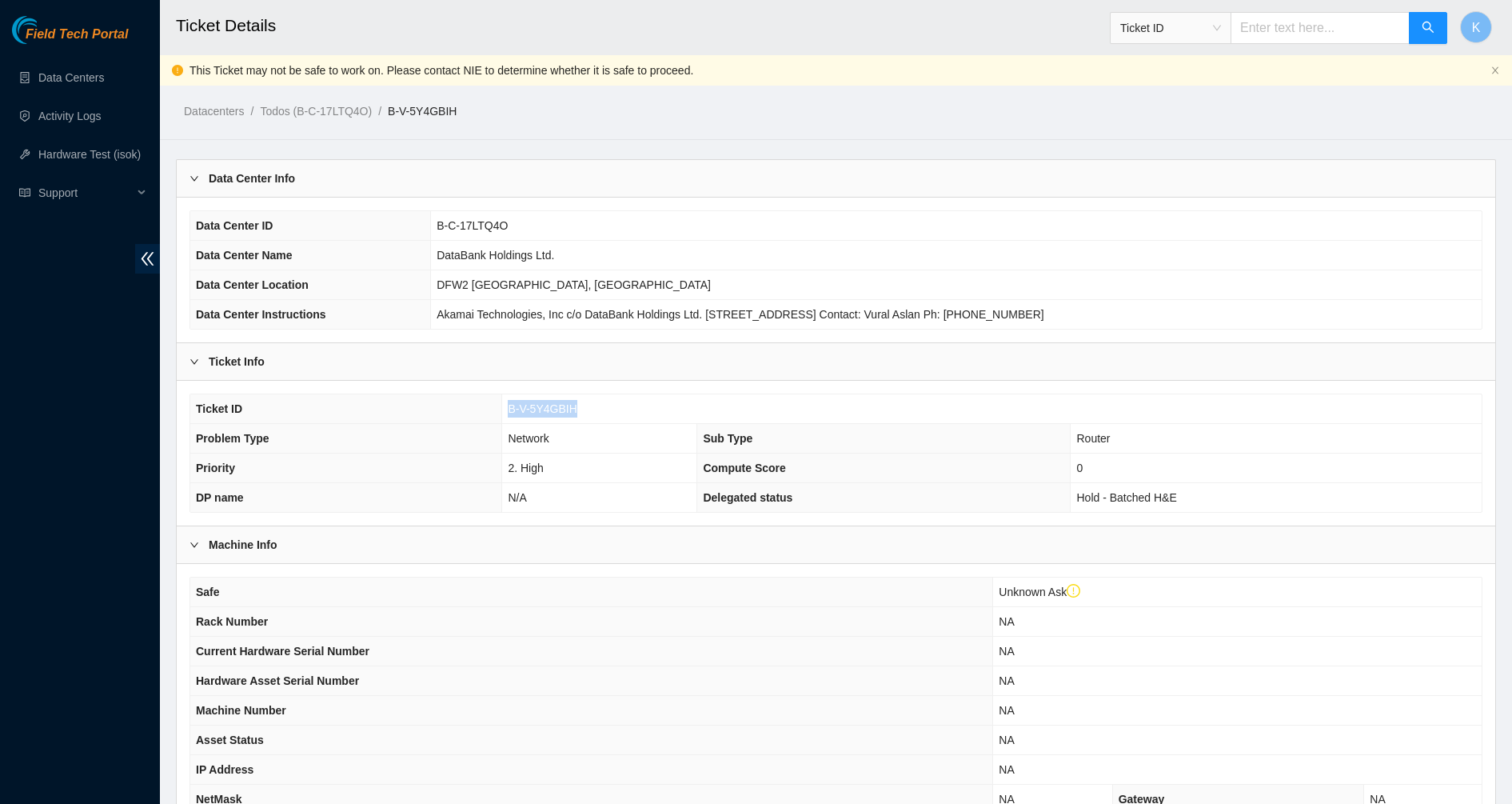
drag, startPoint x: 585, startPoint y: 401, endPoint x: 505, endPoint y: 411, distance: 80.6
click at [506, 411] on td "B-V-5Y4GBIH" at bounding box center [991, 408] width 979 height 29
copy span "B-V-5Y4GBIH"
click at [104, 71] on link "Data Centers" at bounding box center [71, 78] width 66 height 12
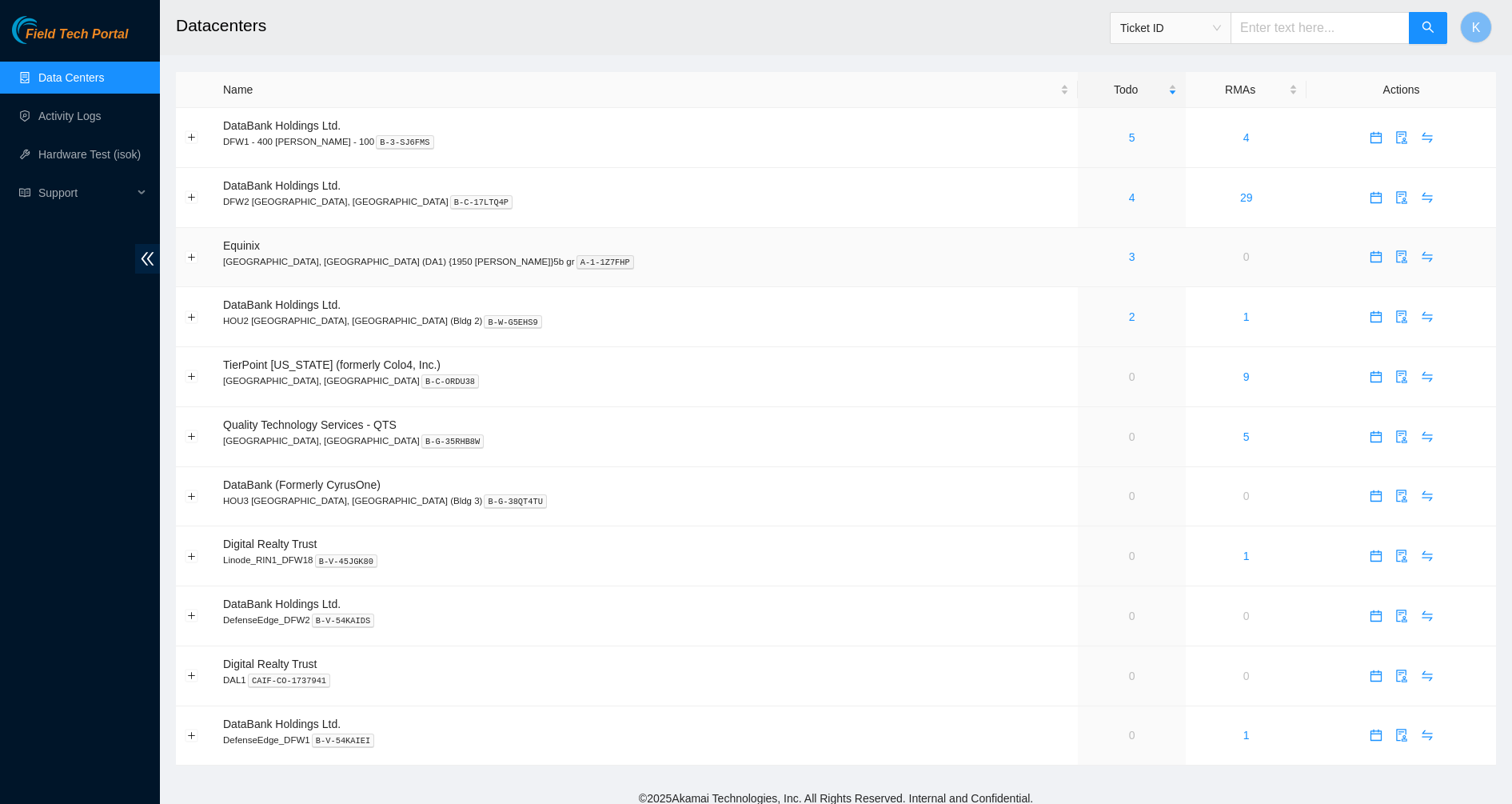
click at [229, 242] on span "Equinix" at bounding box center [241, 245] width 37 height 12
copy span "Equinix"
drag, startPoint x: 223, startPoint y: 260, endPoint x: 290, endPoint y: 275, distance: 68.7
click at [290, 275] on td "Equinix [GEOGRAPHIC_DATA], [GEOGRAPHIC_DATA] (DA1) {1950 [PERSON_NAME]}5b gr A-…" at bounding box center [645, 258] width 863 height 60
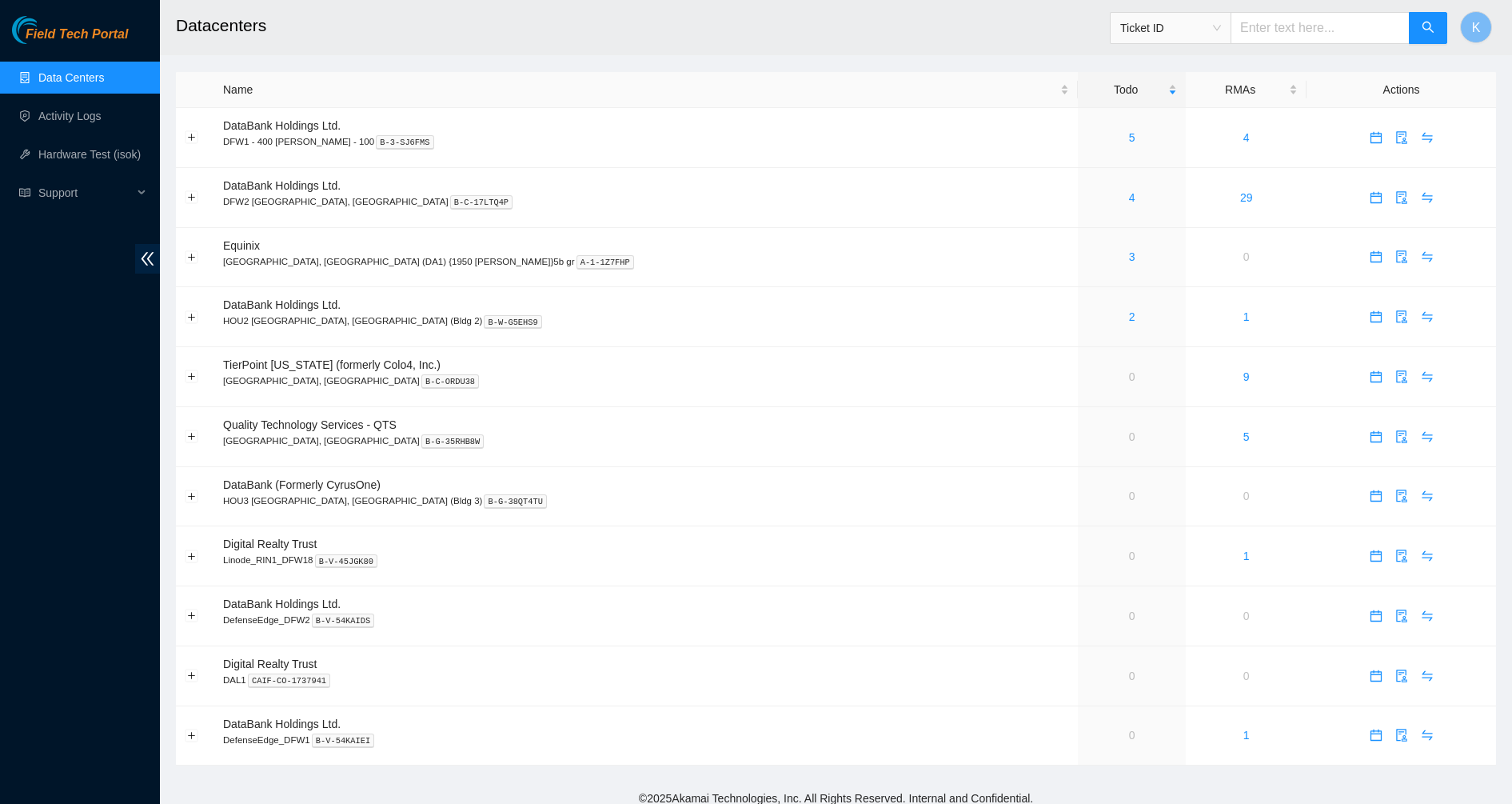
click at [119, 507] on div "Field Tech Portal Data Centers Activity Logs Hardware Test (isok) Support" at bounding box center [79, 410] width 159 height 788
click at [191, 257] on button "Expand row" at bounding box center [192, 257] width 12 height 12
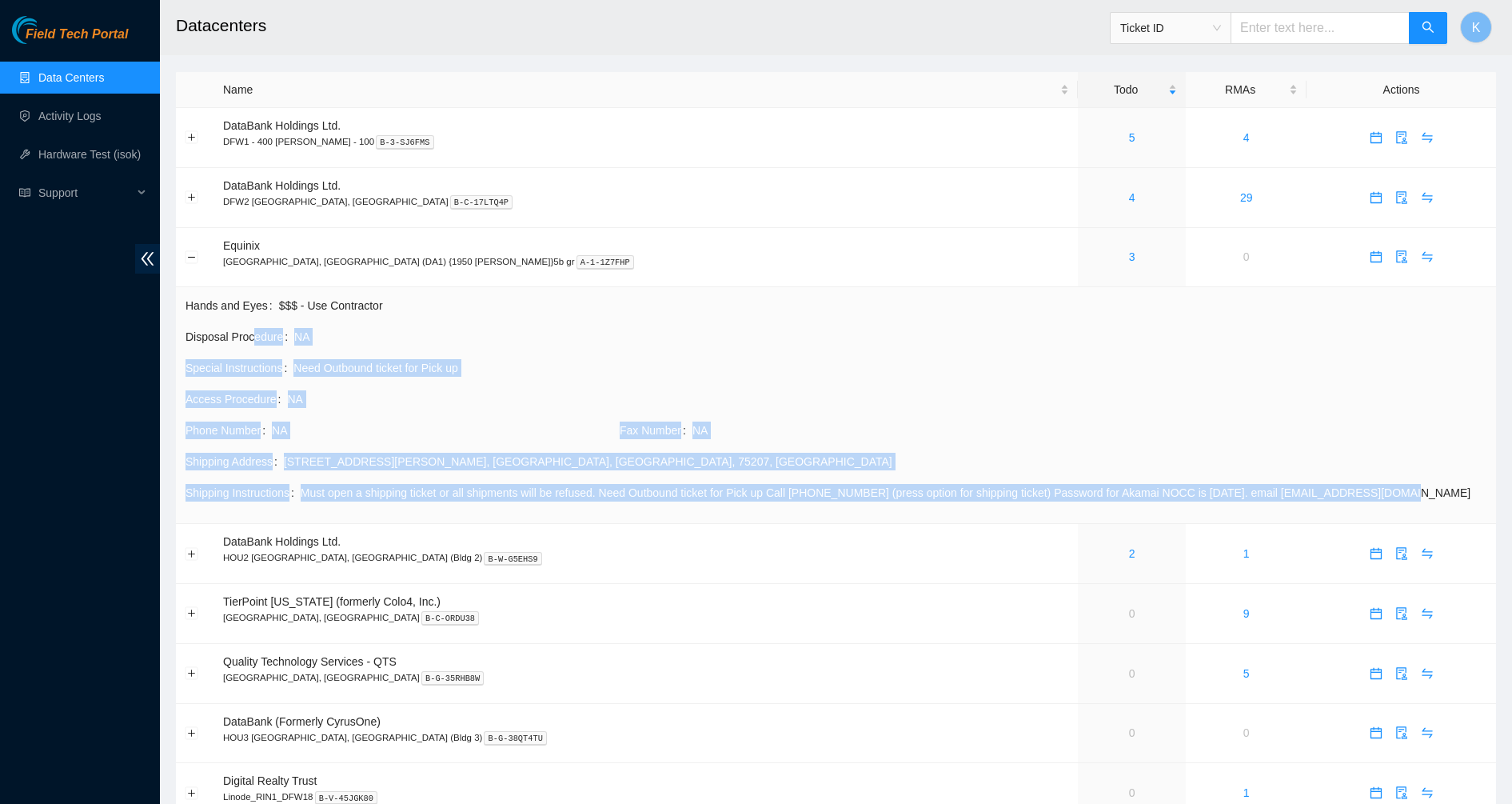
drag, startPoint x: 255, startPoint y: 340, endPoint x: 1447, endPoint y: 485, distance: 1200.8
click at [1447, 485] on tbody "Hands and Eyes $$$ - Use Contractor Disposal Procedure NA Special Instructions …" at bounding box center [836, 405] width 1303 height 218
click at [1448, 485] on span "Must open a shipping ticket or all shipments will be refused. Need Outbound tic…" at bounding box center [893, 493] width 1186 height 18
drag, startPoint x: 1313, startPoint y: 477, endPoint x: 502, endPoint y: 437, distance: 812.0
click at [502, 437] on tbody "Hands and Eyes $$$ - Use Contractor Disposal Procedure NA Special Instructions …" at bounding box center [836, 405] width 1303 height 218
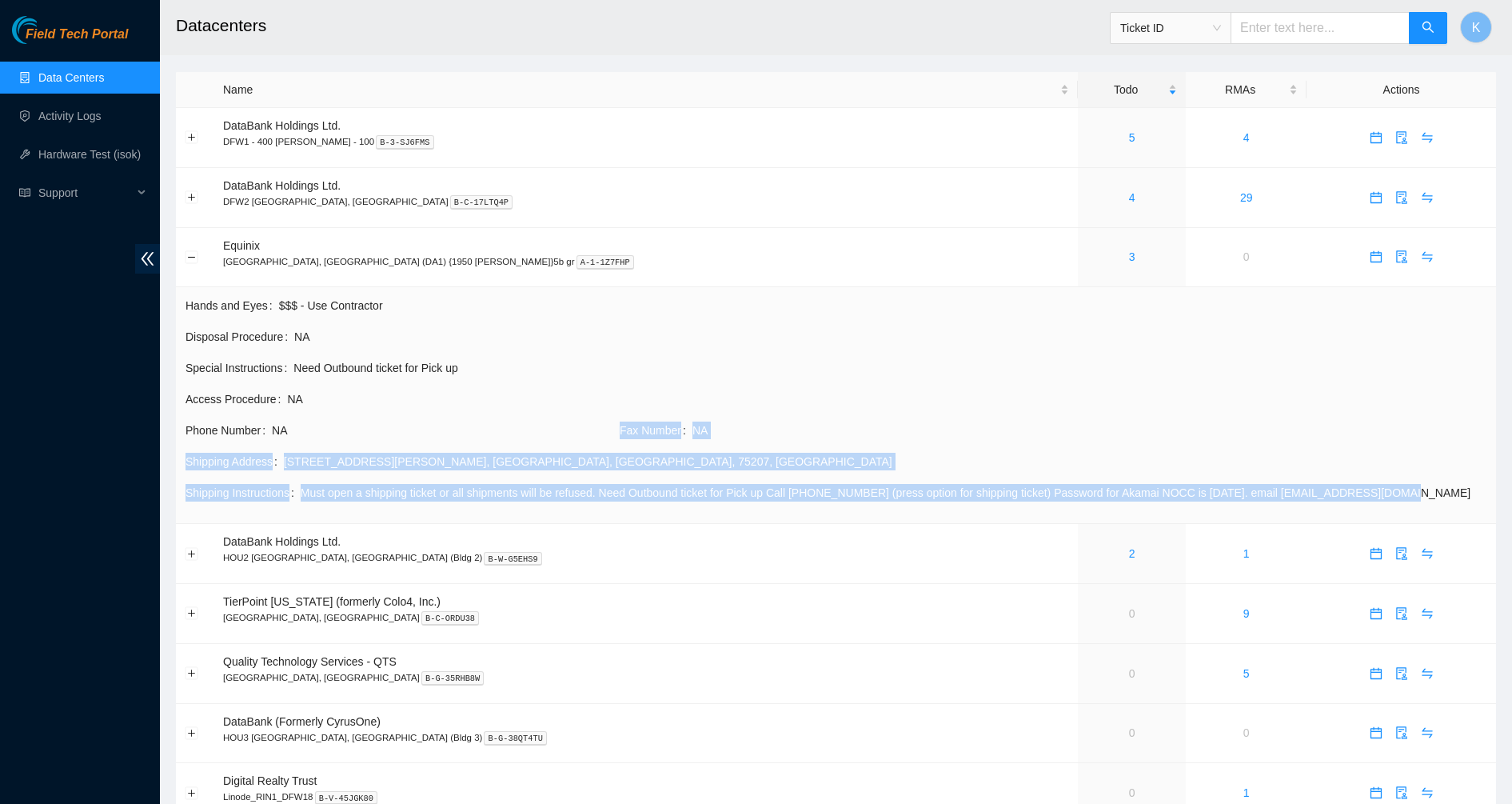
click at [502, 436] on span "NA" at bounding box center [445, 431] width 346 height 18
click at [1129, 197] on link "4" at bounding box center [1132, 197] width 6 height 12
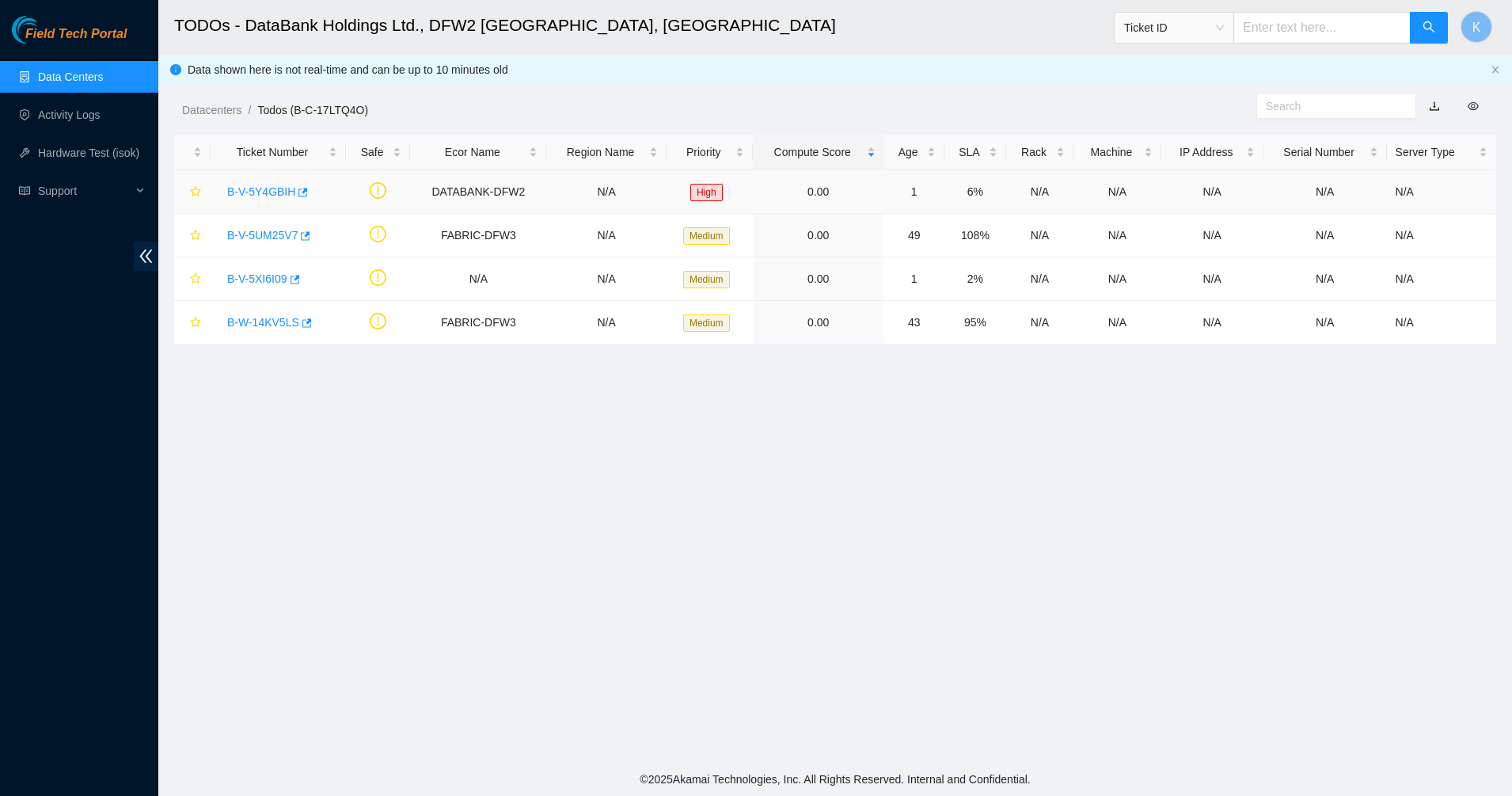
click at [273, 190] on link "B-V-5Y4GBIH" at bounding box center [260, 191] width 68 height 12
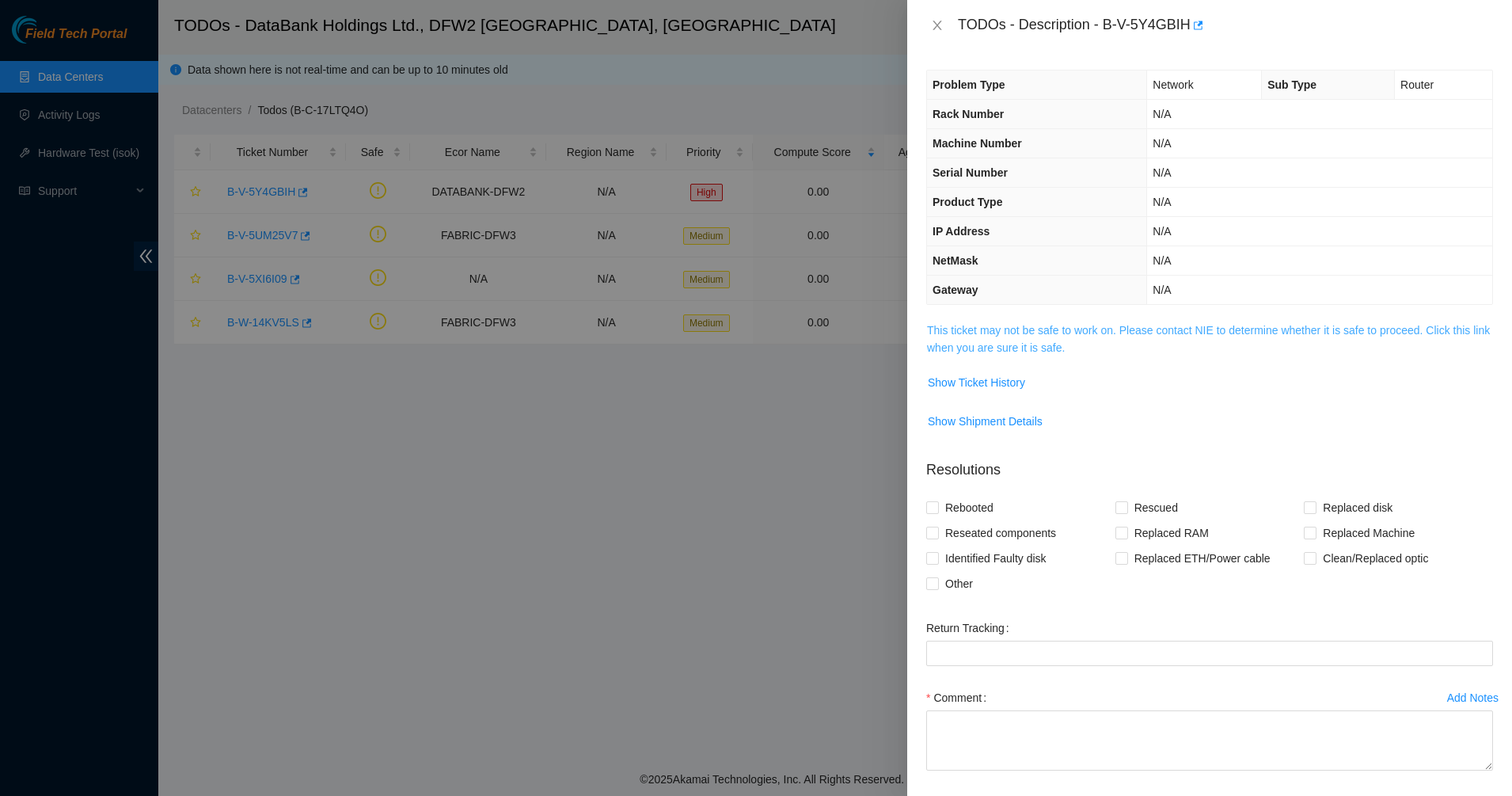
click at [1020, 344] on link "This ticket may not be safe to work on. Please contact NIE to determine whether…" at bounding box center [1209, 339] width 563 height 30
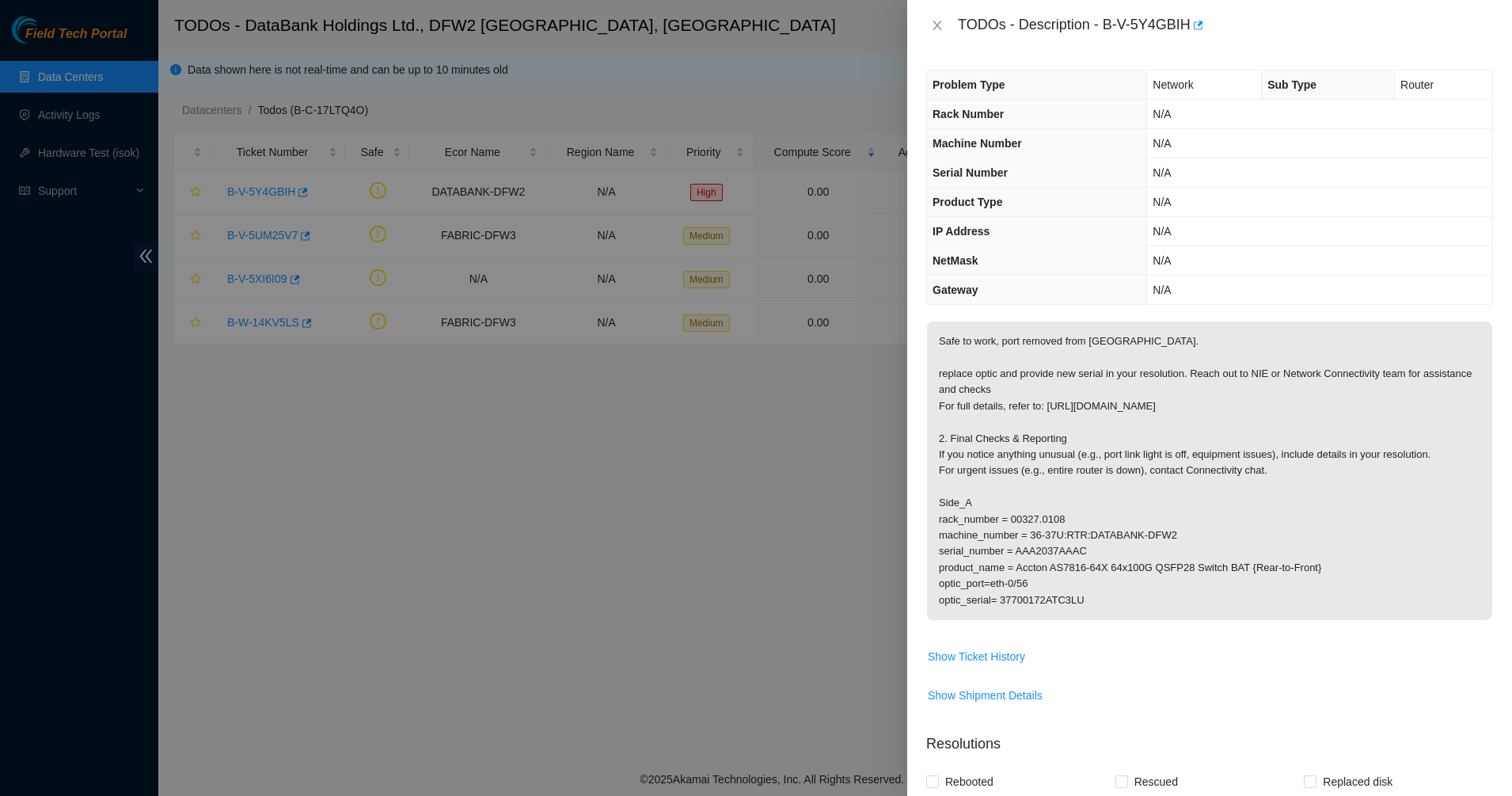
drag, startPoint x: 1093, startPoint y: 453, endPoint x: 1151, endPoint y: 599, distance: 157.1
click at [1151, 599] on p "Safe to work, port removed from [GEOGRAPHIC_DATA]. replace optic and provide ne…" at bounding box center [1209, 470] width 565 height 298
drag, startPoint x: 1097, startPoint y: 543, endPoint x: 1037, endPoint y: 489, distance: 80.7
click at [1055, 504] on p "Safe to work, port removed from [GEOGRAPHIC_DATA]. replace optic and provide ne…" at bounding box center [1209, 470] width 565 height 298
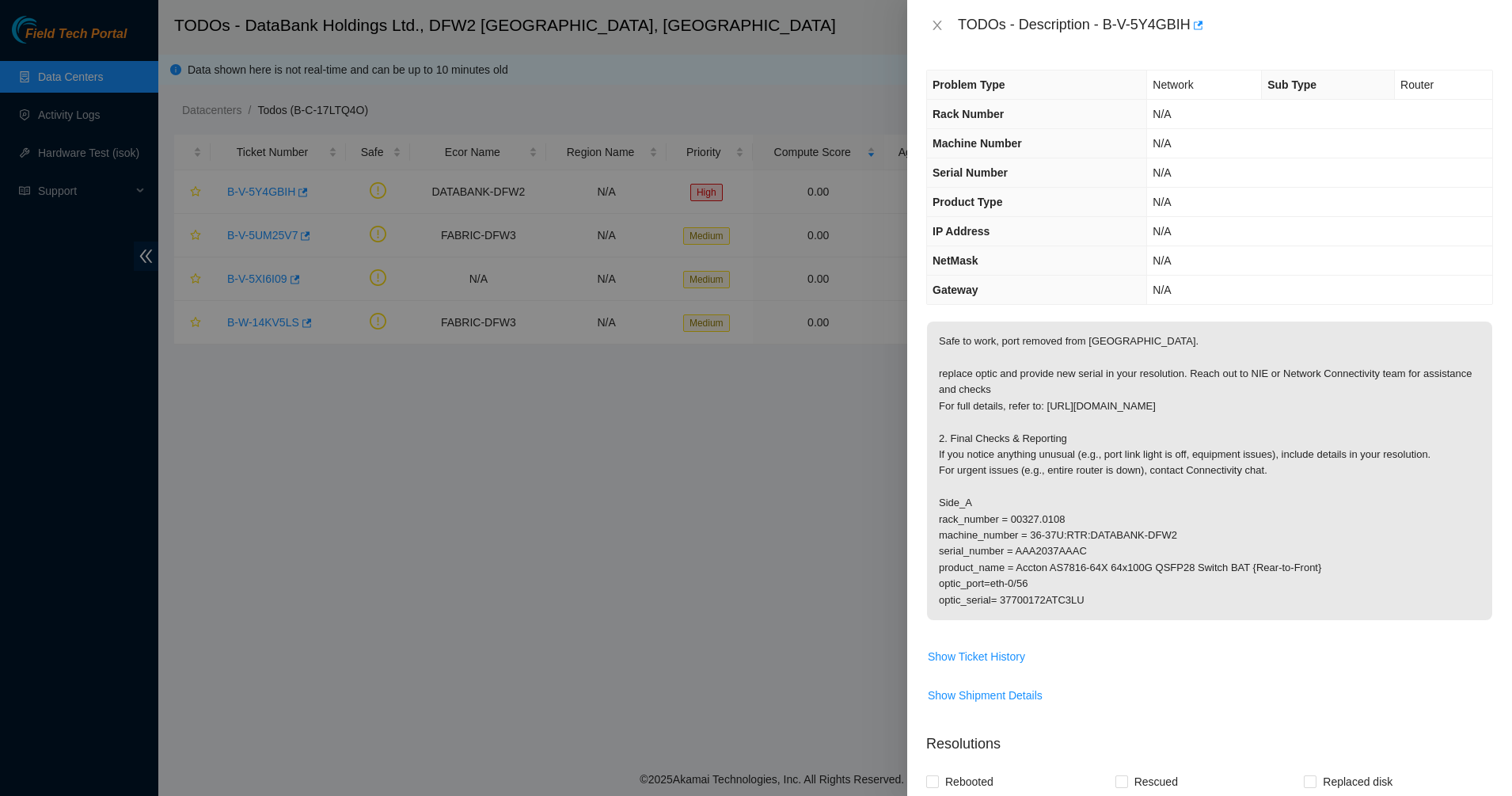
click at [1029, 484] on p "Safe to work, port removed from [GEOGRAPHIC_DATA]. replace optic and provide ne…" at bounding box center [1209, 470] width 565 height 298
drag, startPoint x: 1028, startPoint y: 480, endPoint x: 1097, endPoint y: 528, distance: 84.1
click at [1097, 528] on p "Safe to work, port removed from [GEOGRAPHIC_DATA]. replace optic and provide ne…" at bounding box center [1209, 470] width 565 height 298
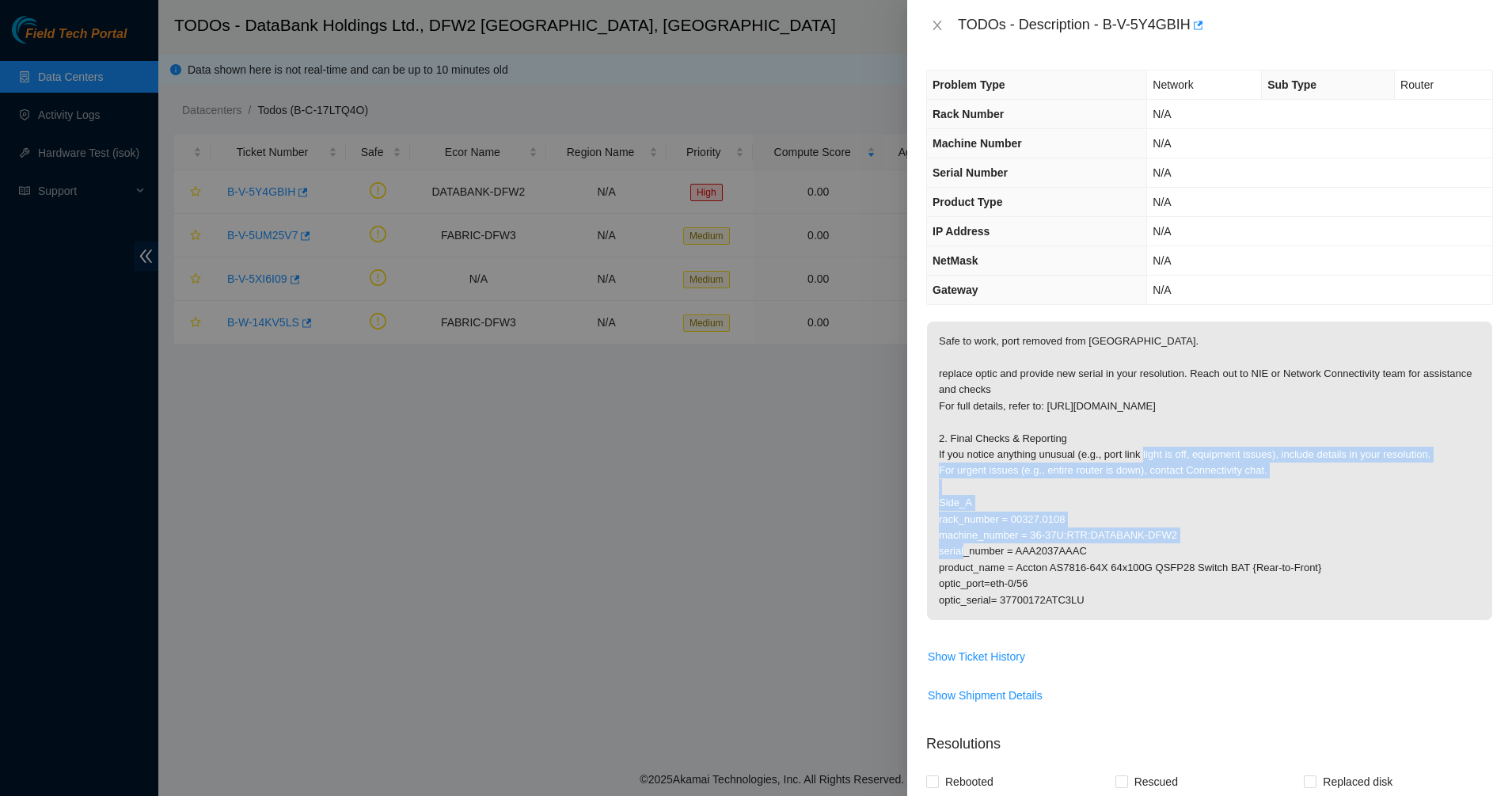
drag, startPoint x: 1097, startPoint y: 528, endPoint x: 1058, endPoint y: 455, distance: 82.8
click at [1058, 455] on p "Safe to work, port removed from [GEOGRAPHIC_DATA]. replace optic and provide ne…" at bounding box center [1209, 470] width 565 height 298
drag, startPoint x: 1058, startPoint y: 455, endPoint x: 1134, endPoint y: 478, distance: 79.4
click at [1134, 478] on p "Safe to work, port removed from [GEOGRAPHIC_DATA]. replace optic and provide ne…" at bounding box center [1209, 470] width 565 height 298
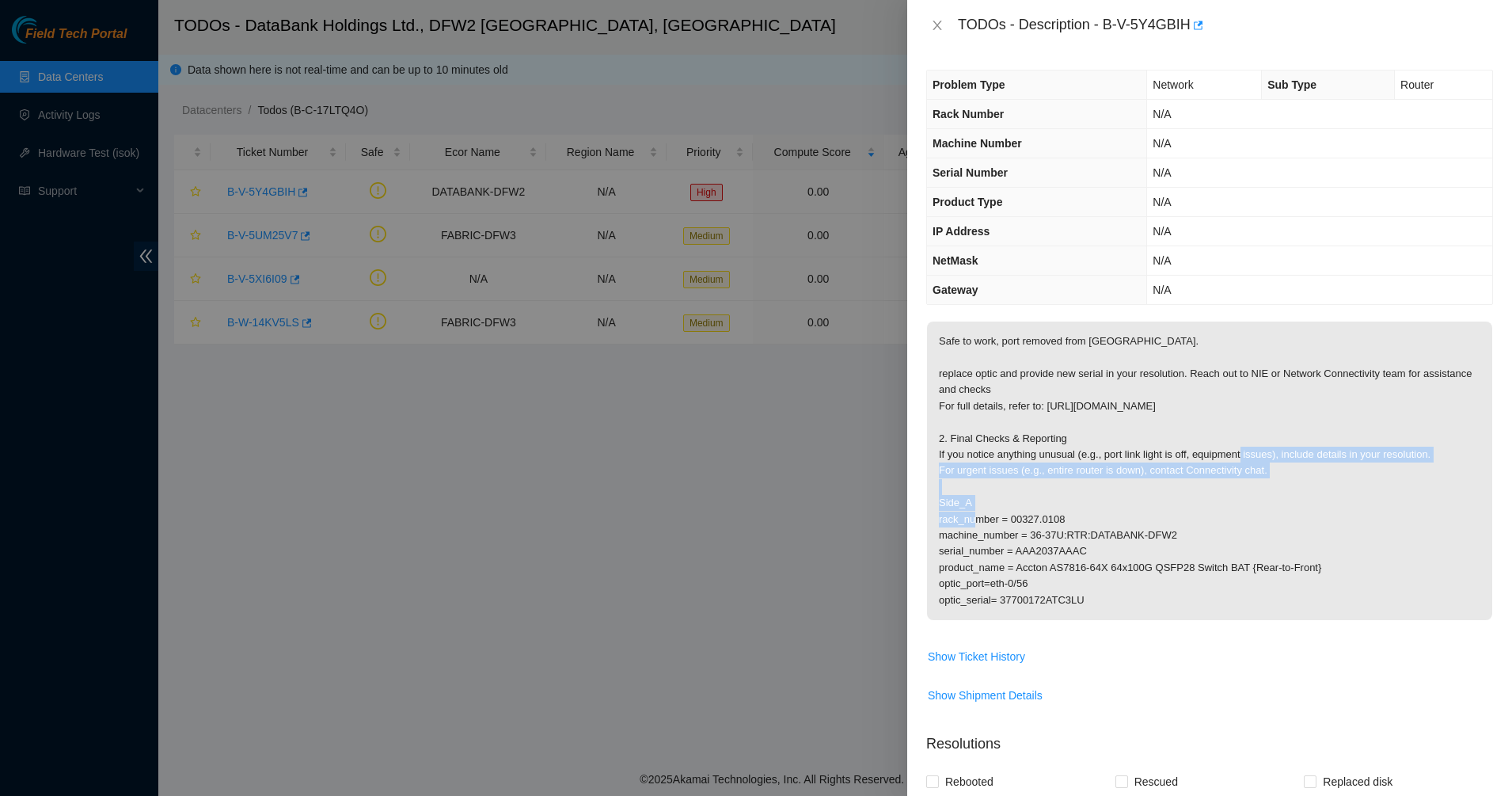
click at [1134, 478] on p "Safe to work, port removed from [GEOGRAPHIC_DATA]. replace optic and provide ne…" at bounding box center [1209, 470] width 565 height 298
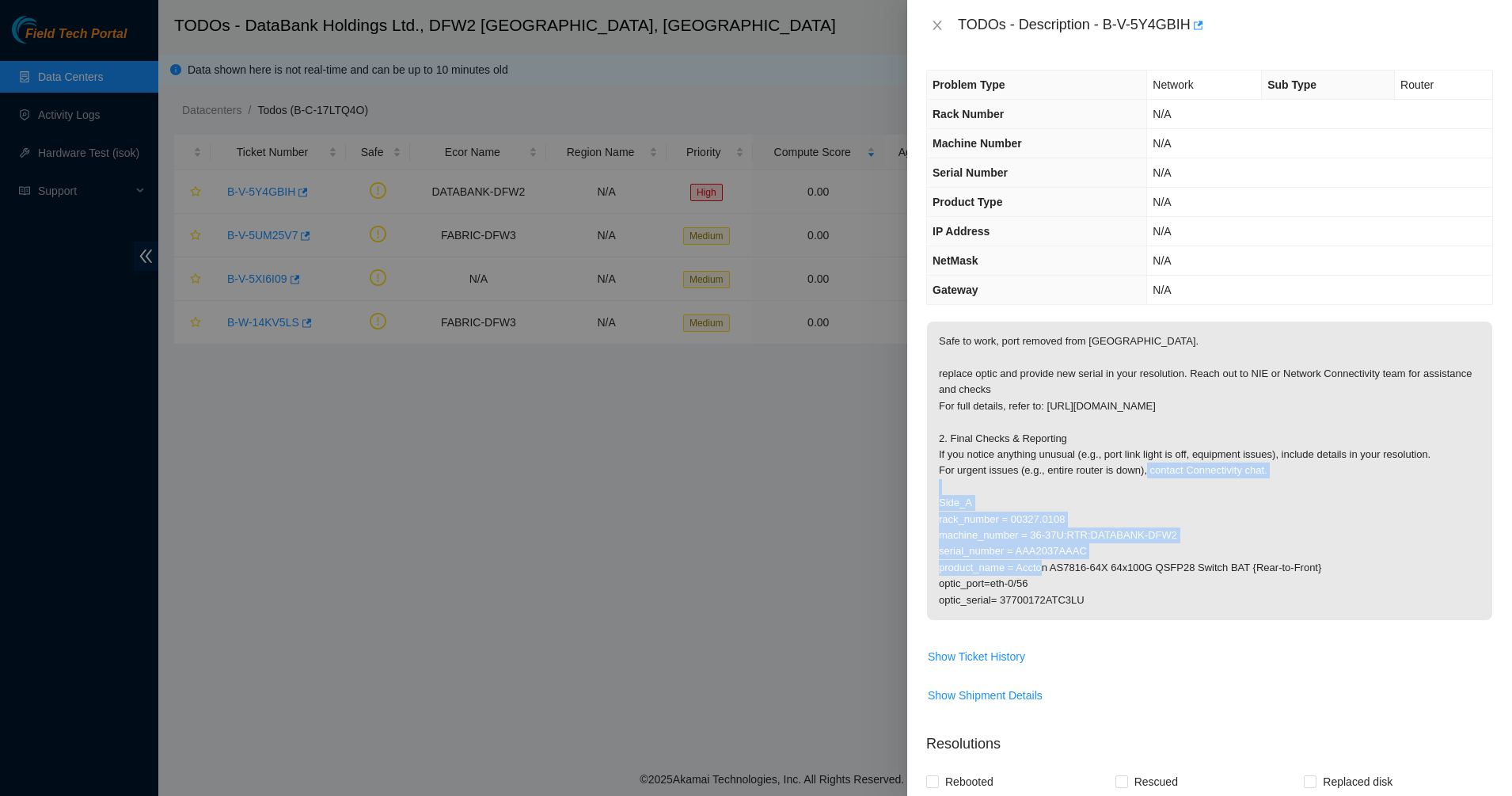
drag, startPoint x: 1134, startPoint y: 478, endPoint x: 1164, endPoint y: 544, distance: 72.5
click at [1164, 544] on p "Safe to work, port removed from [GEOGRAPHIC_DATA]. replace optic and provide ne…" at bounding box center [1209, 470] width 565 height 298
drag, startPoint x: 1164, startPoint y: 544, endPoint x: 1069, endPoint y: 429, distance: 149.2
click at [1071, 432] on p "Safe to work, port removed from [GEOGRAPHIC_DATA]. replace optic and provide ne…" at bounding box center [1209, 470] width 565 height 298
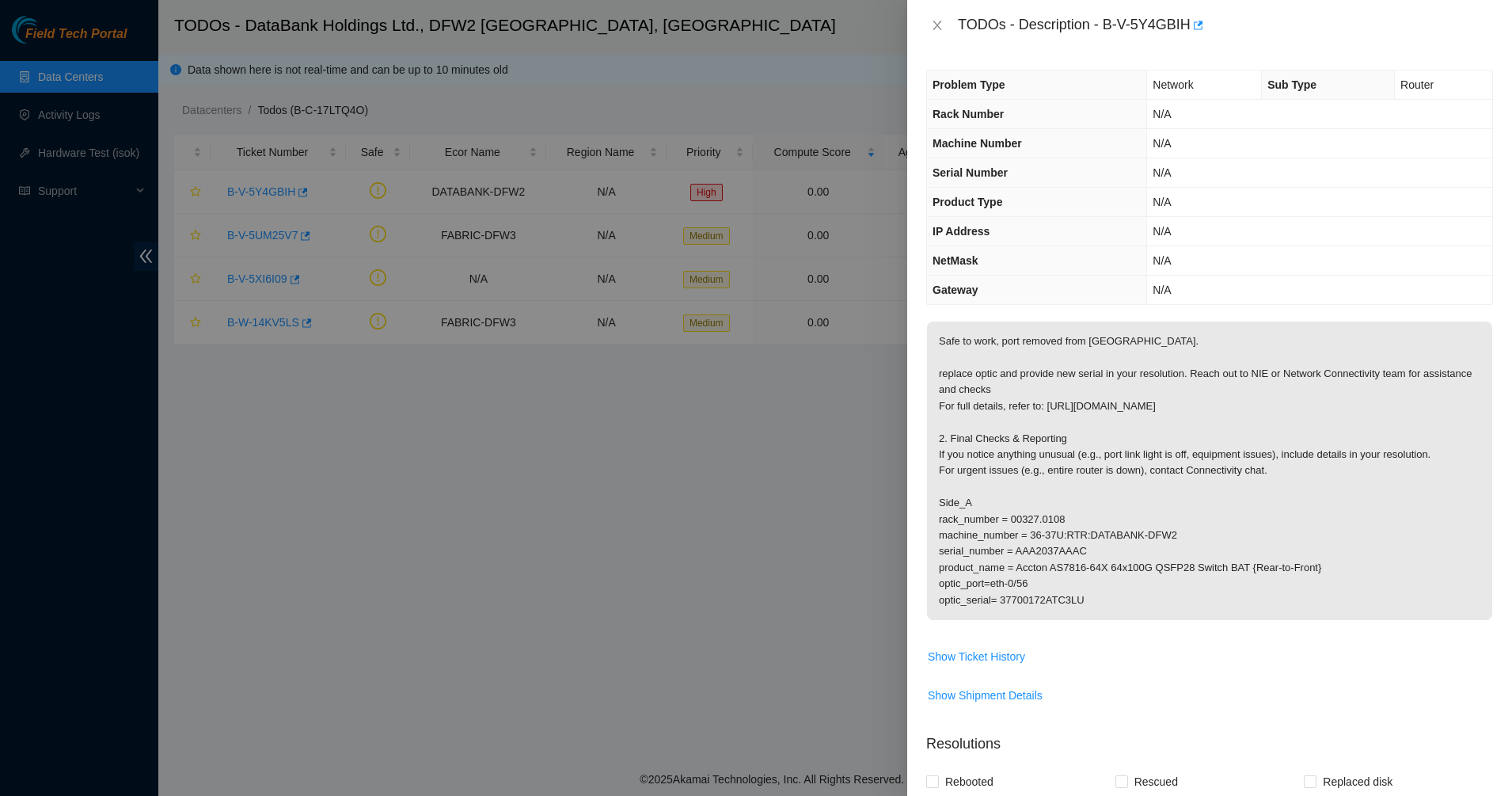
click at [1067, 427] on p "Safe to work, port removed from [GEOGRAPHIC_DATA]. replace optic and provide ne…" at bounding box center [1209, 470] width 565 height 298
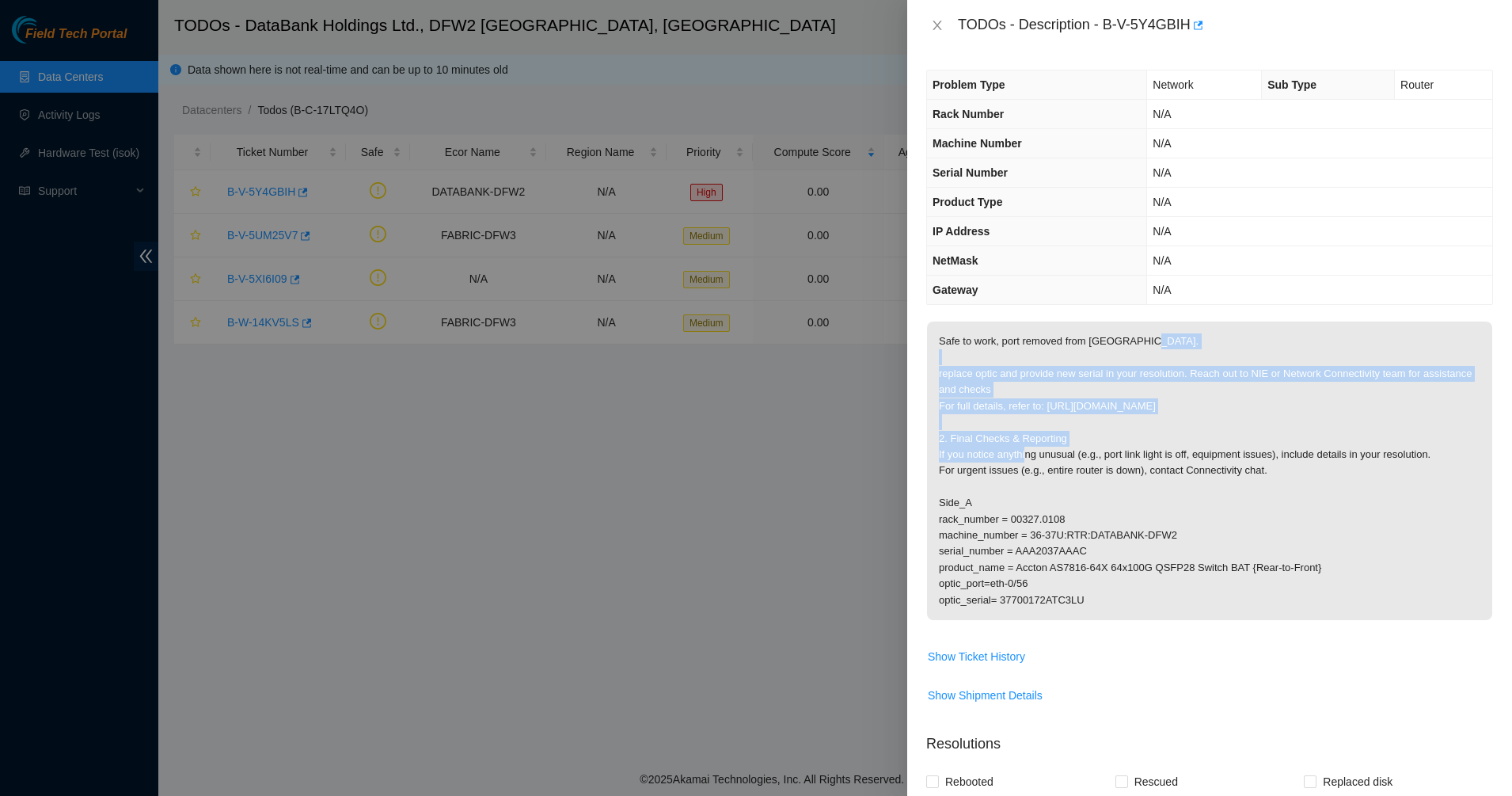
drag, startPoint x: 1067, startPoint y: 428, endPoint x: 1021, endPoint y: 359, distance: 82.9
click at [1022, 360] on p "Safe to work, port removed from [GEOGRAPHIC_DATA]. replace optic and provide ne…" at bounding box center [1209, 470] width 565 height 298
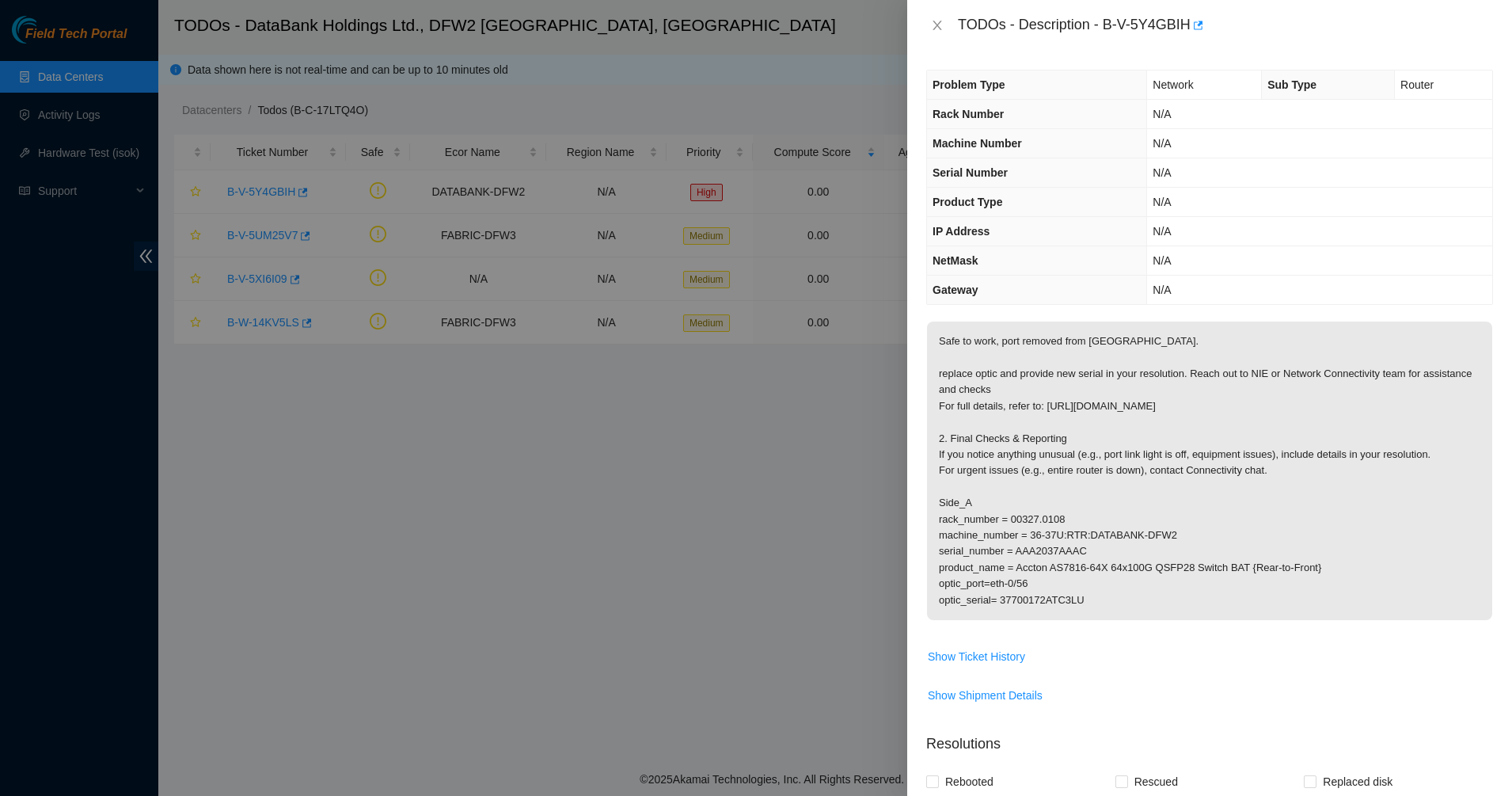
click at [1021, 359] on p "Safe to work, port removed from [GEOGRAPHIC_DATA]. replace optic and provide ne…" at bounding box center [1209, 470] width 565 height 298
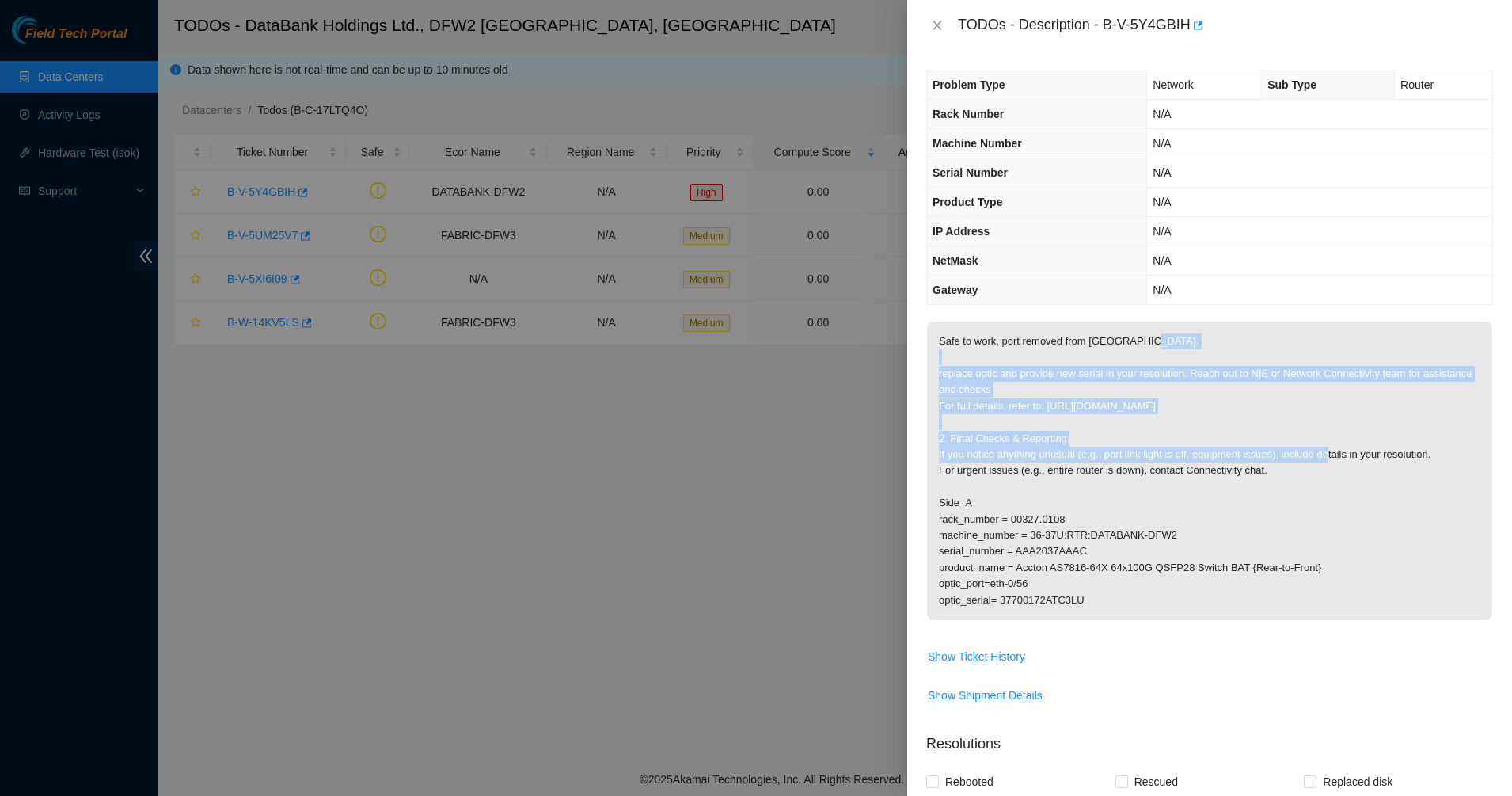
drag, startPoint x: 1037, startPoint y: 375, endPoint x: 1123, endPoint y: 452, distance: 115.4
click at [1123, 452] on p "Safe to work, port removed from [GEOGRAPHIC_DATA]. replace optic and provide ne…" at bounding box center [1209, 470] width 565 height 298
click at [1036, 349] on p "Safe to work, port removed from [GEOGRAPHIC_DATA]. replace optic and provide ne…" at bounding box center [1209, 470] width 565 height 298
click at [1036, 348] on p "Safe to work, port removed from [GEOGRAPHIC_DATA]. replace optic and provide ne…" at bounding box center [1209, 470] width 565 height 298
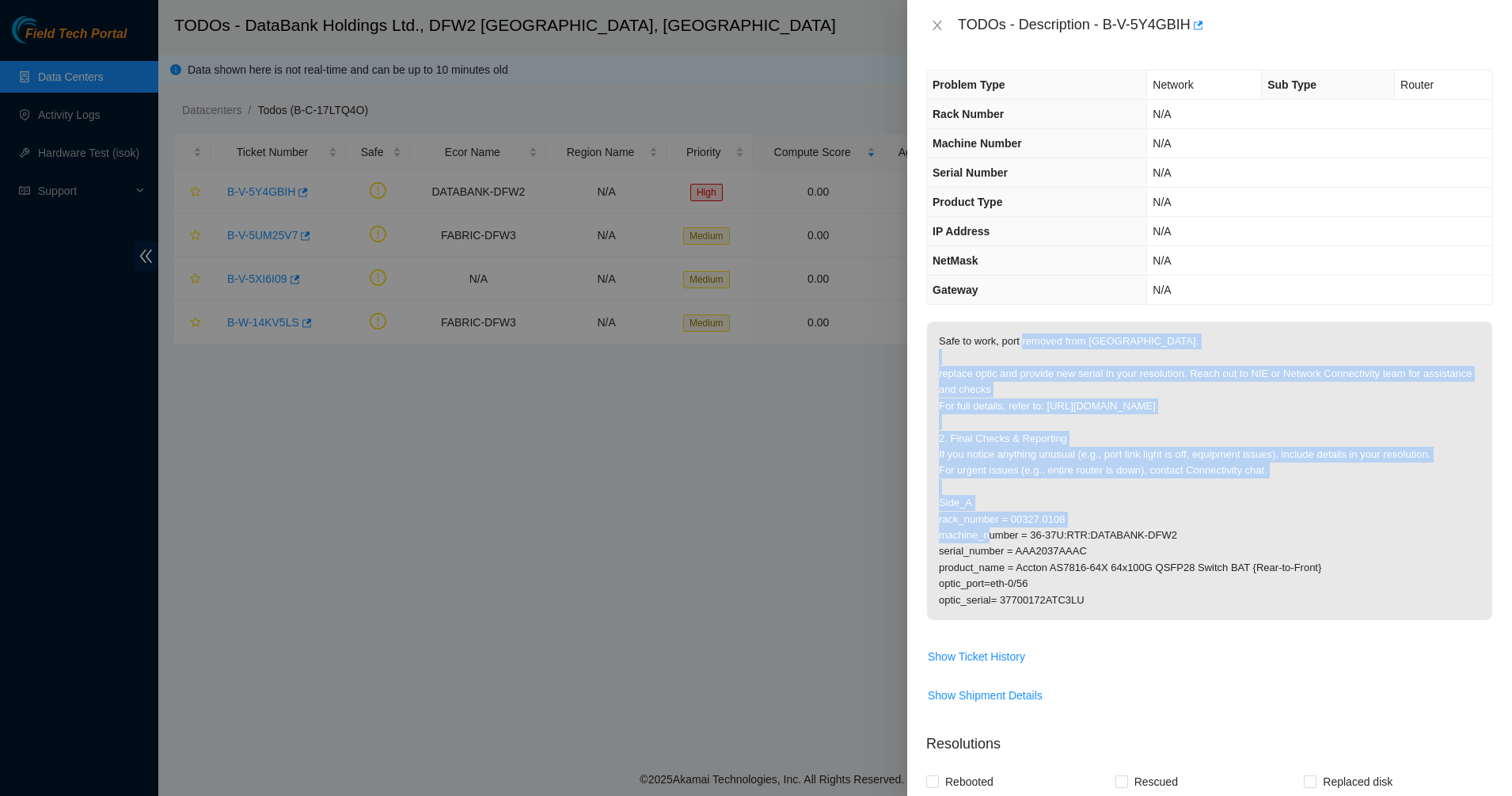
click at [1244, 474] on p "Safe to work, port removed from [GEOGRAPHIC_DATA]. replace optic and provide ne…" at bounding box center [1209, 470] width 565 height 298
drag, startPoint x: 1173, startPoint y: 410, endPoint x: 1077, endPoint y: 350, distance: 113.2
click at [1080, 351] on p "Safe to work, port removed from [GEOGRAPHIC_DATA]. replace optic and provide ne…" at bounding box center [1209, 470] width 565 height 298
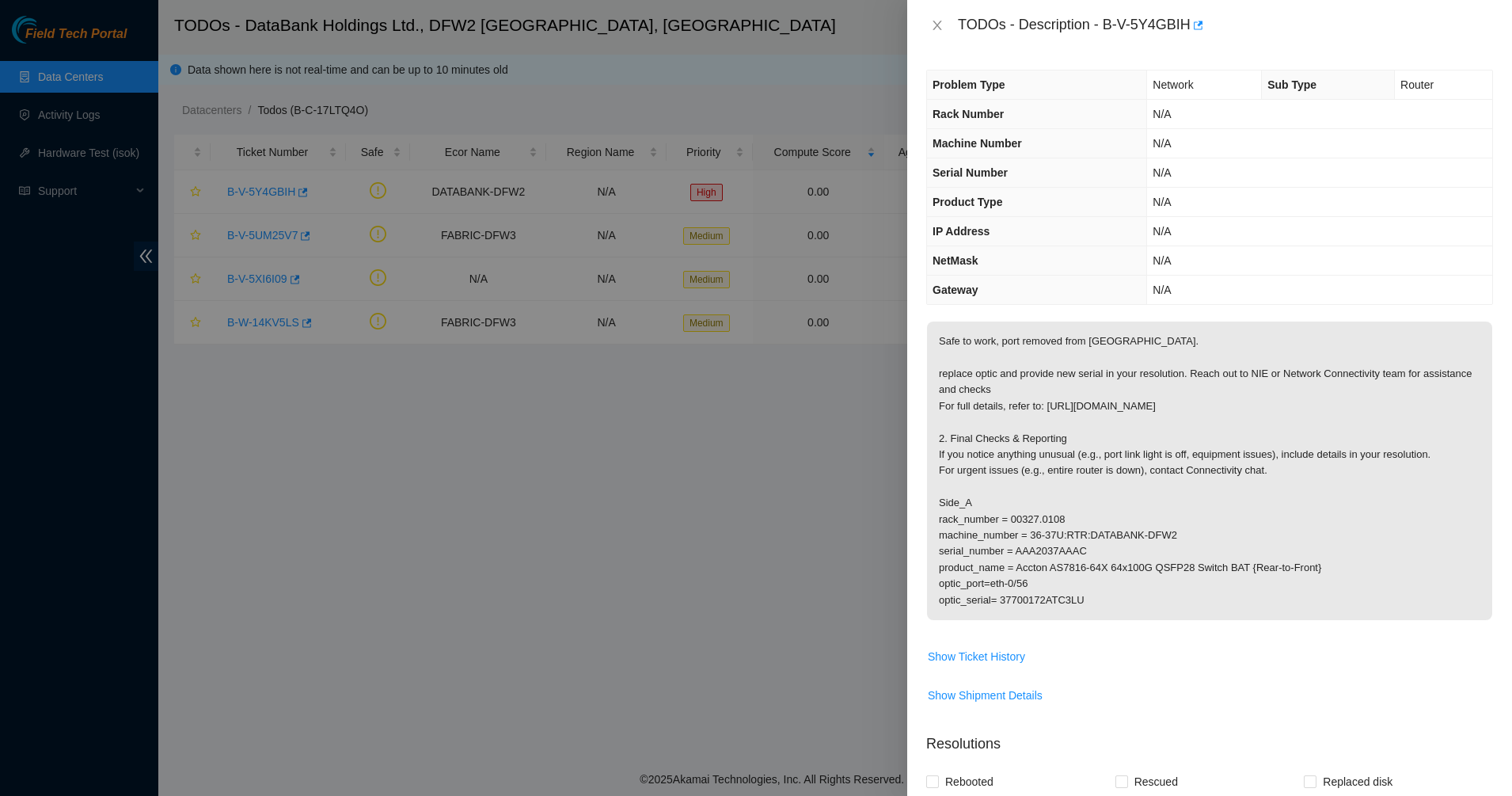
click at [1077, 350] on p "Safe to work, port removed from [GEOGRAPHIC_DATA]. replace optic and provide ne…" at bounding box center [1209, 470] width 565 height 298
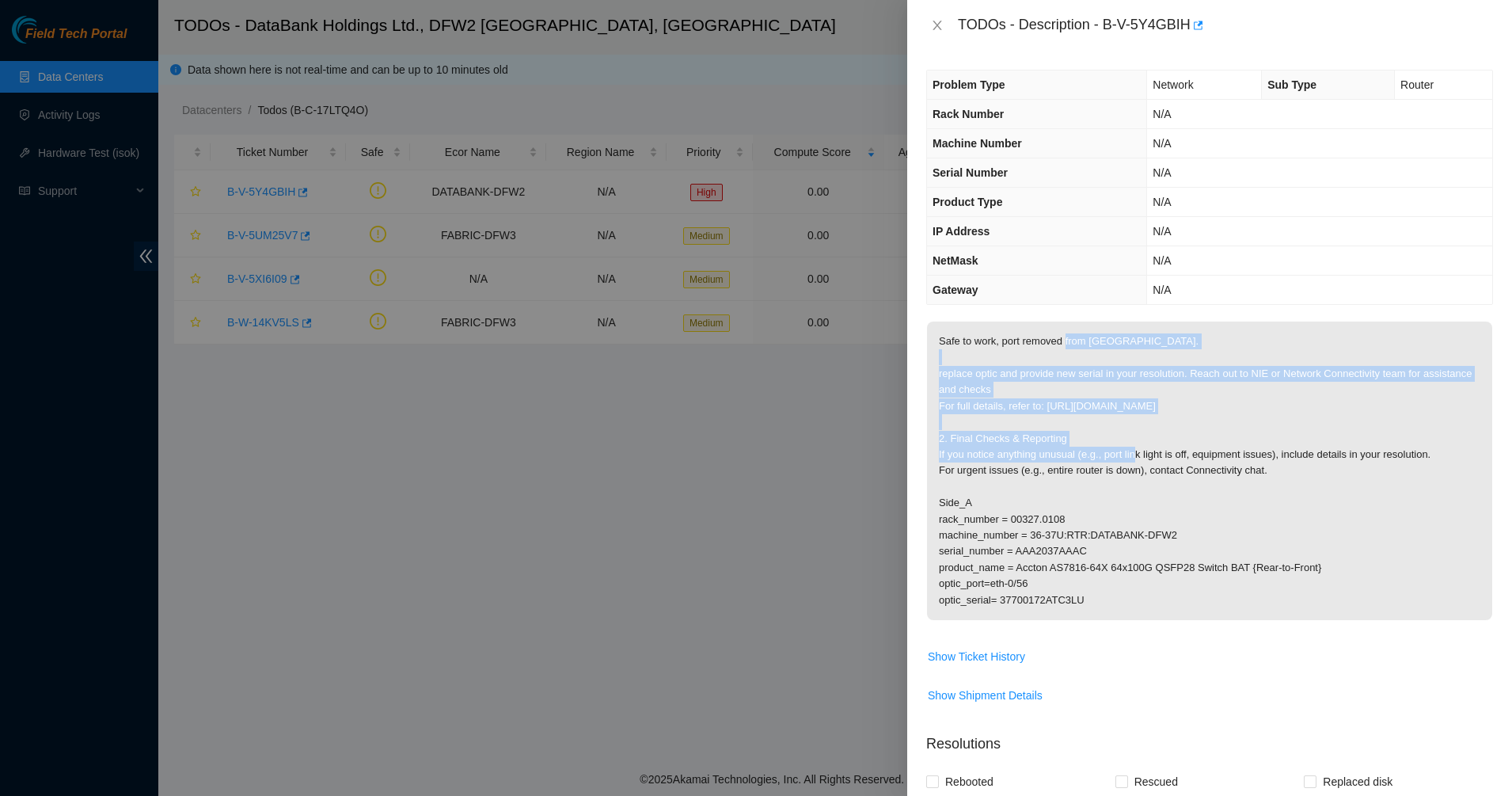
click at [1237, 437] on p "Safe to work, port removed from [GEOGRAPHIC_DATA]. replace optic and provide ne…" at bounding box center [1209, 470] width 565 height 298
drag, startPoint x: 1087, startPoint y: 356, endPoint x: 1069, endPoint y: 349, distance: 19.3
click at [1069, 349] on p "Safe to work, port removed from [GEOGRAPHIC_DATA]. replace optic and provide ne…" at bounding box center [1209, 470] width 565 height 298
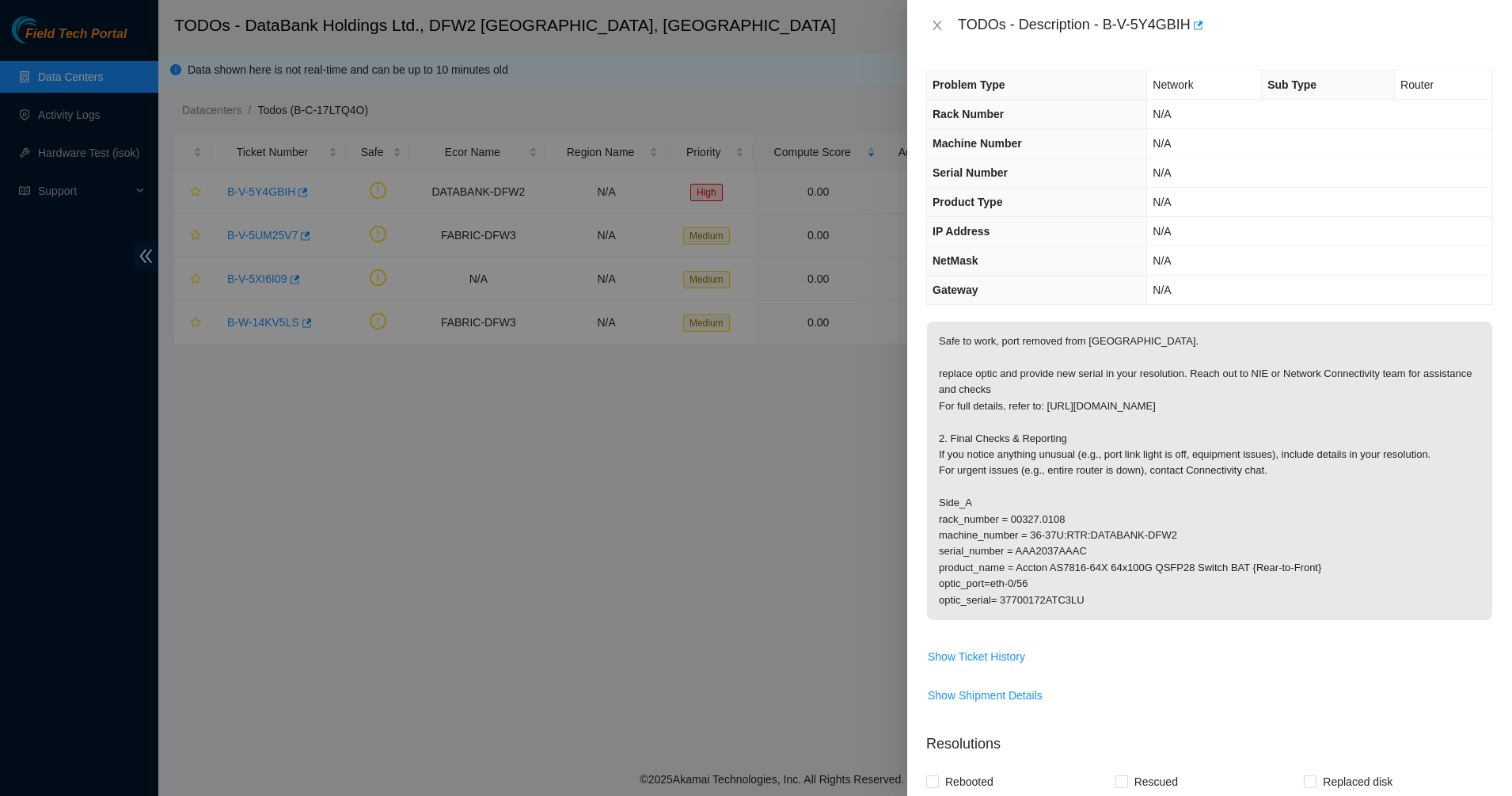
click at [1067, 348] on p "Safe to work, port removed from [GEOGRAPHIC_DATA]. replace optic and provide ne…" at bounding box center [1209, 470] width 565 height 298
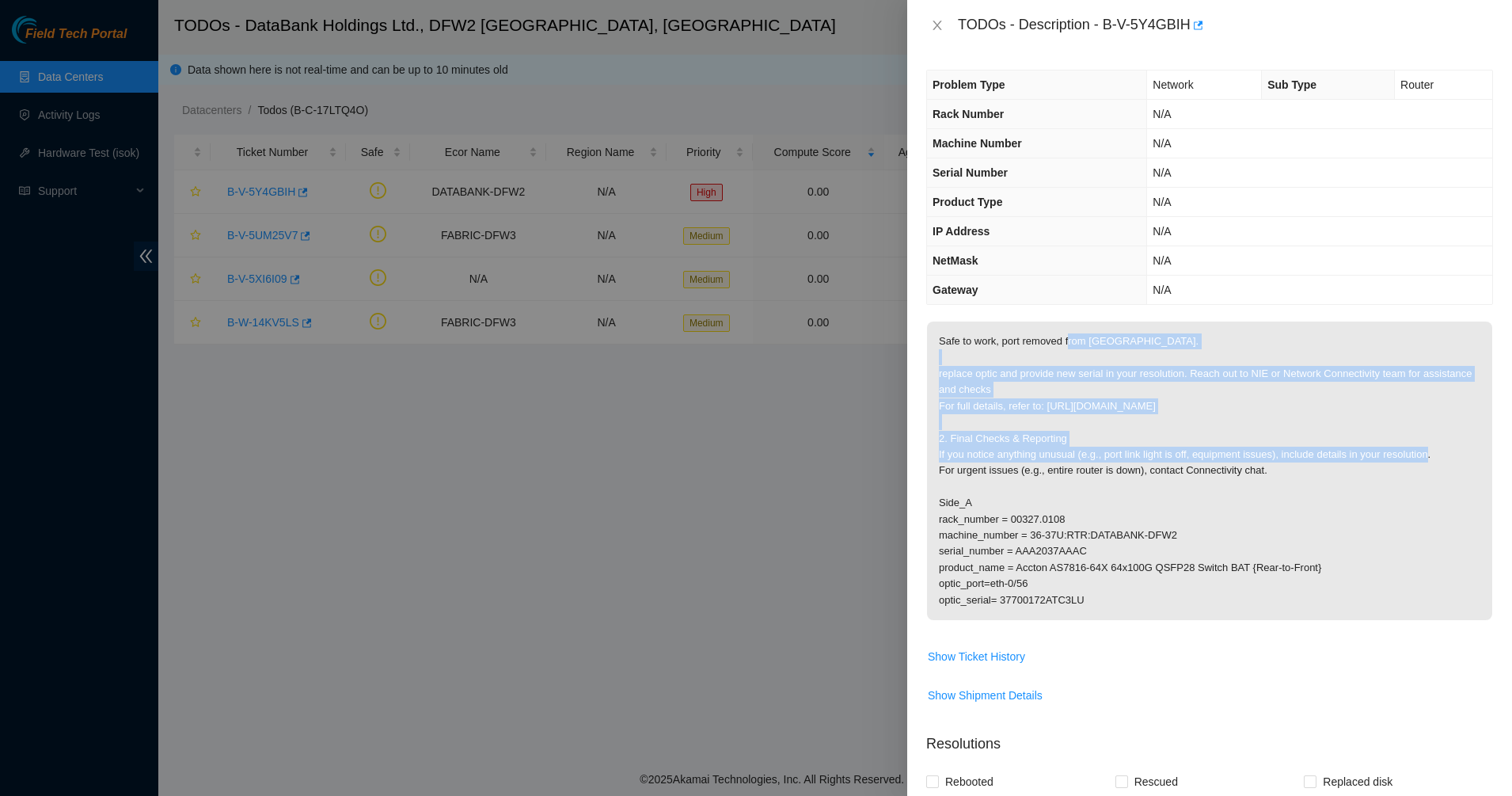
click at [1221, 459] on p "Safe to work, port removed from [GEOGRAPHIC_DATA]. replace optic and provide ne…" at bounding box center [1209, 470] width 565 height 298
drag, startPoint x: 1139, startPoint y: 408, endPoint x: 1079, endPoint y: 380, distance: 66.2
click at [1079, 380] on p "Safe to work, port removed from [GEOGRAPHIC_DATA]. replace optic and provide ne…" at bounding box center [1209, 470] width 565 height 298
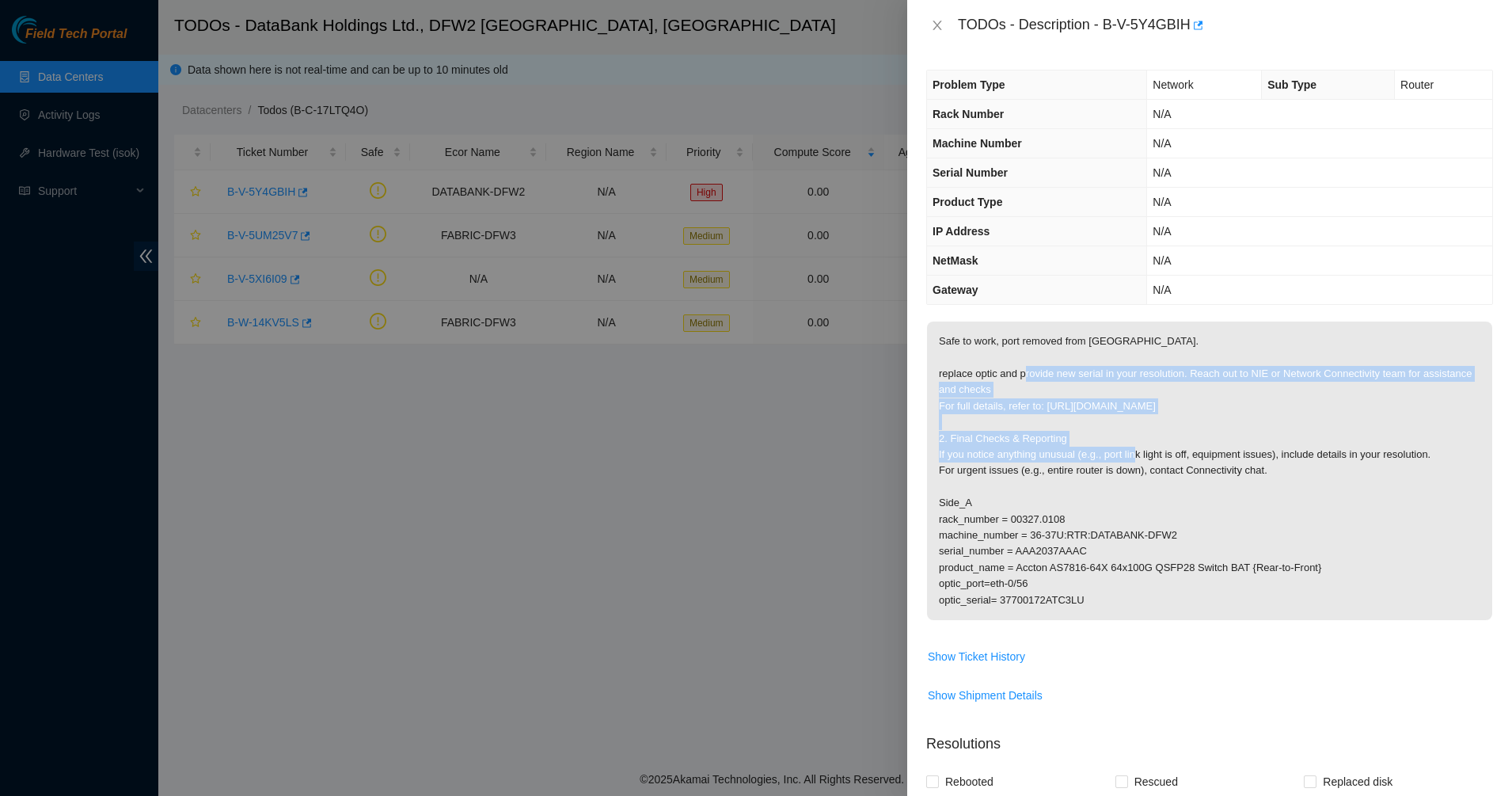
drag, startPoint x: 1079, startPoint y: 380, endPoint x: 1198, endPoint y: 437, distance: 131.9
click at [1198, 437] on p "Safe to work, port removed from [GEOGRAPHIC_DATA]. replace optic and provide ne…" at bounding box center [1209, 470] width 565 height 298
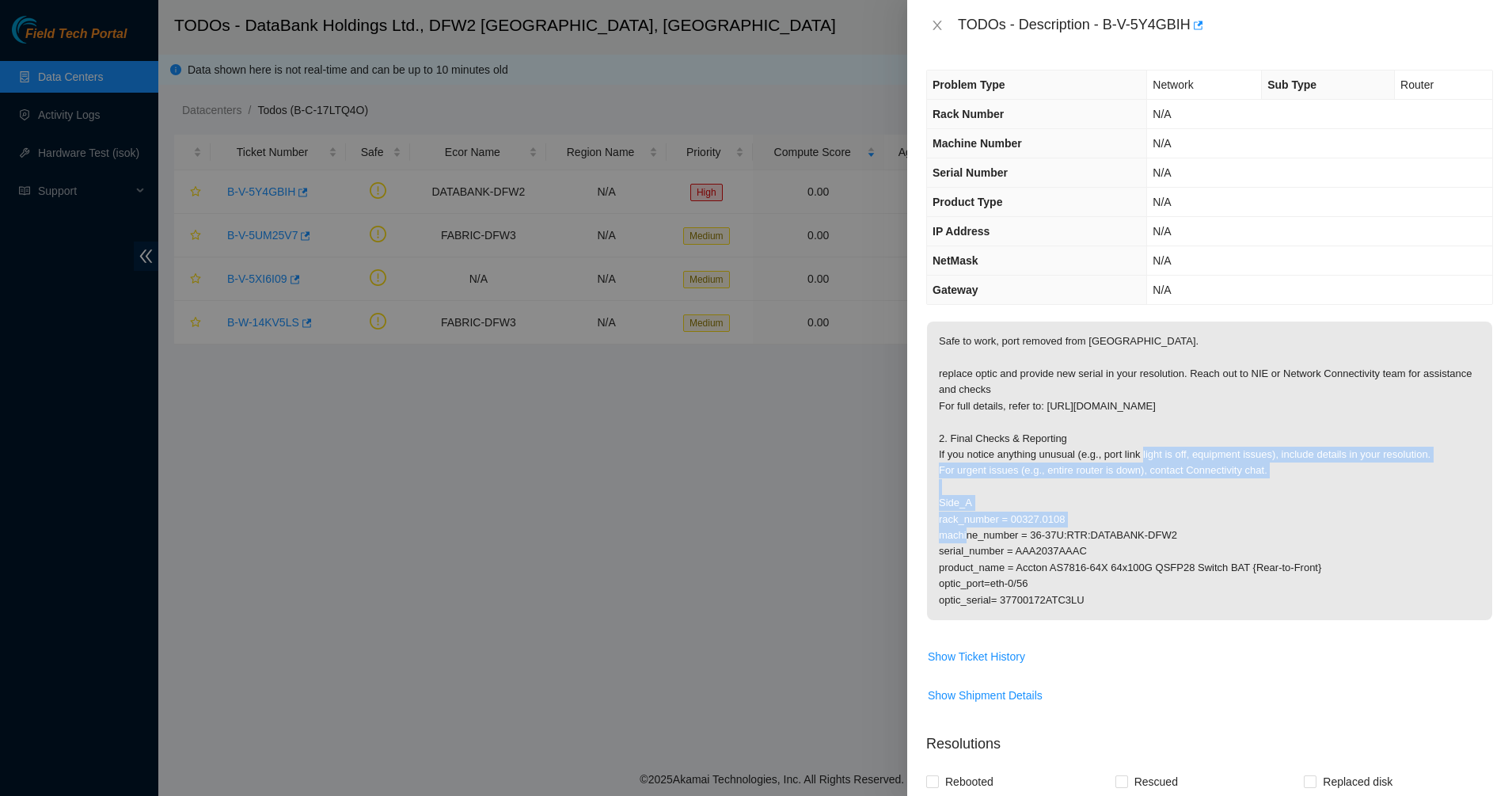
drag, startPoint x: 1198, startPoint y: 437, endPoint x: 1236, endPoint y: 472, distance: 51.7
click at [1236, 472] on p "Safe to work, port removed from [GEOGRAPHIC_DATA]. replace optic and provide ne…" at bounding box center [1209, 470] width 565 height 298
drag, startPoint x: 1236, startPoint y: 472, endPoint x: 1105, endPoint y: 421, distance: 140.6
click at [1105, 421] on p "Safe to work, port removed from [GEOGRAPHIC_DATA]. replace optic and provide ne…" at bounding box center [1209, 470] width 565 height 298
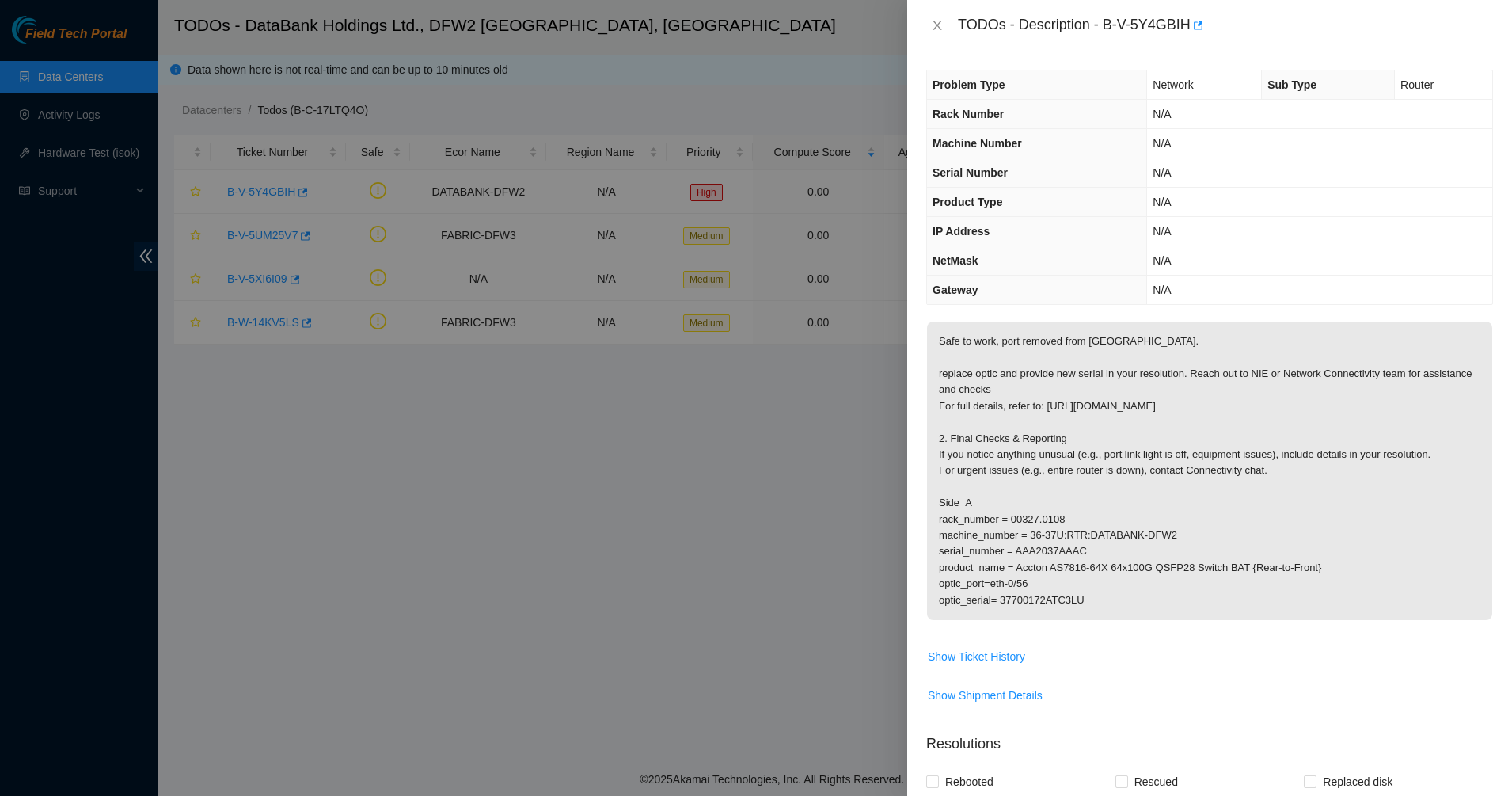
click at [1105, 421] on p "Safe to work, port removed from [GEOGRAPHIC_DATA]. replace optic and provide ne…" at bounding box center [1209, 470] width 565 height 298
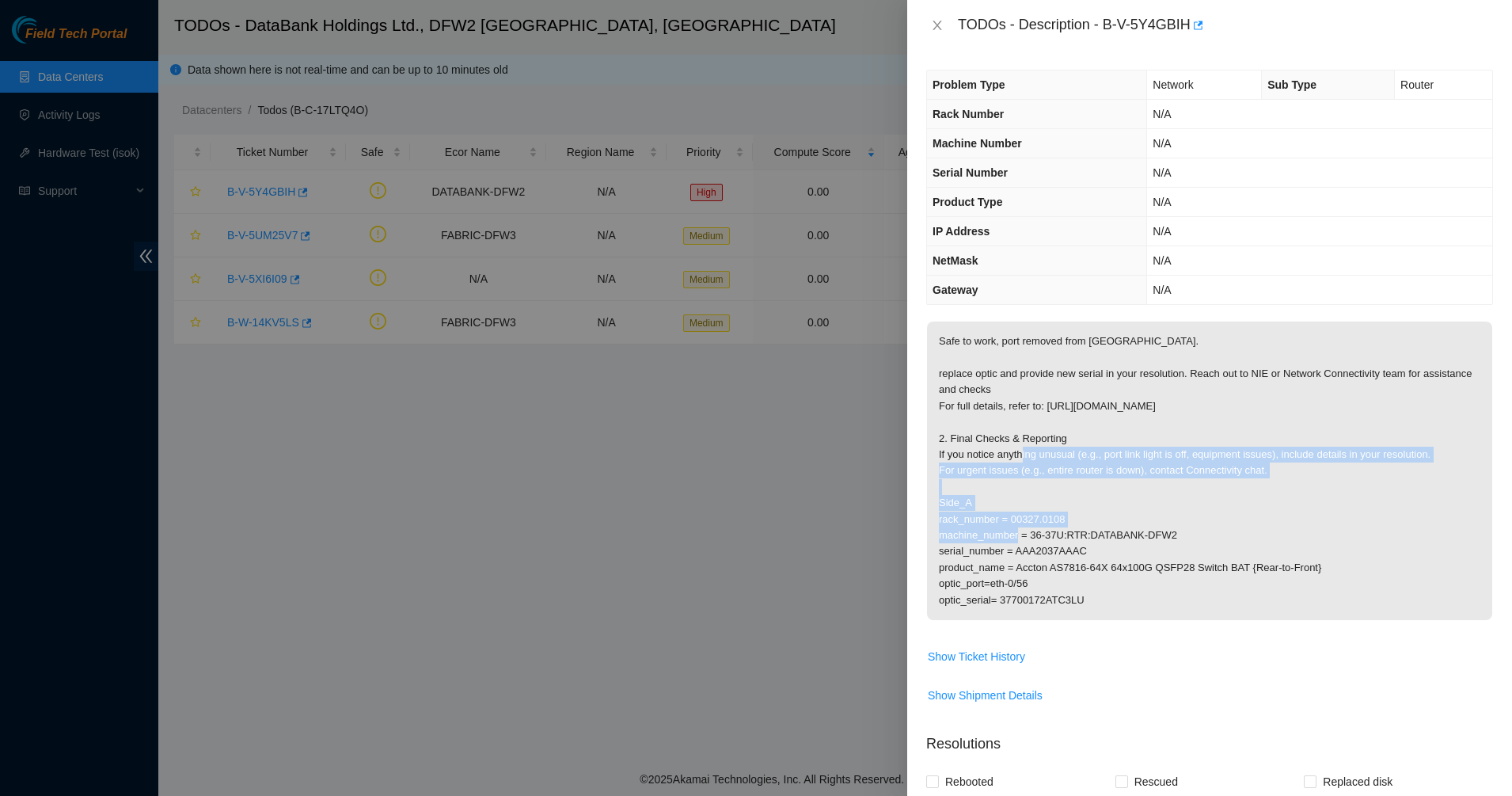
click at [1329, 488] on p "Safe to work, port removed from [GEOGRAPHIC_DATA]. replace optic and provide ne…" at bounding box center [1209, 470] width 565 height 298
click at [1061, 416] on p "Safe to work, port removed from [GEOGRAPHIC_DATA]. replace optic and provide ne…" at bounding box center [1209, 470] width 565 height 298
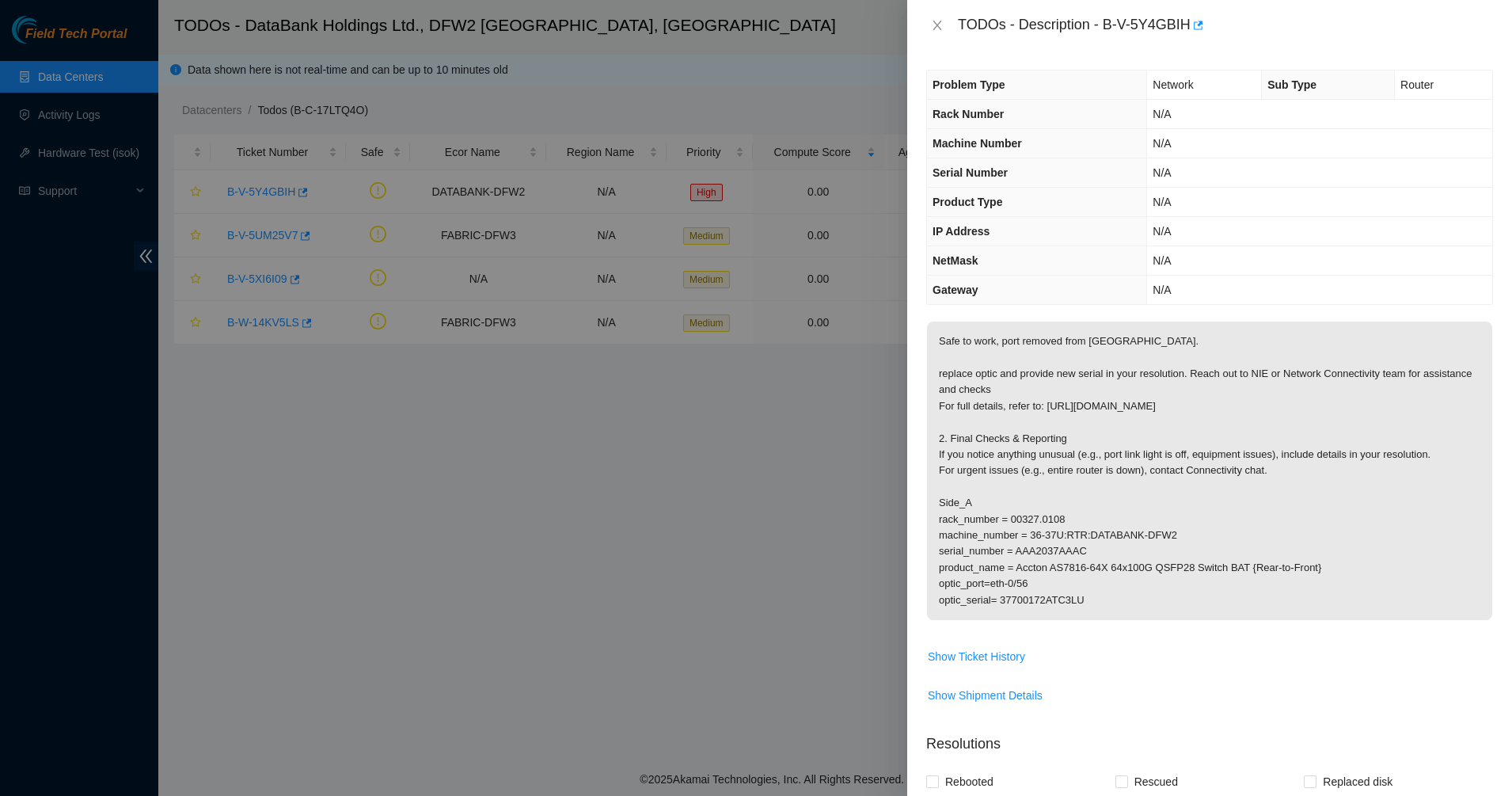
click at [1061, 416] on p "Safe to work, port removed from [GEOGRAPHIC_DATA]. replace optic and provide ne…" at bounding box center [1209, 470] width 565 height 298
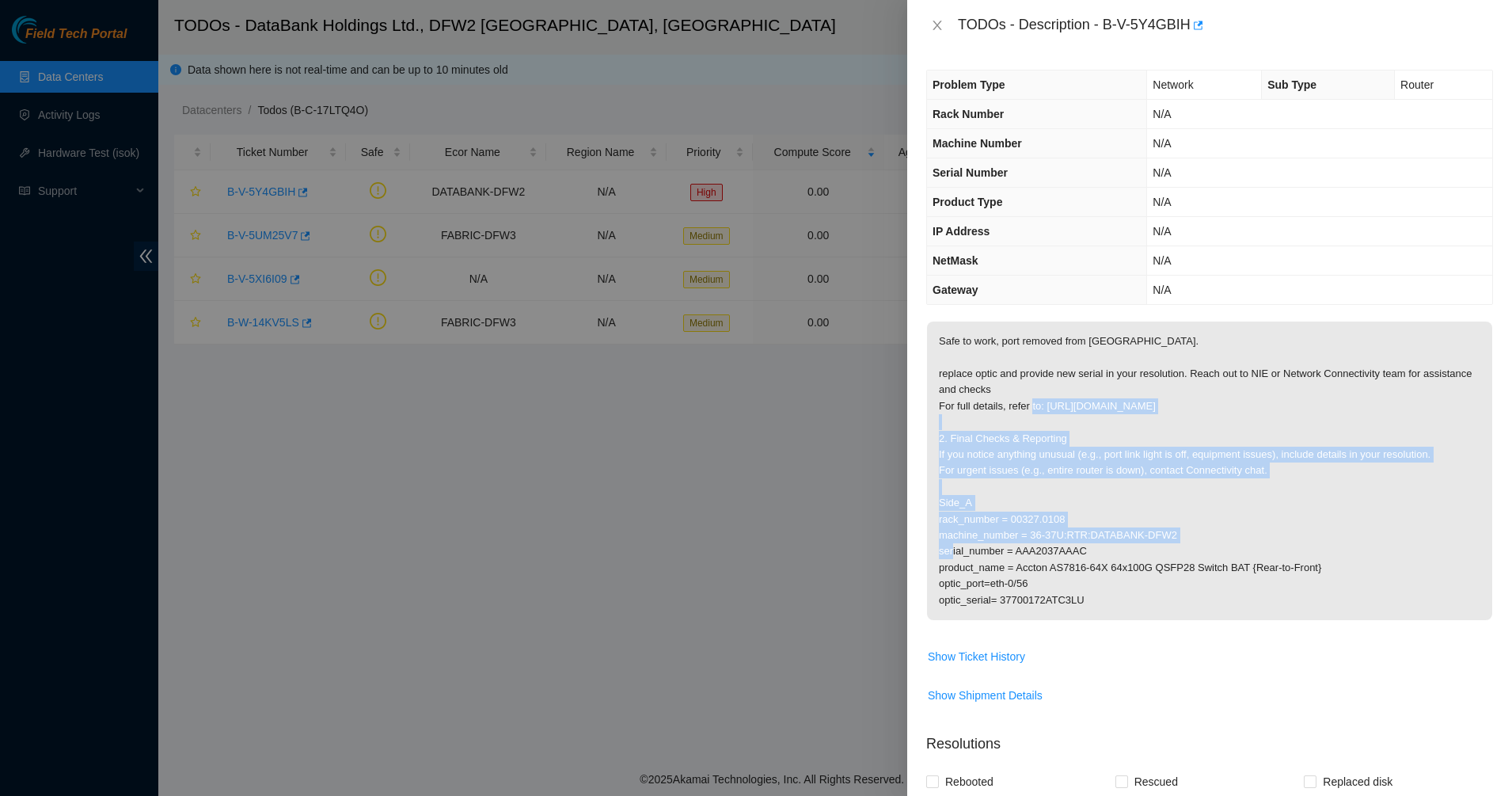
drag, startPoint x: 1119, startPoint y: 425, endPoint x: 1320, endPoint y: 514, distance: 219.8
click at [1320, 514] on p "Safe to work, port removed from [GEOGRAPHIC_DATA]. replace optic and provide ne…" at bounding box center [1209, 470] width 565 height 298
drag, startPoint x: 1318, startPoint y: 514, endPoint x: 1051, endPoint y: 403, distance: 289.2
click at [1051, 404] on p "Safe to work, port removed from [GEOGRAPHIC_DATA]. replace optic and provide ne…" at bounding box center [1209, 470] width 565 height 298
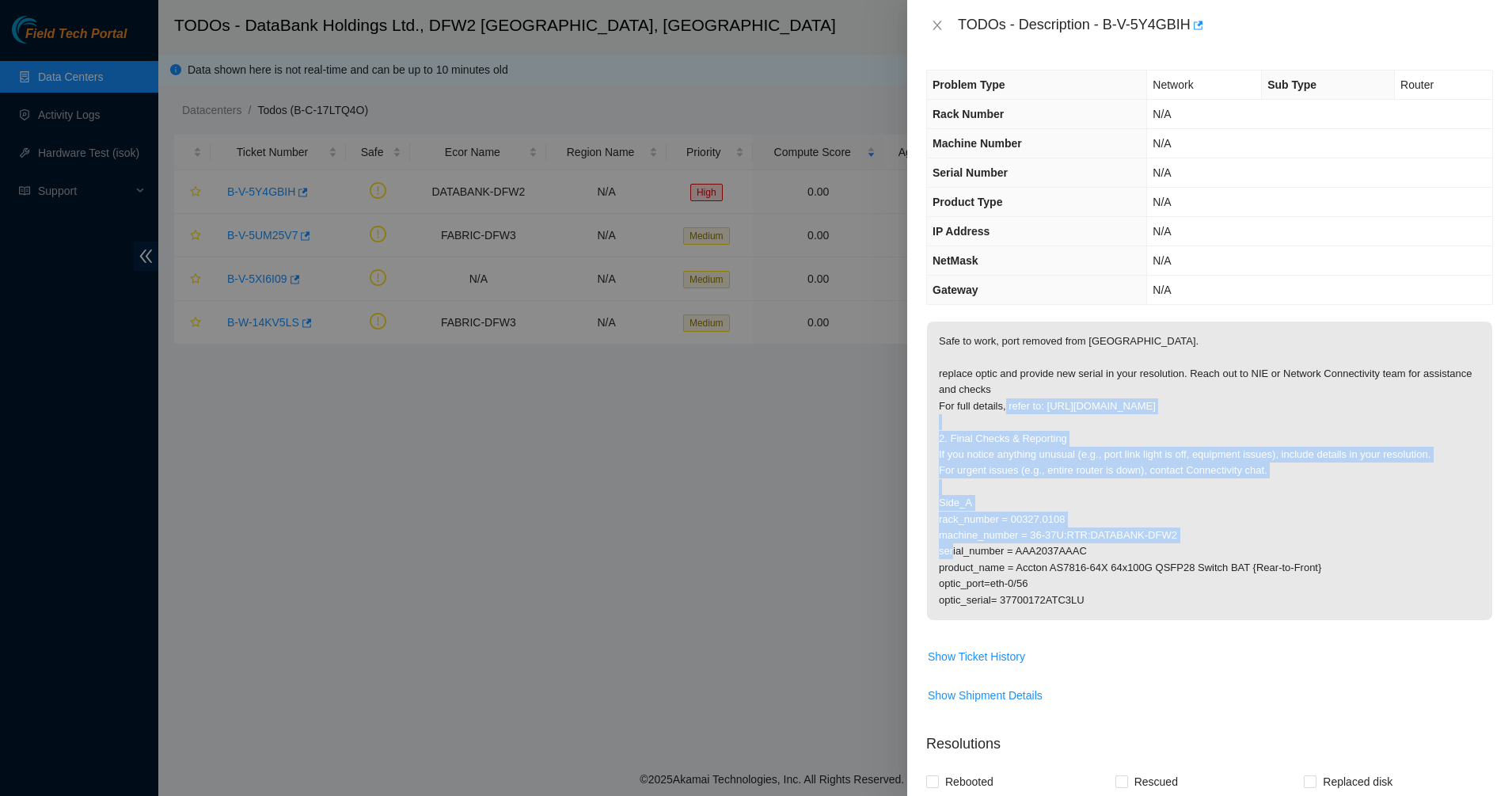
click at [1051, 403] on p "Safe to work, port removed from [GEOGRAPHIC_DATA]. replace optic and provide ne…" at bounding box center [1209, 470] width 565 height 298
drag, startPoint x: 1121, startPoint y: 428, endPoint x: 1305, endPoint y: 499, distance: 197.2
click at [1305, 499] on p "Safe to work, port removed from [GEOGRAPHIC_DATA]. replace optic and provide ne…" at bounding box center [1209, 470] width 565 height 298
click at [1305, 500] on p "Safe to work, port removed from [GEOGRAPHIC_DATA]. replace optic and provide ne…" at bounding box center [1209, 470] width 565 height 298
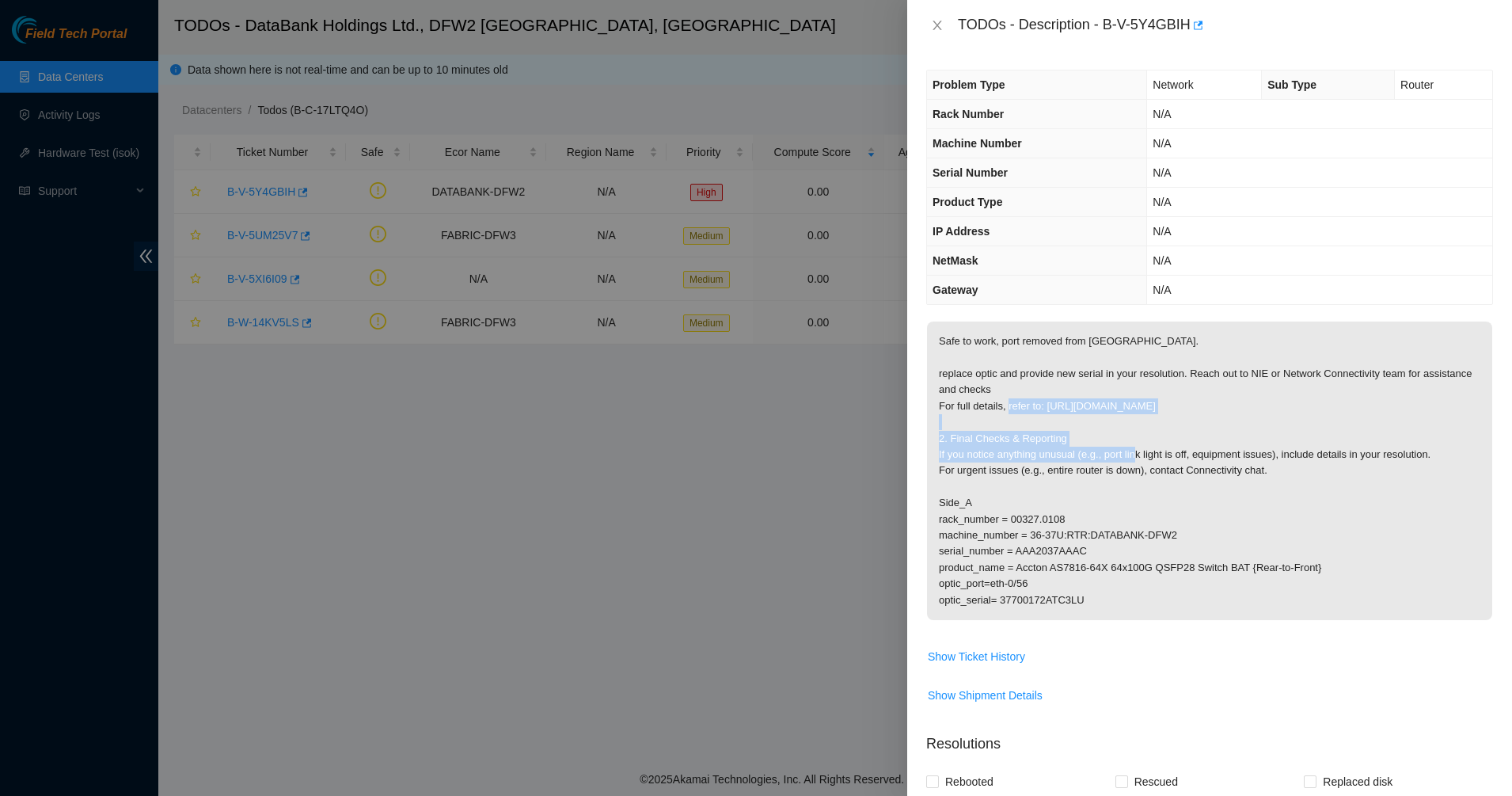
drag, startPoint x: 1171, startPoint y: 442, endPoint x: 1059, endPoint y: 408, distance: 117.0
click at [1060, 409] on p "Safe to work, port removed from [GEOGRAPHIC_DATA]. replace optic and provide ne…" at bounding box center [1209, 470] width 565 height 298
click at [1059, 408] on p "Safe to work, port removed from [GEOGRAPHIC_DATA]. replace optic and provide ne…" at bounding box center [1209, 470] width 565 height 298
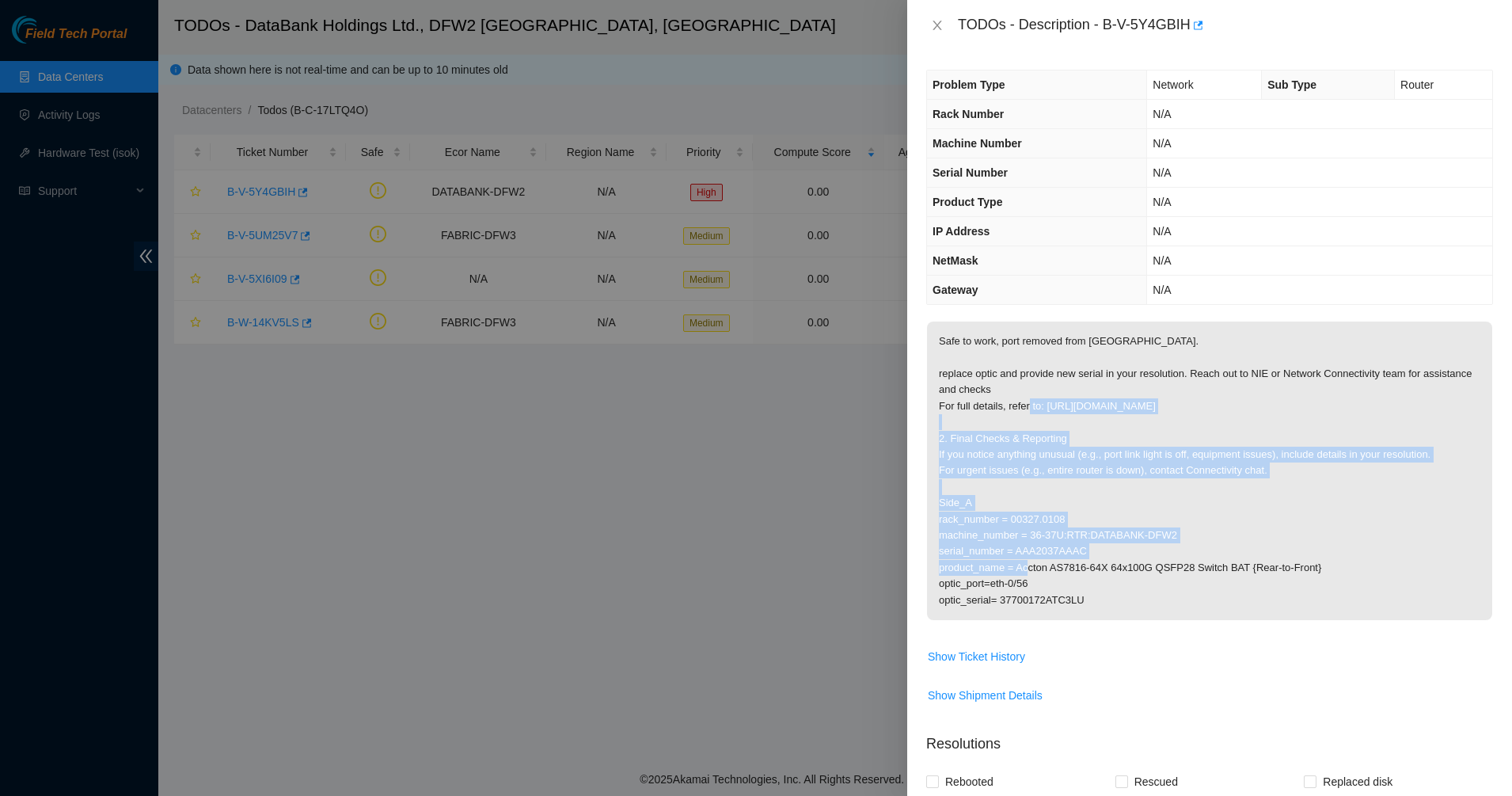
click at [1276, 529] on p "Safe to work, port removed from [GEOGRAPHIC_DATA]. replace optic and provide ne…" at bounding box center [1209, 470] width 565 height 298
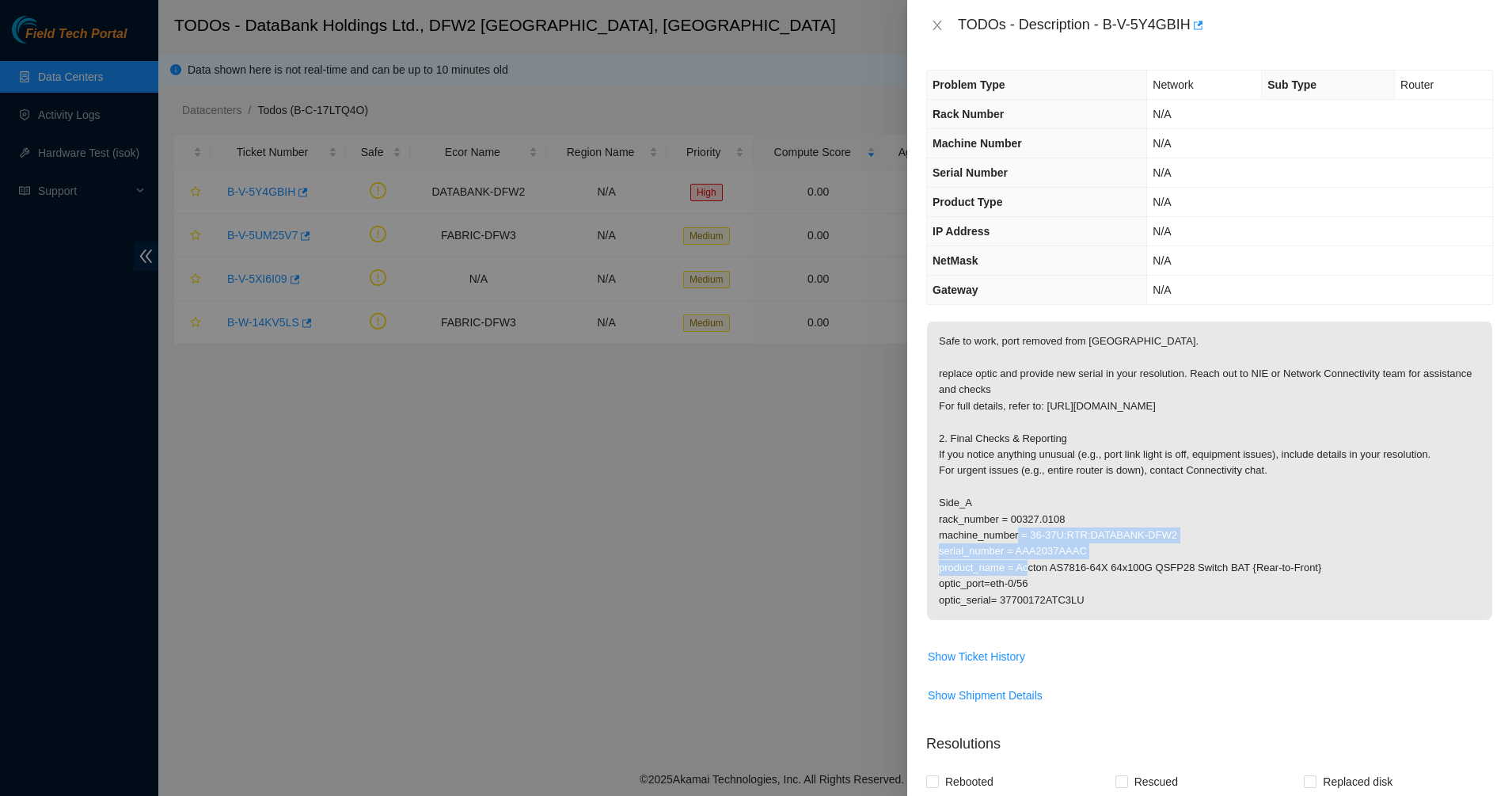
drag, startPoint x: 1276, startPoint y: 529, endPoint x: 1052, endPoint y: 469, distance: 231.9
click at [1052, 469] on p "Safe to work, port removed from [GEOGRAPHIC_DATA]. replace optic and provide ne…" at bounding box center [1209, 470] width 565 height 298
click at [1051, 469] on p "Safe to work, port removed from [GEOGRAPHIC_DATA]. replace optic and provide ne…" at bounding box center [1209, 470] width 565 height 298
click at [1213, 600] on p "Safe to work, port removed from [GEOGRAPHIC_DATA]. replace optic and provide ne…" at bounding box center [1209, 470] width 565 height 298
click at [1003, 651] on span "Show Ticket History" at bounding box center [977, 657] width 97 height 18
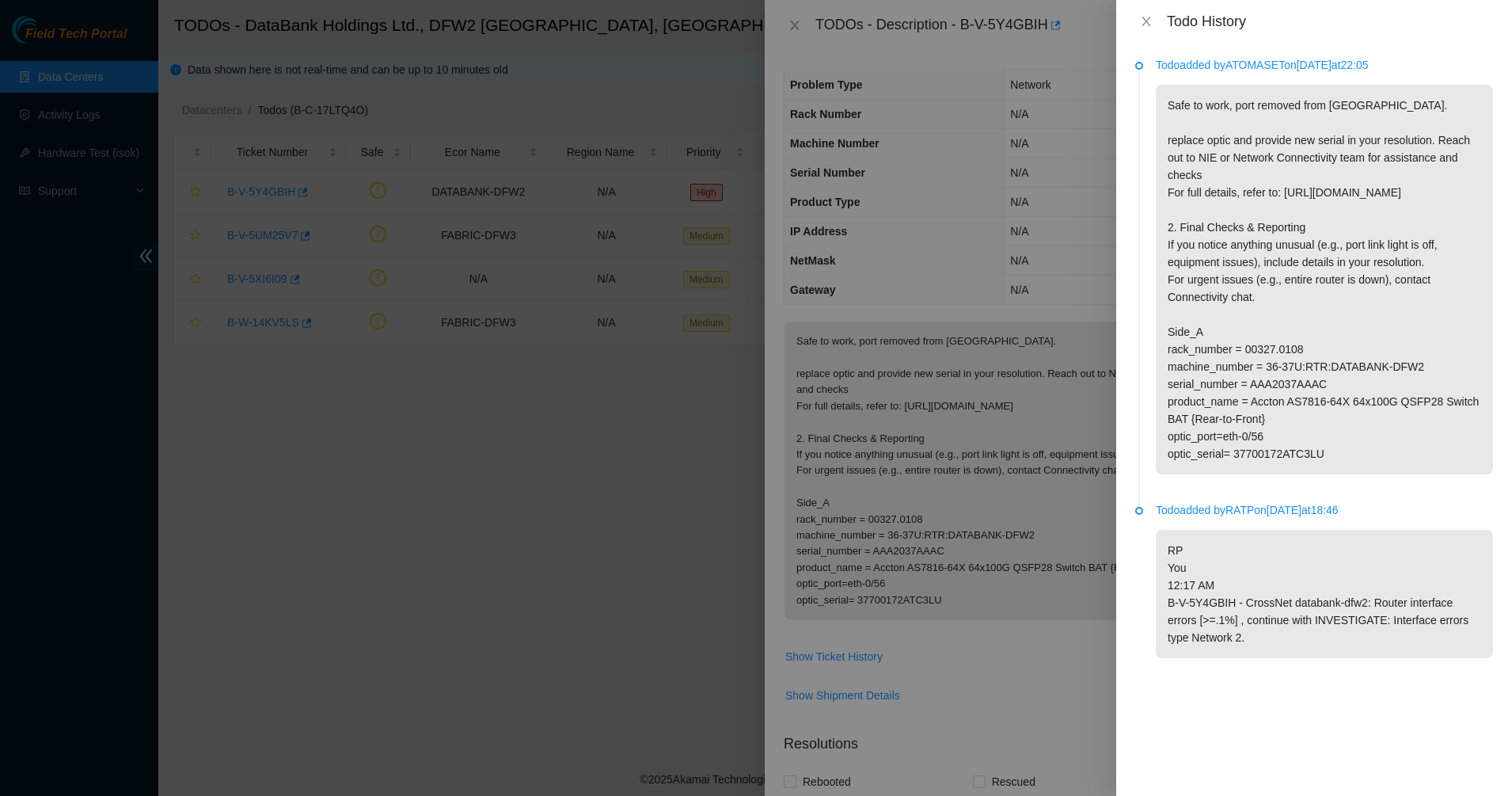
drag, startPoint x: 1328, startPoint y: 469, endPoint x: 1284, endPoint y: 360, distance: 117.5
click at [1284, 360] on p "Safe to work, port removed from [GEOGRAPHIC_DATA]. replace optic and provide ne…" at bounding box center [1324, 279] width 337 height 389
click at [1284, 359] on p "Safe to work, port removed from [GEOGRAPHIC_DATA]. replace optic and provide ne…" at bounding box center [1324, 279] width 337 height 389
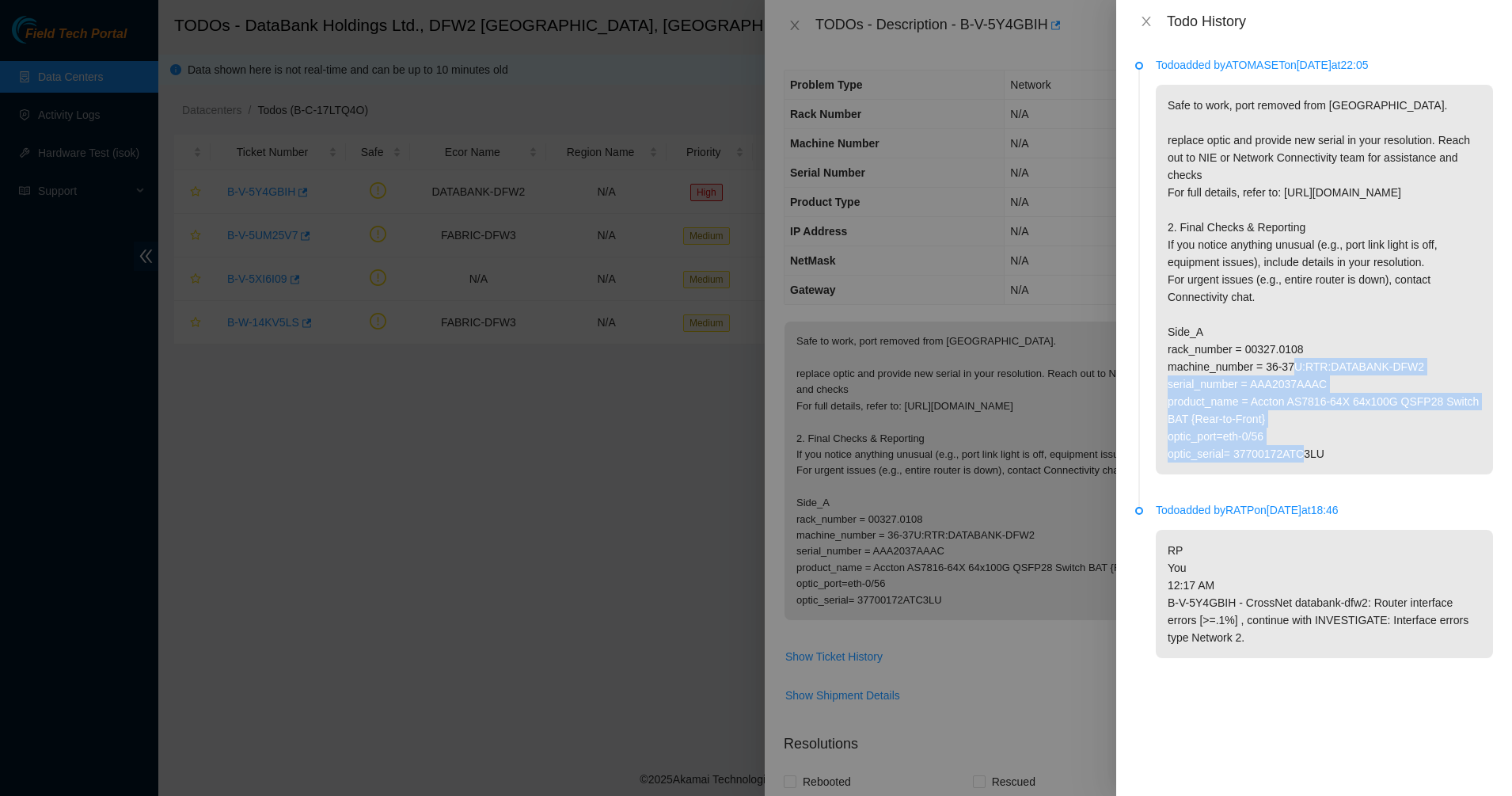
drag, startPoint x: 1277, startPoint y: 349, endPoint x: 1363, endPoint y: 439, distance: 124.5
click at [1363, 439] on p "Safe to work, port removed from [GEOGRAPHIC_DATA]. replace optic and provide ne…" at bounding box center [1324, 279] width 337 height 389
click at [1363, 439] on p "Safe to work, port removed from [GEOGRAPHIC_DATA]. replace optic and provide ne…" at bounding box center [1324, 279] width 337 height 389
click at [1149, 16] on icon "close" at bounding box center [1146, 21] width 12 height 12
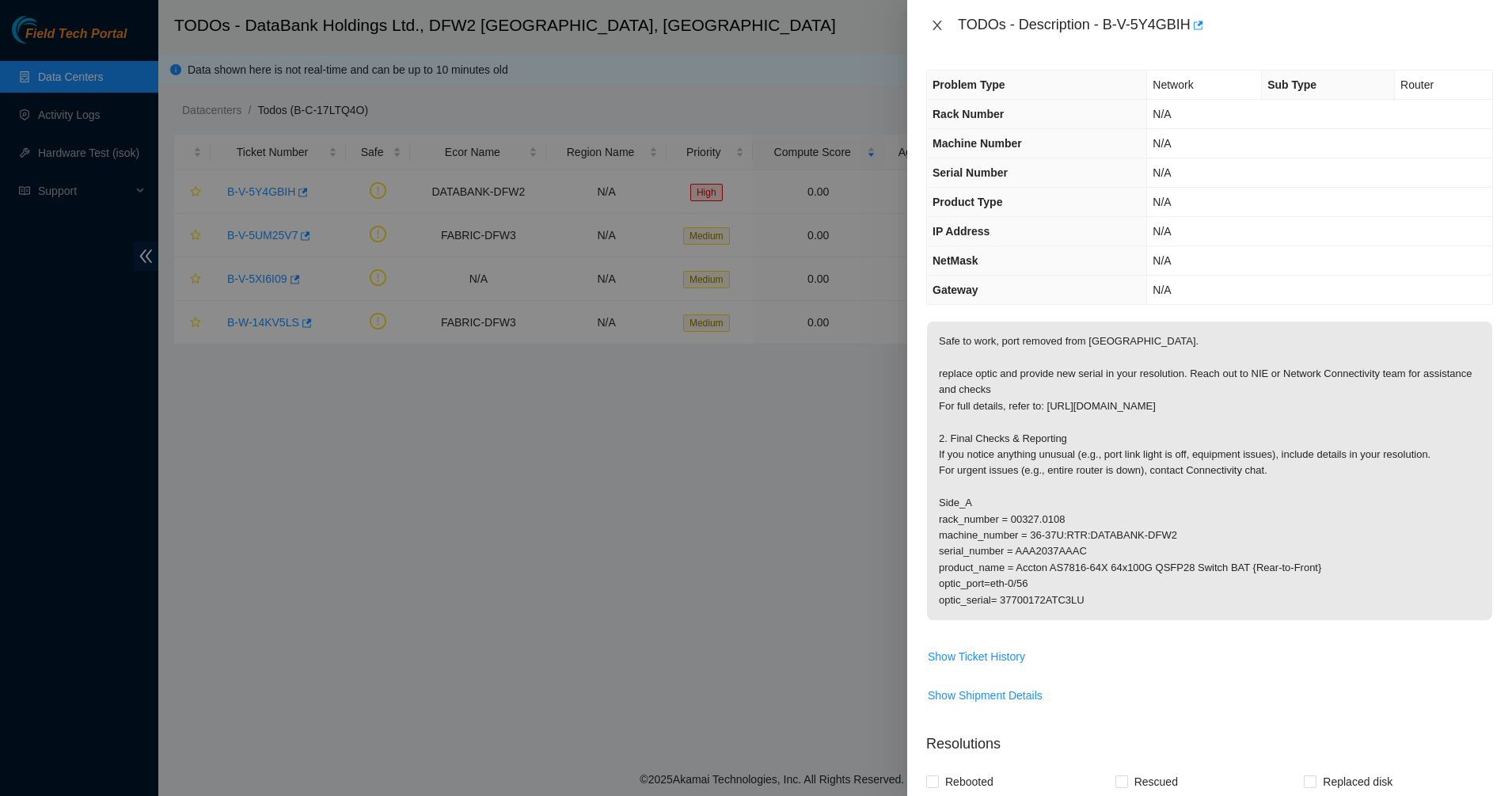
click at [928, 20] on button "Close" at bounding box center [937, 26] width 22 height 15
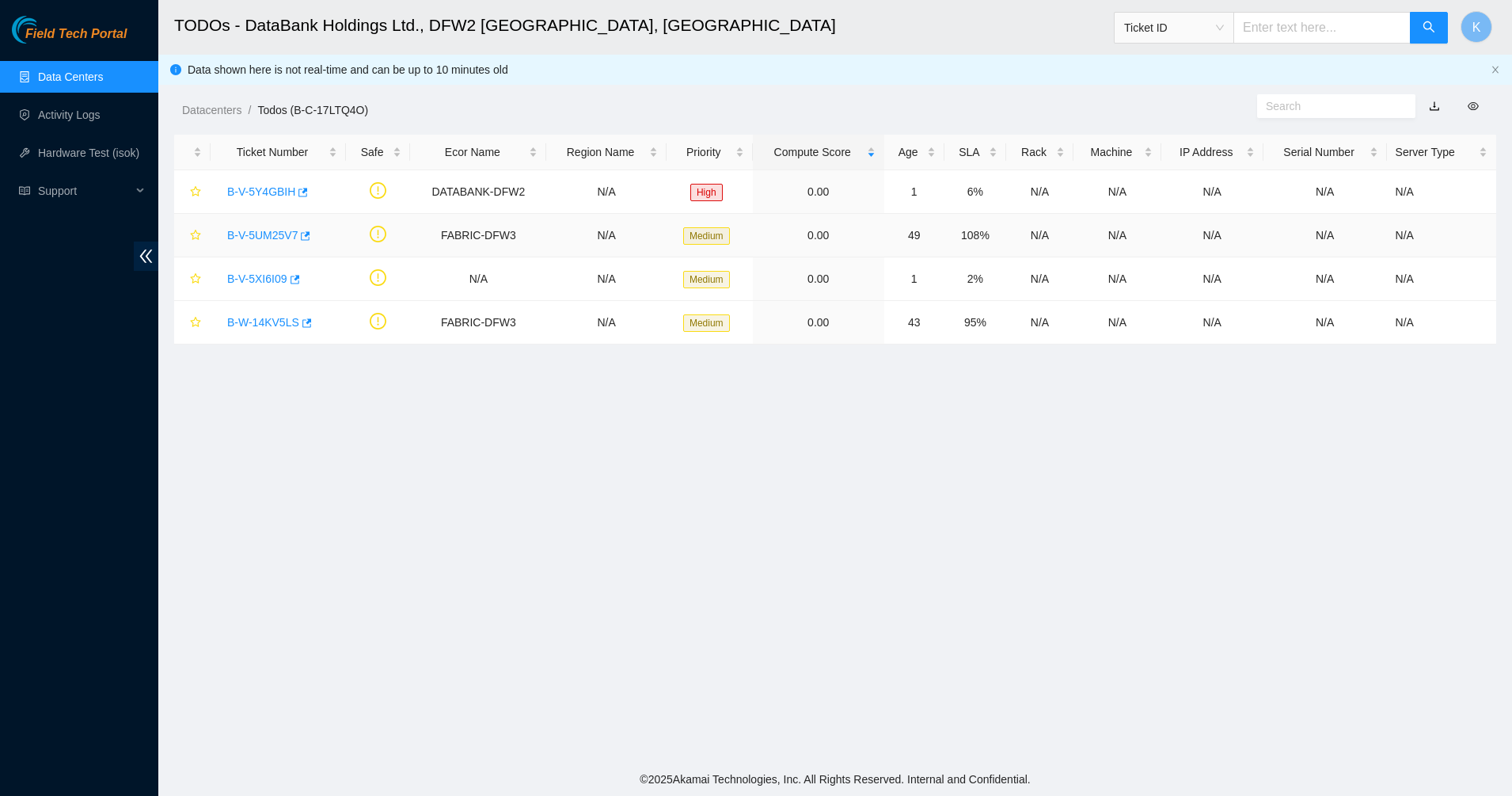
click at [273, 235] on link "B-V-5UM25V7" at bounding box center [262, 235] width 71 height 12
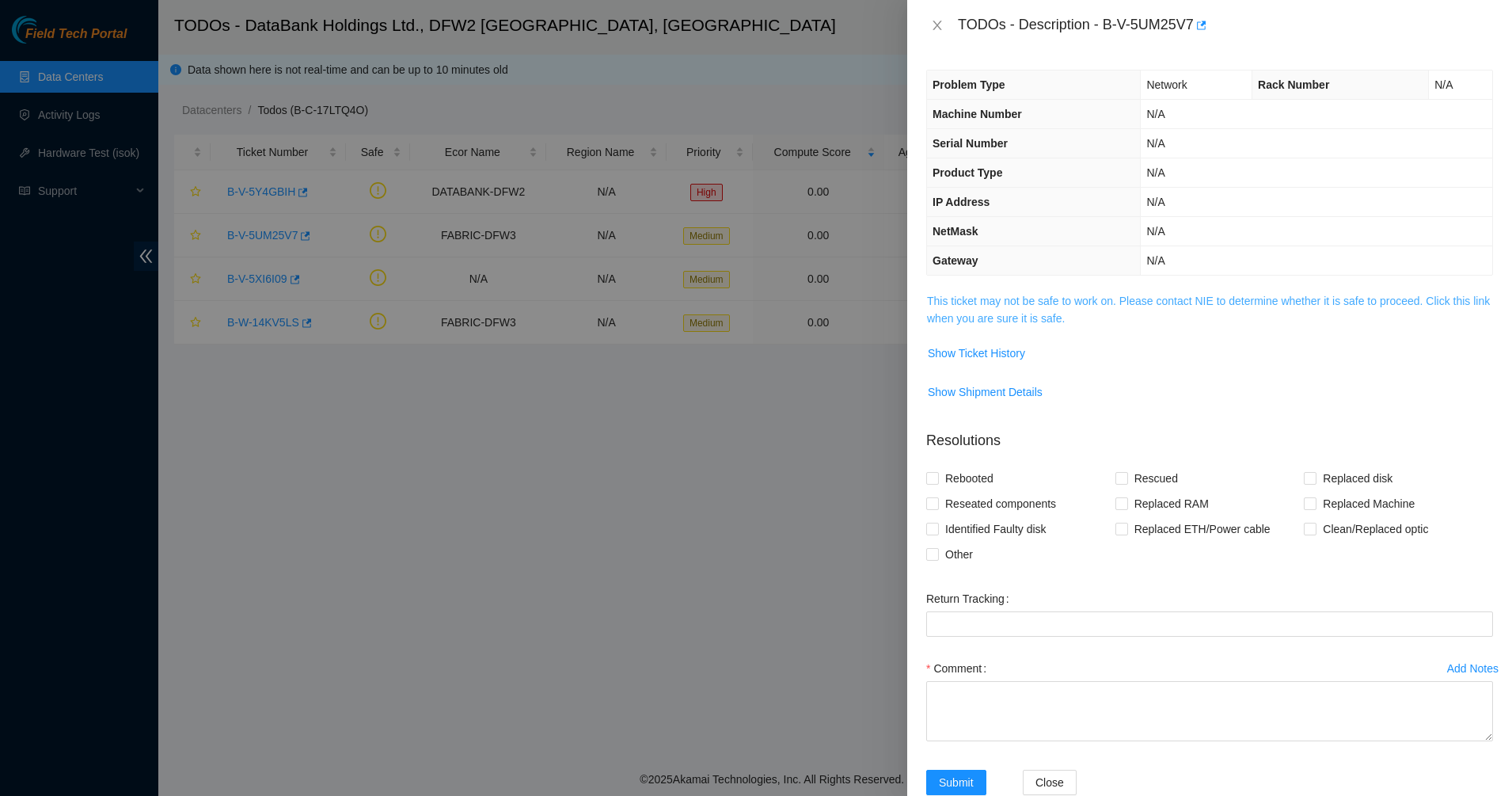
click at [978, 304] on link "This ticket may not be safe to work on. Please contact NIE to determine whether…" at bounding box center [1209, 310] width 563 height 30
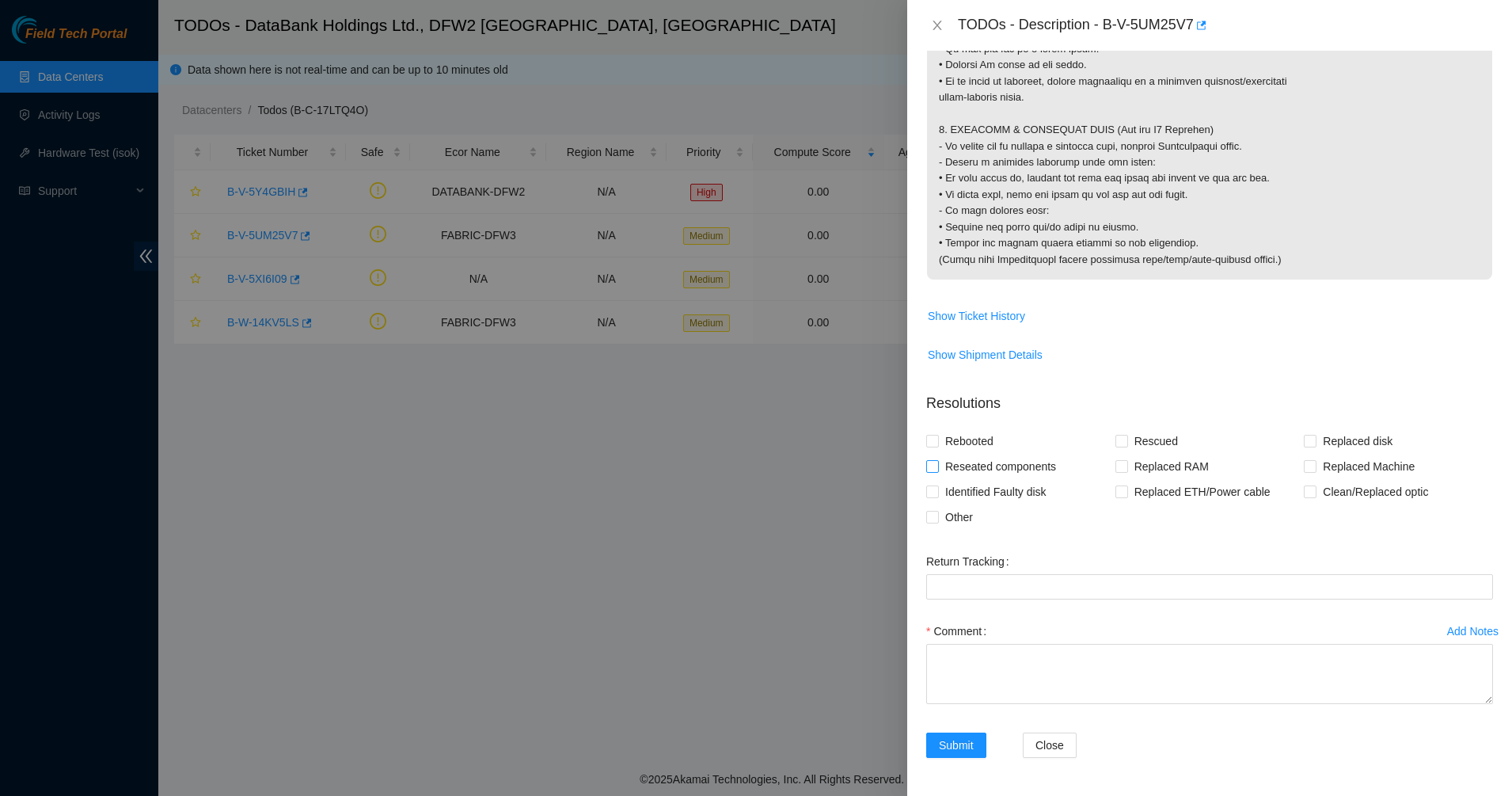
scroll to position [1637, 0]
click at [933, 16] on div "TODOs - Description - B-V-5UM25V7" at bounding box center [1209, 25] width 566 height 26
click at [933, 26] on icon "close" at bounding box center [937, 26] width 12 height 12
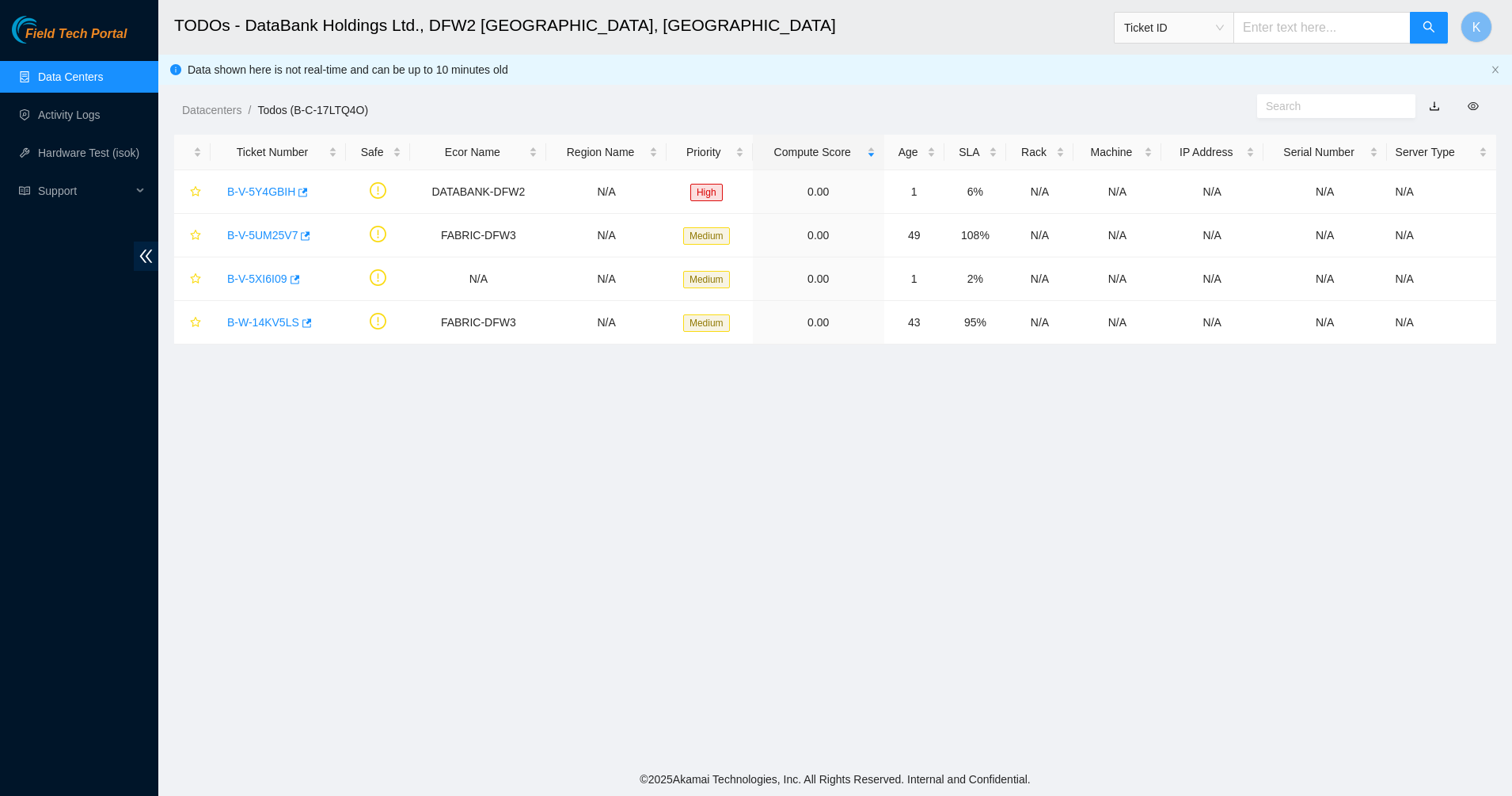
click at [70, 71] on link "Data Centers" at bounding box center [71, 77] width 65 height 12
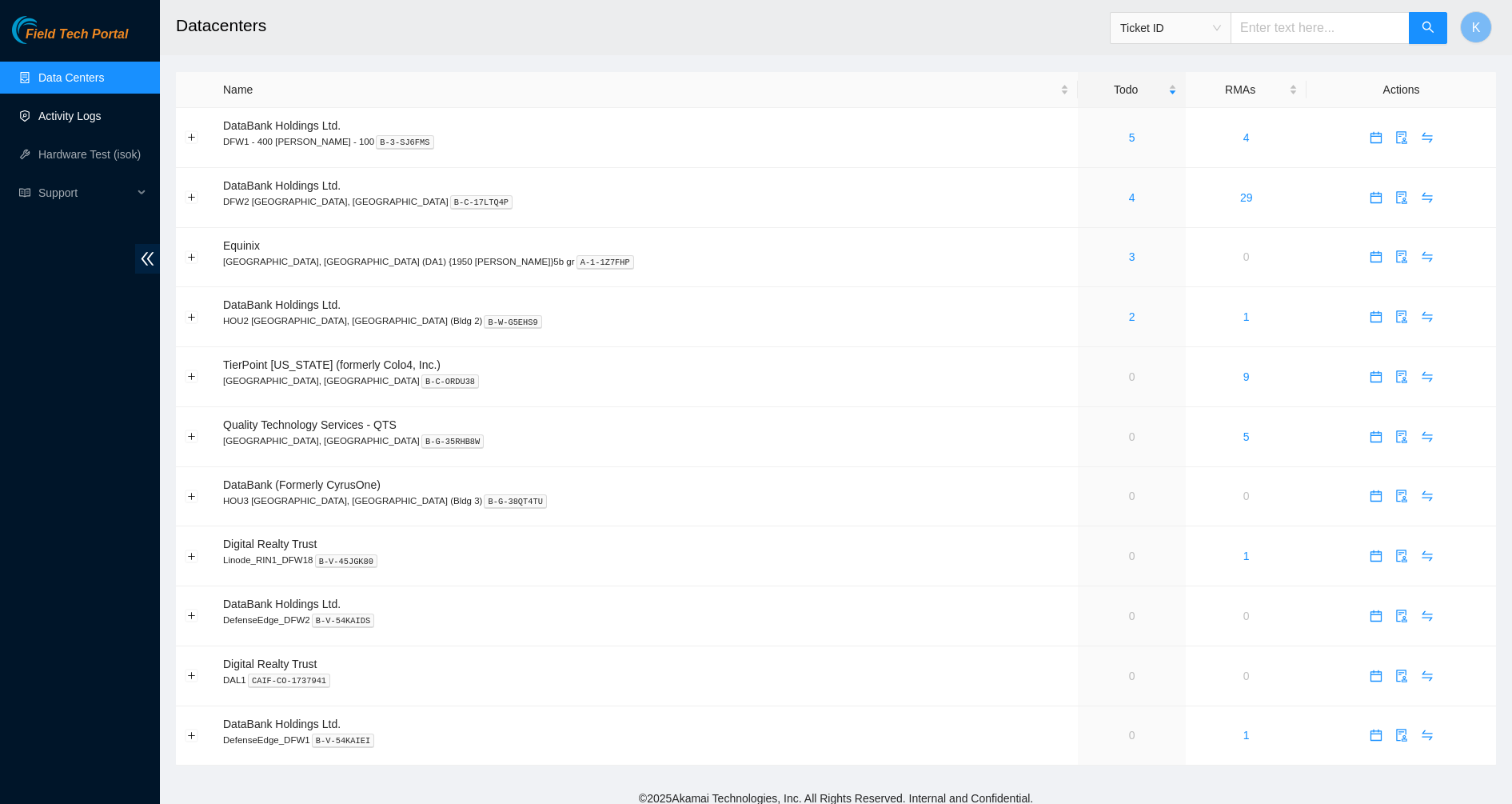
click at [38, 110] on link "Activity Logs" at bounding box center [69, 116] width 63 height 12
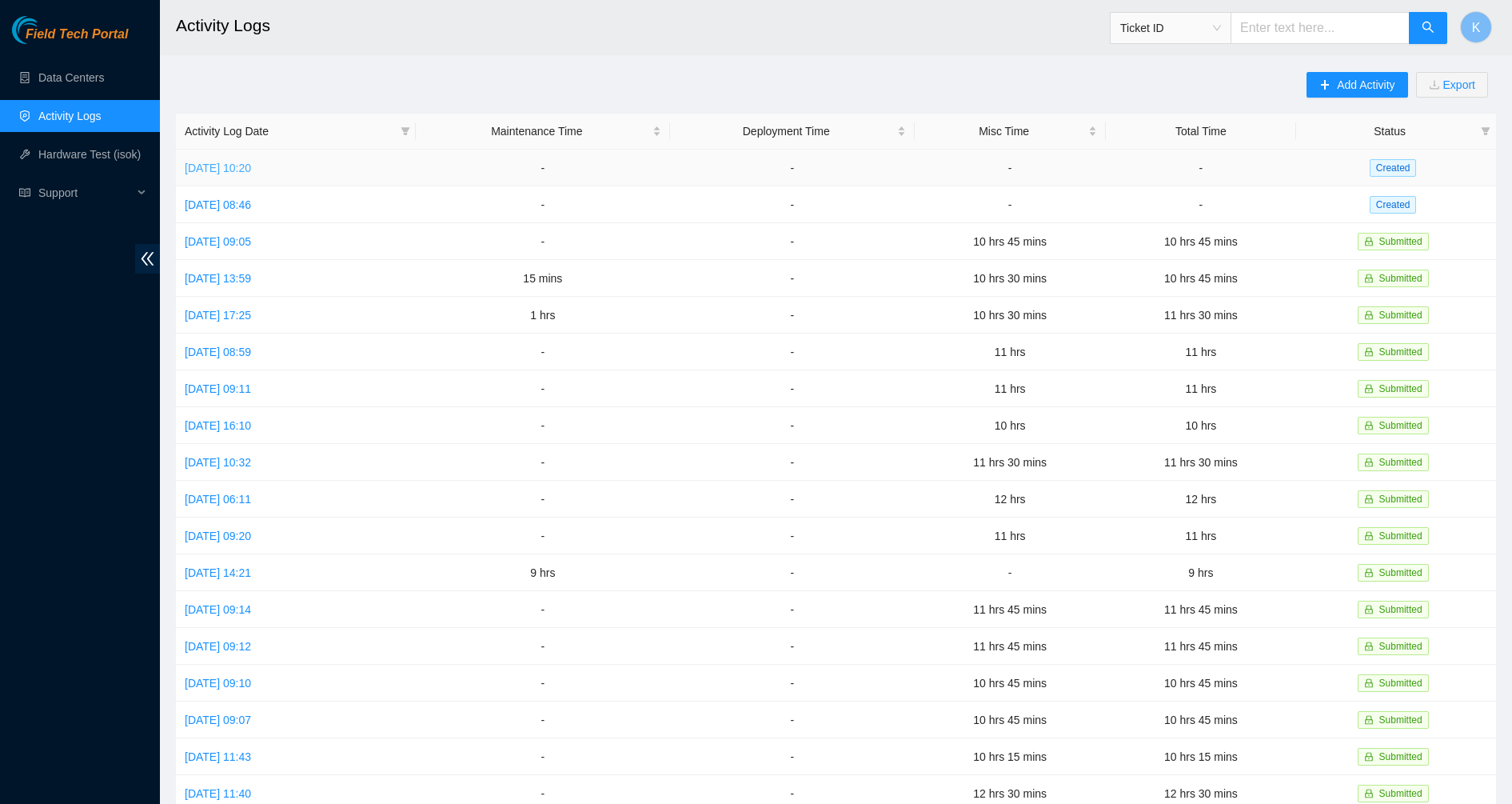
click at [251, 171] on link "[DATE] 10:20" at bounding box center [217, 168] width 66 height 12
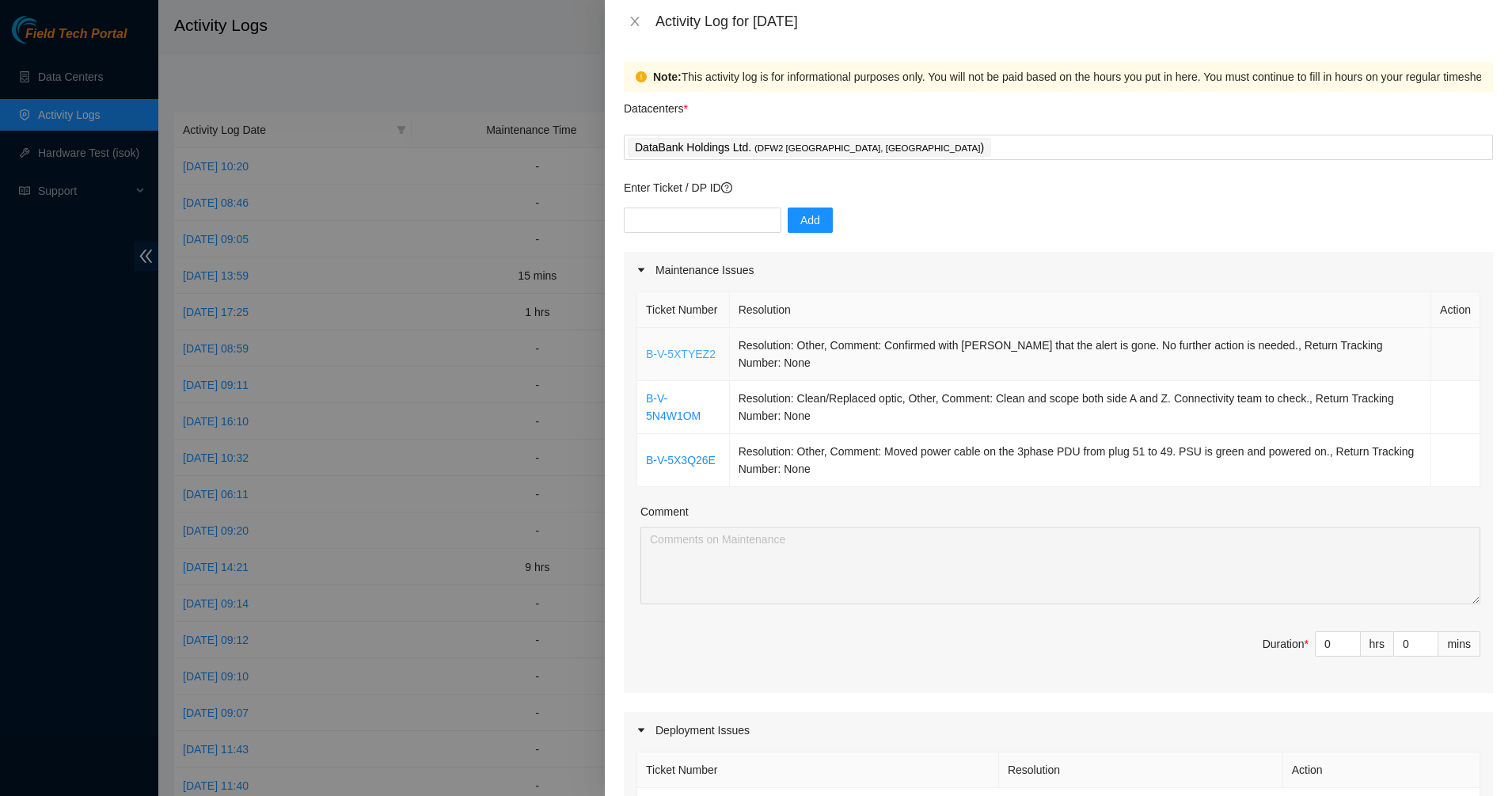
click at [691, 349] on link "B-V-5XTYEZ2" at bounding box center [680, 354] width 70 height 12
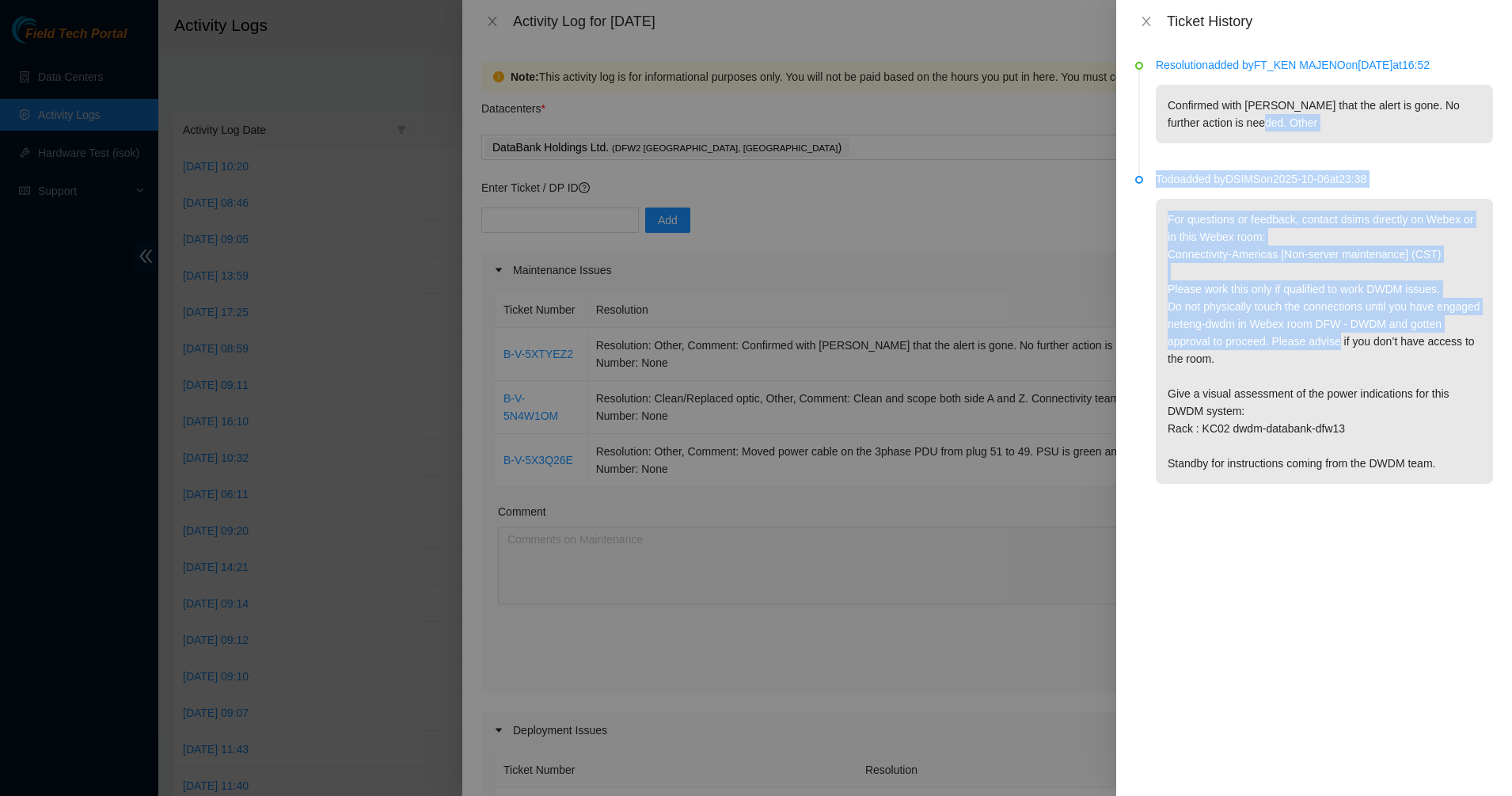
drag, startPoint x: 1359, startPoint y: 320, endPoint x: 1238, endPoint y: 113, distance: 239.8
click at [1238, 114] on ul "Resolution added by FT_KEN MAJENO on [DATE] 16:52 Confirmed with [PERSON_NAME] …" at bounding box center [1314, 289] width 358 height 454
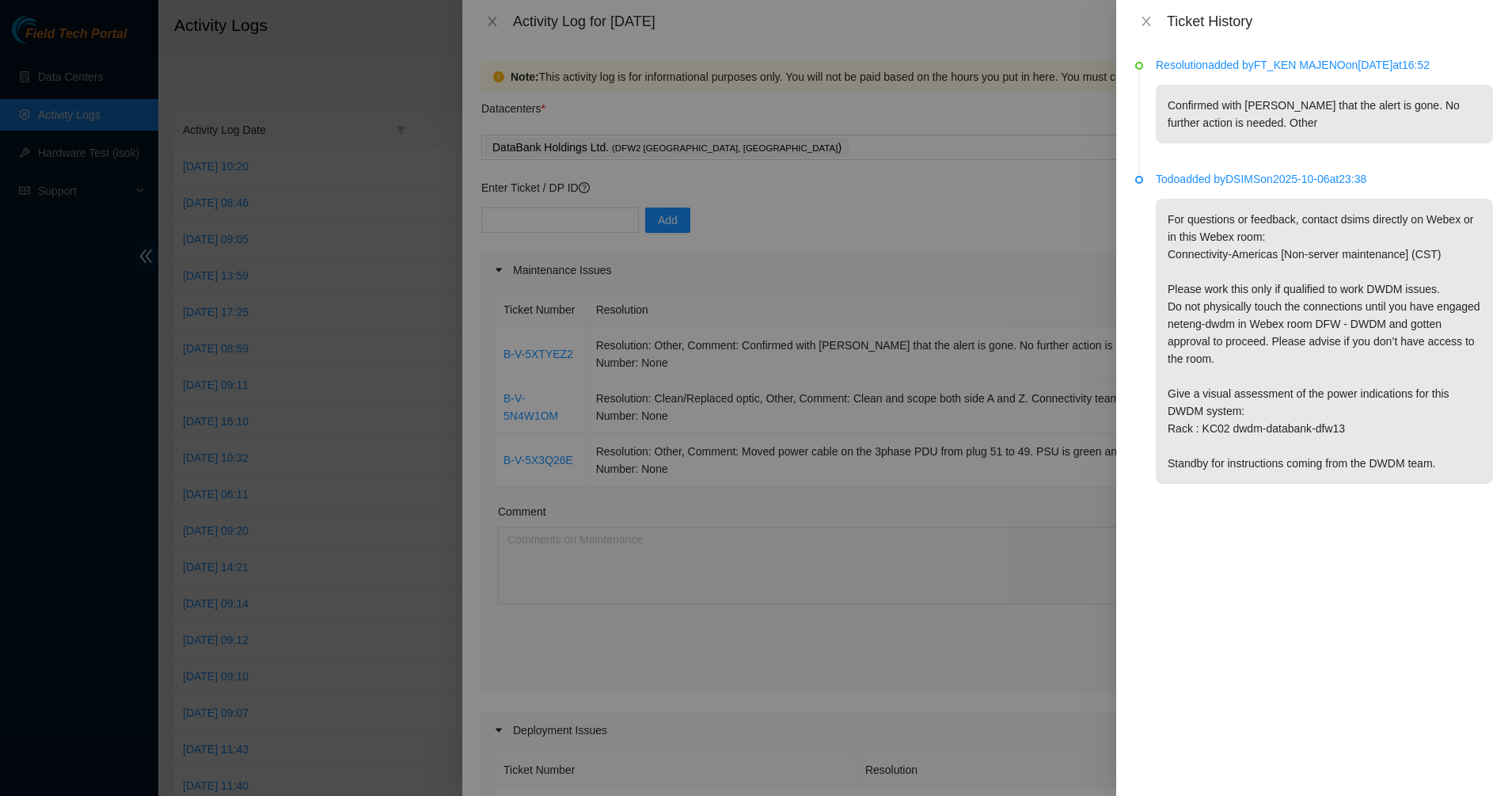
click at [1238, 113] on p "Confirmed with [PERSON_NAME] that the alert is gone. No further action is neede…" at bounding box center [1324, 114] width 337 height 58
click at [1148, 19] on icon "close" at bounding box center [1146, 21] width 12 height 12
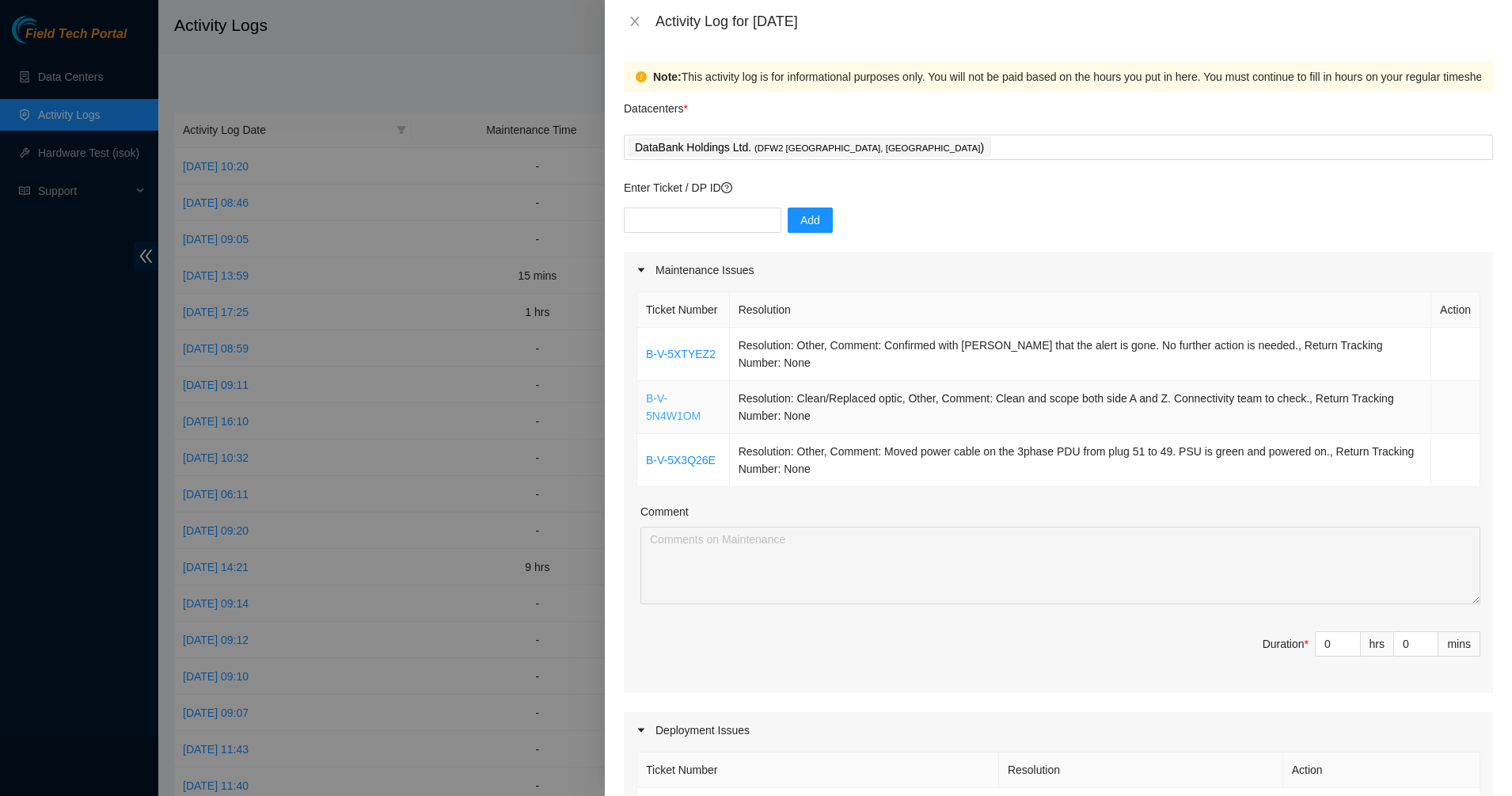
click at [653, 412] on link "B-V-5N4W1OM" at bounding box center [673, 407] width 55 height 30
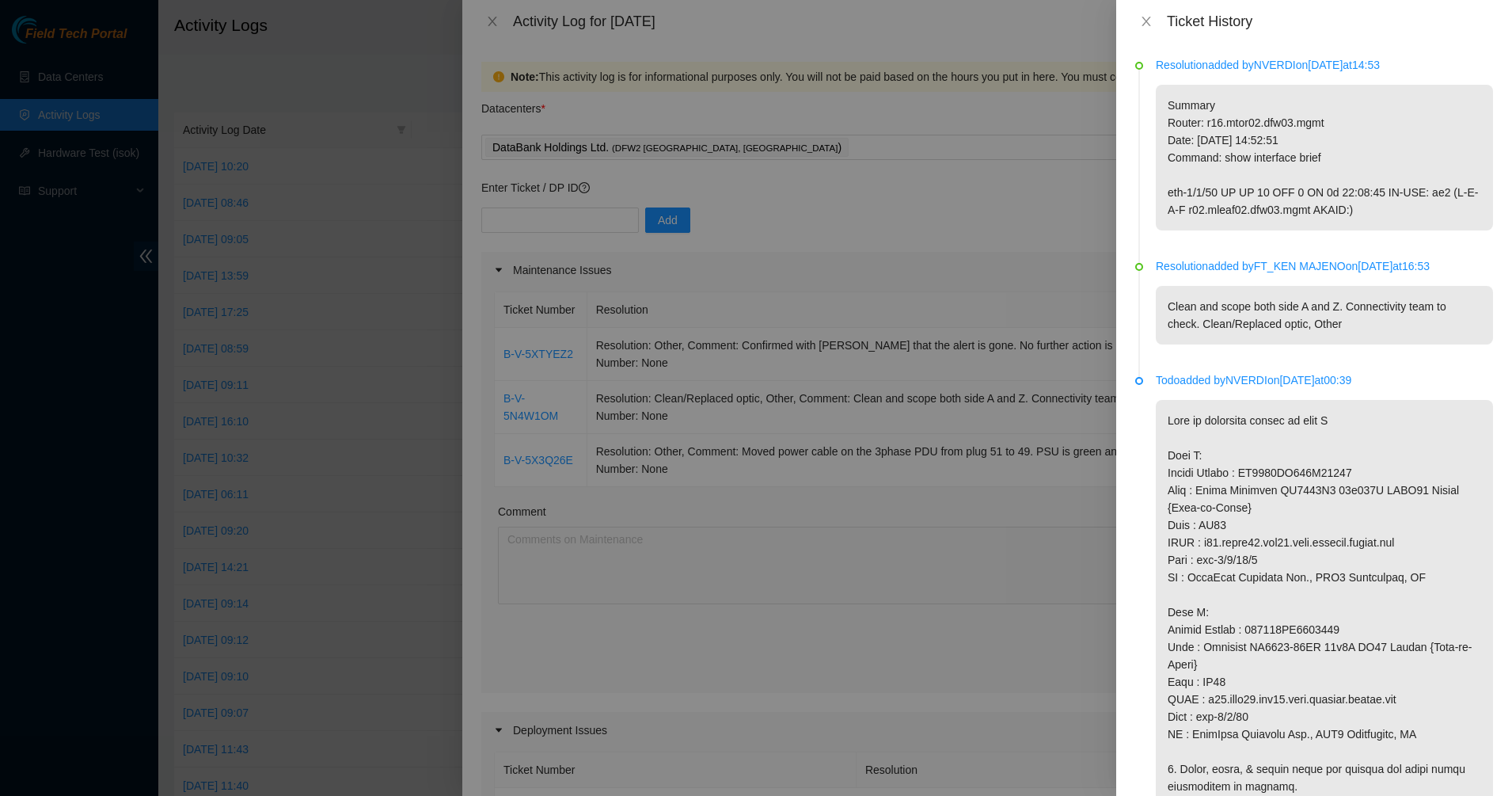
drag, startPoint x: 1324, startPoint y: 193, endPoint x: 1417, endPoint y: 248, distance: 108.0
click at [1417, 248] on li "Resolution added by NVERDI on [DATE] 14:53 Summary Router: r16.mtor02.dfw03.mgm…" at bounding box center [1314, 162] width 358 height 201
click at [1404, 227] on p "Summary Router: r16.mtor02.dfw03.mgmt Date: [DATE] 14:52:51 Command: show inter…" at bounding box center [1324, 157] width 337 height 146
drag, startPoint x: 1336, startPoint y: 190, endPoint x: 1303, endPoint y: 179, distance: 34.8
click at [1306, 181] on p "Summary Router: r16.mtor02.dfw03.mgmt Date: [DATE] 14:52:51 Command: show inter…" at bounding box center [1324, 157] width 337 height 146
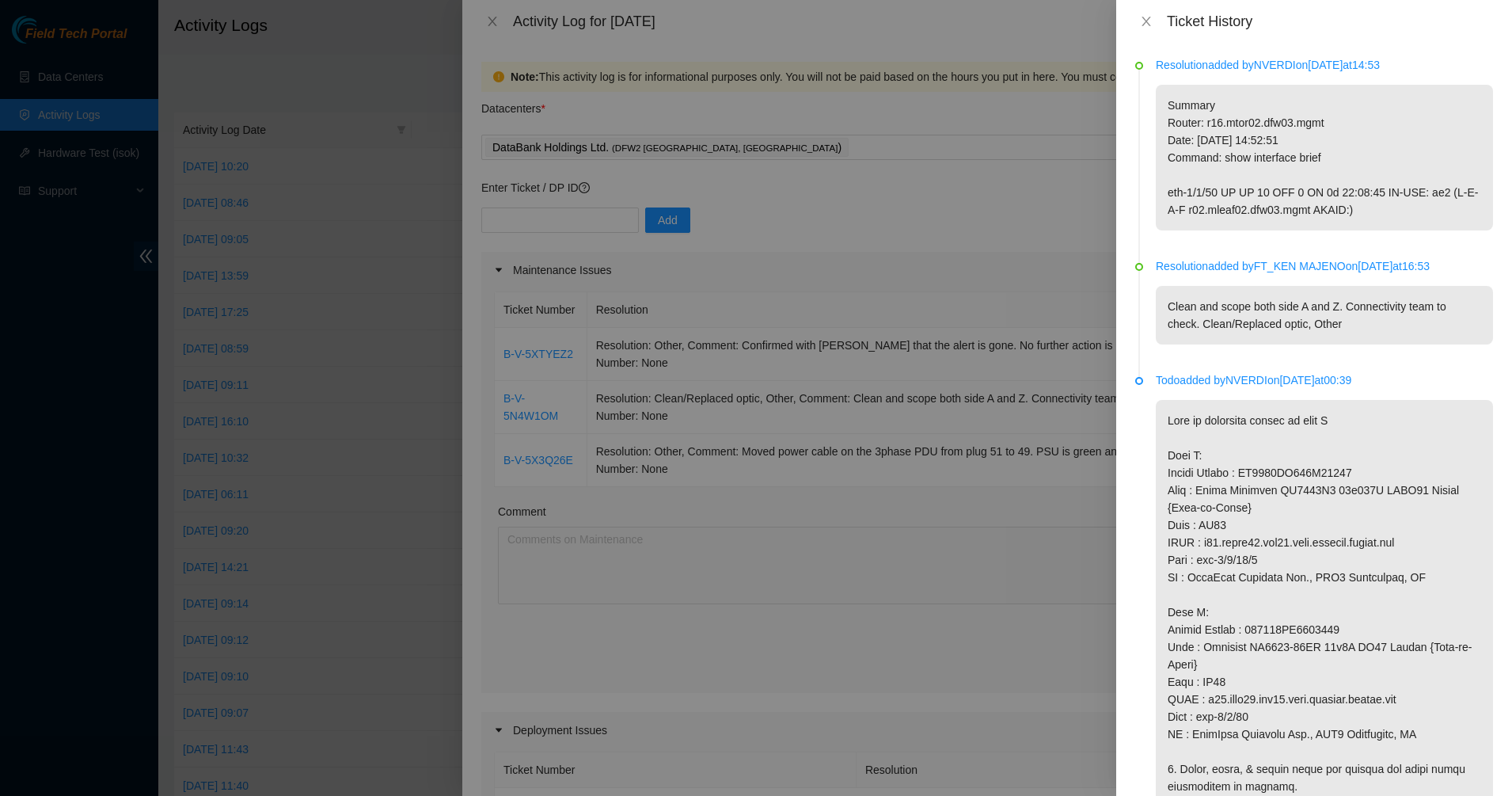
click at [1302, 178] on p "Summary Router: r16.mtor02.dfw03.mgmt Date: [DATE] 14:52:51 Command: show inter…" at bounding box center [1324, 157] width 337 height 146
drag, startPoint x: 1312, startPoint y: 181, endPoint x: 1347, endPoint y: 198, distance: 38.9
click at [1347, 198] on p "Summary Router: r16.mtor02.dfw03.mgmt Date: [DATE] 14:52:51 Command: show inter…" at bounding box center [1324, 157] width 337 height 146
click at [1365, 207] on p "Summary Router: r16.mtor02.dfw03.mgmt Date: [DATE] 14:52:51 Command: show inter…" at bounding box center [1324, 157] width 337 height 146
click at [1146, 26] on icon "close" at bounding box center [1146, 21] width 12 height 12
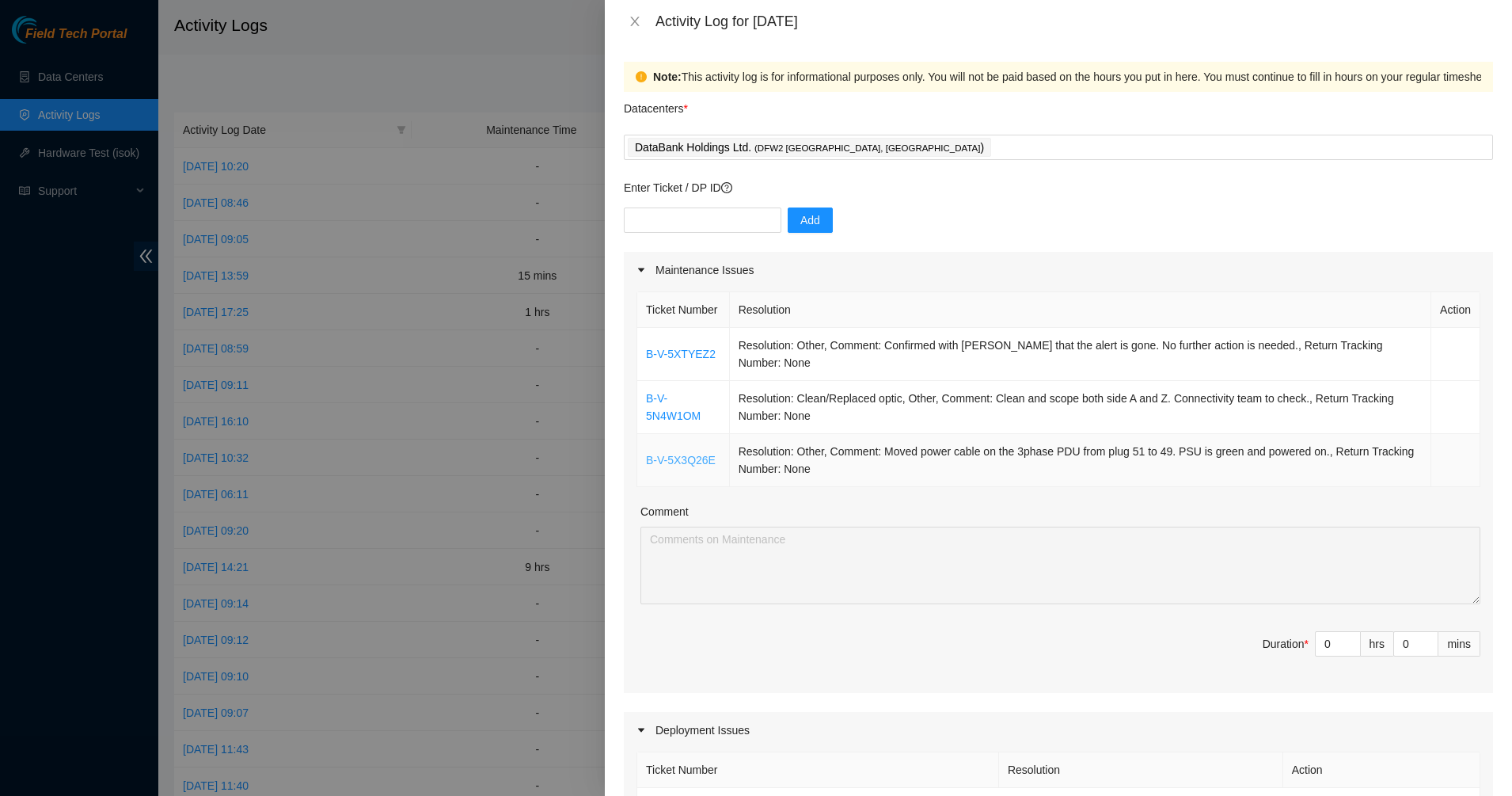
click at [677, 458] on link "B-V-5X3Q26E" at bounding box center [680, 460] width 70 height 12
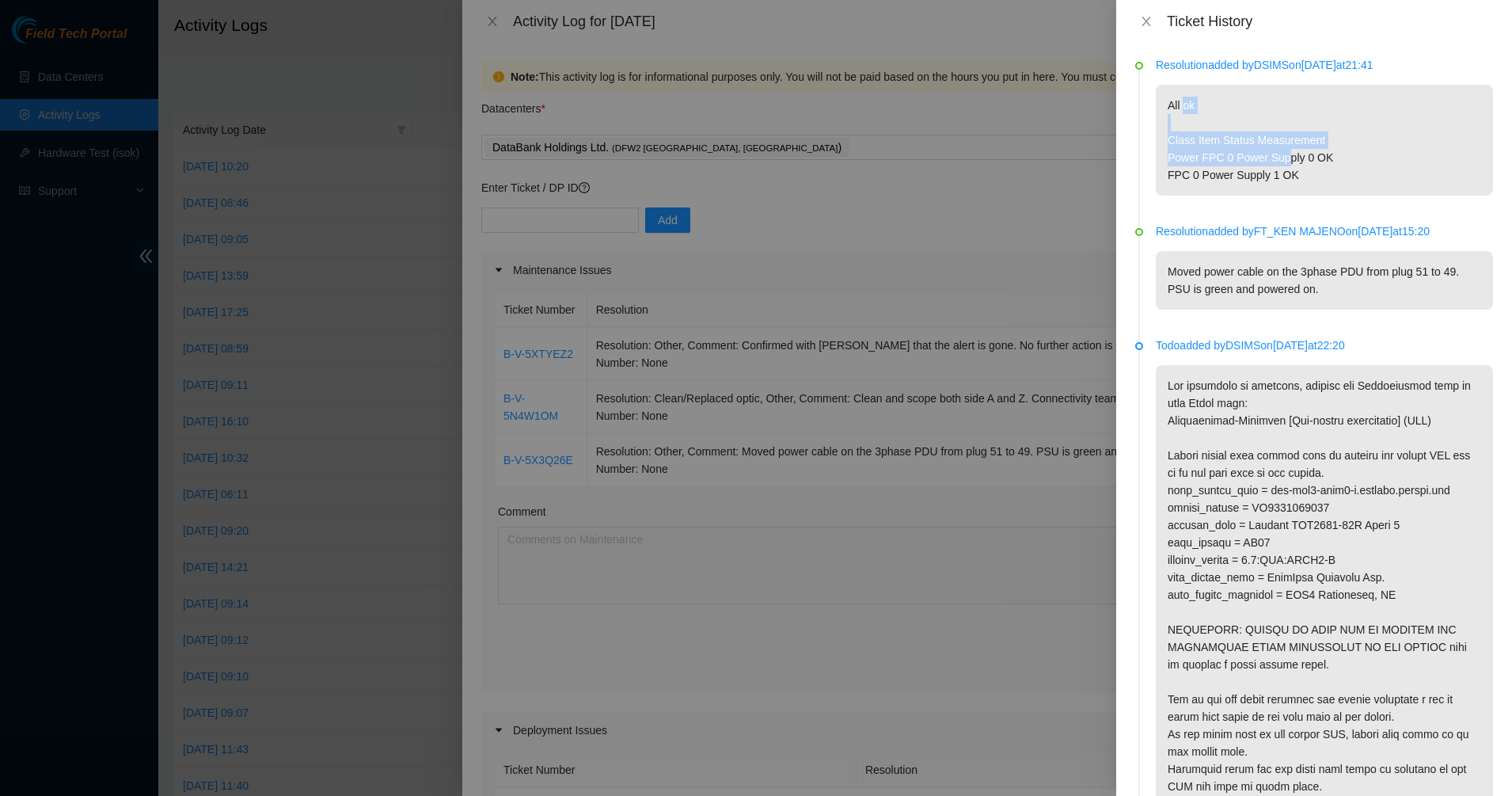
drag, startPoint x: 1186, startPoint y: 106, endPoint x: 1301, endPoint y: 161, distance: 127.5
click at [1291, 159] on p "All ok Class Item Status Measurement Power FPC 0 Power Supply 0 OK FPC 0 Power …" at bounding box center [1324, 140] width 337 height 111
click at [1359, 169] on p "All ok Class Item Status Measurement Power FPC 0 Power Supply 0 OK FPC 0 Power …" at bounding box center [1324, 140] width 337 height 111
drag, startPoint x: 1359, startPoint y: 173, endPoint x: 1221, endPoint y: 117, distance: 148.9
click at [1221, 117] on p "All ok Class Item Status Measurement Power FPC 0 Power Supply 0 OK FPC 0 Power …" at bounding box center [1324, 140] width 337 height 111
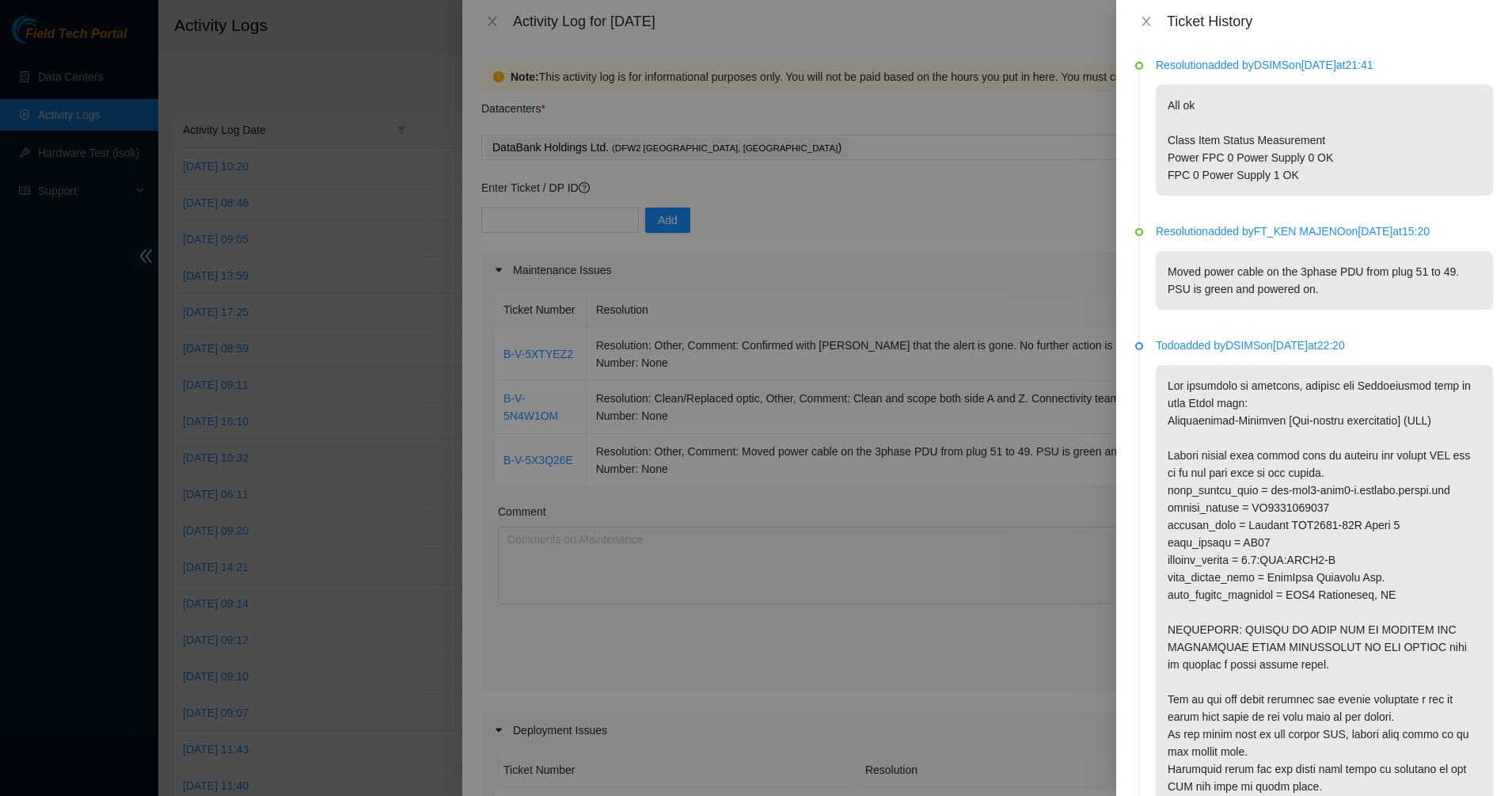
click at [1221, 117] on p "All ok Class Item Status Measurement Power FPC 0 Power Supply 0 OK FPC 0 Power …" at bounding box center [1324, 140] width 337 height 111
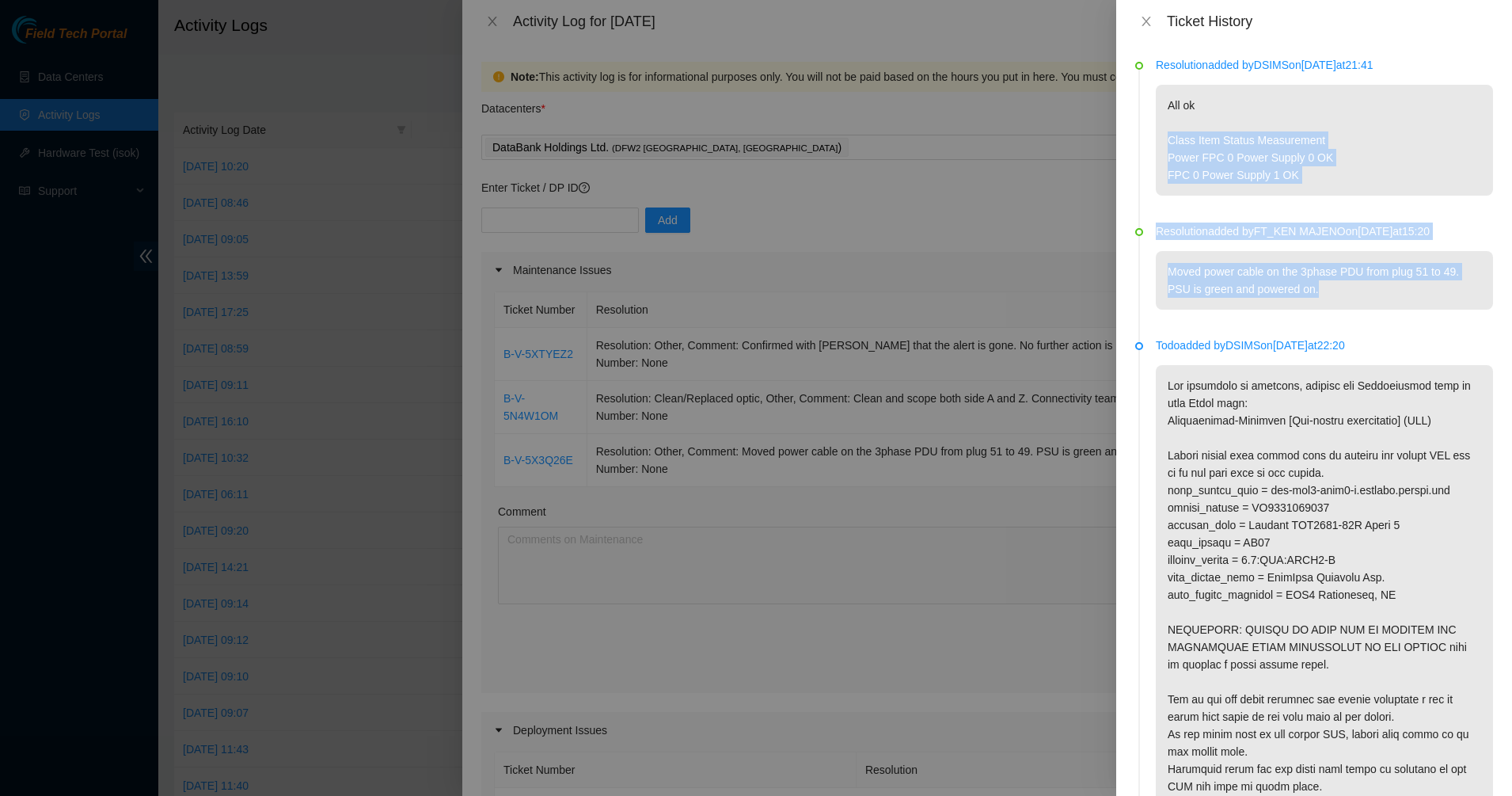
drag, startPoint x: 1221, startPoint y: 117, endPoint x: 1323, endPoint y: 297, distance: 206.9
click at [1323, 297] on ul "Resolution added by DSIMS on [DATE] 21:41 All ok Class Item Status Measurement …" at bounding box center [1314, 595] width 358 height 1066
click at [1336, 296] on p "Moved power cable on the 3phase PDU from plug 51 to 49. PSU is green and powere…" at bounding box center [1324, 280] width 337 height 58
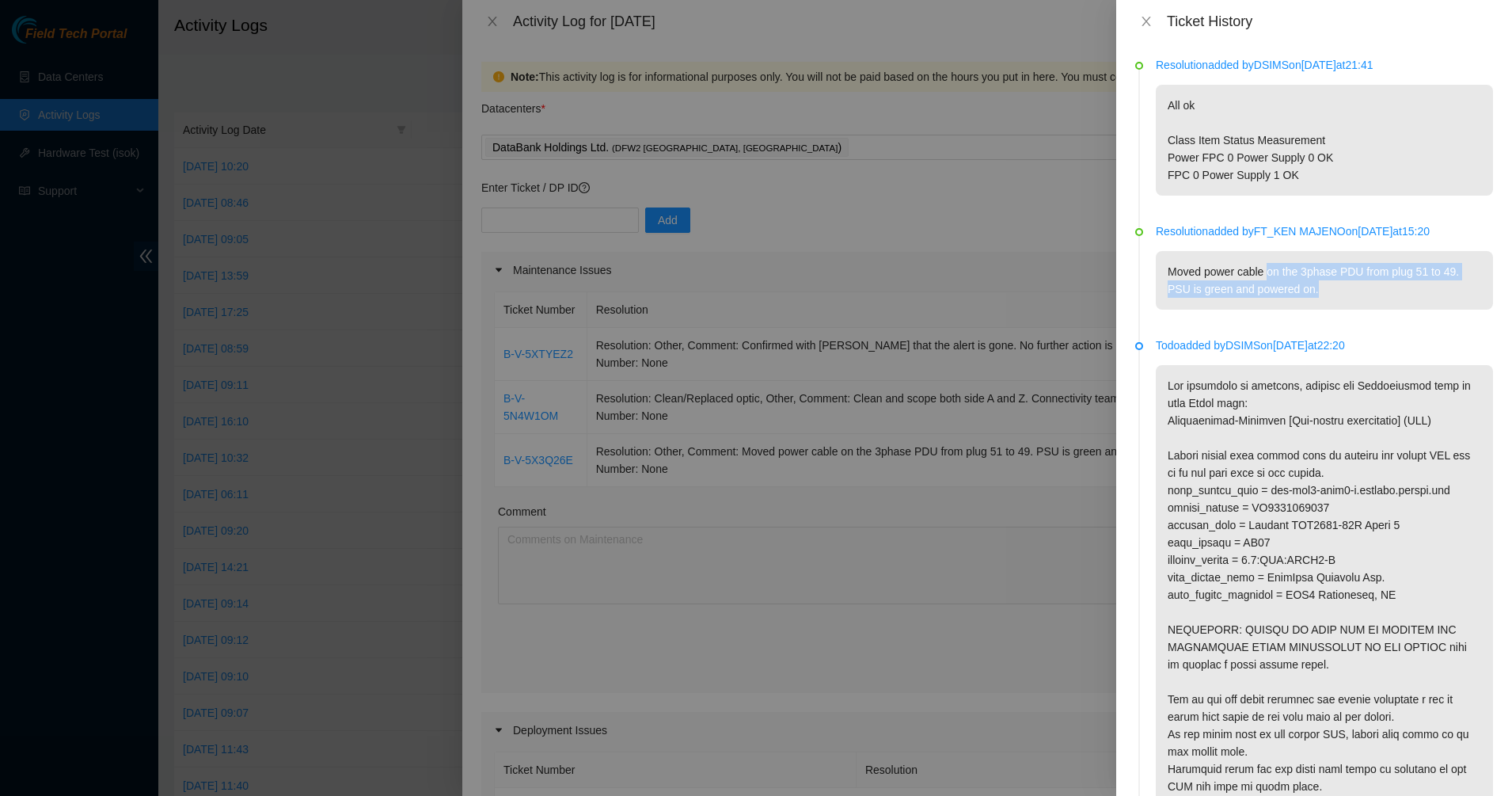
drag, startPoint x: 1329, startPoint y: 282, endPoint x: 1269, endPoint y: 267, distance: 61.8
click at [1269, 267] on p "Moved power cable on the 3phase PDU from plug 51 to 49. PSU is green and powere…" at bounding box center [1324, 280] width 337 height 58
click at [1268, 267] on p "Moved power cable on the 3phase PDU from plug 51 to 49. PSU is green and powere…" at bounding box center [1324, 280] width 337 height 58
drag, startPoint x: 1268, startPoint y: 267, endPoint x: 1299, endPoint y: 276, distance: 32.3
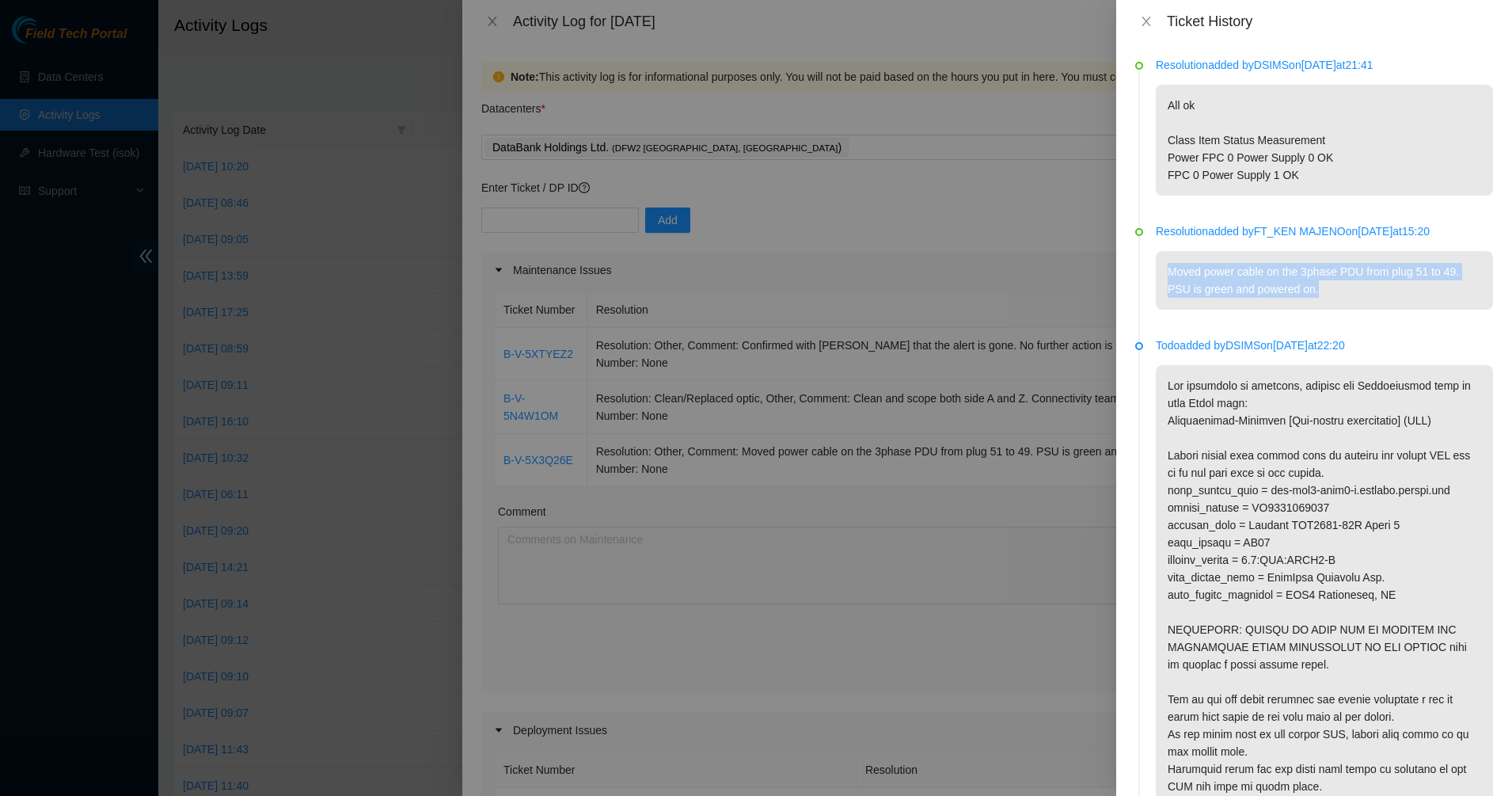
click at [1273, 269] on p "Moved power cable on the 3phase PDU from plug 51 to 49. PSU is green and powere…" at bounding box center [1324, 280] width 337 height 58
click at [1310, 278] on p "Moved power cable on the 3phase PDU from plug 51 to 49. PSU is green and powere…" at bounding box center [1324, 280] width 337 height 58
click at [1370, 278] on p "Moved power cable on the 3phase PDU from plug 51 to 49. PSU is green and powere…" at bounding box center [1324, 280] width 337 height 58
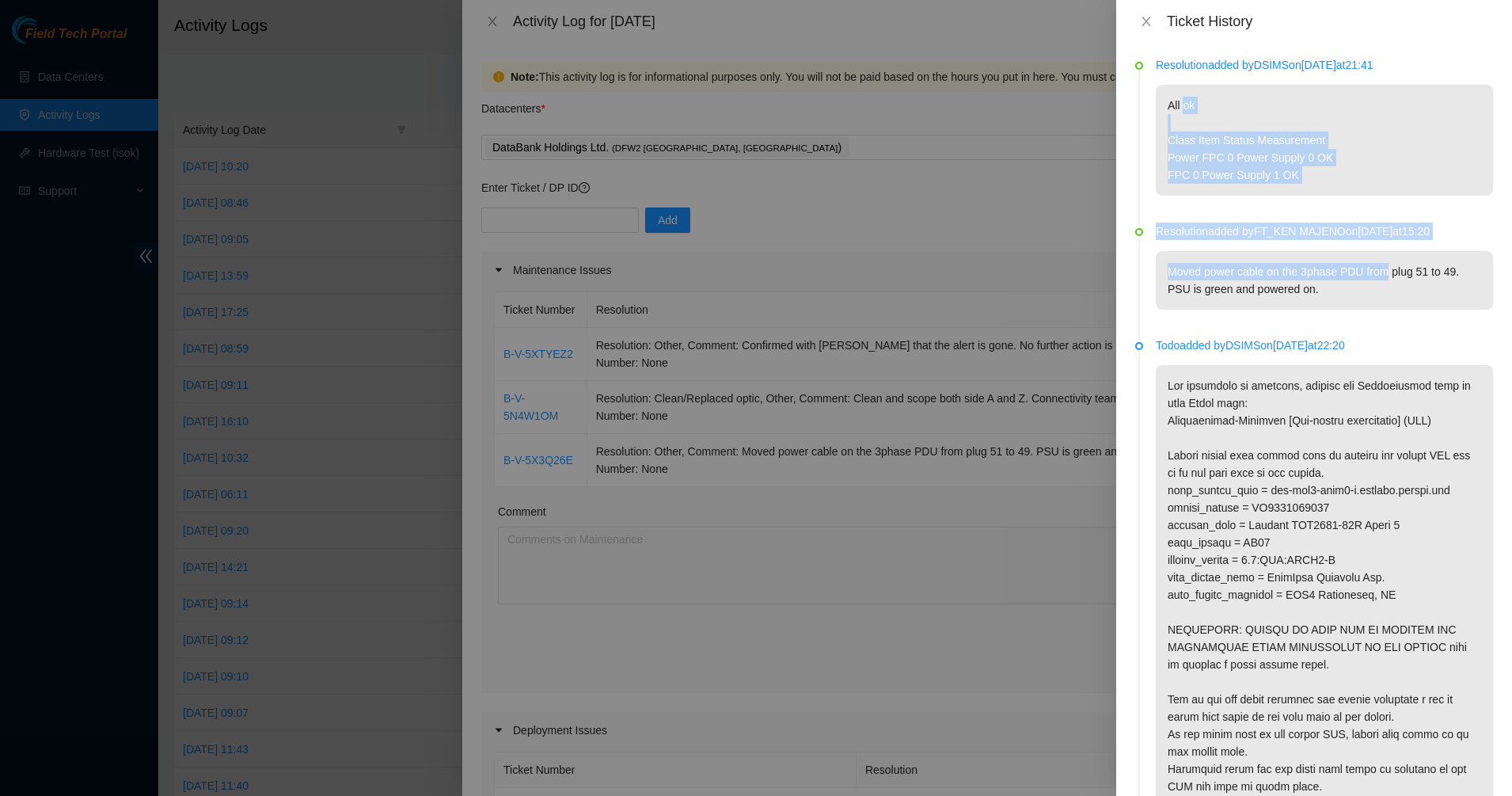
drag, startPoint x: 1362, startPoint y: 265, endPoint x: 1182, endPoint y: 94, distance: 248.3
click at [1182, 94] on ul "Resolution added by DSIMS on [DATE] 21:41 All ok Class Item Status Measurement …" at bounding box center [1314, 595] width 358 height 1066
click at [1182, 94] on p "All ok Class Item Status Measurement Power FPC 0 Power Supply 0 OK FPC 0 Power …" at bounding box center [1324, 140] width 337 height 111
drag, startPoint x: 1239, startPoint y: 122, endPoint x: 1344, endPoint y: 165, distance: 113.5
click at [1321, 157] on p "All ok Class Item Status Measurement Power FPC 0 Power Supply 0 OK FPC 0 Power …" at bounding box center [1324, 140] width 337 height 111
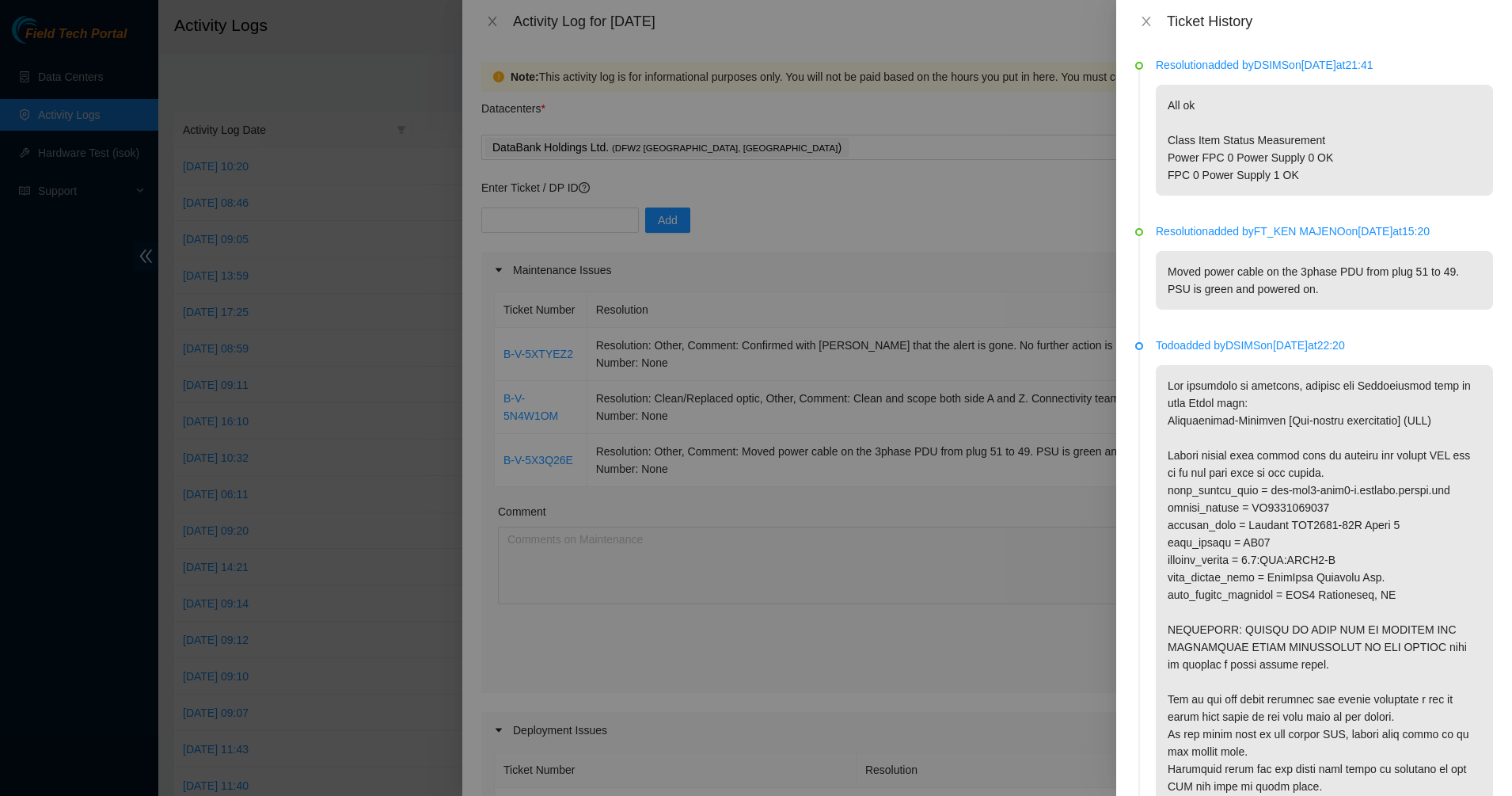
click at [1344, 165] on p "All ok Class Item Status Measurement Power FPC 0 Power Supply 0 OK FPC 0 Power …" at bounding box center [1324, 140] width 337 height 111
drag, startPoint x: 1350, startPoint y: 174, endPoint x: 1239, endPoint y: 135, distance: 117.7
click at [1245, 137] on p "All ok Class Item Status Measurement Power FPC 0 Power Supply 0 OK FPC 0 Power …" at bounding box center [1324, 140] width 337 height 111
click at [1239, 135] on p "All ok Class Item Status Measurement Power FPC 0 Power Supply 0 OK FPC 0 Power …" at bounding box center [1324, 140] width 337 height 111
drag, startPoint x: 1231, startPoint y: 127, endPoint x: 1306, endPoint y: 171, distance: 87.0
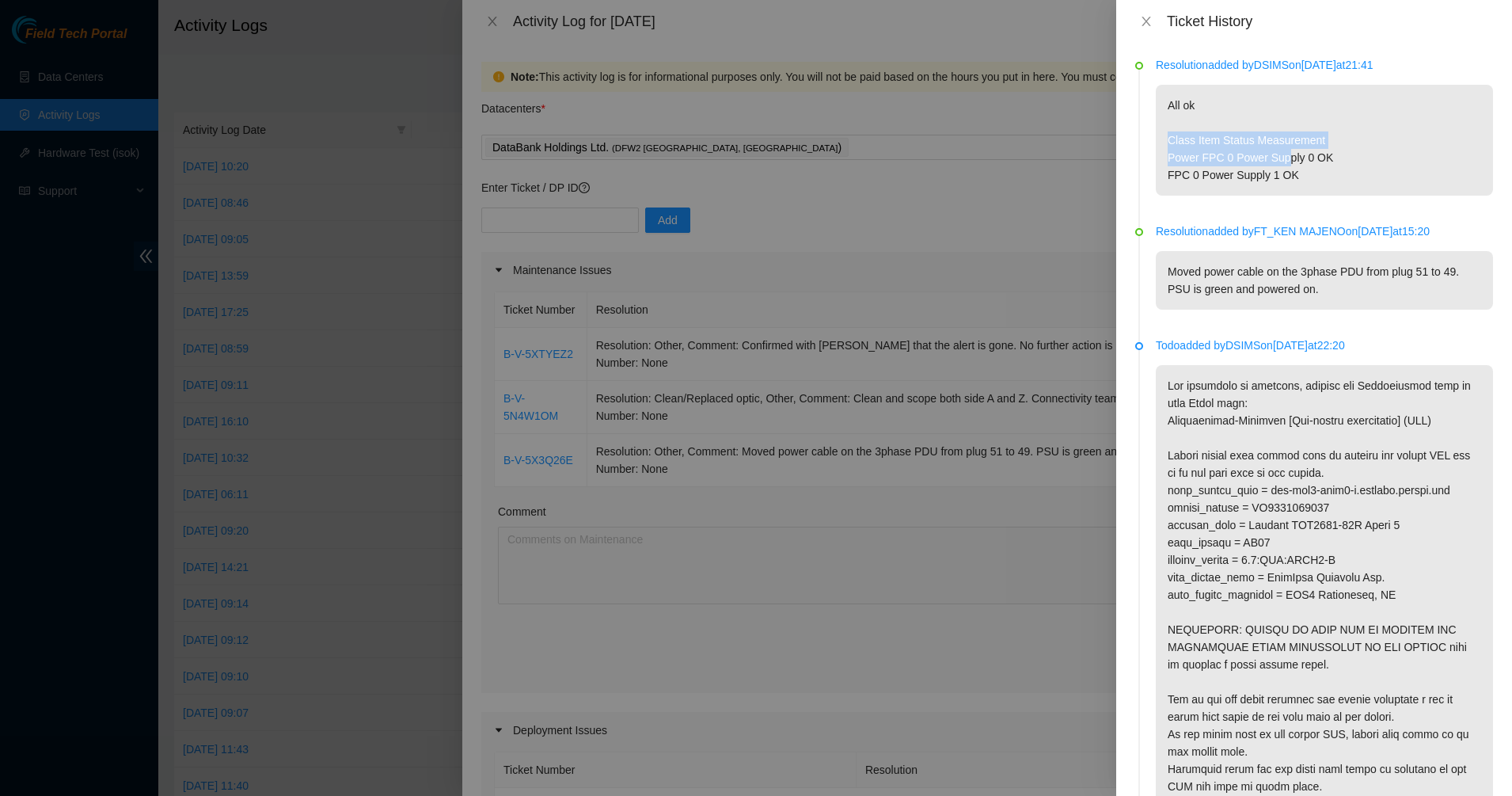
click at [1288, 162] on p "All ok Class Item Status Measurement Power FPC 0 Power Supply 0 OK FPC 0 Power …" at bounding box center [1324, 140] width 337 height 111
click at [1313, 173] on p "All ok Class Item Status Measurement Power FPC 0 Power Supply 0 OK FPC 0 Power …" at bounding box center [1324, 140] width 337 height 111
drag, startPoint x: 1311, startPoint y: 172, endPoint x: 1186, endPoint y: 119, distance: 135.8
click at [1186, 119] on p "All ok Class Item Status Measurement Power FPC 0 Power Supply 0 OK FPC 0 Power …" at bounding box center [1324, 140] width 337 height 111
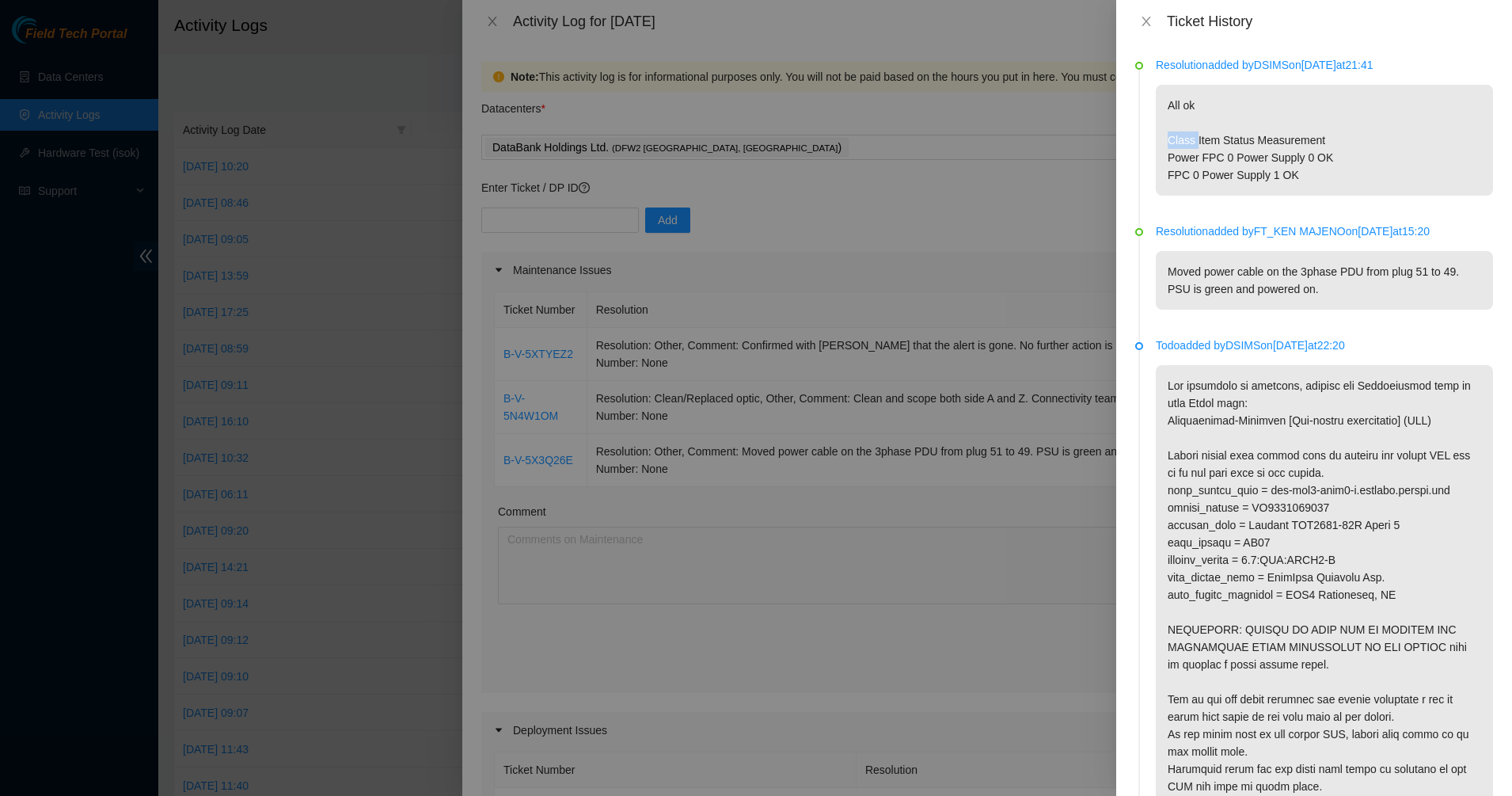
click at [1186, 119] on p "All ok Class Item Status Measurement Power FPC 0 Power Supply 0 OK FPC 0 Power …" at bounding box center [1324, 140] width 337 height 111
drag, startPoint x: 1186, startPoint y: 119, endPoint x: 1366, endPoint y: 189, distance: 193.1
click at [1366, 189] on p "All ok Class Item Status Measurement Power FPC 0 Power Supply 0 OK FPC 0 Power …" at bounding box center [1324, 140] width 337 height 111
click at [1164, 11] on div "Ticket History" at bounding box center [1314, 21] width 396 height 42
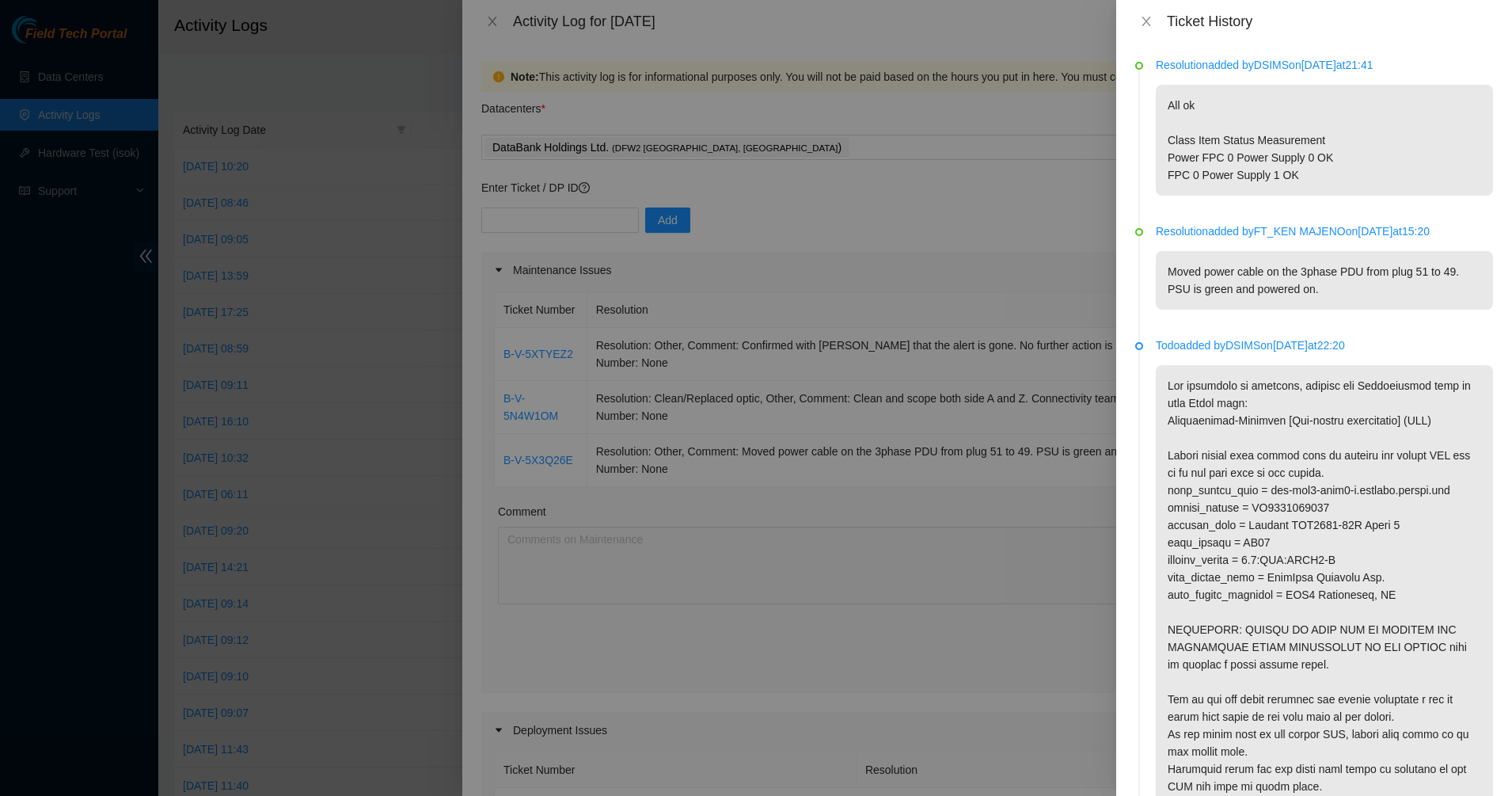
click at [1157, 19] on div "Ticket History" at bounding box center [1314, 21] width 358 height 18
click at [1151, 25] on icon "close" at bounding box center [1146, 21] width 12 height 12
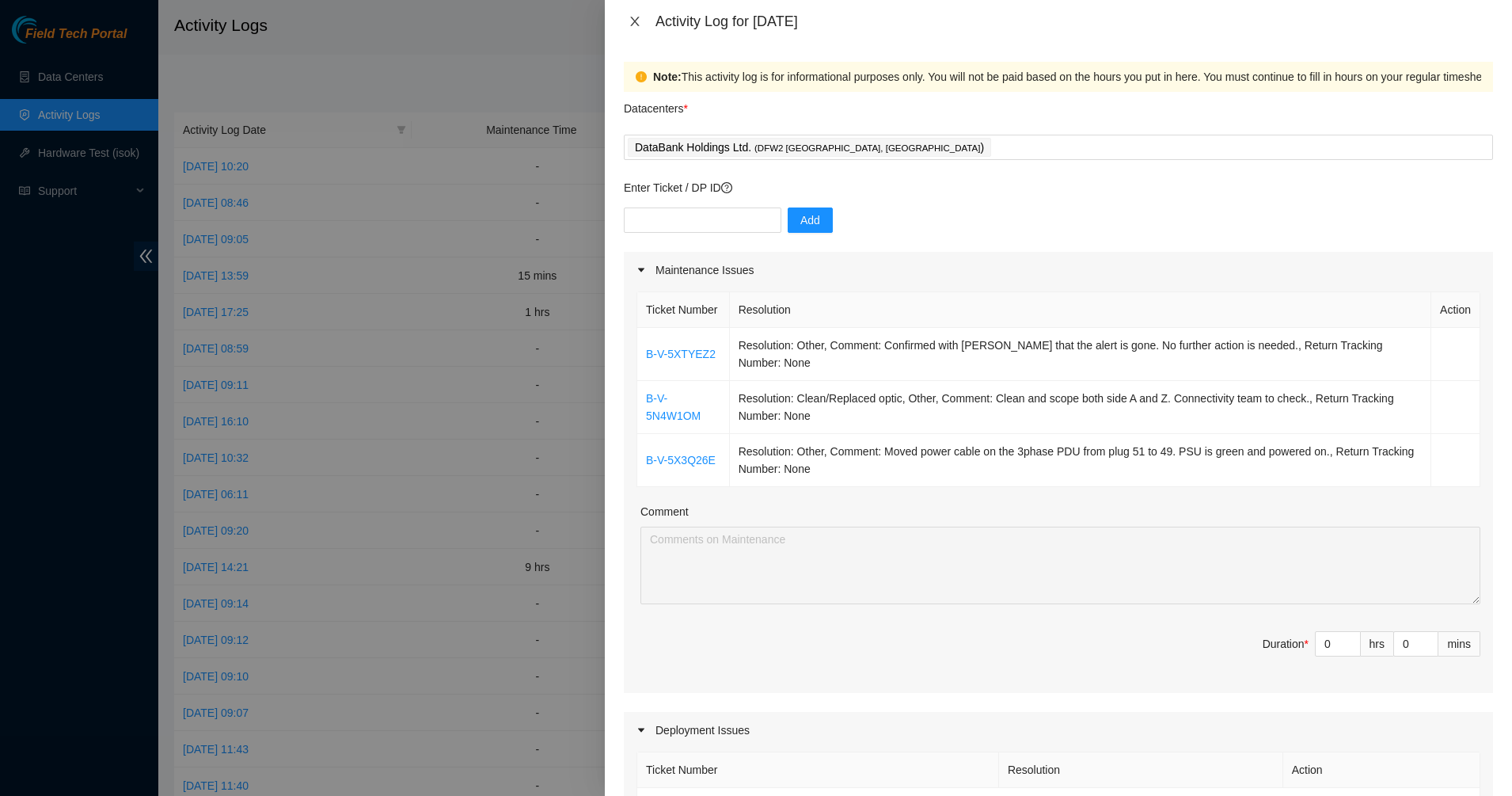
click at [642, 24] on button "Close" at bounding box center [634, 21] width 22 height 15
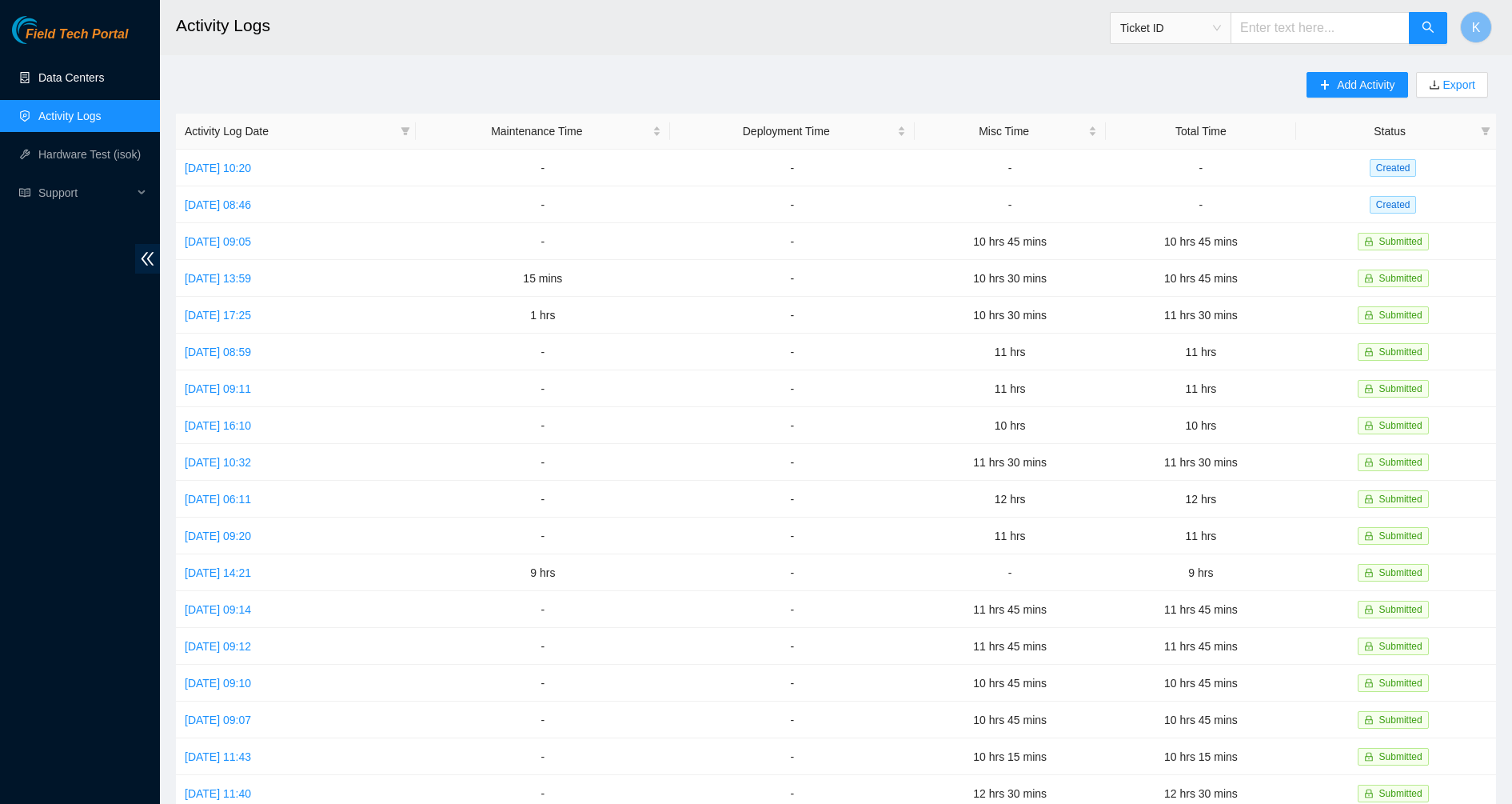
click at [50, 71] on link "Data Centers" at bounding box center [71, 78] width 66 height 12
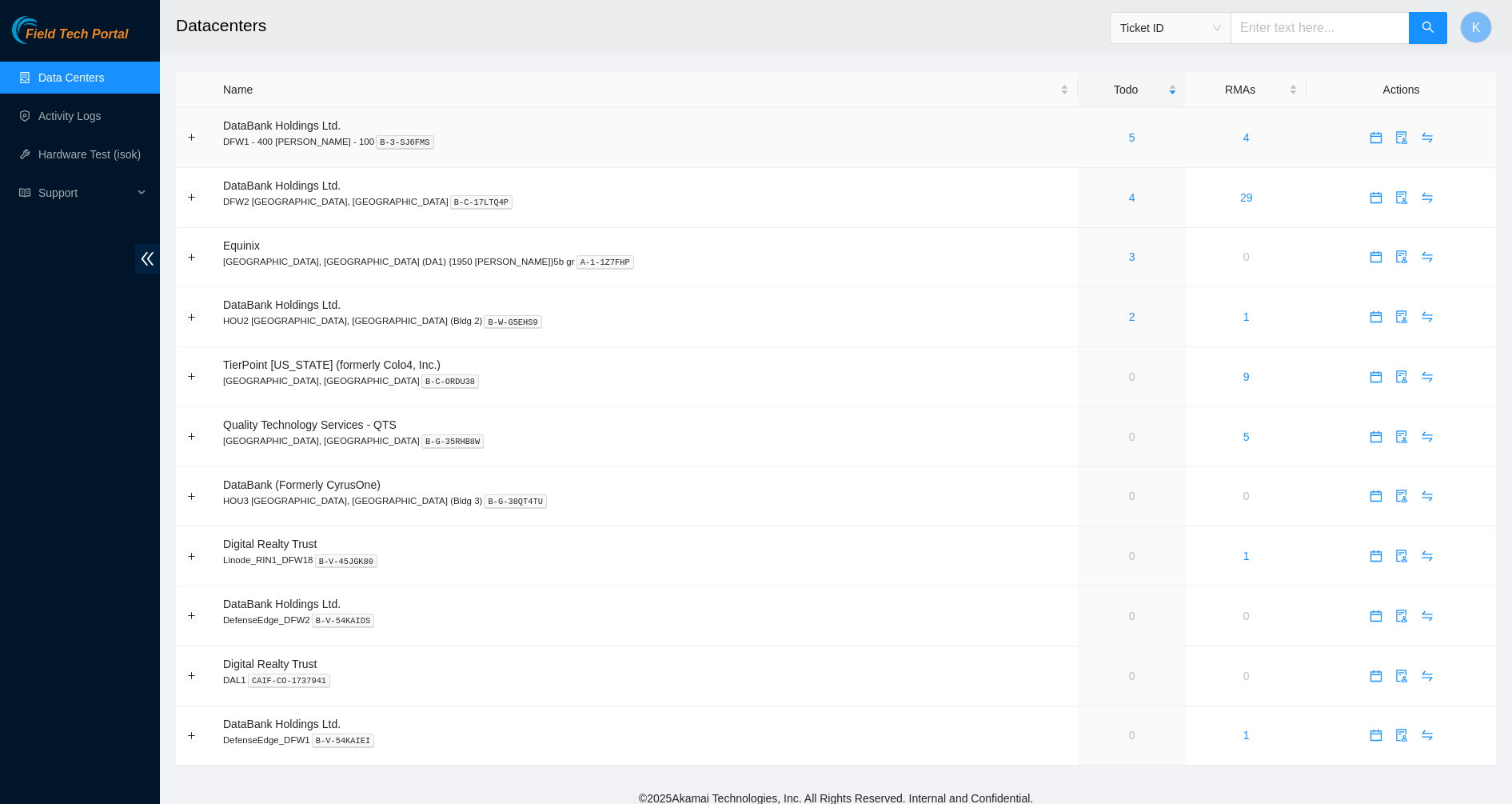
click at [1086, 136] on div "5" at bounding box center [1131, 137] width 90 height 18
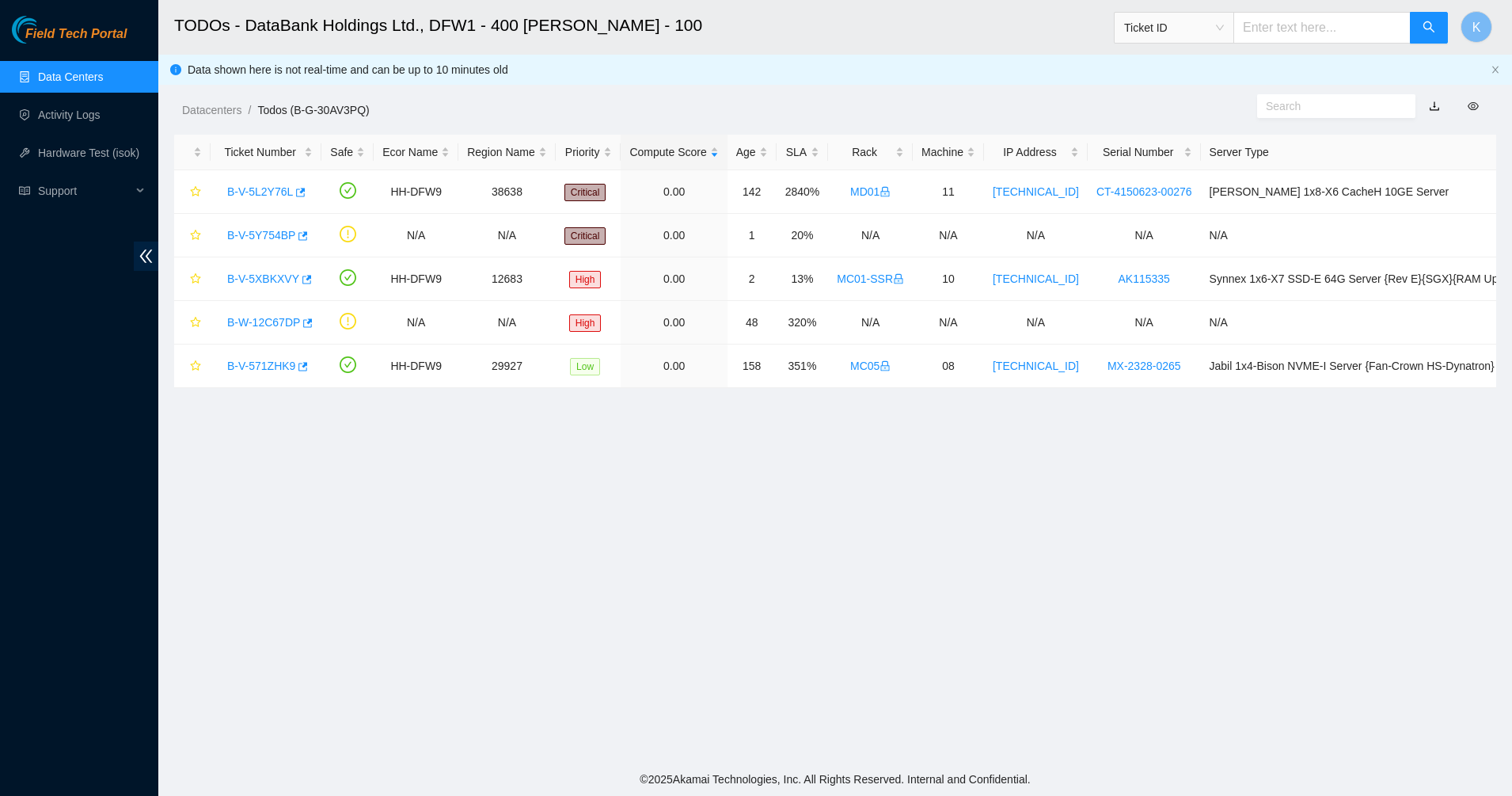
click at [42, 83] on link "Data Centers" at bounding box center [71, 77] width 65 height 12
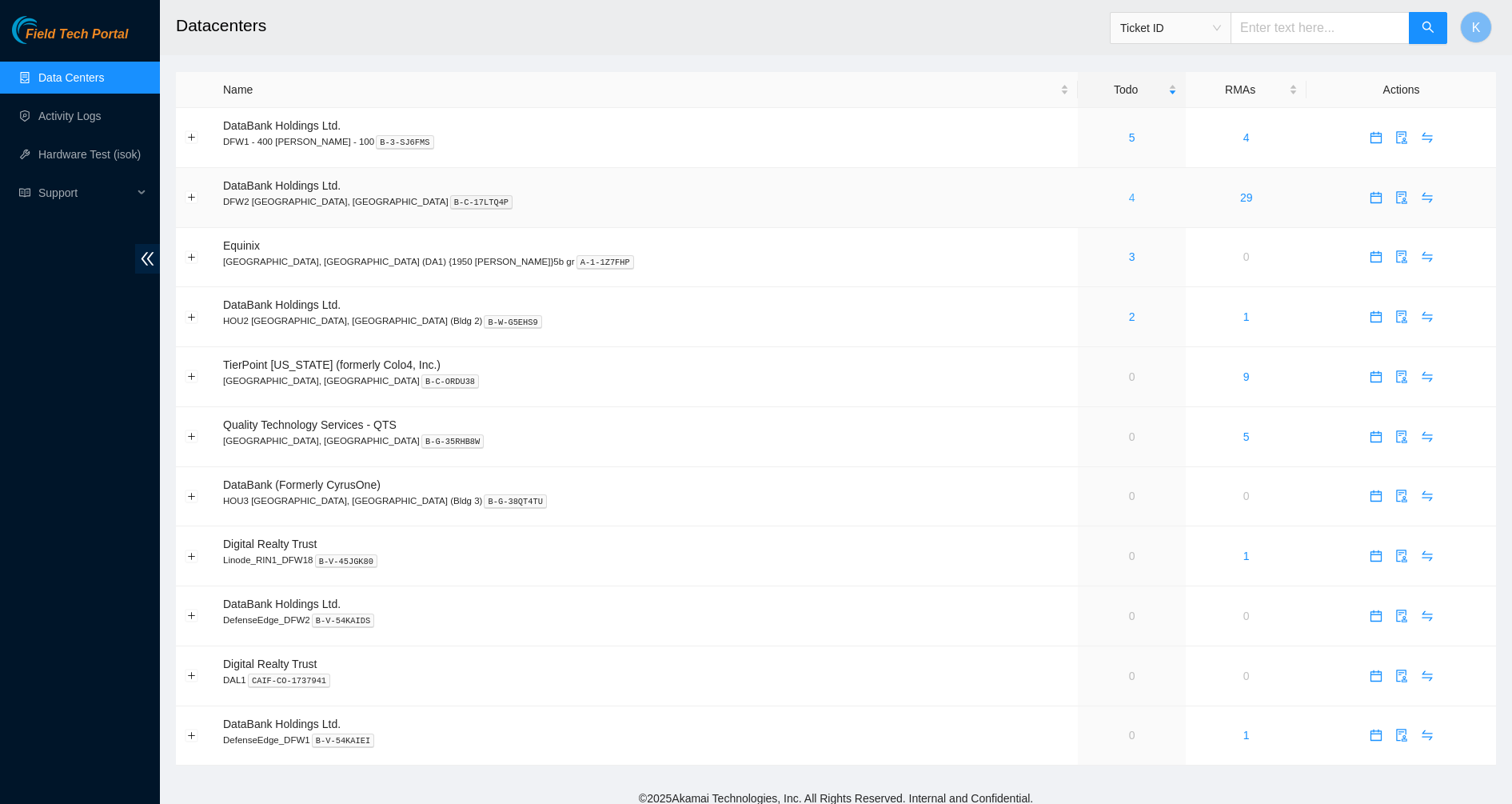
click at [1129, 200] on link "4" at bounding box center [1132, 197] width 6 height 12
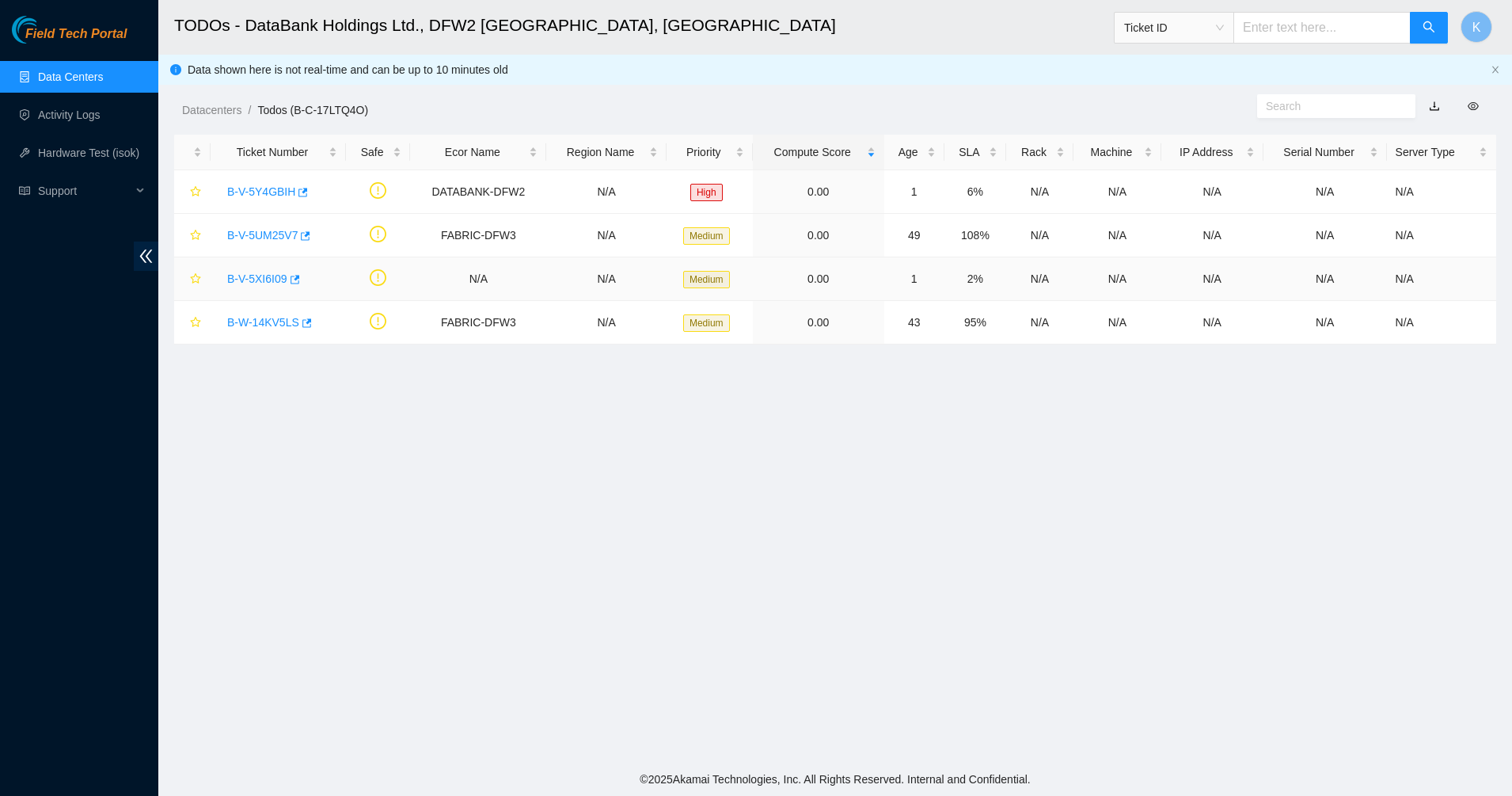
click at [251, 282] on link "B-V-5XI6I09" at bounding box center [257, 279] width 60 height 12
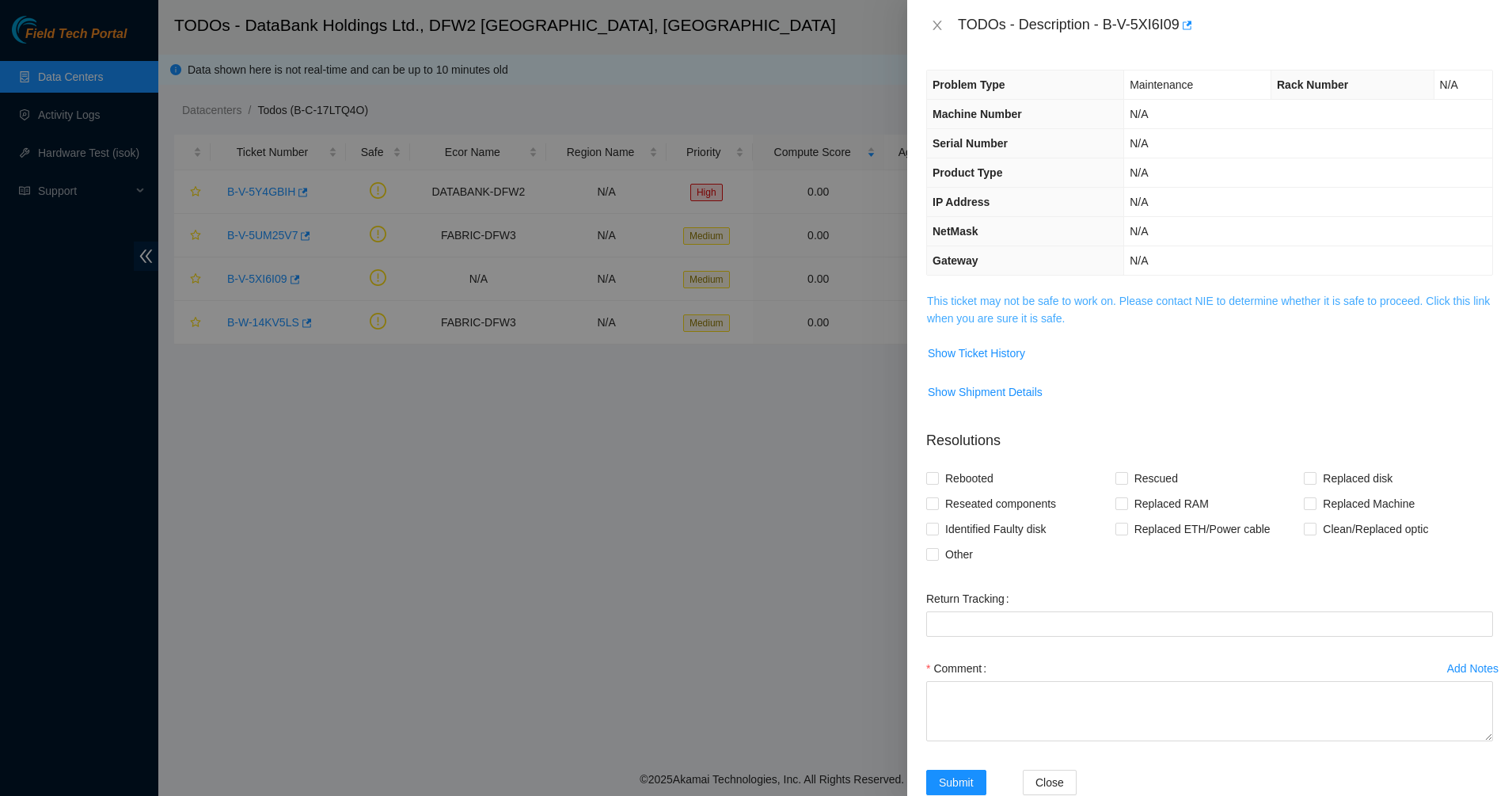
click at [984, 311] on link "This ticket may not be safe to work on. Please contact NIE to determine whether…" at bounding box center [1209, 310] width 563 height 30
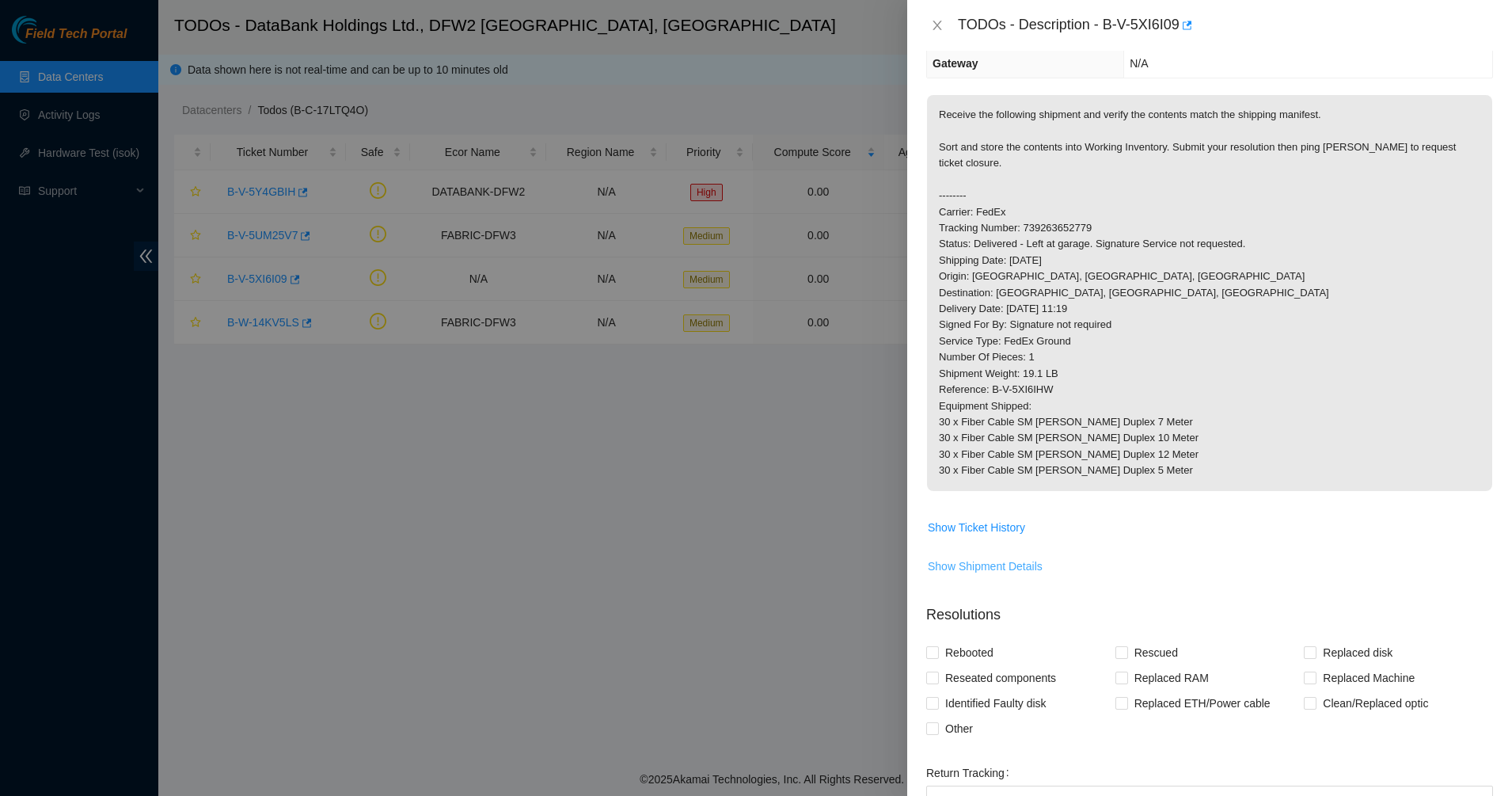
scroll to position [198, 0]
click at [975, 537] on button "Show Ticket History" at bounding box center [977, 526] width 99 height 26
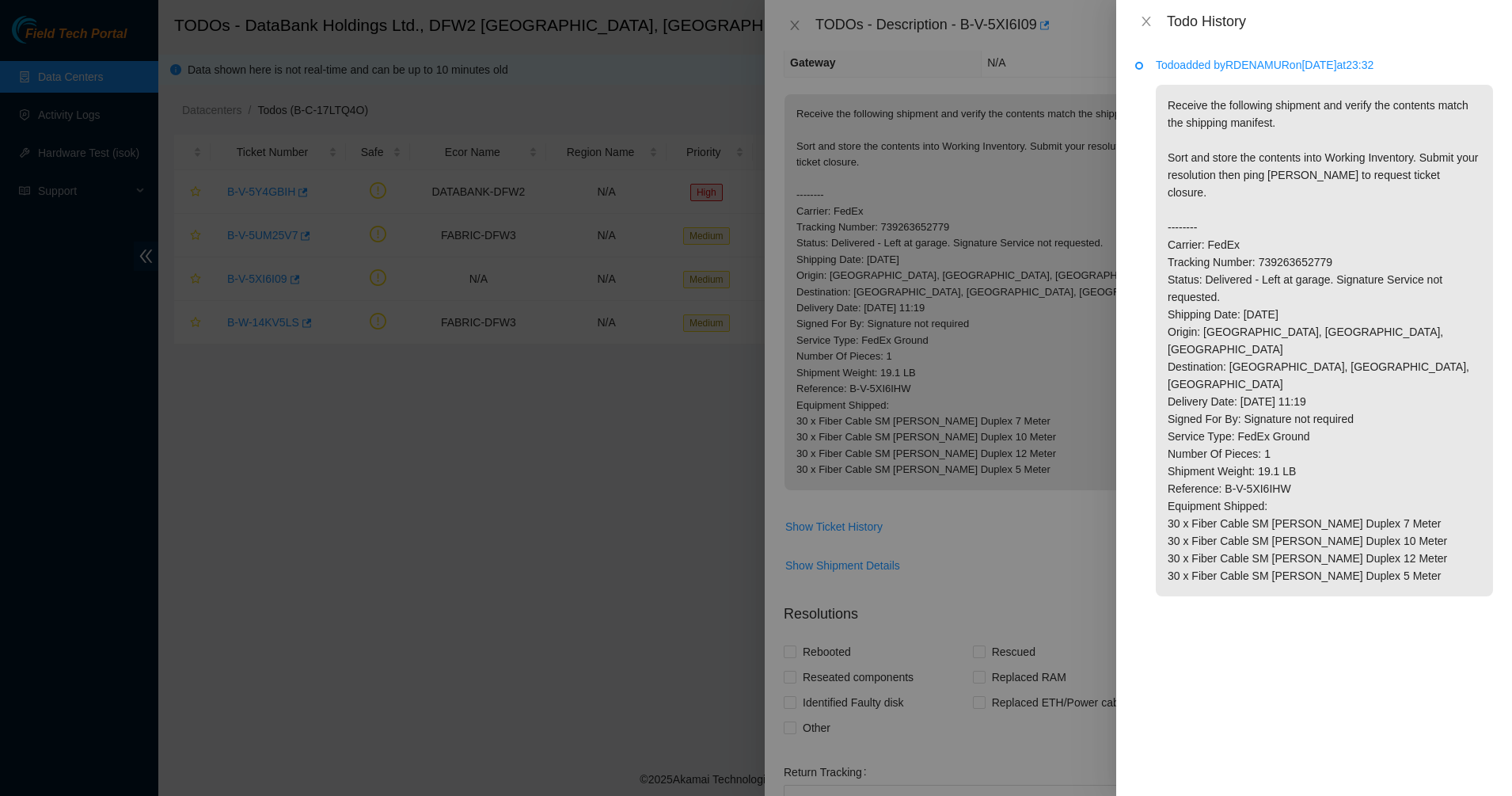
click at [1289, 138] on p "Receive the following shipment and verify the contents match the shipping manif…" at bounding box center [1324, 341] width 337 height 512
click at [1288, 137] on p "Receive the following shipment and verify the contents match the shipping manif…" at bounding box center [1324, 341] width 337 height 512
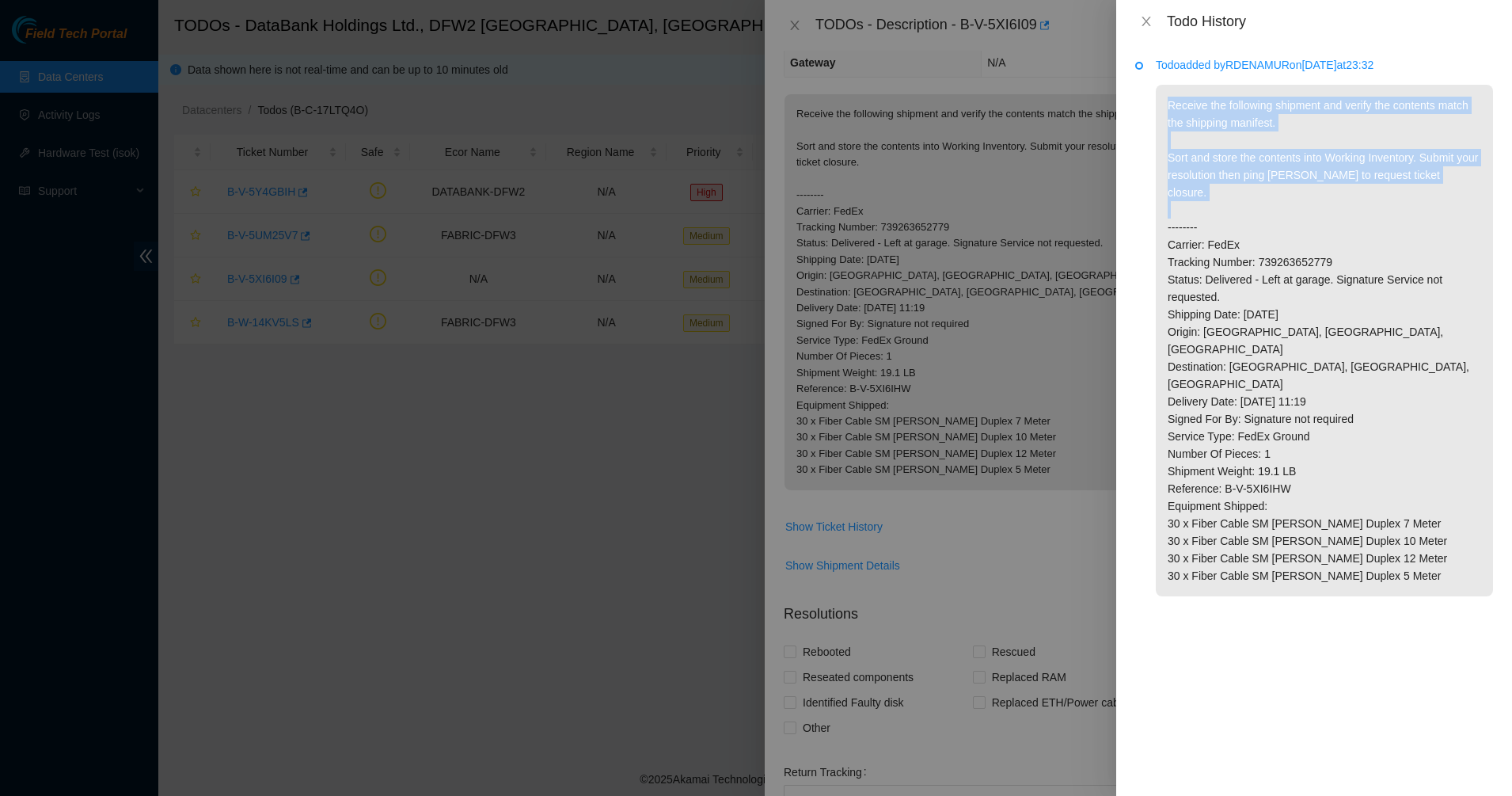
drag, startPoint x: 1288, startPoint y: 137, endPoint x: 1248, endPoint y: 116, distance: 45.2
click at [1248, 116] on p "Receive the following shipment and verify the contents match the shipping manif…" at bounding box center [1324, 341] width 337 height 512
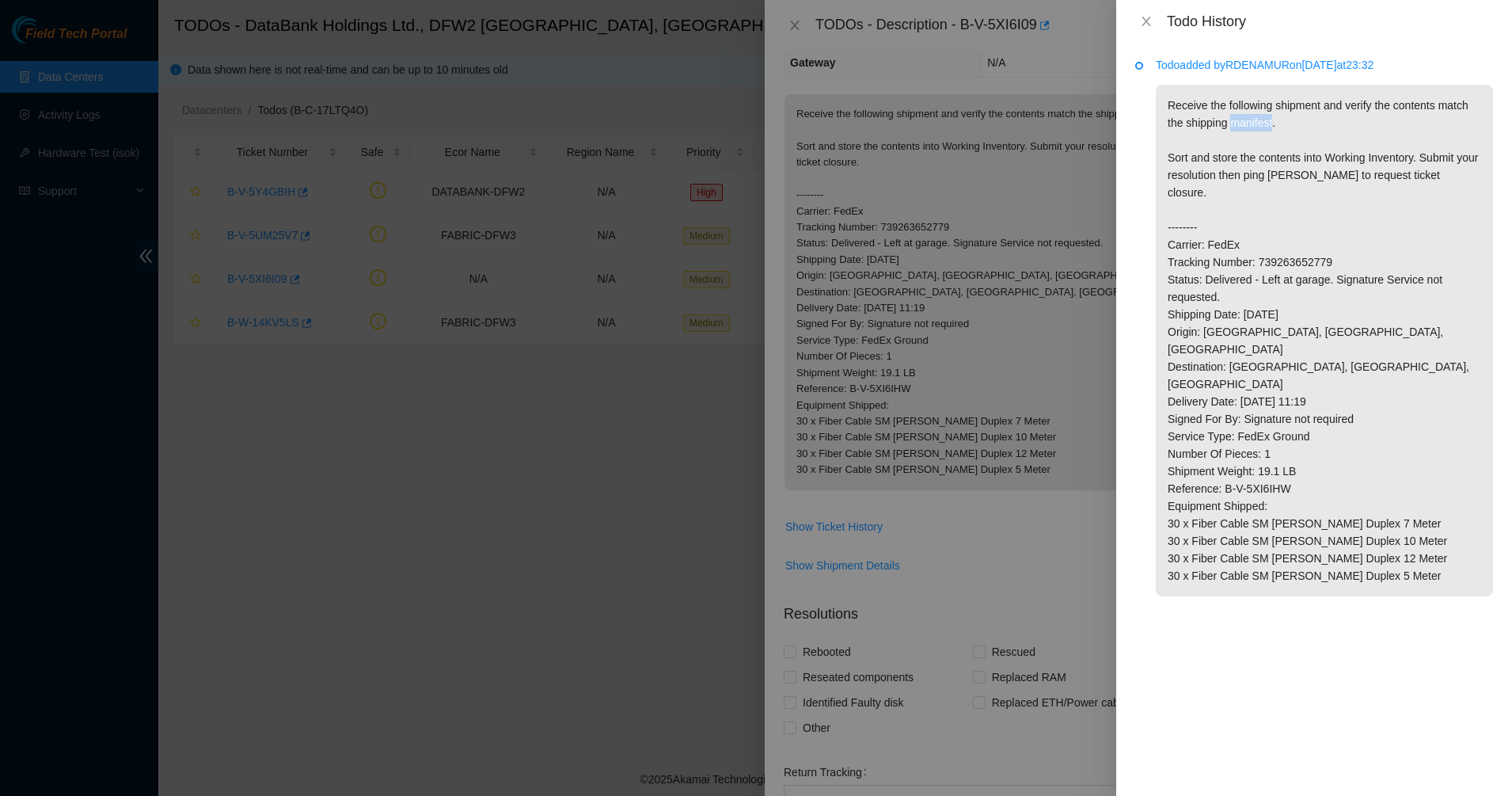
click at [1248, 116] on p "Receive the following shipment and verify the contents match the shipping manif…" at bounding box center [1324, 341] width 337 height 512
click at [1259, 153] on p "Receive the following shipment and verify the contents match the shipping manif…" at bounding box center [1324, 341] width 337 height 512
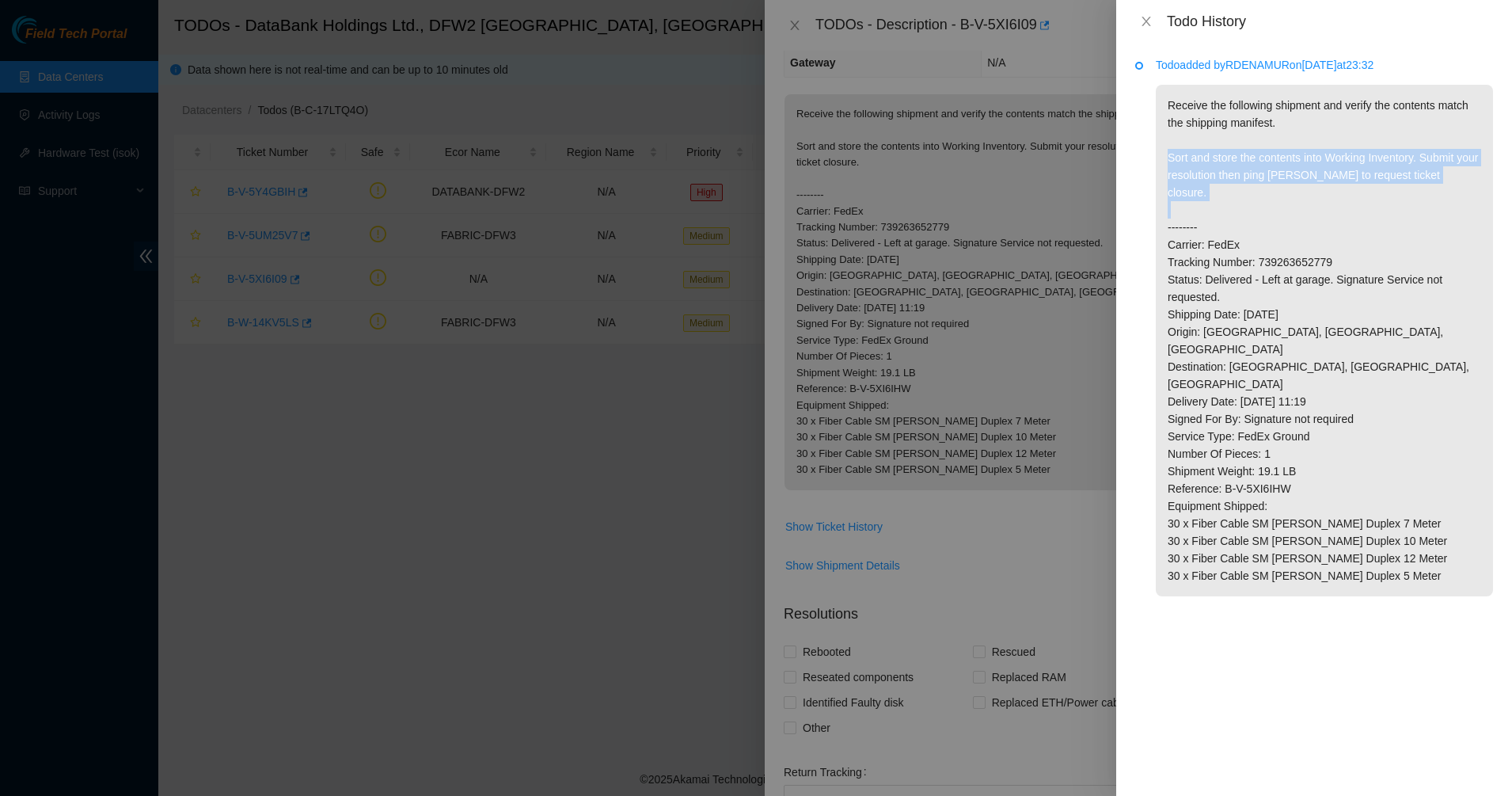
click at [1256, 177] on p "Receive the following shipment and verify the contents match the shipping manif…" at bounding box center [1324, 341] width 337 height 512
click at [1282, 204] on p "Receive the following shipment and verify the contents match the shipping manif…" at bounding box center [1324, 341] width 337 height 512
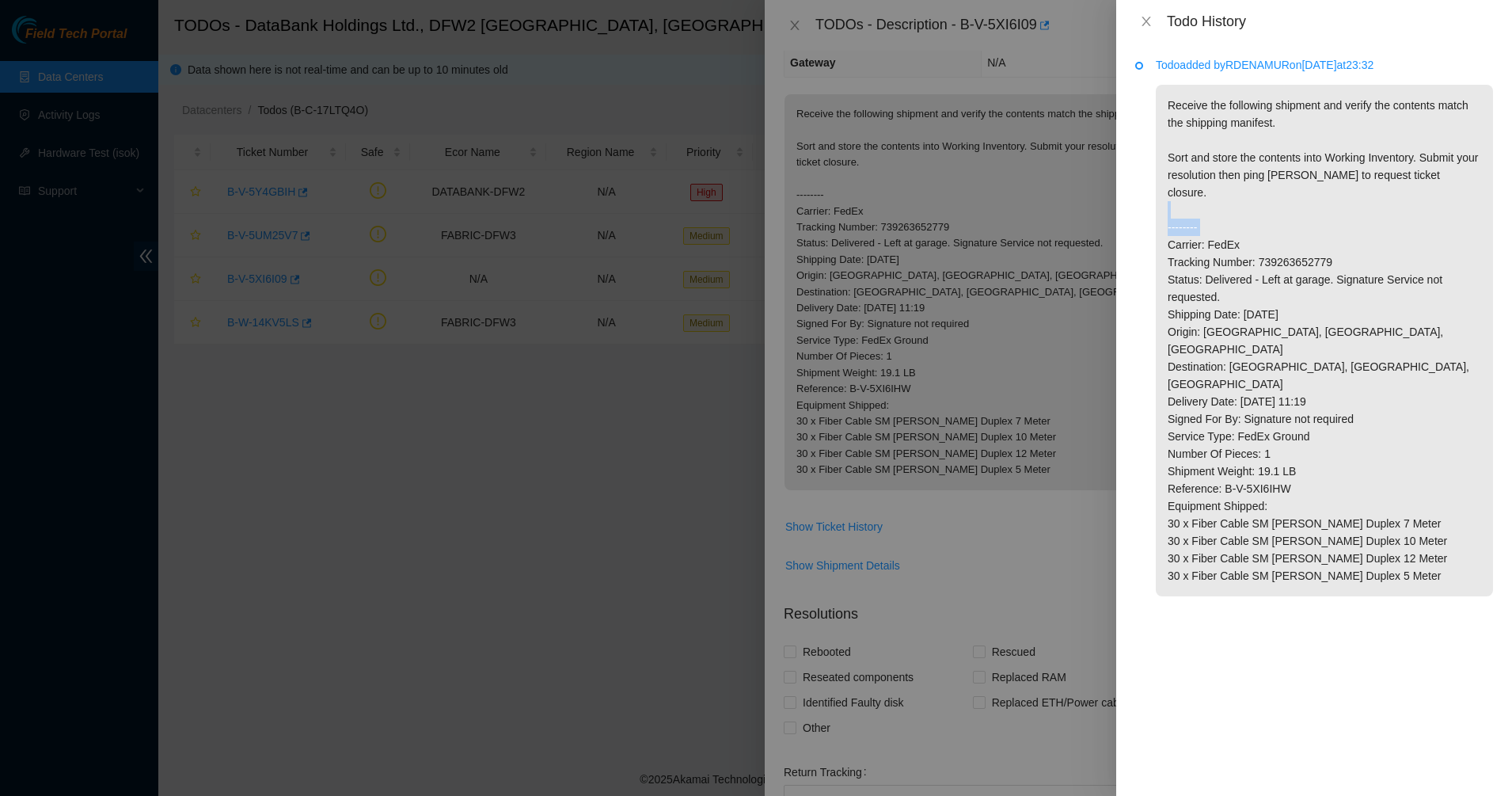
click at [1282, 204] on p "Receive the following shipment and verify the contents match the shipping manif…" at bounding box center [1324, 341] width 337 height 512
click at [1270, 203] on p "Receive the following shipment and verify the contents match the shipping manif…" at bounding box center [1324, 341] width 337 height 512
drag, startPoint x: 1270, startPoint y: 203, endPoint x: 1231, endPoint y: 174, distance: 48.6
click at [1231, 174] on p "Receive the following shipment and verify the contents match the shipping manif…" at bounding box center [1324, 341] width 337 height 512
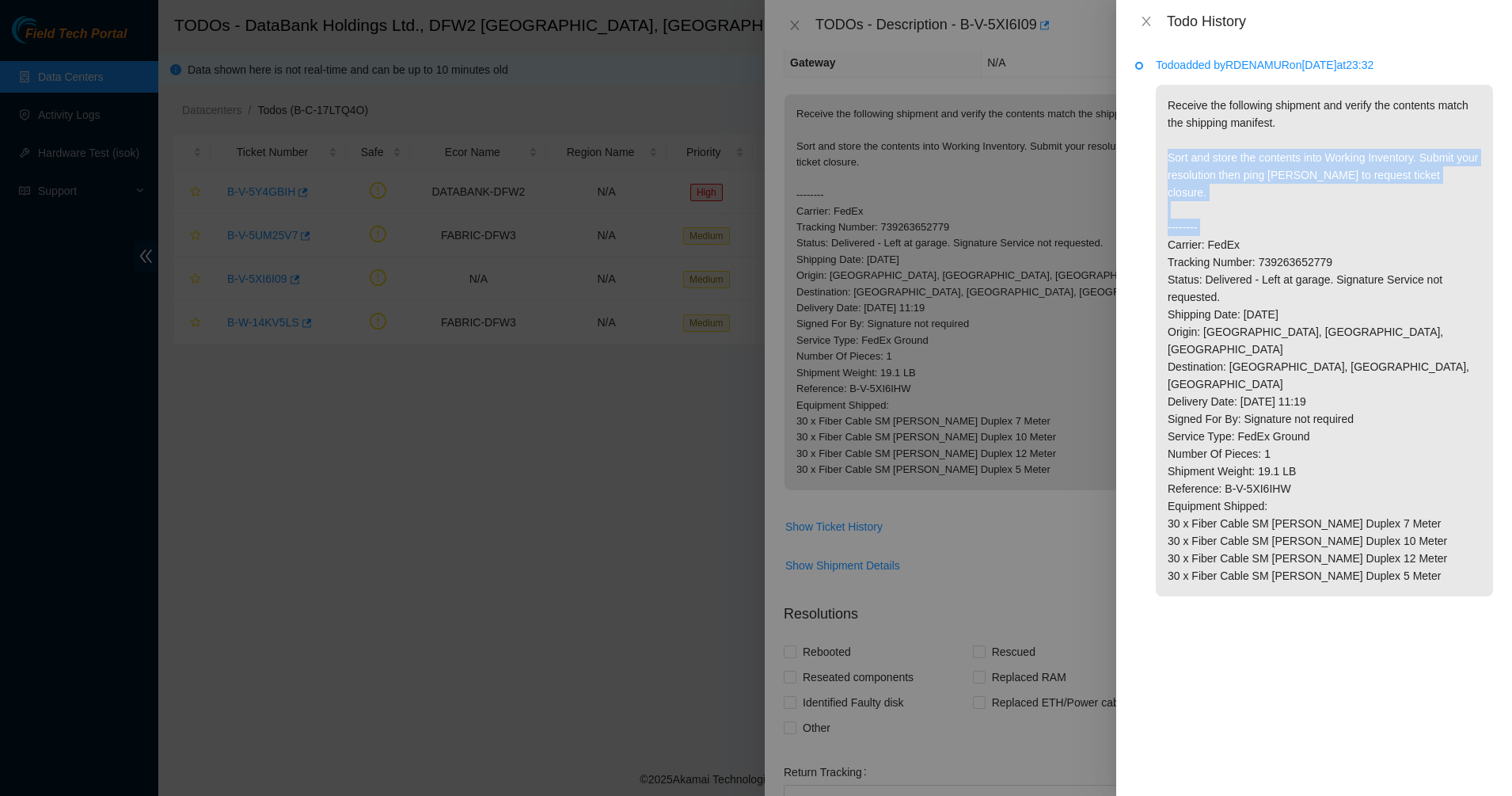
click at [1230, 174] on p "Receive the following shipment and verify the contents match the shipping manif…" at bounding box center [1324, 341] width 337 height 512
click at [1230, 173] on p "Receive the following shipment and verify the contents match the shipping manif…" at bounding box center [1324, 341] width 337 height 512
drag, startPoint x: 1230, startPoint y: 173, endPoint x: 1282, endPoint y: 173, distance: 52.0
click at [1231, 173] on p "Receive the following shipment and verify the contents match the shipping manif…" at bounding box center [1324, 341] width 337 height 512
click at [1284, 172] on p "Receive the following shipment and verify the contents match the shipping manif…" at bounding box center [1324, 341] width 337 height 512
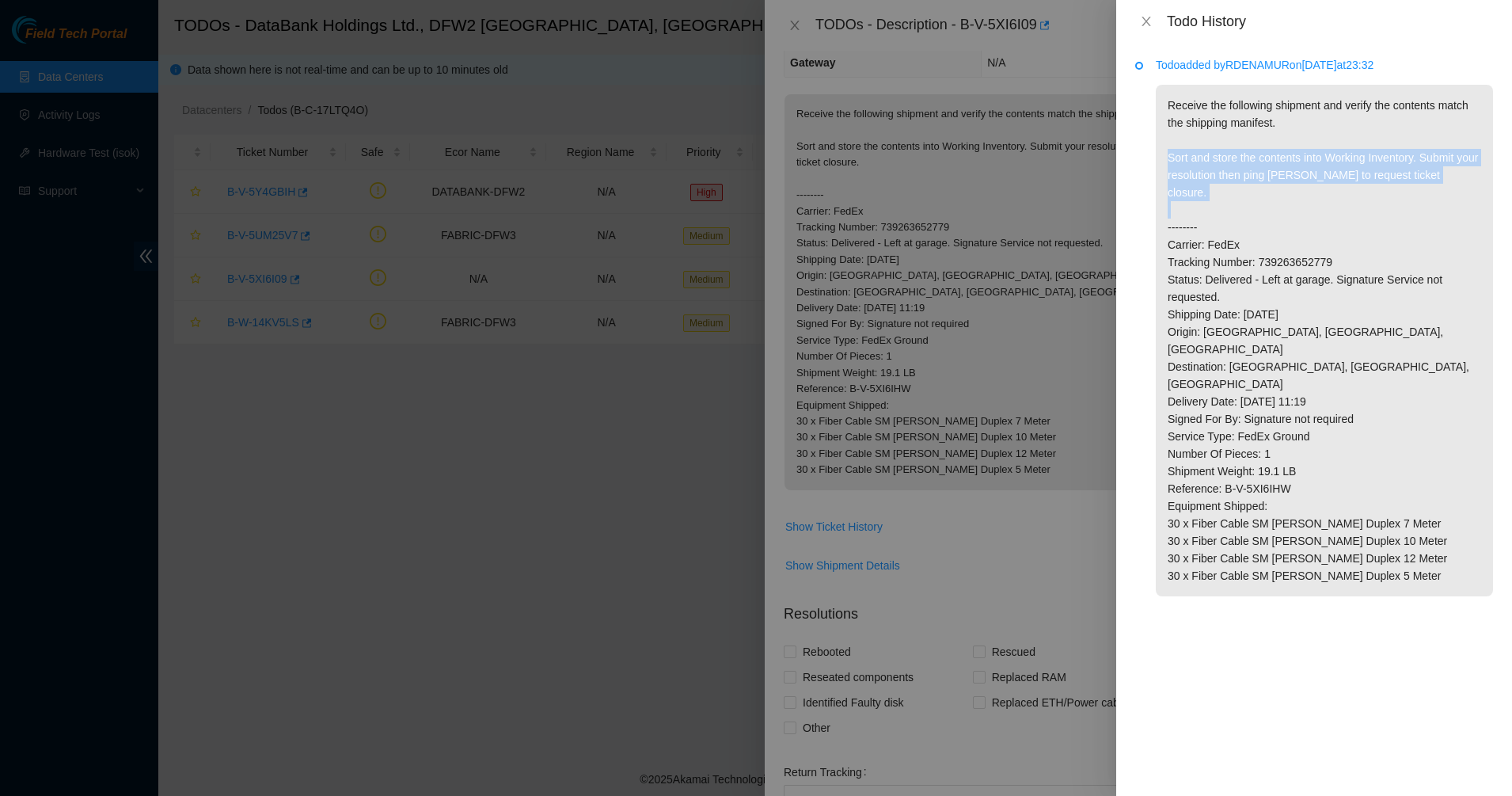
click at [1284, 172] on p "Receive the following shipment and verify the contents match the shipping manif…" at bounding box center [1324, 341] width 337 height 512
click at [1290, 181] on p "Receive the following shipment and verify the contents match the shipping manif…" at bounding box center [1324, 341] width 337 height 512
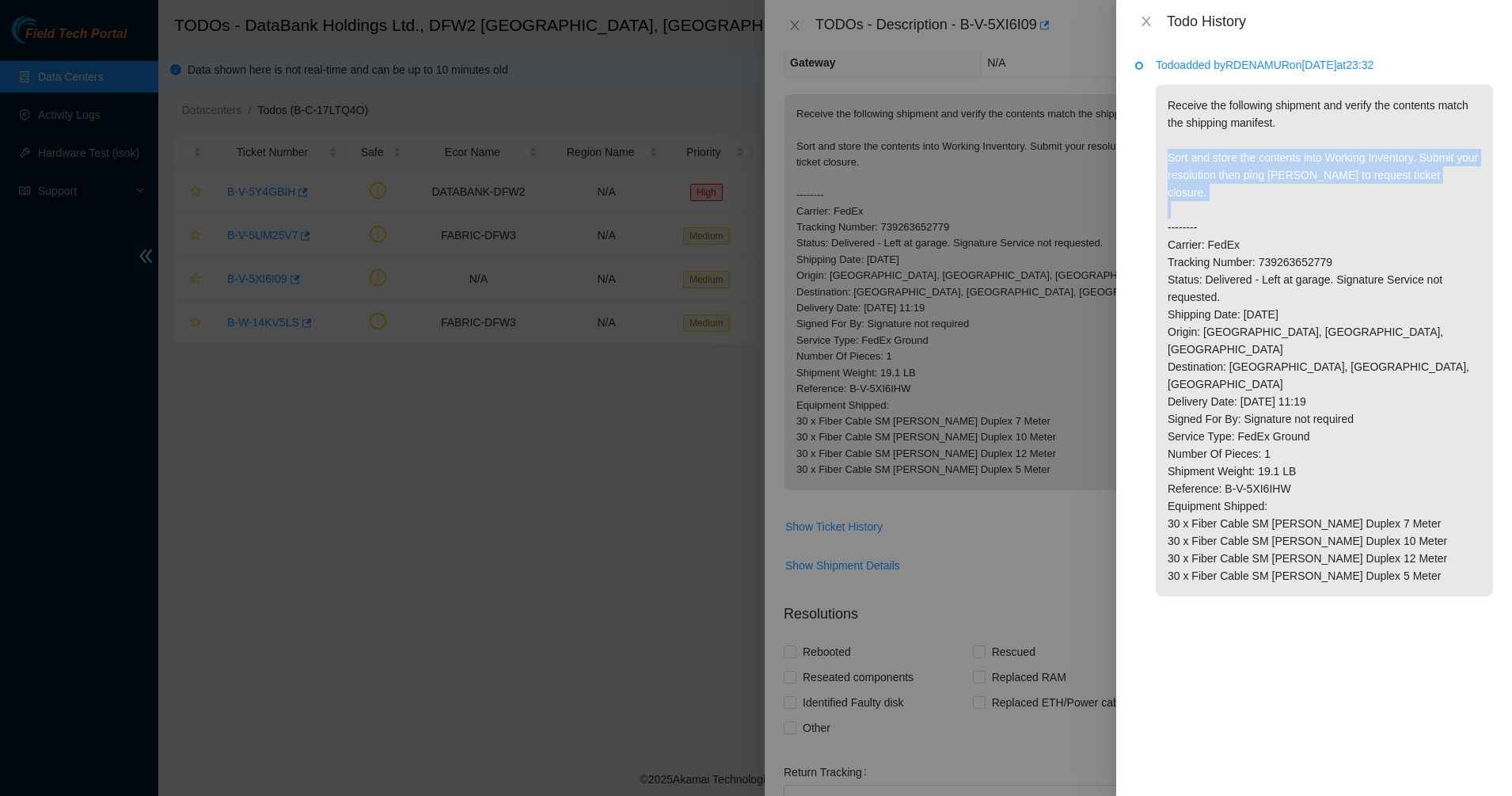
click at [1298, 207] on p "Receive the following shipment and verify the contents match the shipping manif…" at bounding box center [1324, 341] width 337 height 512
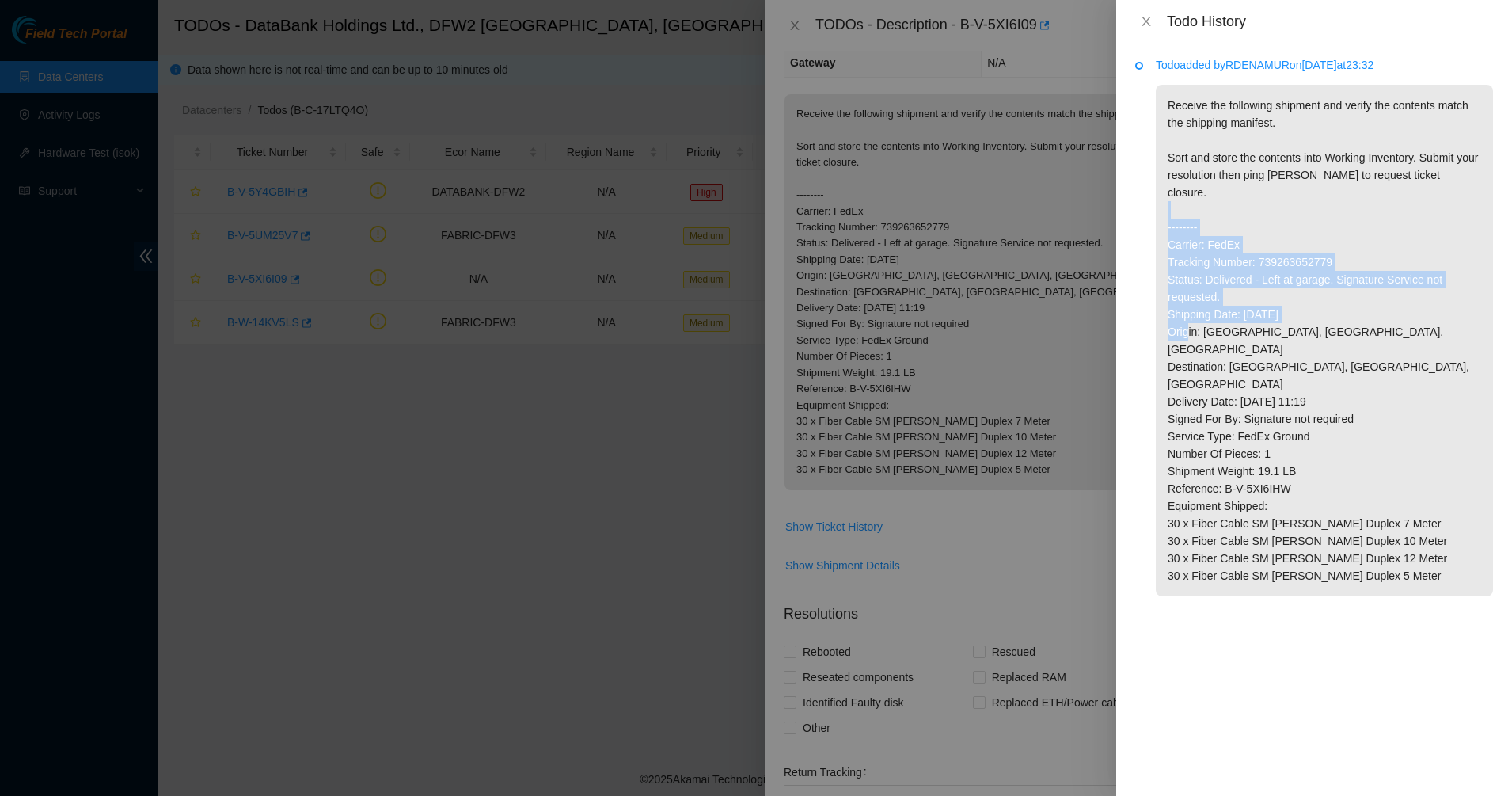
drag, startPoint x: 1298, startPoint y: 207, endPoint x: 1311, endPoint y: 318, distance: 111.8
click at [1311, 318] on p "Receive the following shipment and verify the contents match the shipping manif…" at bounding box center [1324, 341] width 337 height 512
drag, startPoint x: 1311, startPoint y: 319, endPoint x: 1220, endPoint y: 267, distance: 104.8
click at [1220, 267] on p "Receive the following shipment and verify the contents match the shipping manif…" at bounding box center [1324, 341] width 337 height 512
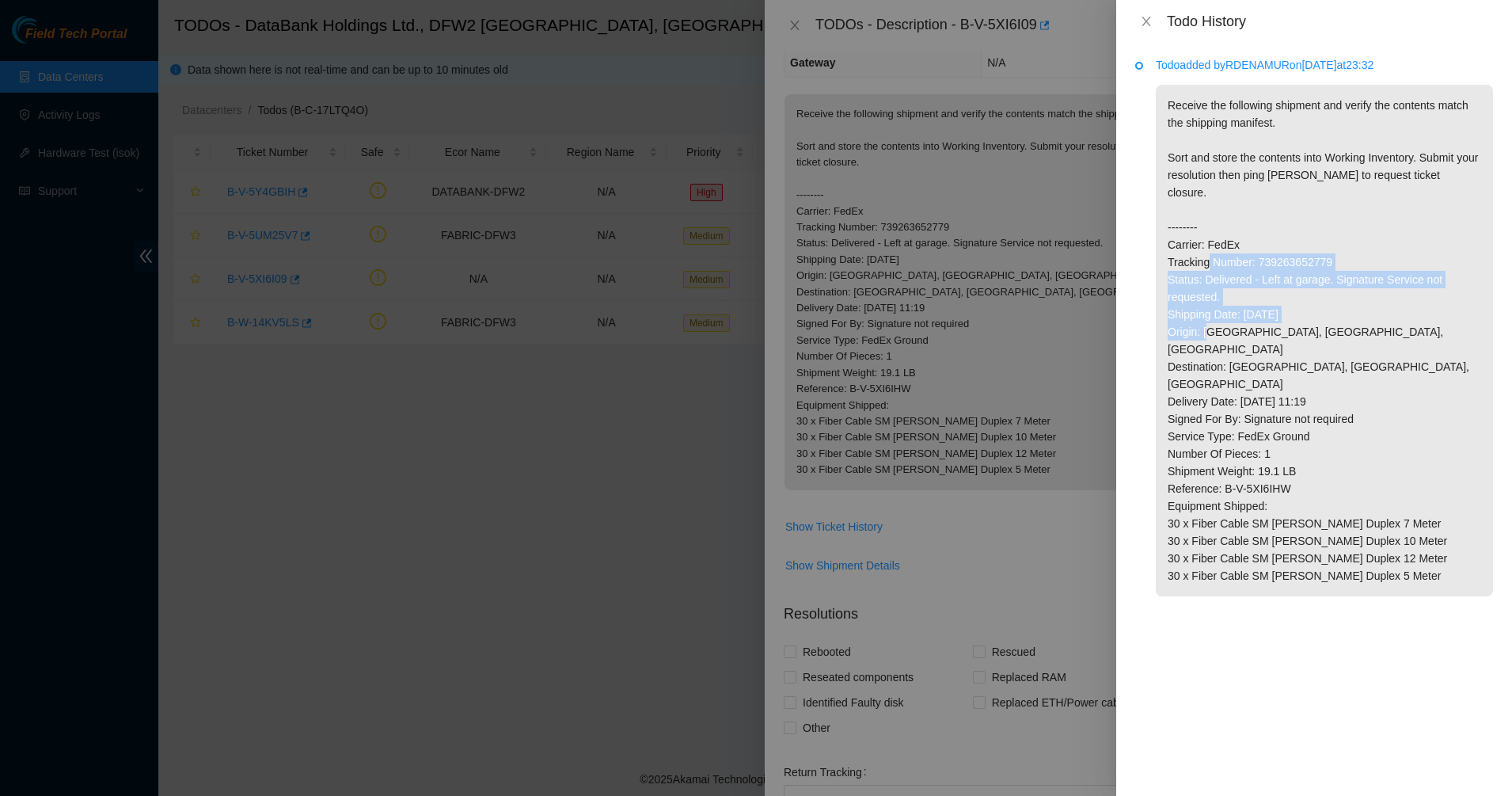
click at [1220, 267] on p "Receive the following shipment and verify the contents match the shipping manif…" at bounding box center [1324, 341] width 337 height 512
click at [1209, 255] on p "Receive the following shipment and verify the contents match the shipping manif…" at bounding box center [1324, 341] width 337 height 512
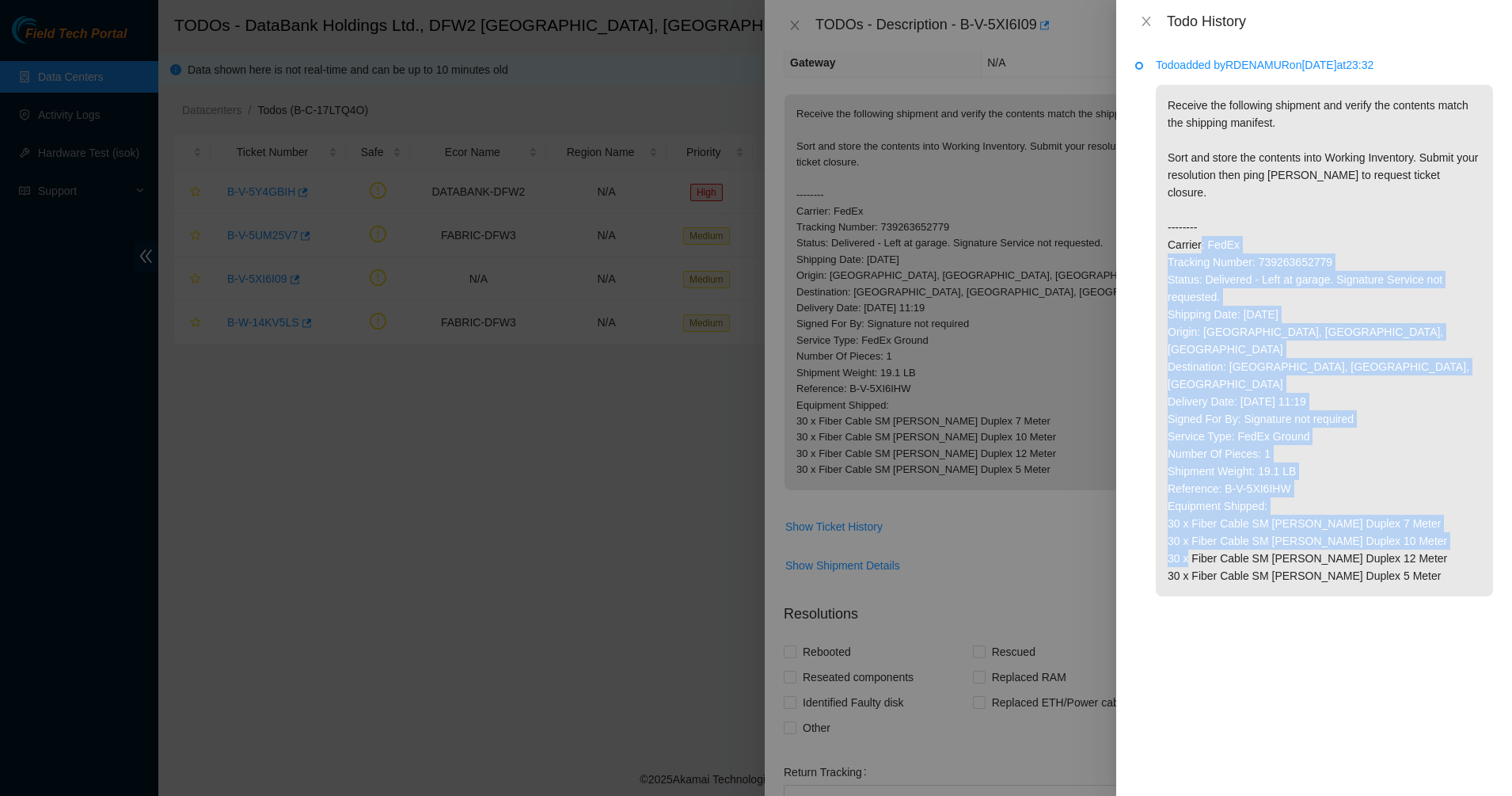
drag, startPoint x: 1201, startPoint y: 245, endPoint x: 1403, endPoint y: 529, distance: 348.5
click at [1403, 529] on p "Receive the following shipment and verify the contents match the shipping manif…" at bounding box center [1324, 341] width 337 height 512
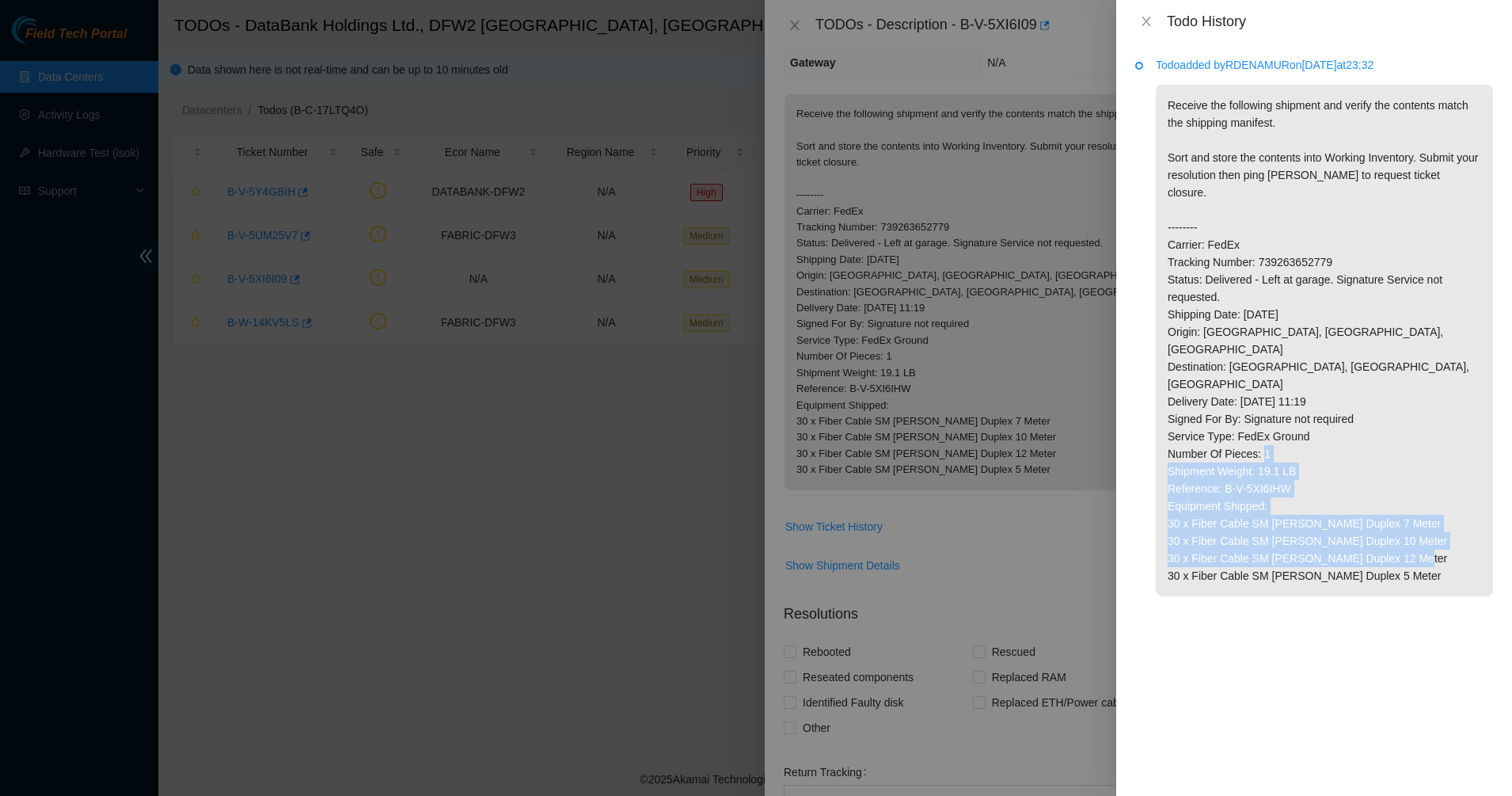
click at [1259, 433] on p "Receive the following shipment and verify the contents match the shipping manif…" at bounding box center [1324, 341] width 337 height 512
click at [1259, 432] on p "Receive the following shipment and verify the contents match the shipping manif…" at bounding box center [1324, 341] width 337 height 512
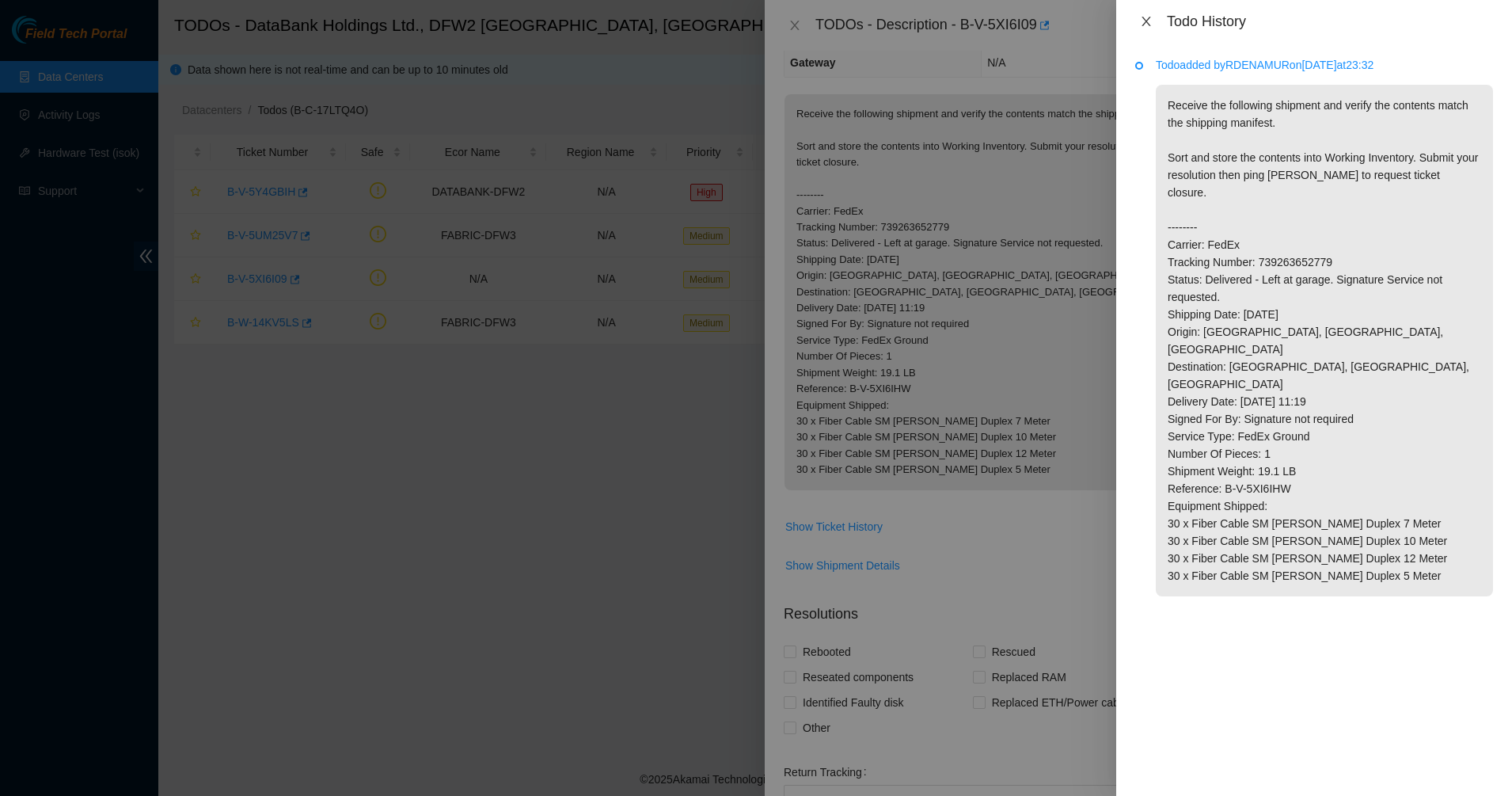
click at [1147, 20] on icon "close" at bounding box center [1146, 21] width 9 height 10
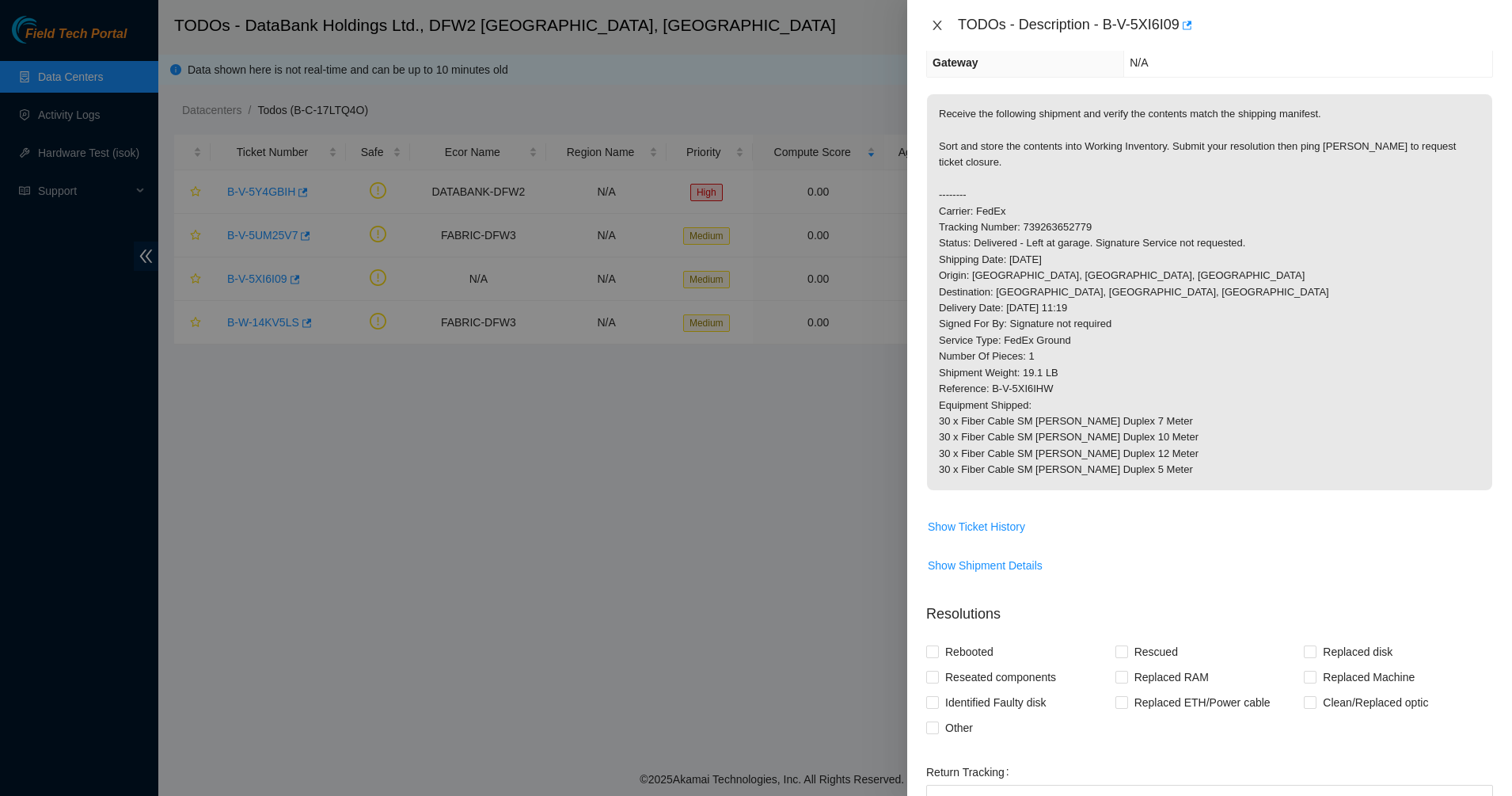
click at [939, 26] on icon "close" at bounding box center [937, 26] width 12 height 12
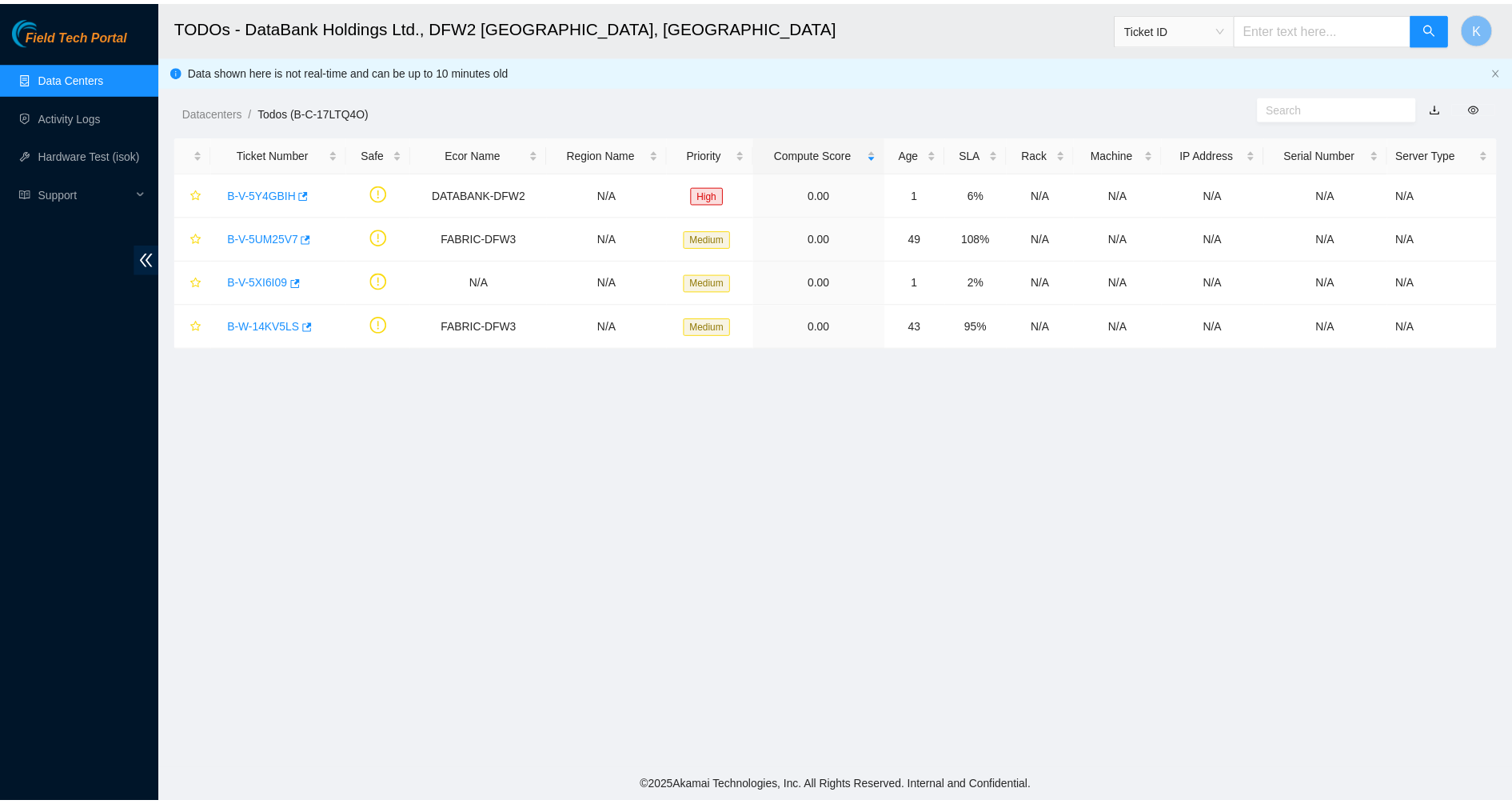
scroll to position [270, 0]
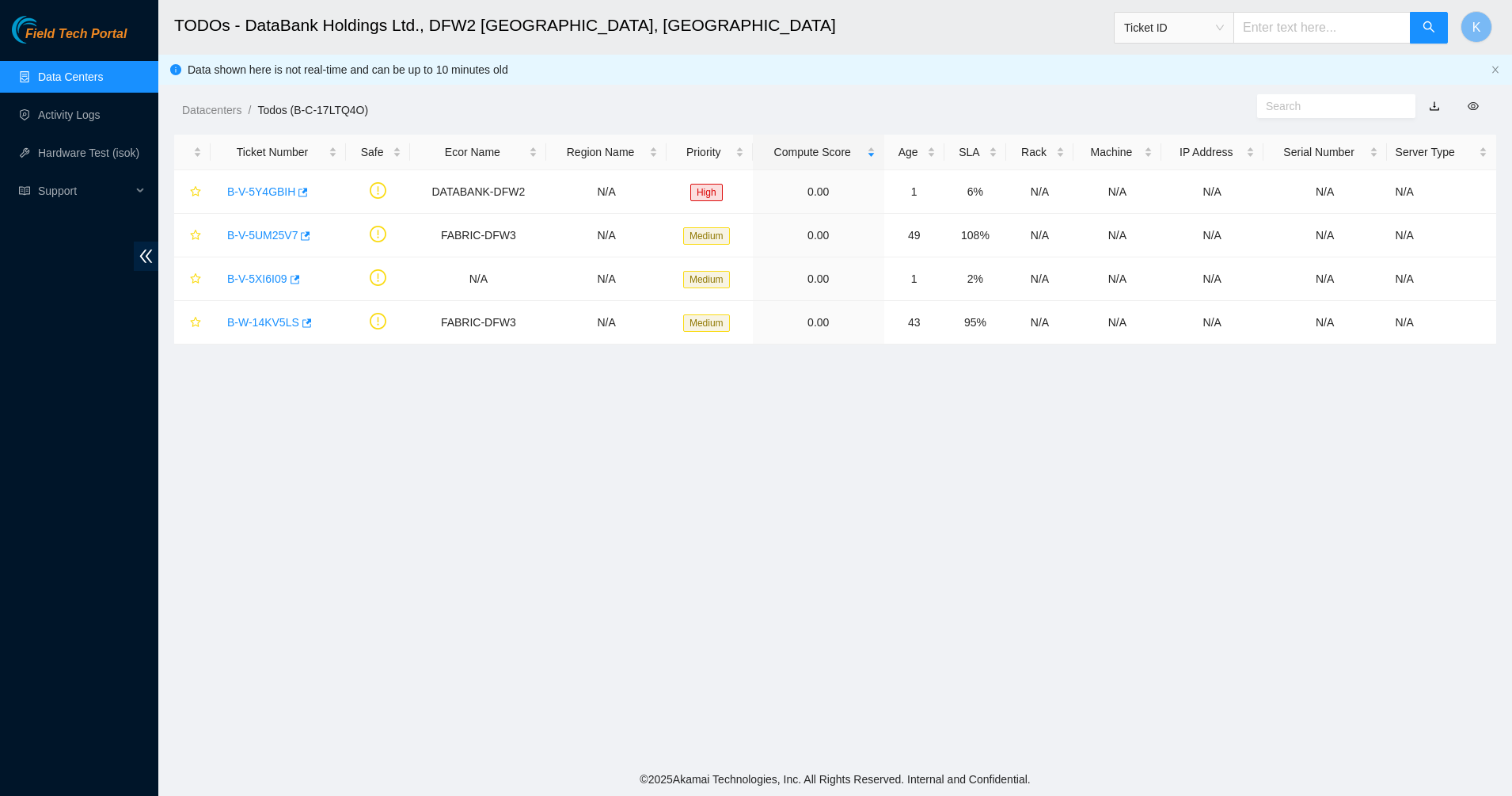
click at [328, 477] on main "TODOs - DataBank Holdings Ltd., DFW2 [GEOGRAPHIC_DATA], [GEOGRAPHIC_DATA] Ticke…" at bounding box center [835, 381] width 1353 height 762
click at [71, 79] on link "Data Centers" at bounding box center [71, 77] width 65 height 12
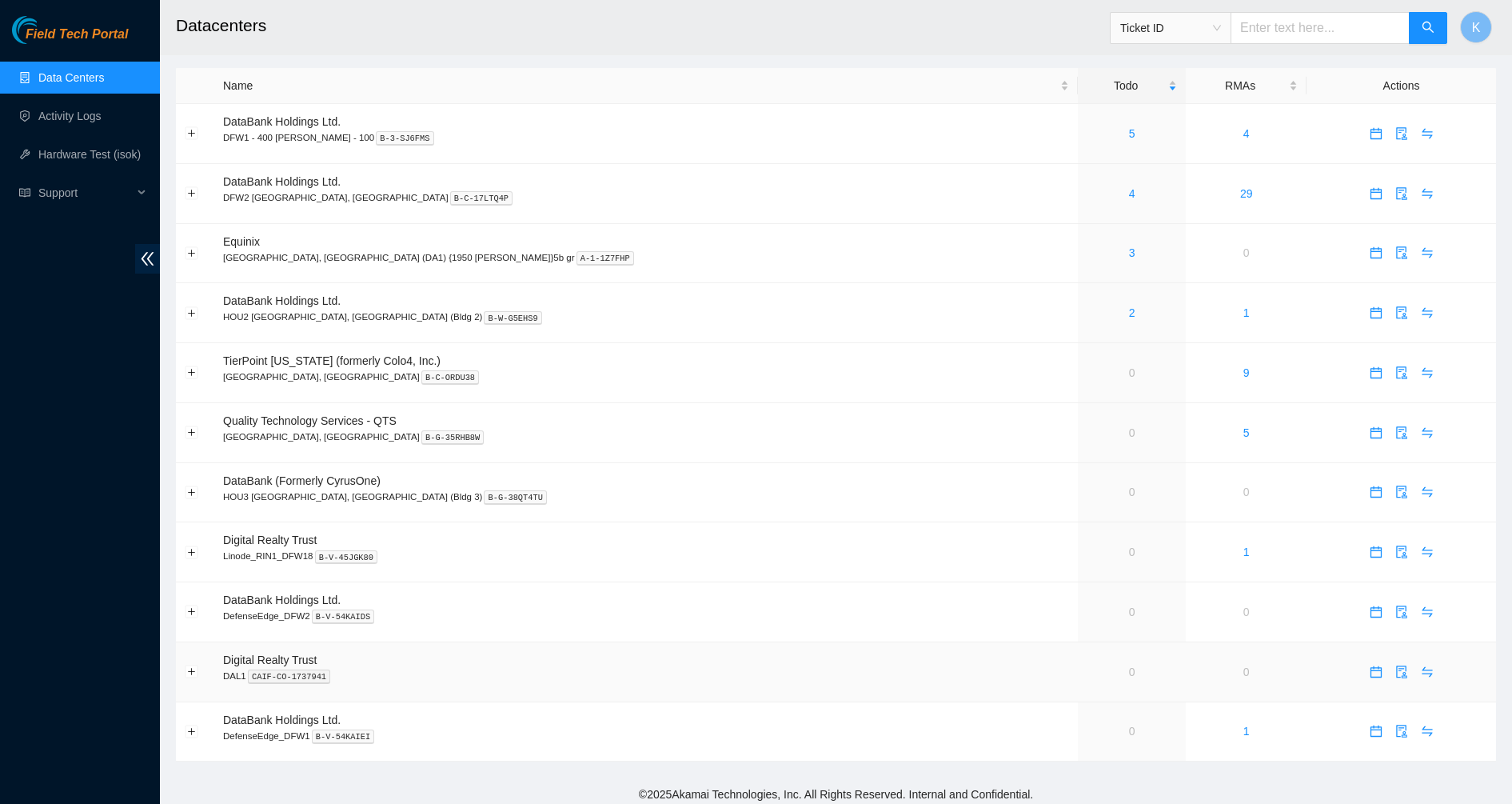
scroll to position [12, 0]
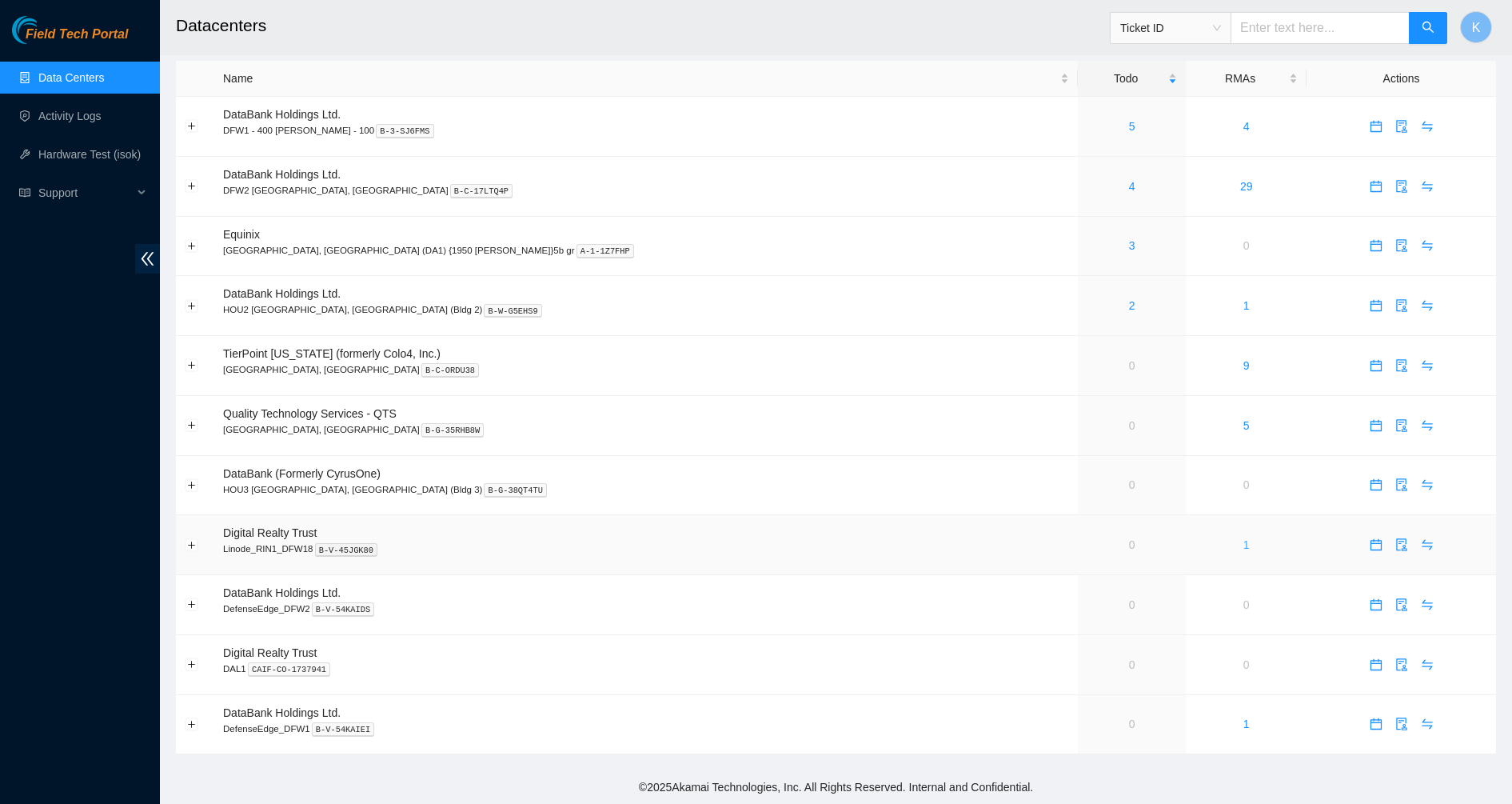
click at [1243, 545] on link "1" at bounding box center [1246, 545] width 6 height 12
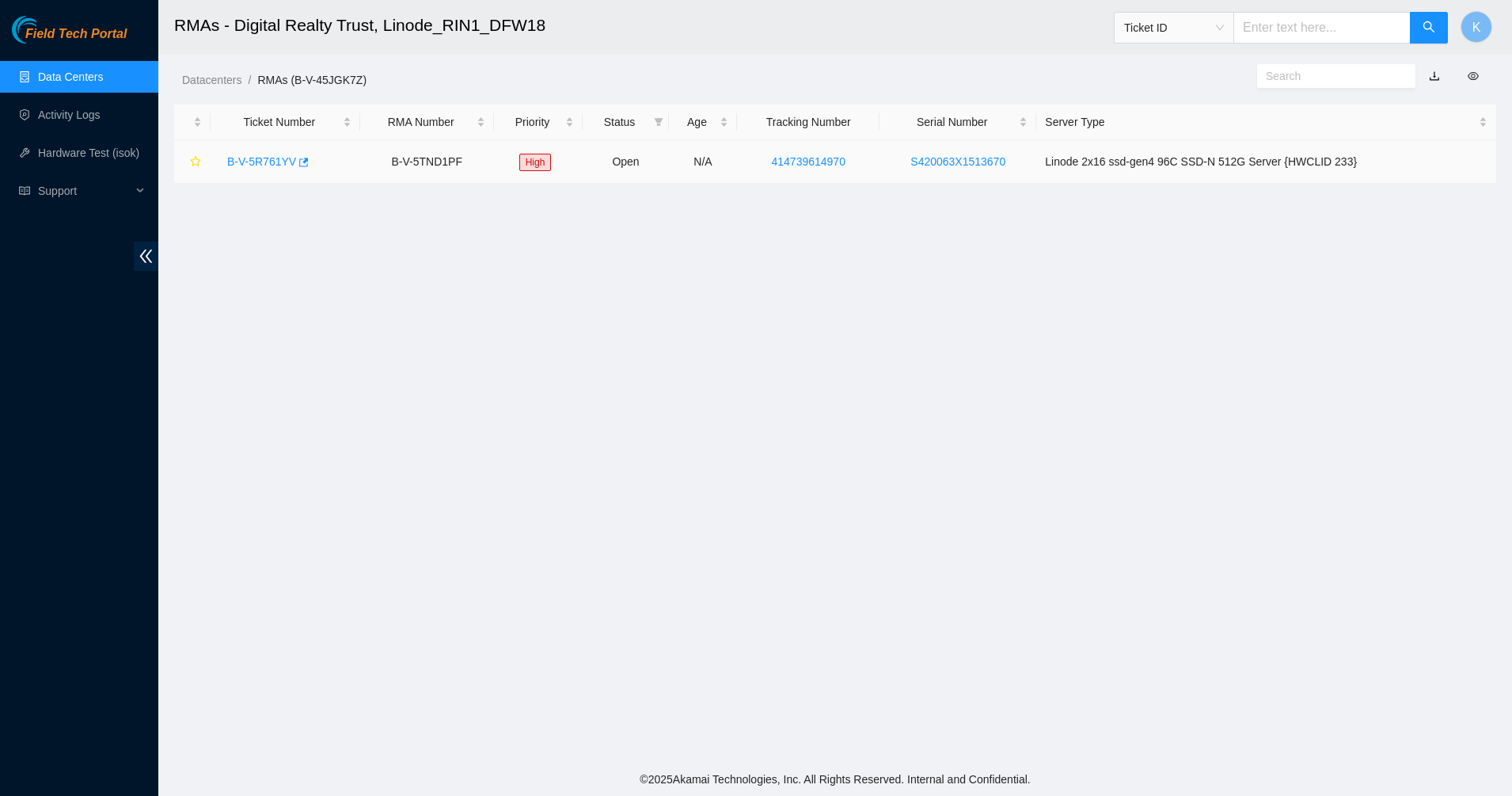
click at [263, 161] on link "B-V-5R761YV" at bounding box center [261, 161] width 69 height 12
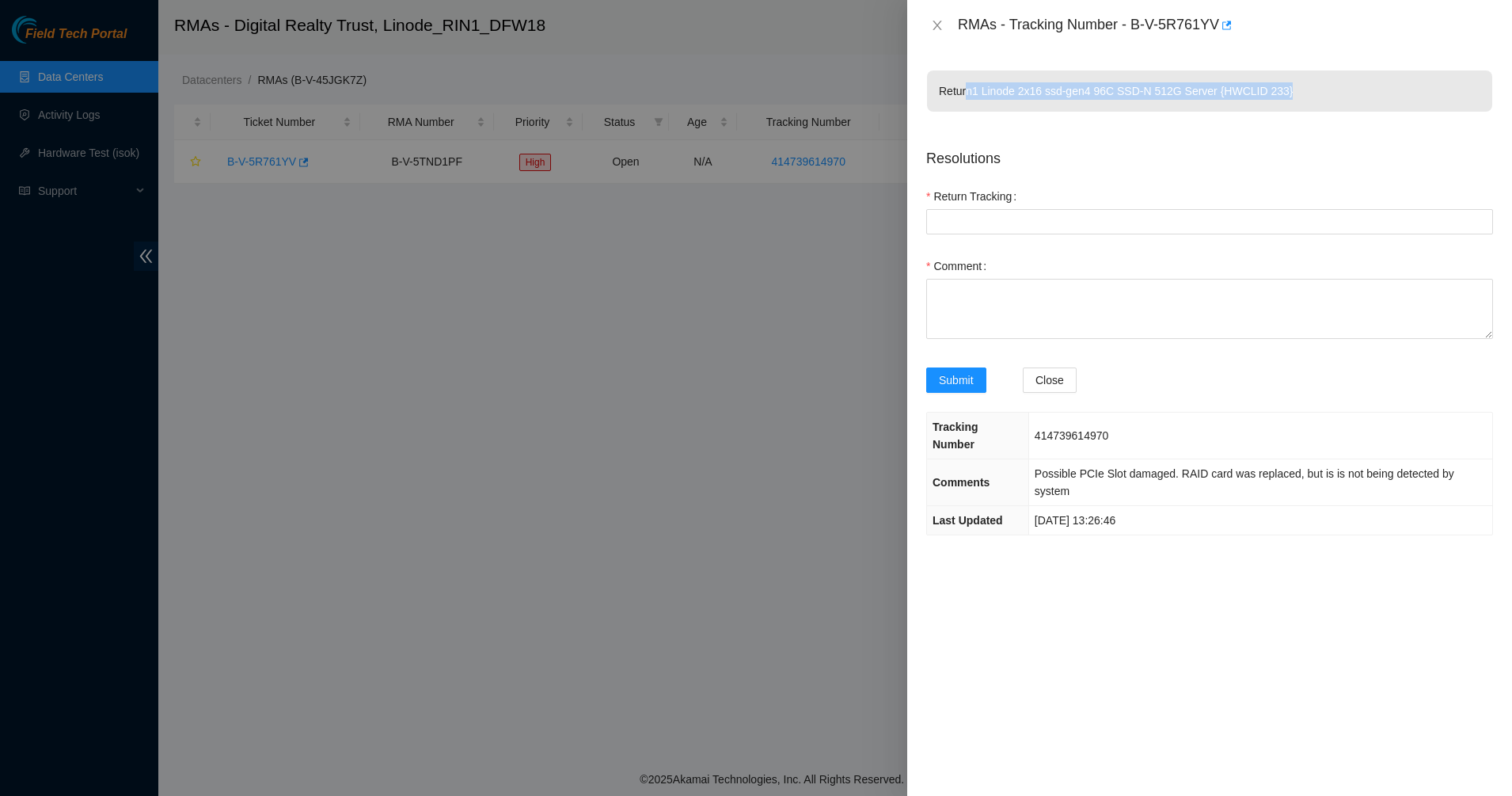
drag, startPoint x: 1209, startPoint y: 91, endPoint x: 1302, endPoint y: 91, distance: 93.0
click at [1302, 91] on p "Return 1 Linode 2x16 ssd-gen4 96C SSD-N 512G Server {HWCLID 233}" at bounding box center [1209, 91] width 565 height 41
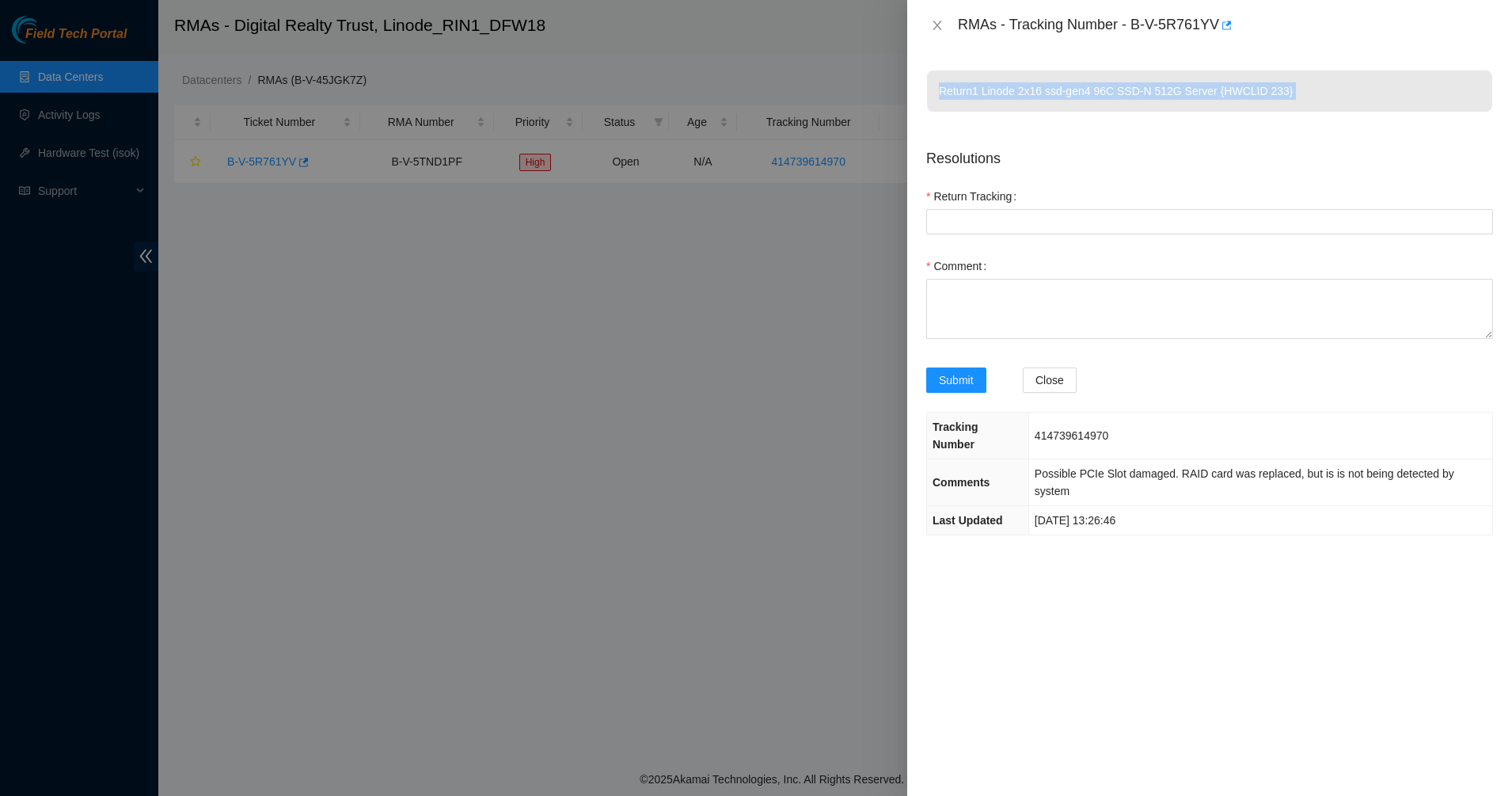
click at [1391, 80] on p "Return 1 Linode 2x16 ssd-gen4 96C SSD-N 512G Server {HWCLID 233}" at bounding box center [1209, 91] width 565 height 41
click at [1388, 80] on p "Return 1 Linode 2x16 ssd-gen4 96C SSD-N 512G Server {HWCLID 233}" at bounding box center [1209, 91] width 565 height 41
click at [936, 17] on div "RMAs - Tracking Number - B-V-5R761YV" at bounding box center [1209, 25] width 566 height 26
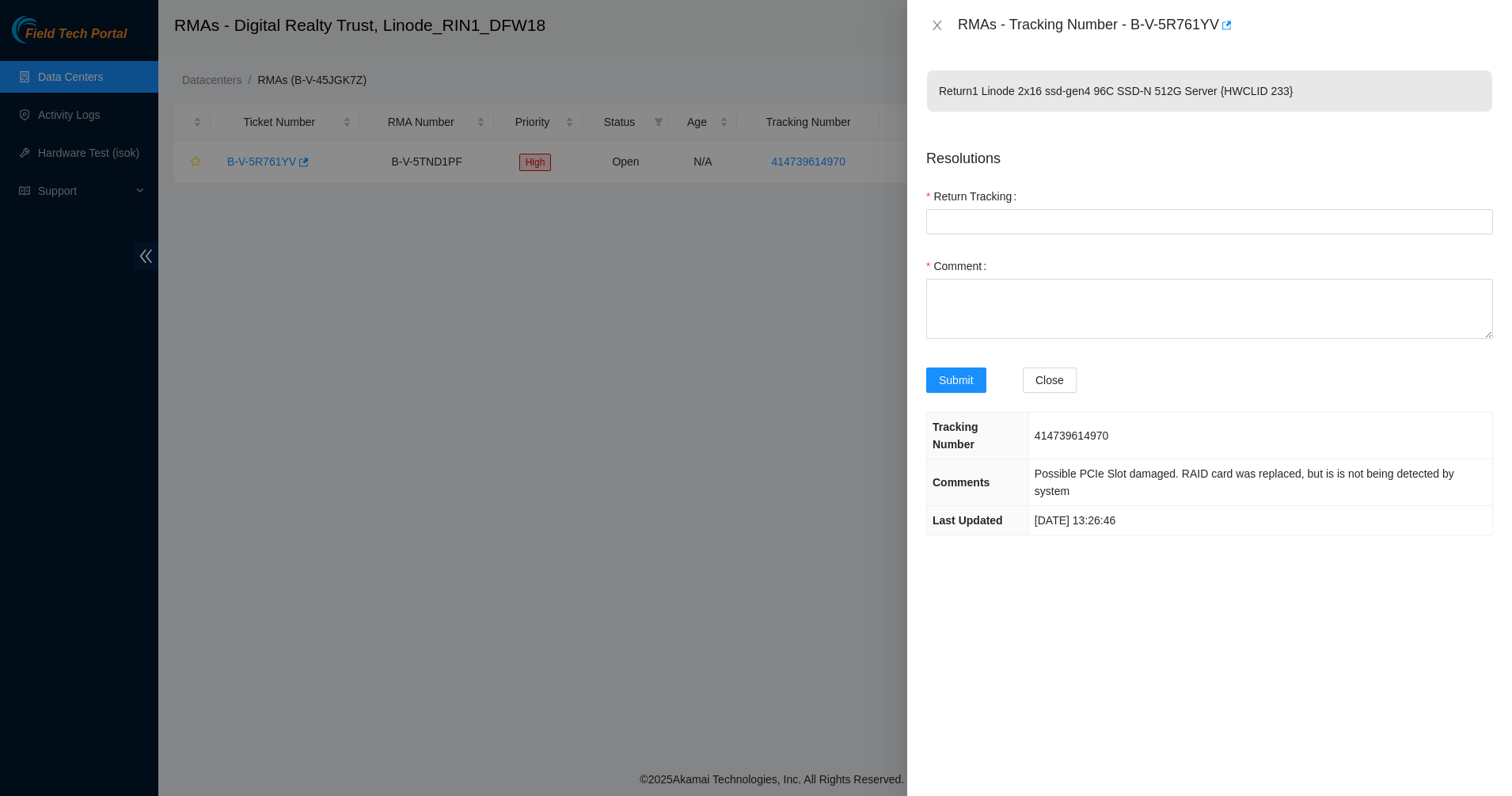
click at [936, 17] on div "RMAs - Tracking Number - B-V-5R761YV" at bounding box center [1209, 25] width 566 height 26
click at [940, 26] on icon "close" at bounding box center [937, 26] width 12 height 12
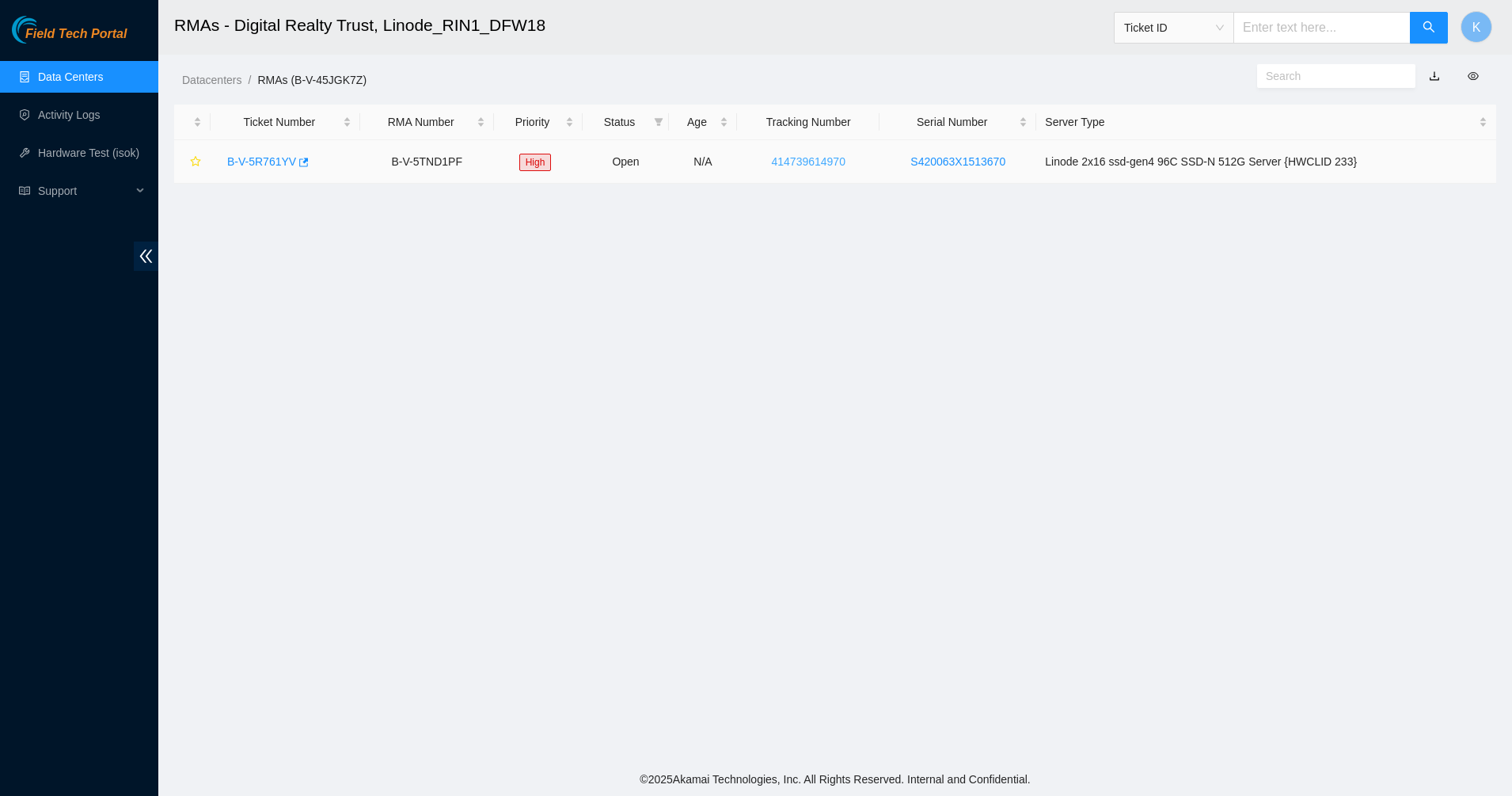
click at [844, 162] on link "414739614970" at bounding box center [807, 161] width 73 height 12
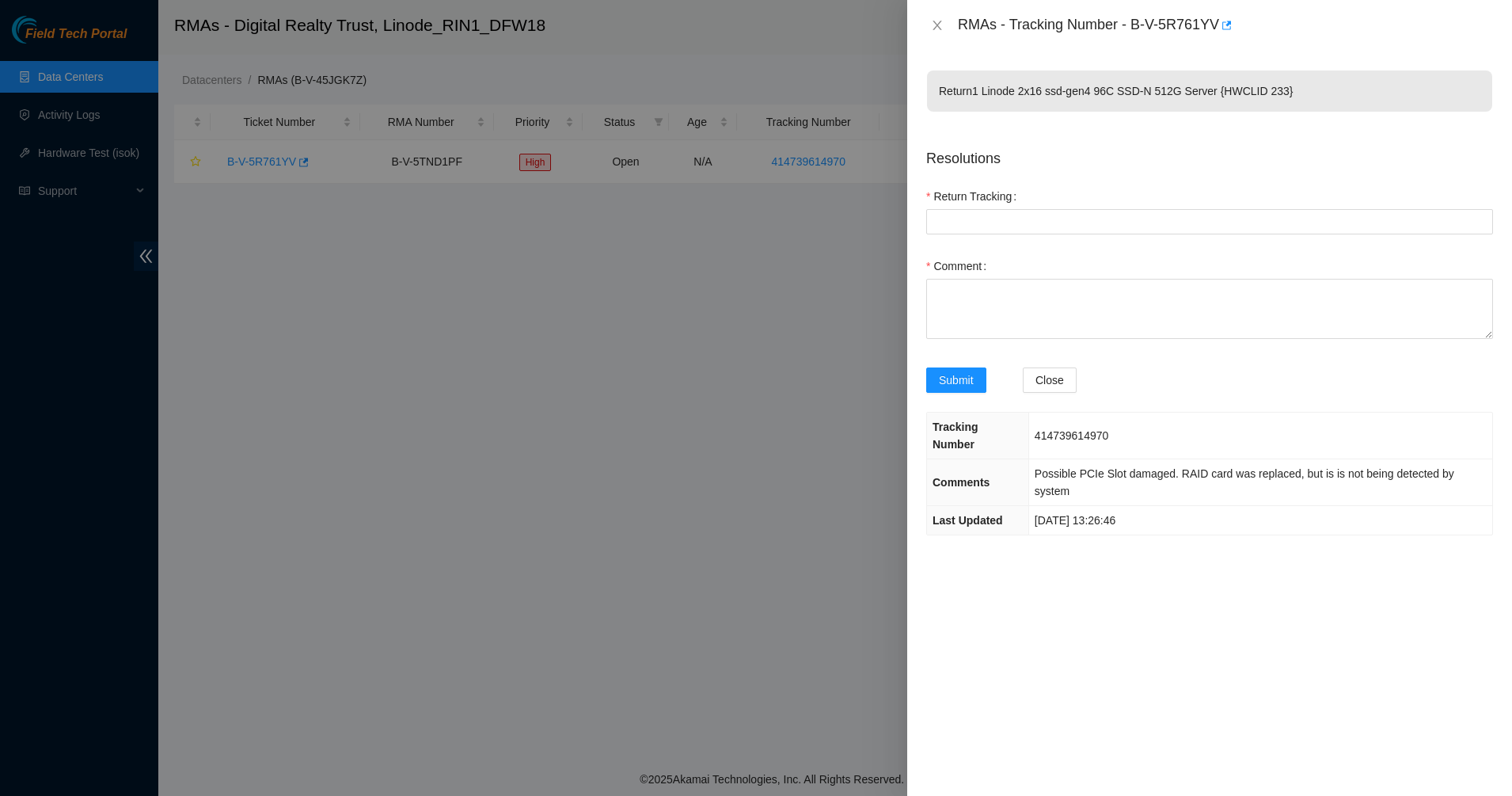
click at [1071, 429] on span "414739614970" at bounding box center [1071, 435] width 73 height 12
copy span "414739614970"
click at [1049, 465] on td "Possible PCIe Slot damaged. RAID card was replaced, but is is not being detecte…" at bounding box center [1260, 482] width 464 height 47
drag, startPoint x: 1210, startPoint y: 457, endPoint x: 1317, endPoint y: 460, distance: 107.0
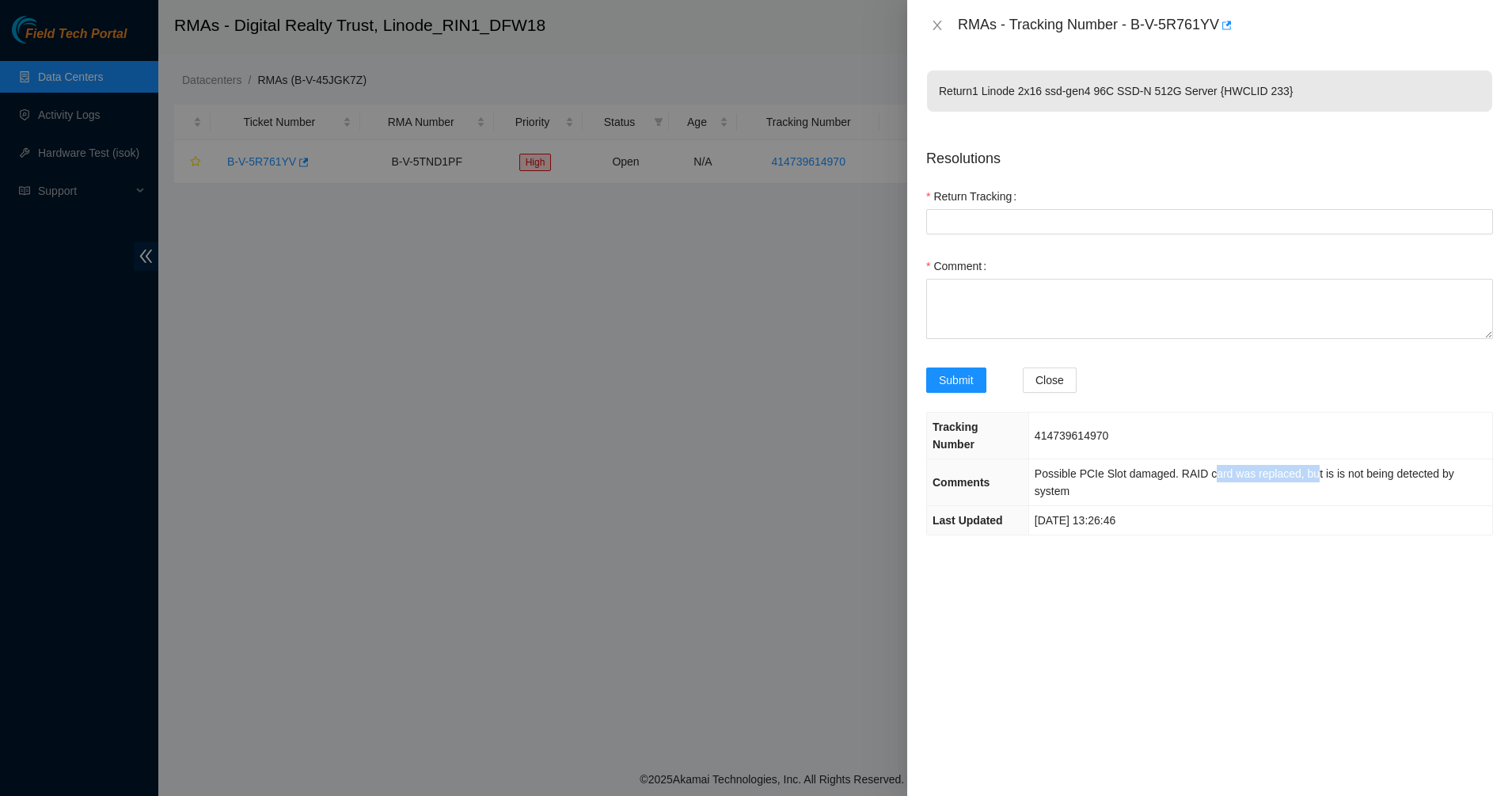
click at [1315, 467] on span "Possible PCIe Slot damaged. RAID card was replaced, but is is not being detecte…" at bounding box center [1245, 482] width 420 height 30
click at [1317, 467] on span "Possible PCIe Slot damaged. RAID card was replaced, but is is not being detecte…" at bounding box center [1245, 482] width 420 height 30
click at [1382, 465] on td "Possible PCIe Slot damaged. RAID card was replaced, but is is not being detecte…" at bounding box center [1260, 482] width 464 height 47
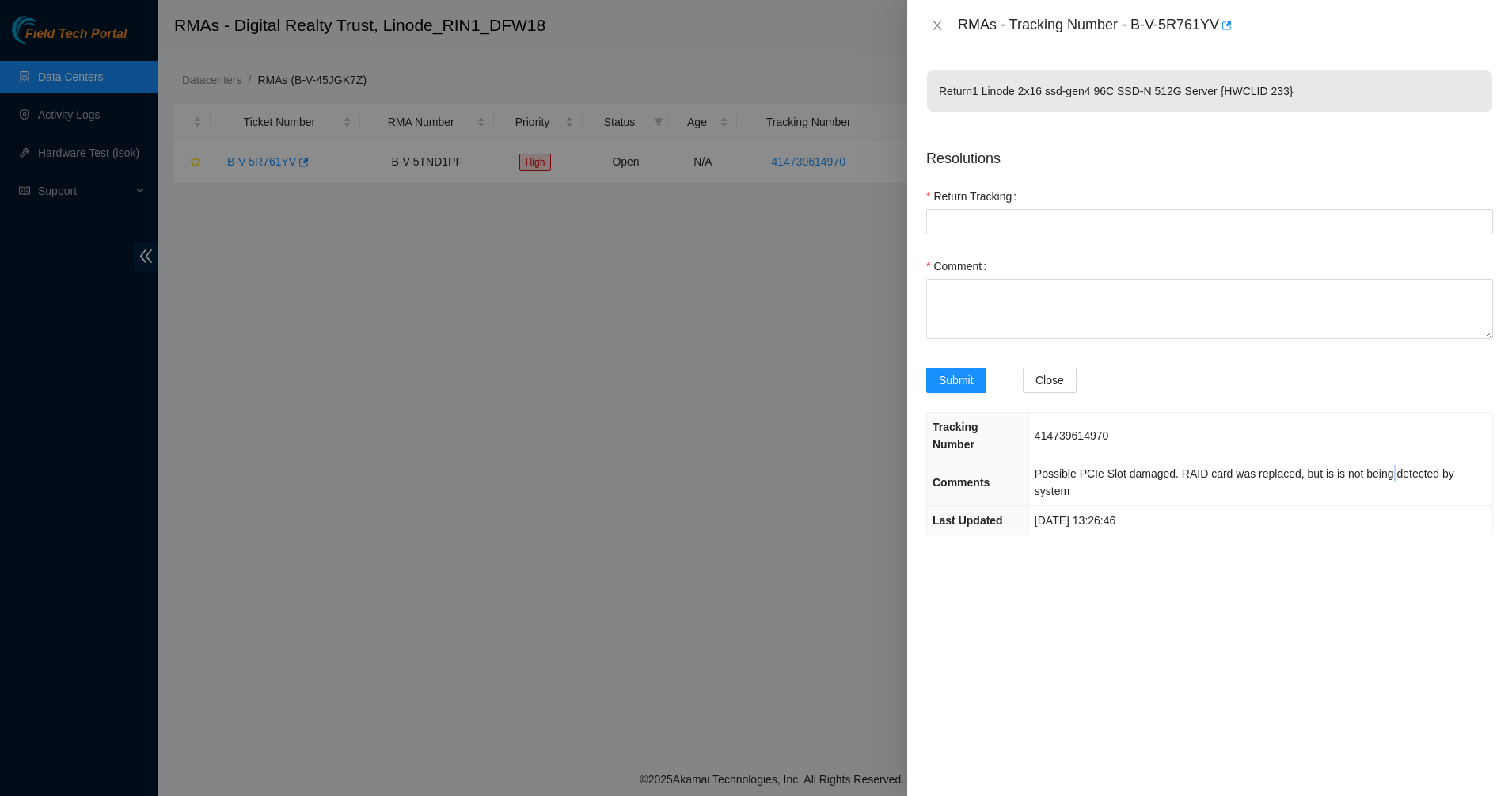
click at [1382, 465] on td "Possible PCIe Slot damaged. RAID card was replaced, but is is not being detecte…" at bounding box center [1260, 482] width 464 height 47
click at [1446, 465] on td "Possible PCIe Slot damaged. RAID card was replaced, but is is not being detecte…" at bounding box center [1260, 482] width 464 height 47
click at [1446, 466] on td "Possible PCIe Slot damaged. RAID card was replaced, but is is not being detecte…" at bounding box center [1260, 482] width 464 height 47
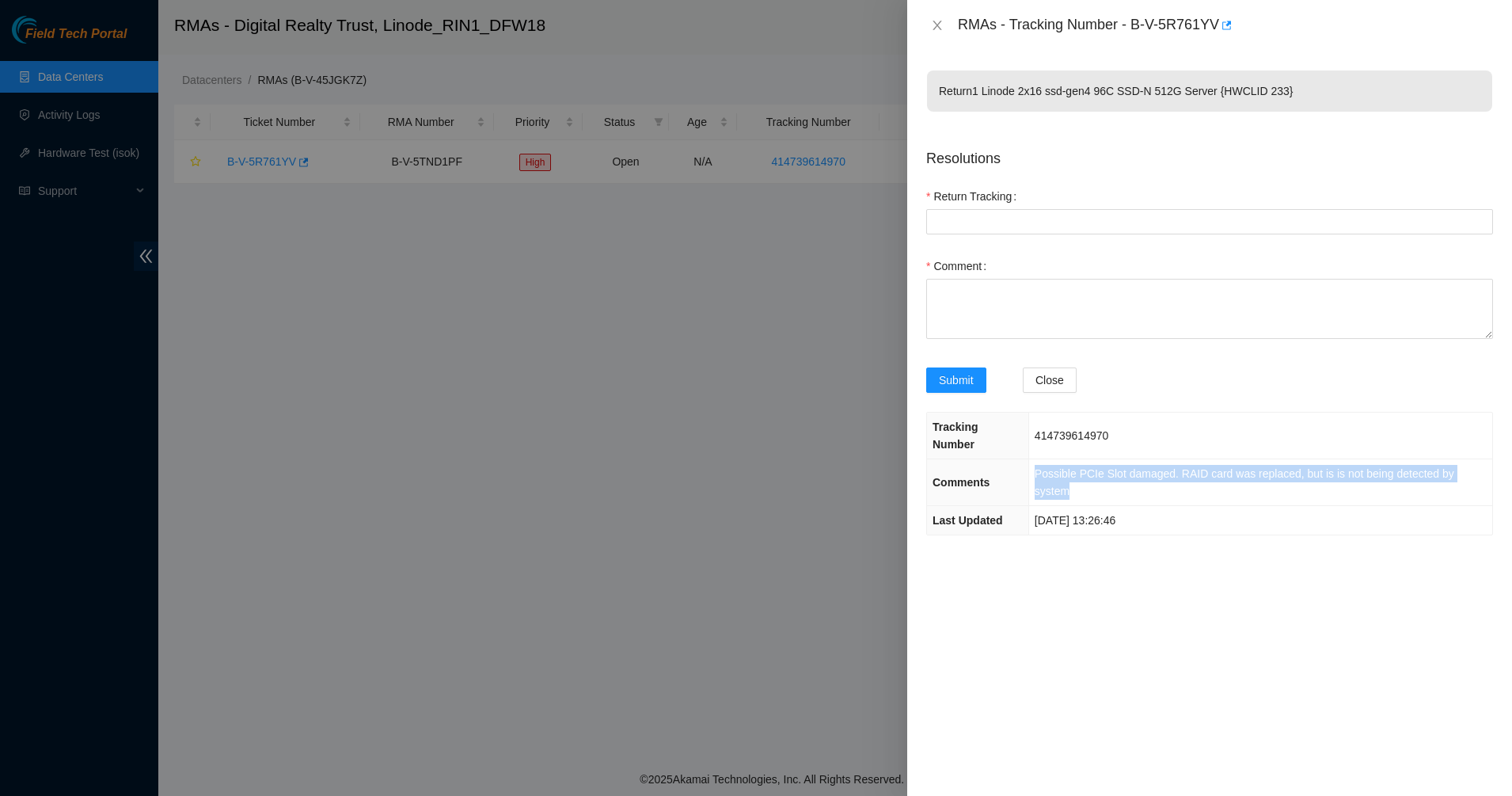
click at [1383, 467] on span "Possible PCIe Slot damaged. RAID card was replaced, but is is not being detecte…" at bounding box center [1245, 482] width 420 height 30
click at [1382, 467] on span "Possible PCIe Slot damaged. RAID card was replaced, but is is not being detecte…" at bounding box center [1245, 482] width 420 height 30
click at [1269, 506] on td "[DATE] 13:26:46" at bounding box center [1260, 520] width 464 height 29
click at [1248, 506] on td "[DATE] 13:26:46" at bounding box center [1260, 520] width 464 height 29
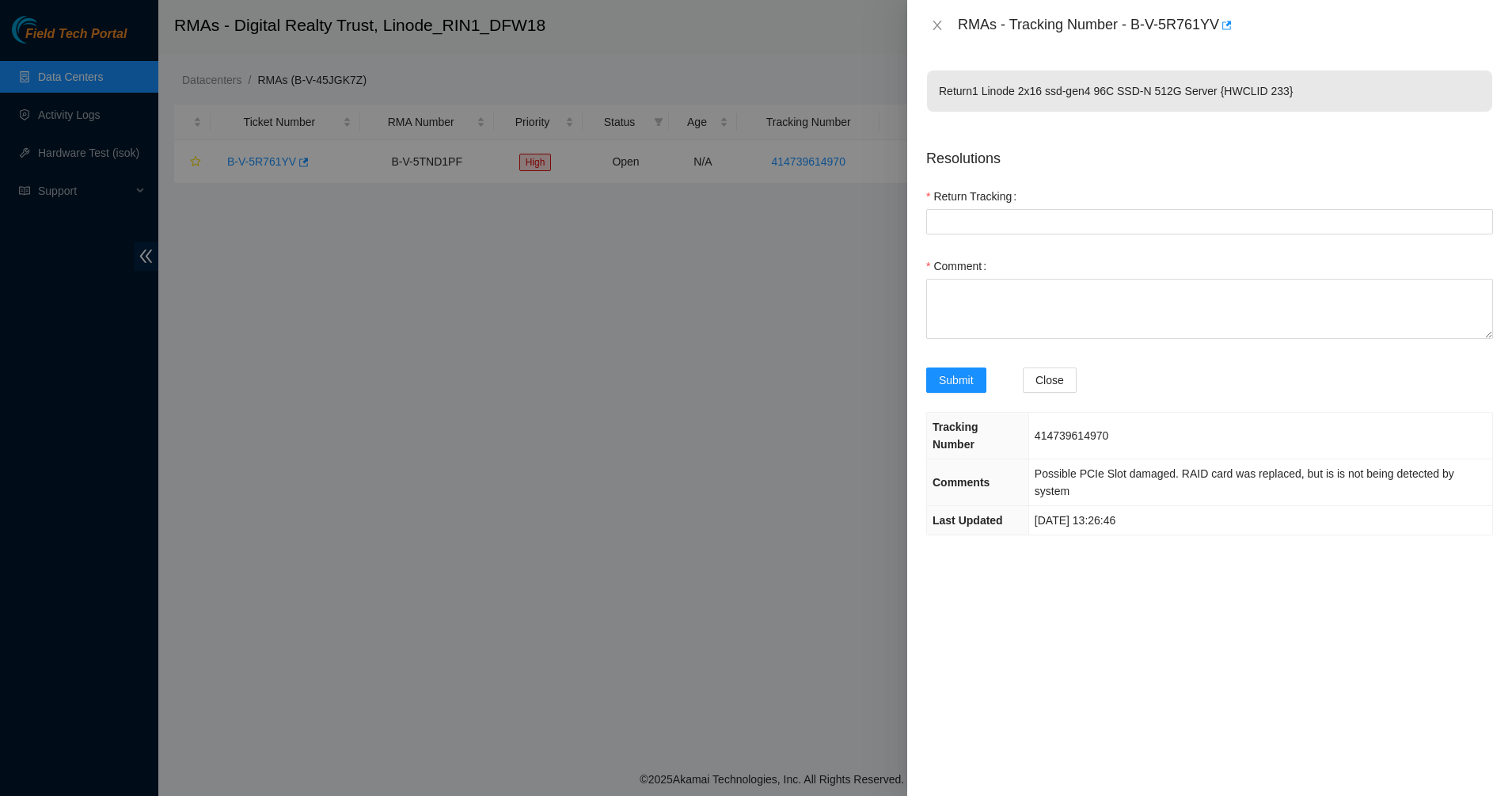
click at [1248, 506] on td "[DATE] 13:26:46" at bounding box center [1260, 520] width 464 height 29
click at [994, 516] on div "Return 1 Linode 2x16 ssd-gen4 96C SSD-N 512G Server {HWCLID 233} Resolutions Re…" at bounding box center [1209, 423] width 604 height 745
drag, startPoint x: 996, startPoint y: 87, endPoint x: 1296, endPoint y: 106, distance: 300.6
click at [1296, 106] on p "Return 1 Linode 2x16 ssd-gen4 96C SSD-N 512G Server {HWCLID 233}" at bounding box center [1209, 91] width 565 height 41
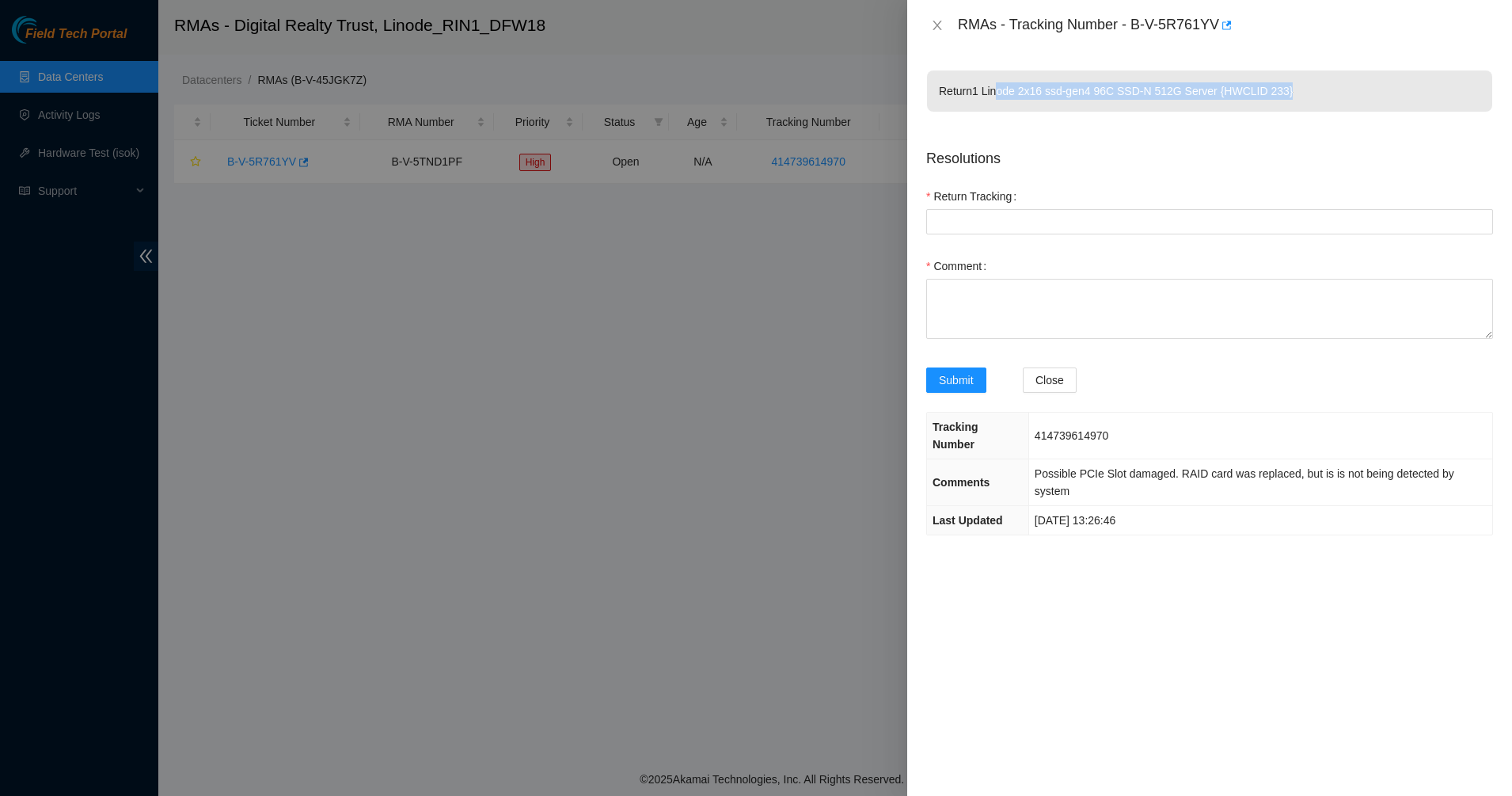
click at [1296, 106] on p "Return 1 Linode 2x16 ssd-gen4 96C SSD-N 512G Server {HWCLID 233}" at bounding box center [1209, 91] width 565 height 41
click at [934, 26] on icon "close" at bounding box center [937, 26] width 12 height 12
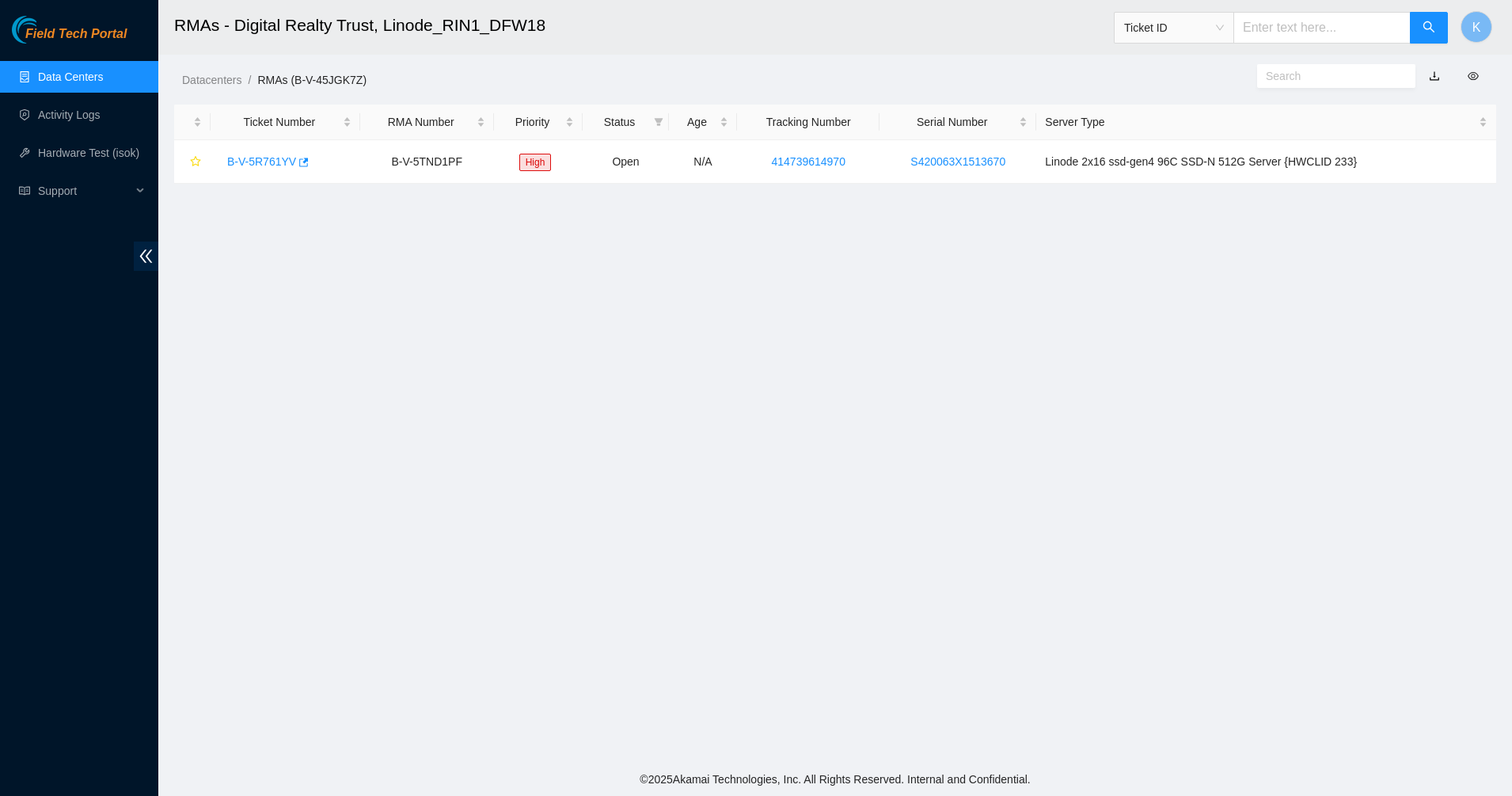
click at [934, 26] on h2 "RMAs - Digital Realty Trust, Linode_RIN1_DFW18" at bounding box center [692, 25] width 1036 height 50
click at [838, 161] on link "414739614970" at bounding box center [807, 161] width 73 height 12
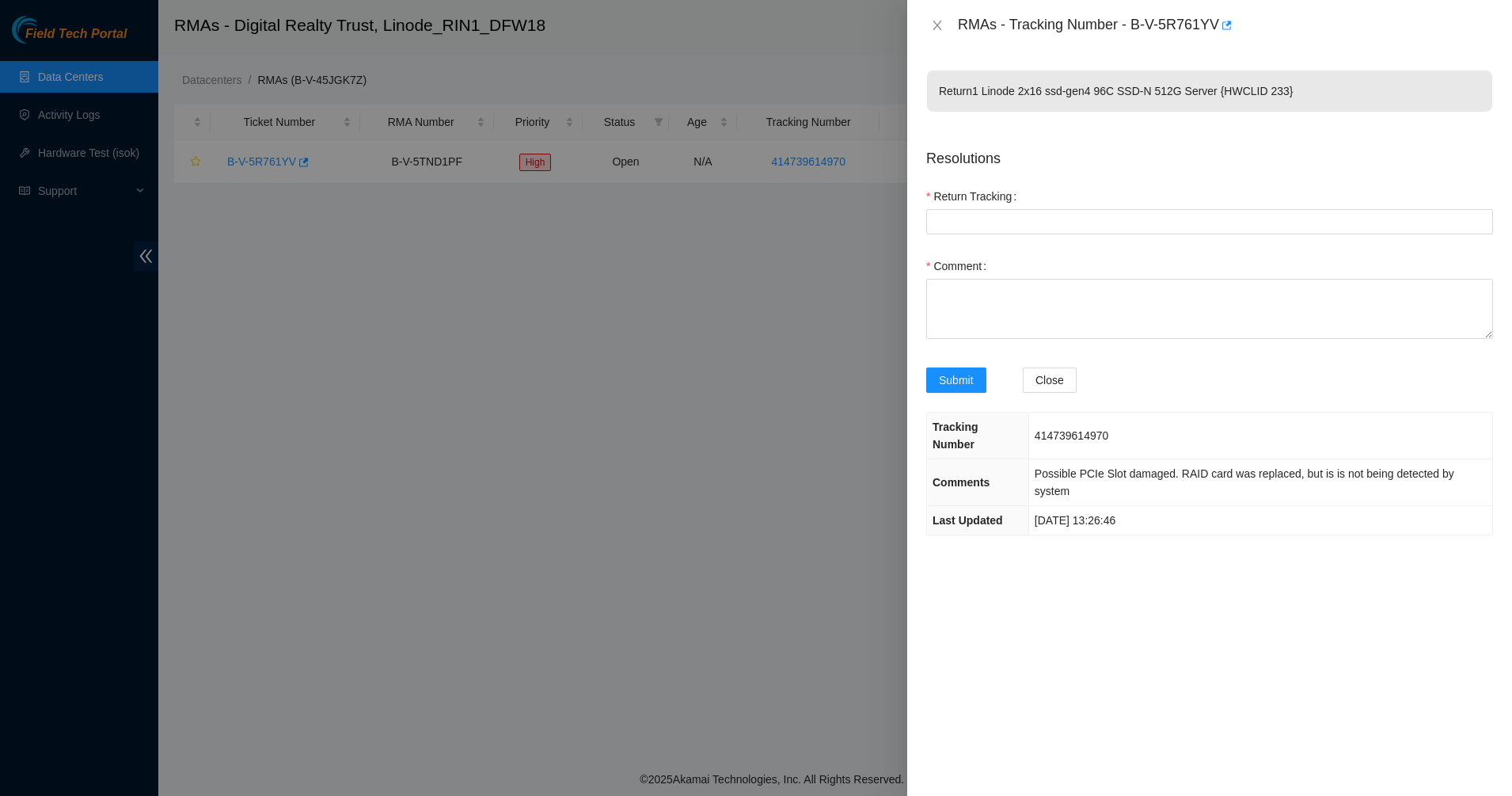
click at [1040, 429] on span "414739614970" at bounding box center [1071, 435] width 73 height 12
click at [1066, 429] on span "414739614970" at bounding box center [1071, 435] width 73 height 12
copy span "414739614970"
click at [1069, 508] on div "Return 1 Linode 2x16 ssd-gen4 96C SSD-N 512G Server {HWCLID 233} Resolutions Re…" at bounding box center [1209, 423] width 604 height 745
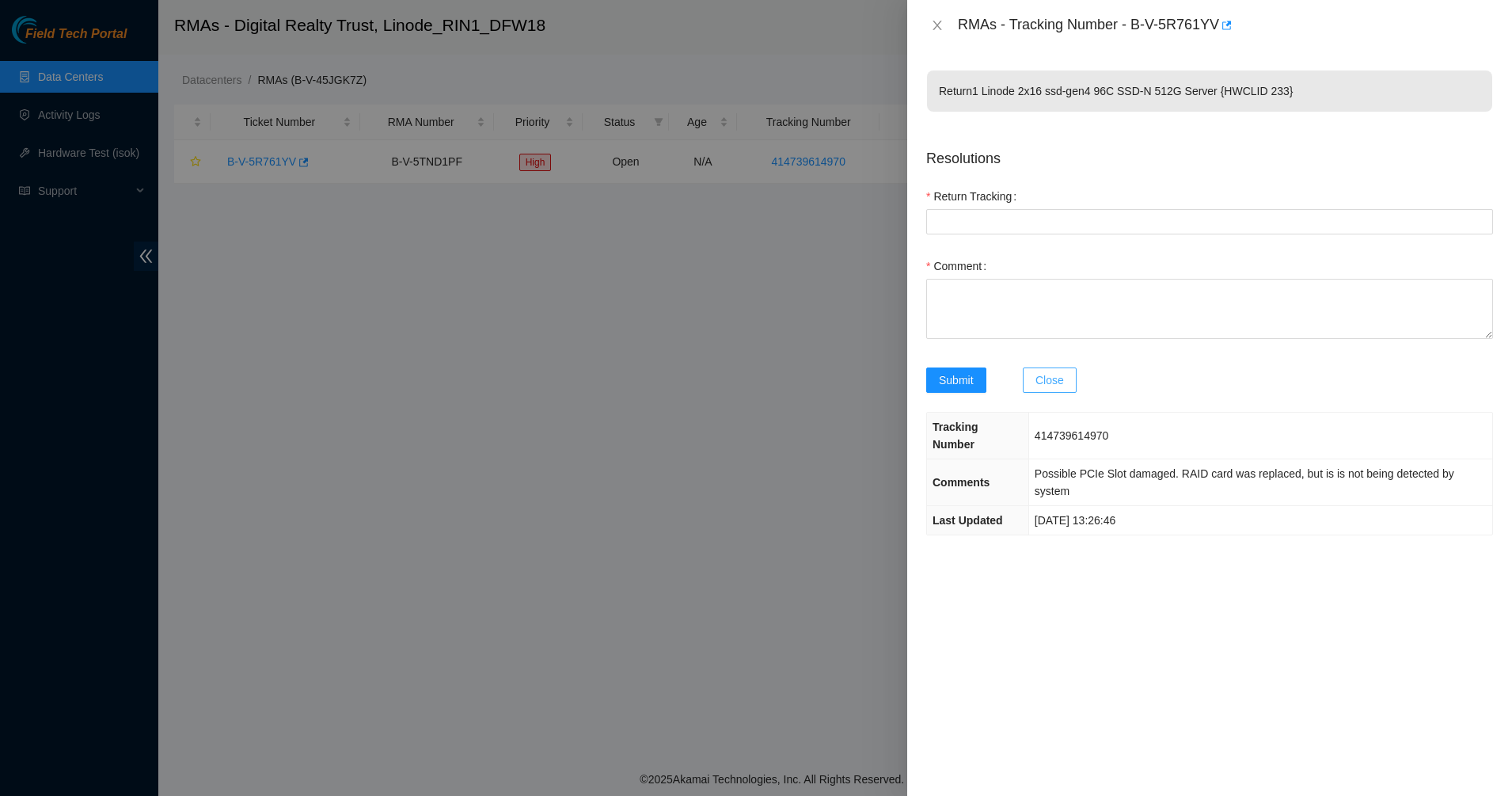
click at [1058, 374] on span "Close" at bounding box center [1050, 380] width 28 height 18
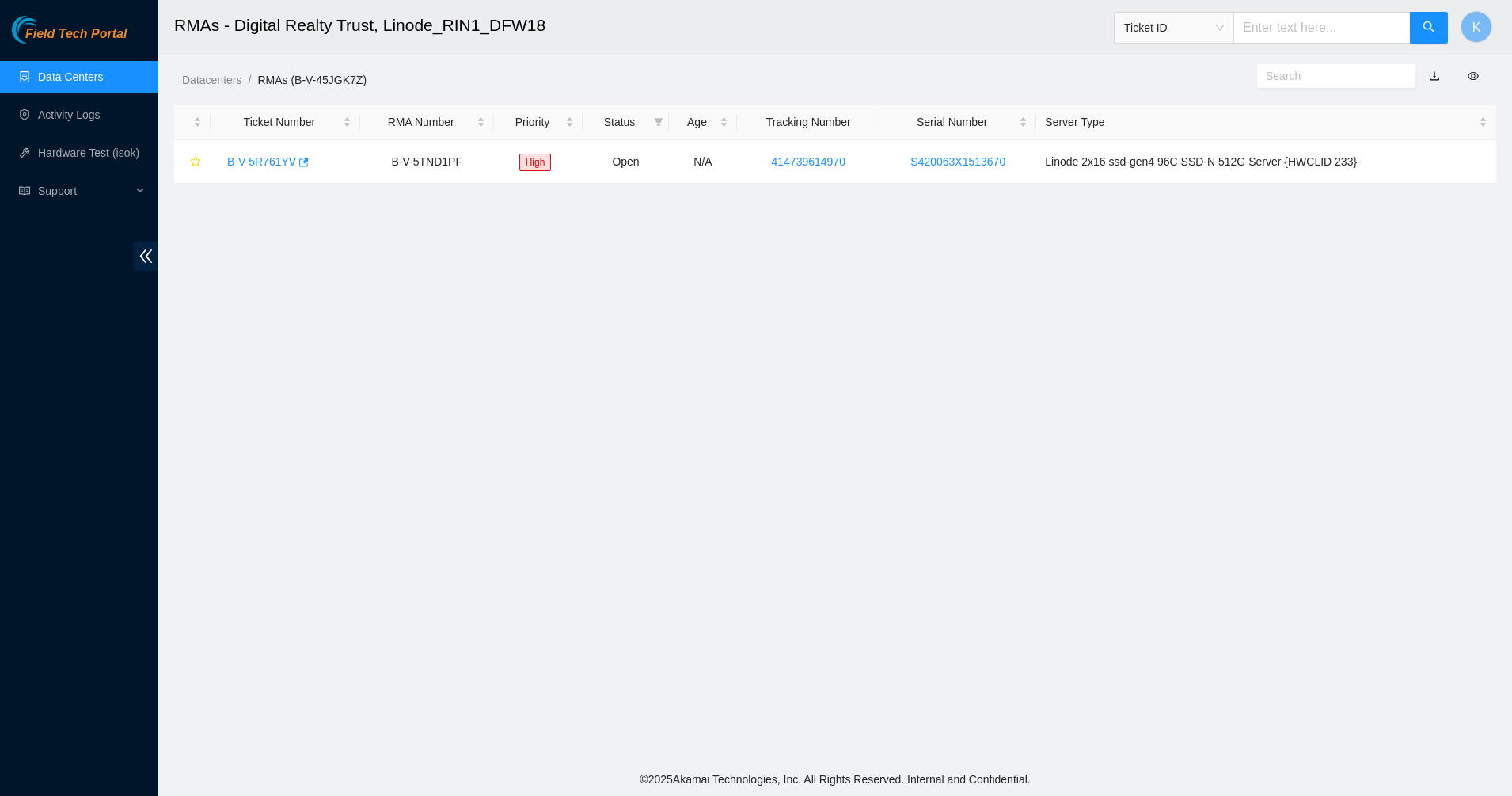
click at [1058, 374] on main "RMAs - Digital Realty Trust, Linode_RIN1_DFW18 Ticket ID K Datacenters / RMAs (…" at bounding box center [835, 381] width 1353 height 762
